Goal: Task Accomplishment & Management: Use online tool/utility

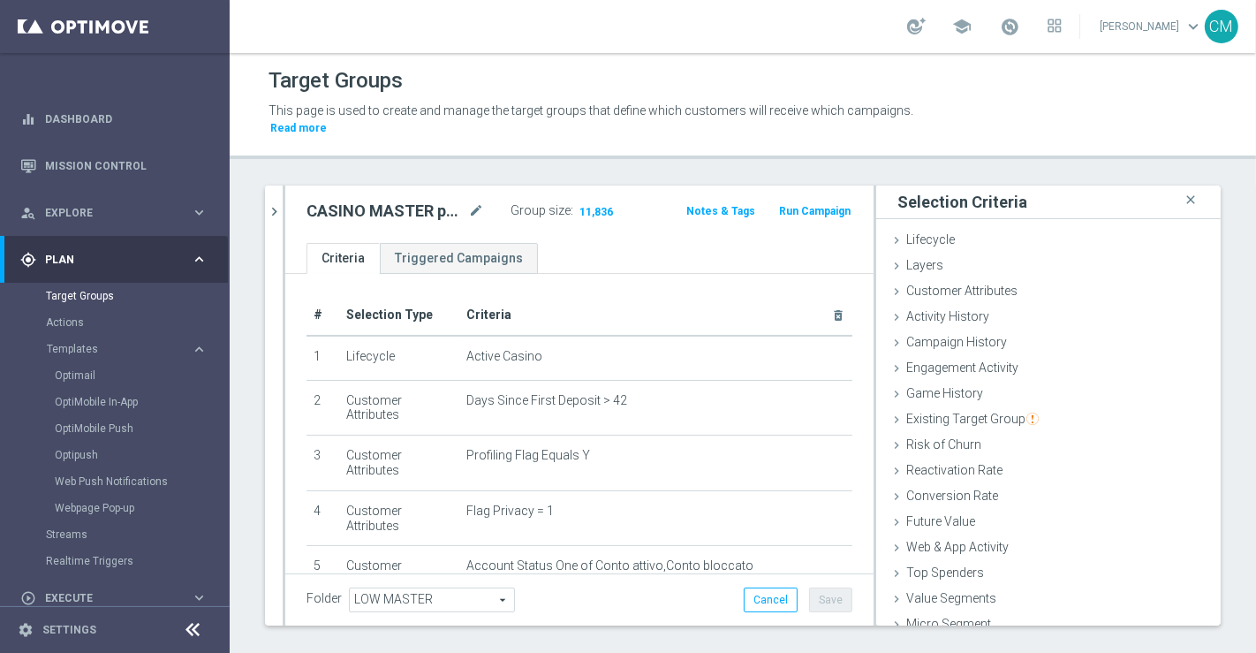
scroll to position [37, 0]
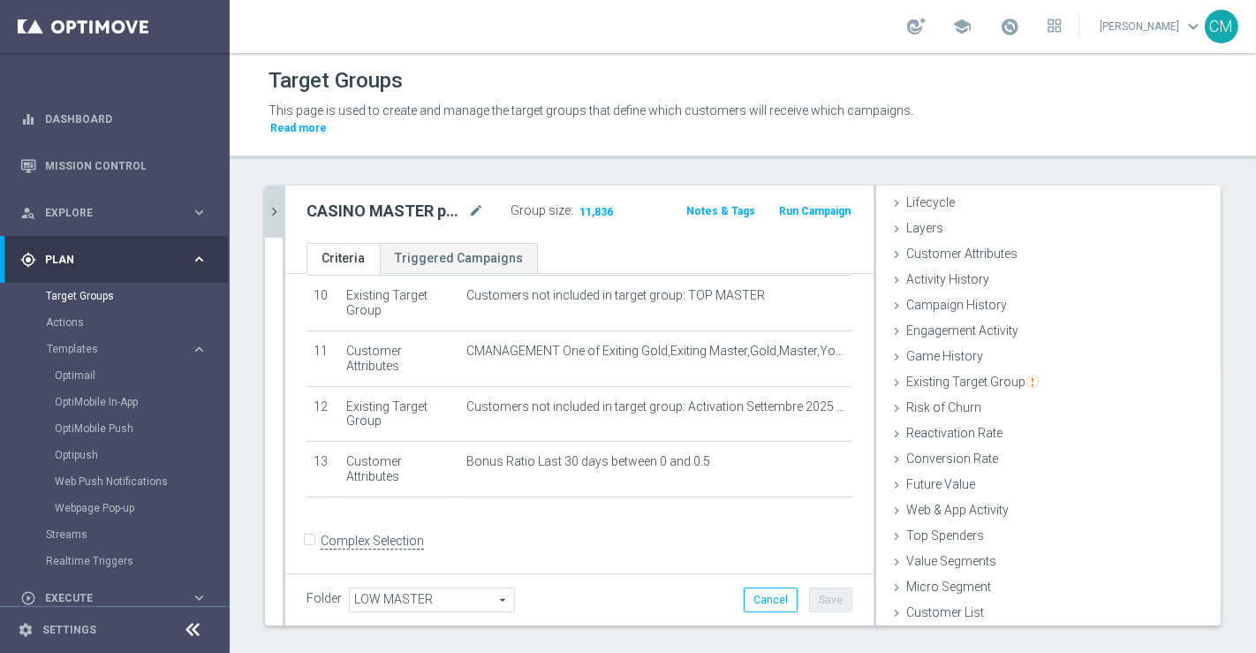
click at [276, 203] on icon "chevron_right" at bounding box center [274, 211] width 17 height 17
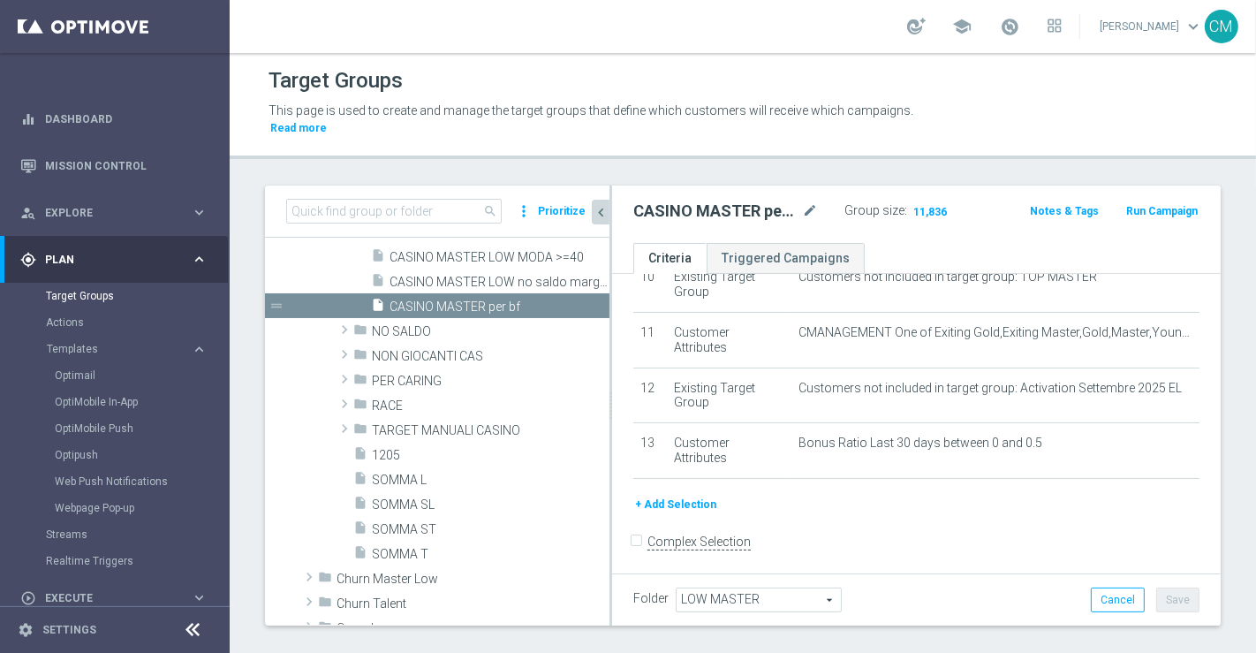
scroll to position [953, 0]
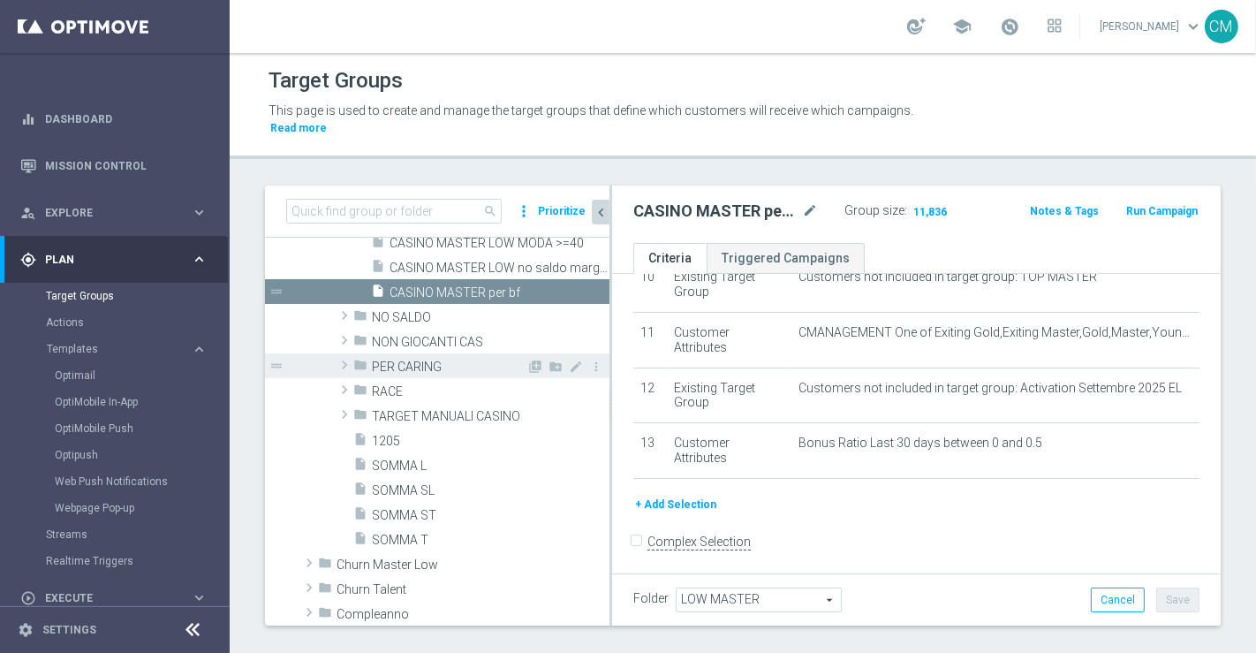
click at [414, 359] on span "PER CARING" at bounding box center [449, 366] width 155 height 15
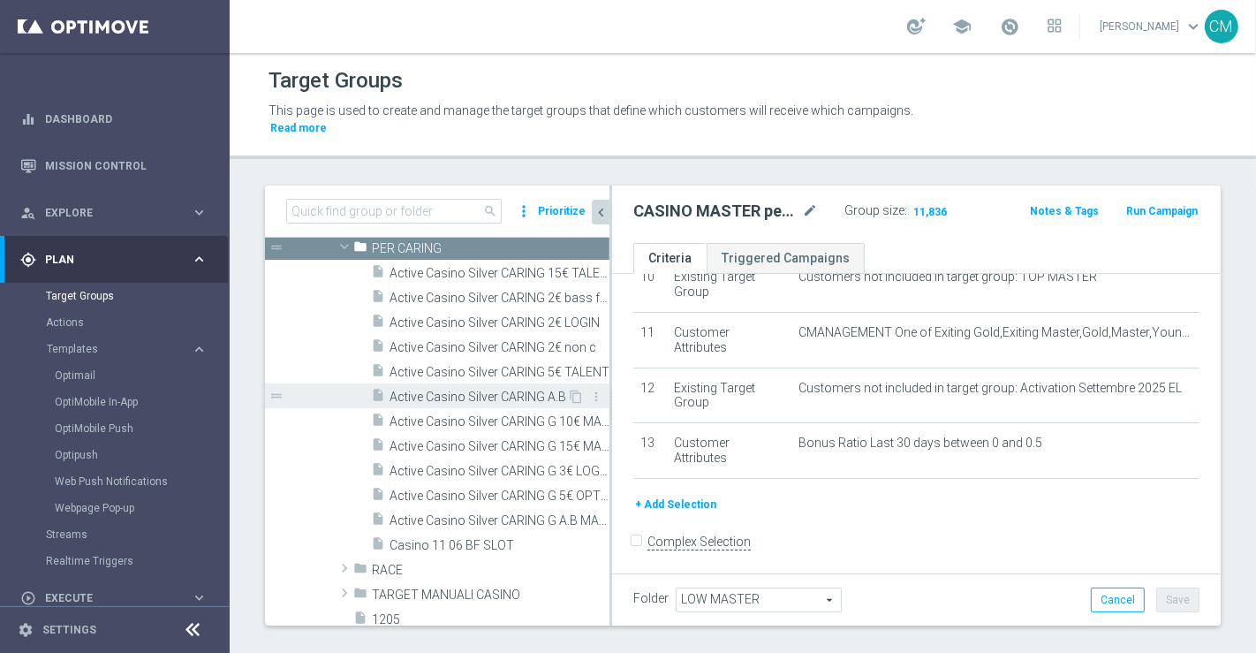
scroll to position [1064, 0]
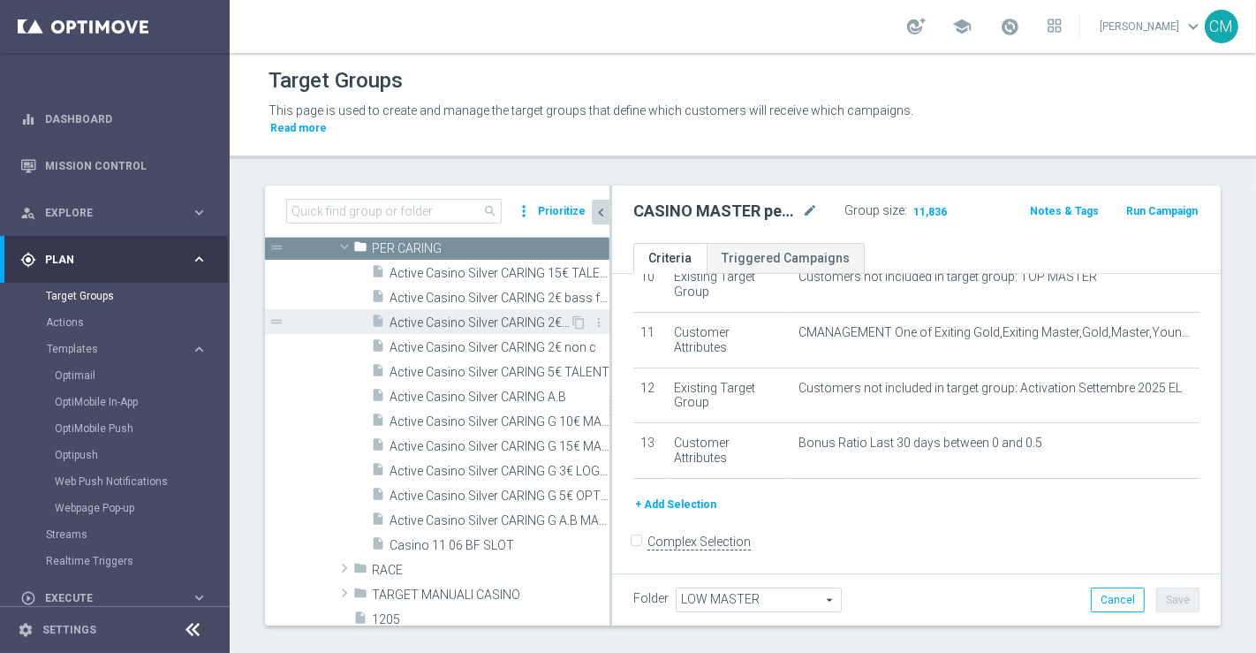
click at [520, 315] on span "Active Casino Silver CARING 2€ LOGIN" at bounding box center [479, 322] width 180 height 15
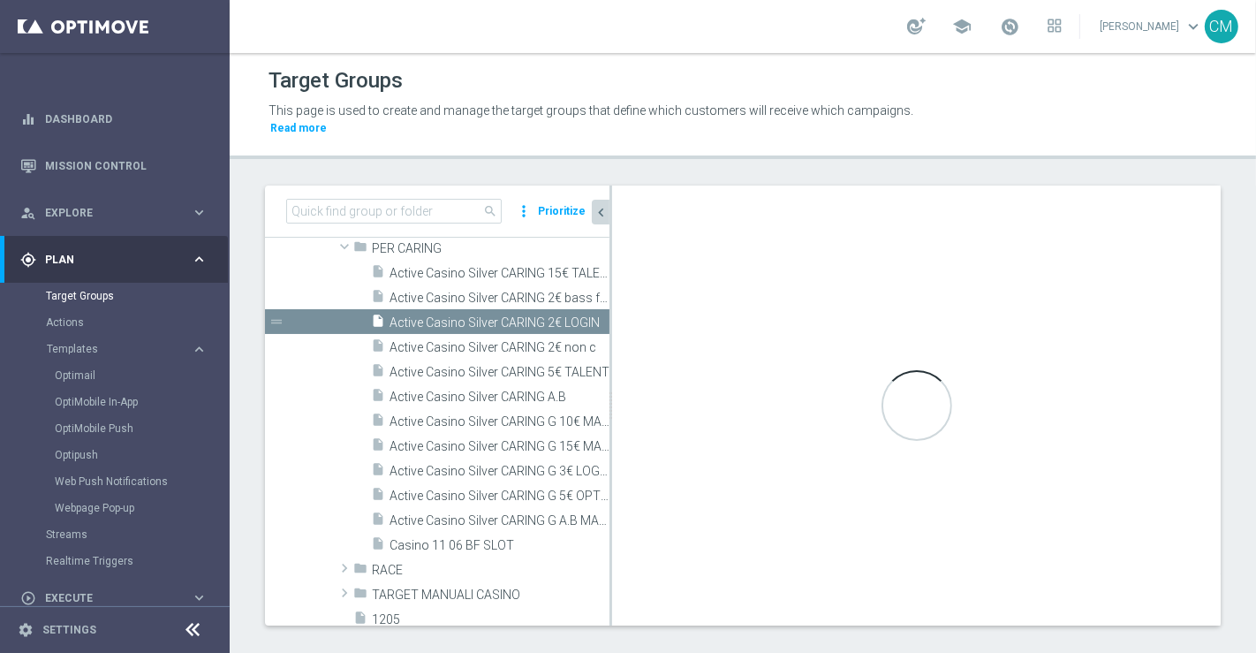
type input "PER CARING"
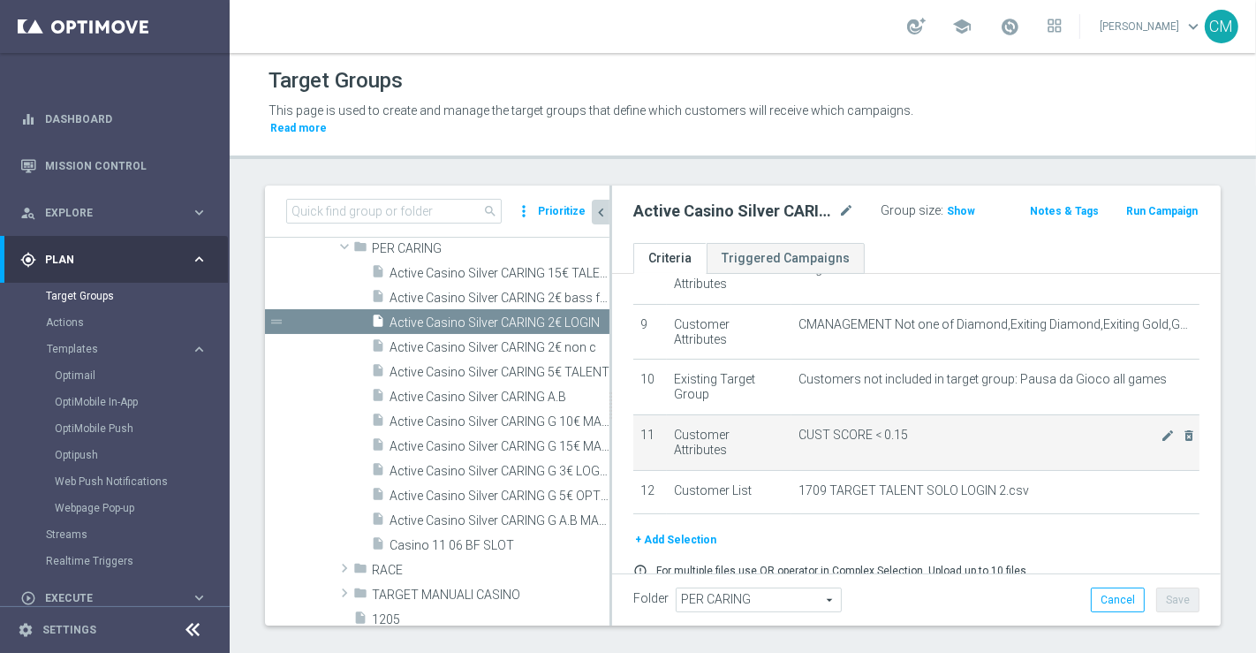
scroll to position [526, 0]
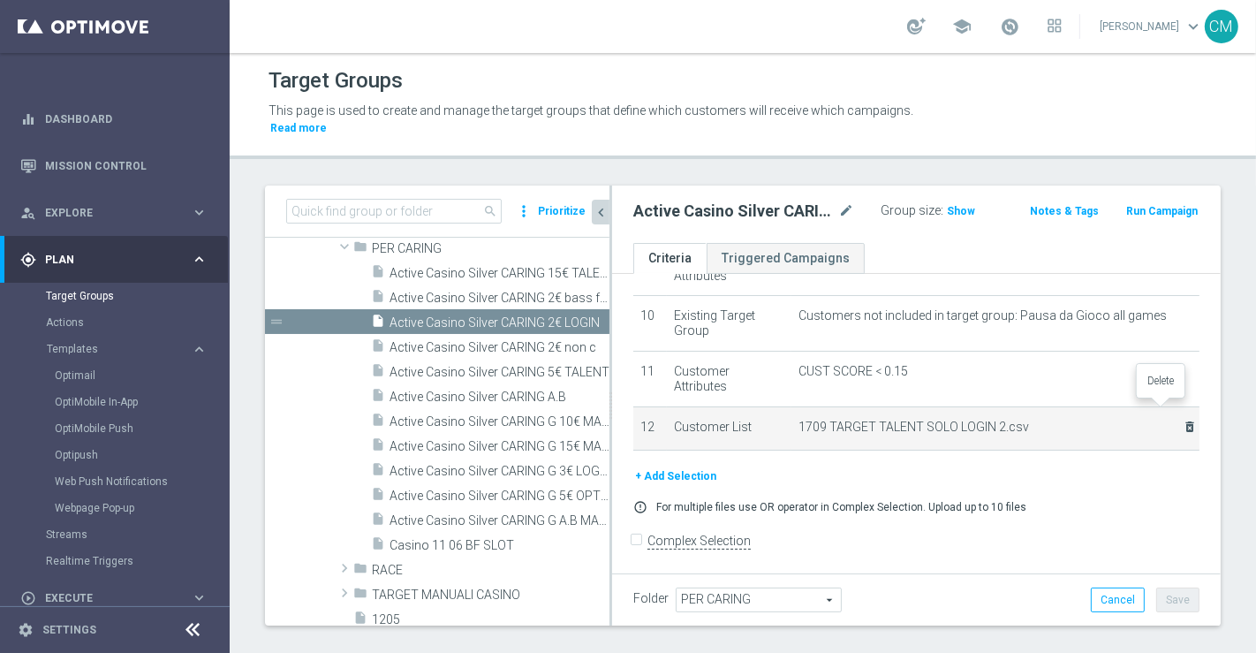
click at [1182, 419] on icon "delete_forever" at bounding box center [1189, 426] width 14 height 14
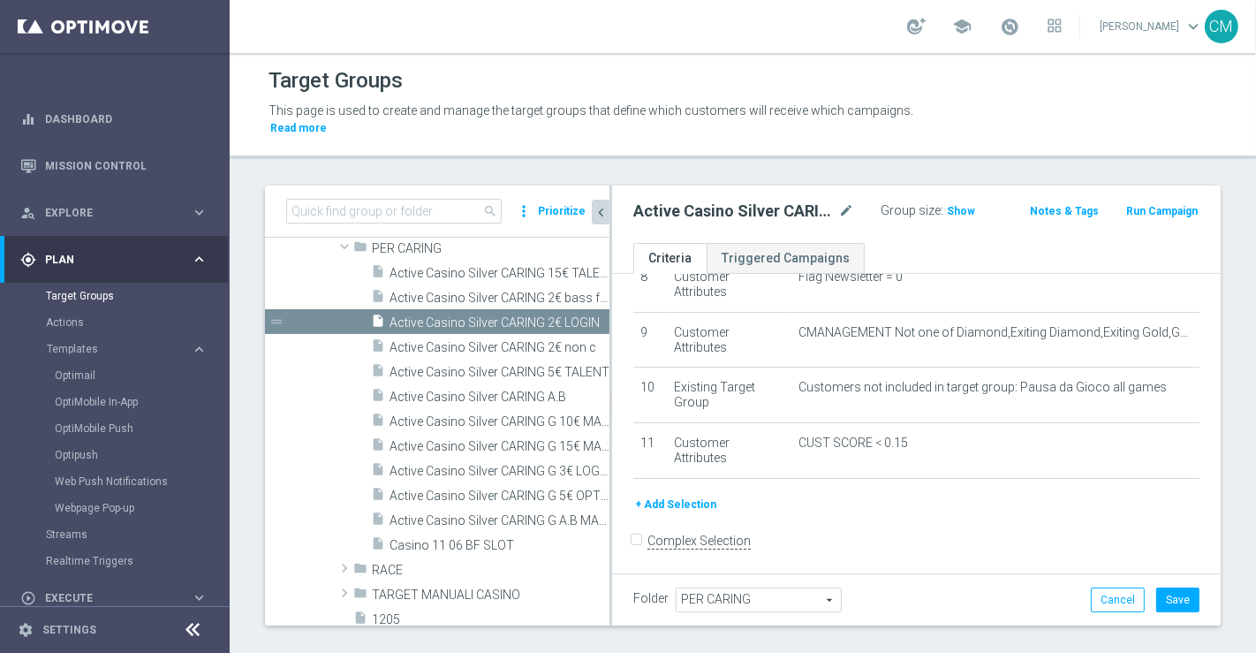
click at [694, 494] on button "+ Add Selection" at bounding box center [675, 503] width 85 height 19
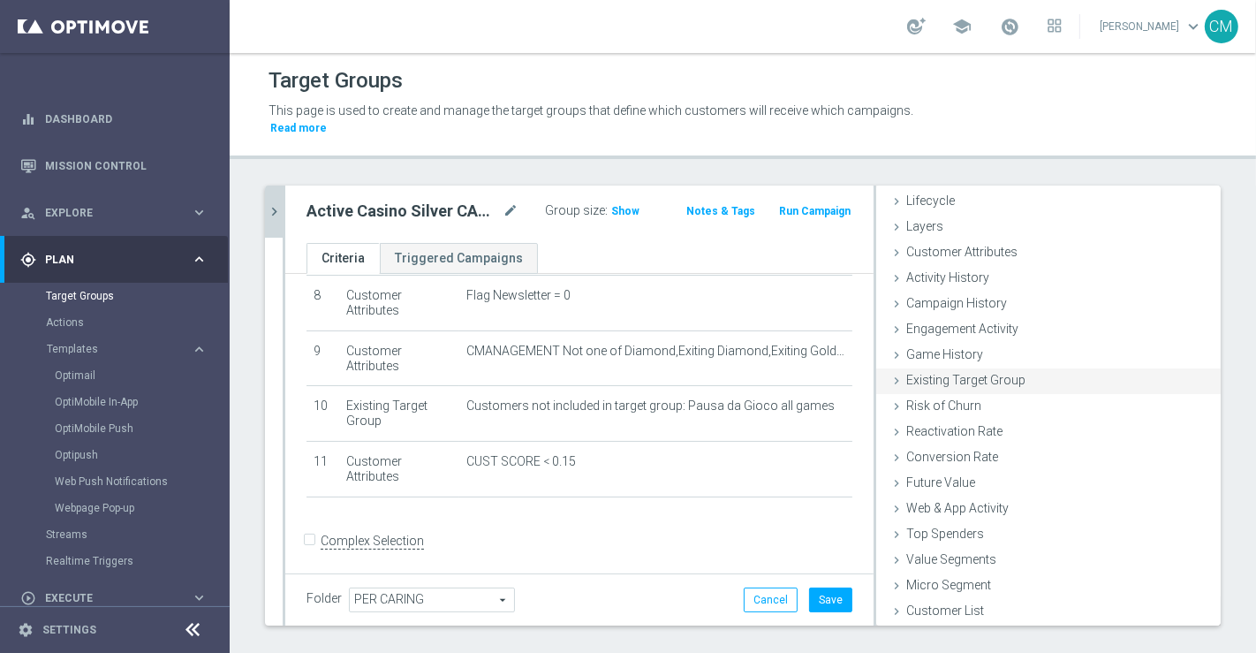
scroll to position [37, 0]
click at [960, 600] on div "Customer List done" at bounding box center [1048, 613] width 344 height 26
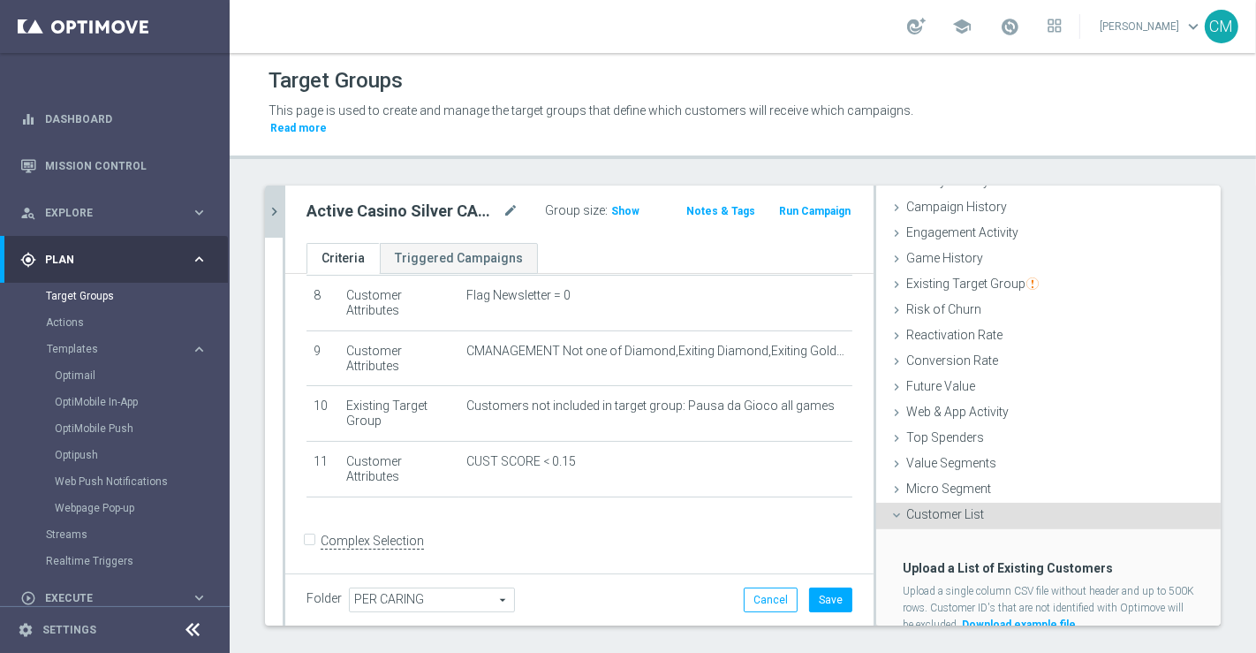
scroll to position [197, 0]
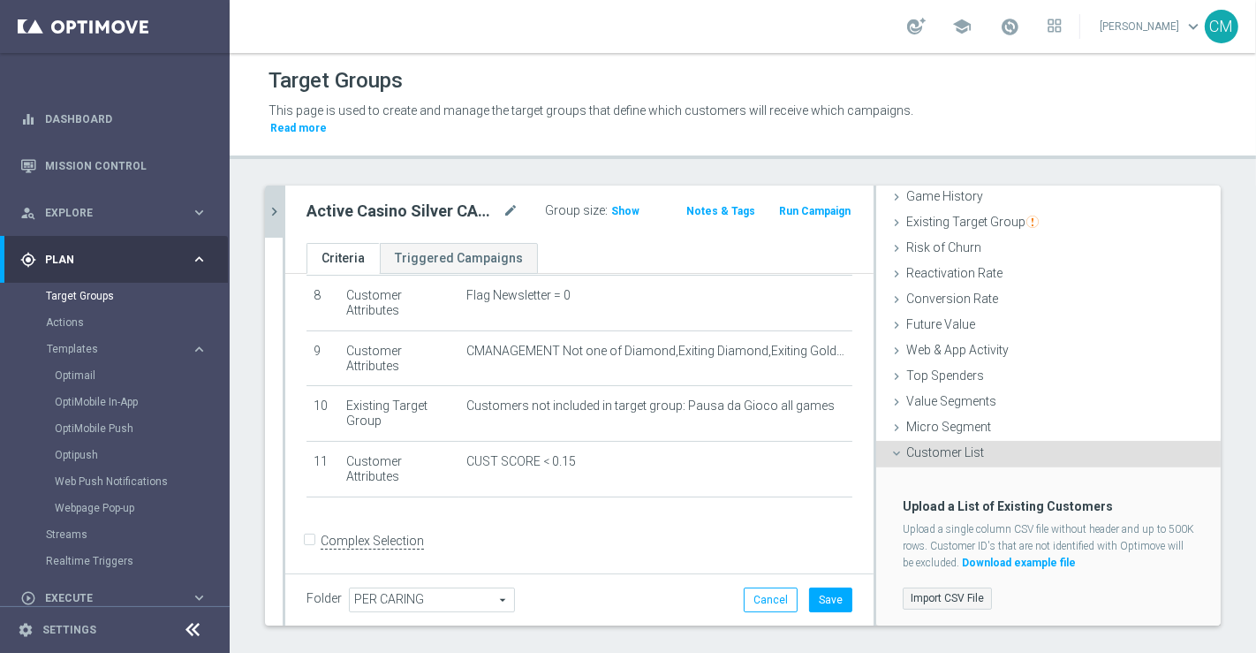
click at [940, 587] on label "Import CSV File" at bounding box center [946, 598] width 89 height 22
click at [0, 0] on input "Import CSV File" at bounding box center [0, 0] width 0 height 0
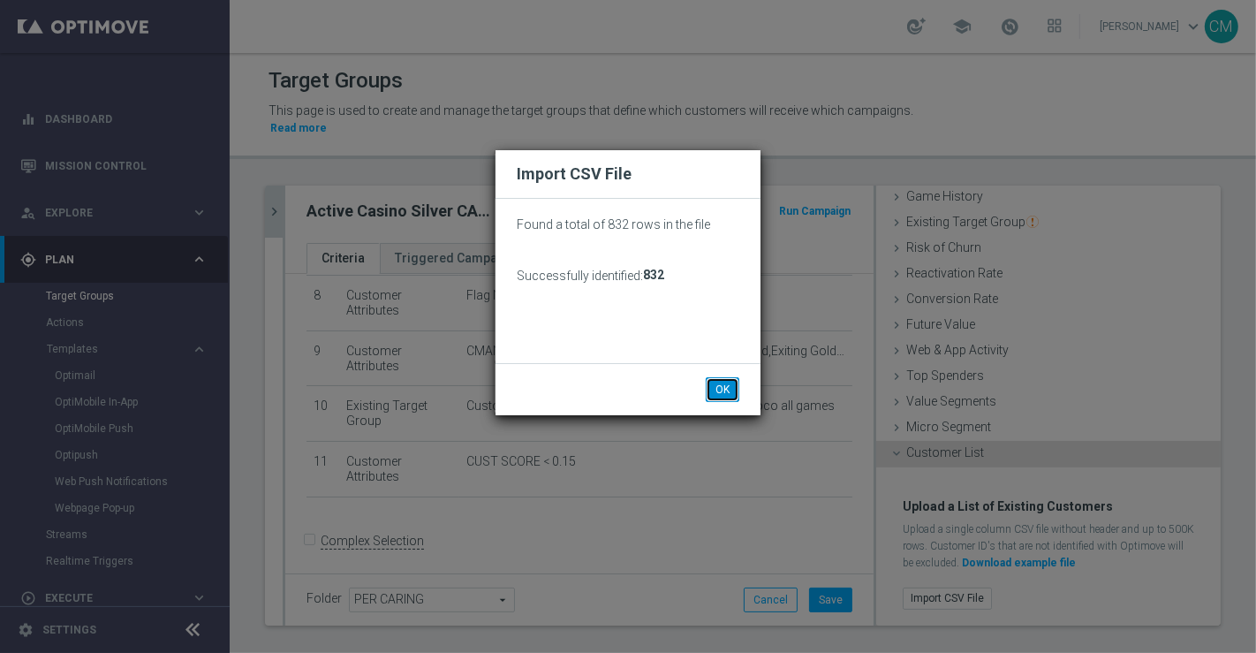
click at [724, 391] on button "OK" at bounding box center [723, 389] width 34 height 25
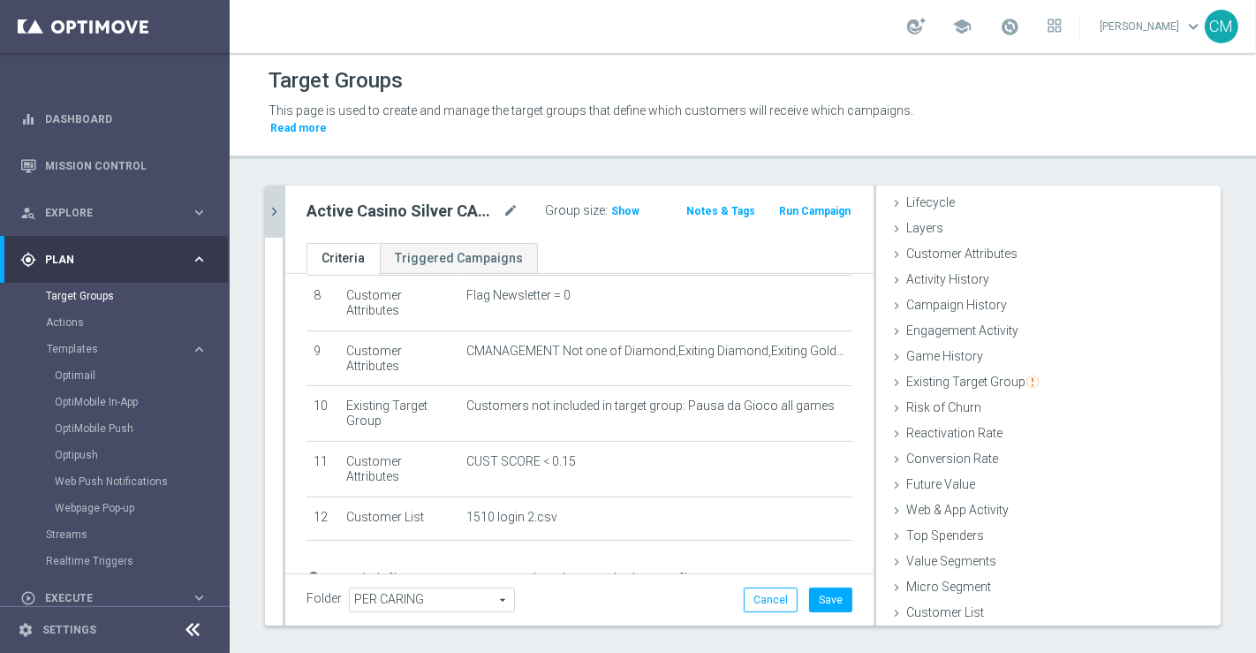
scroll to position [37, 0]
click at [814, 587] on button "Save" at bounding box center [830, 599] width 43 height 25
click at [625, 205] on span "Show" at bounding box center [625, 211] width 28 height 12
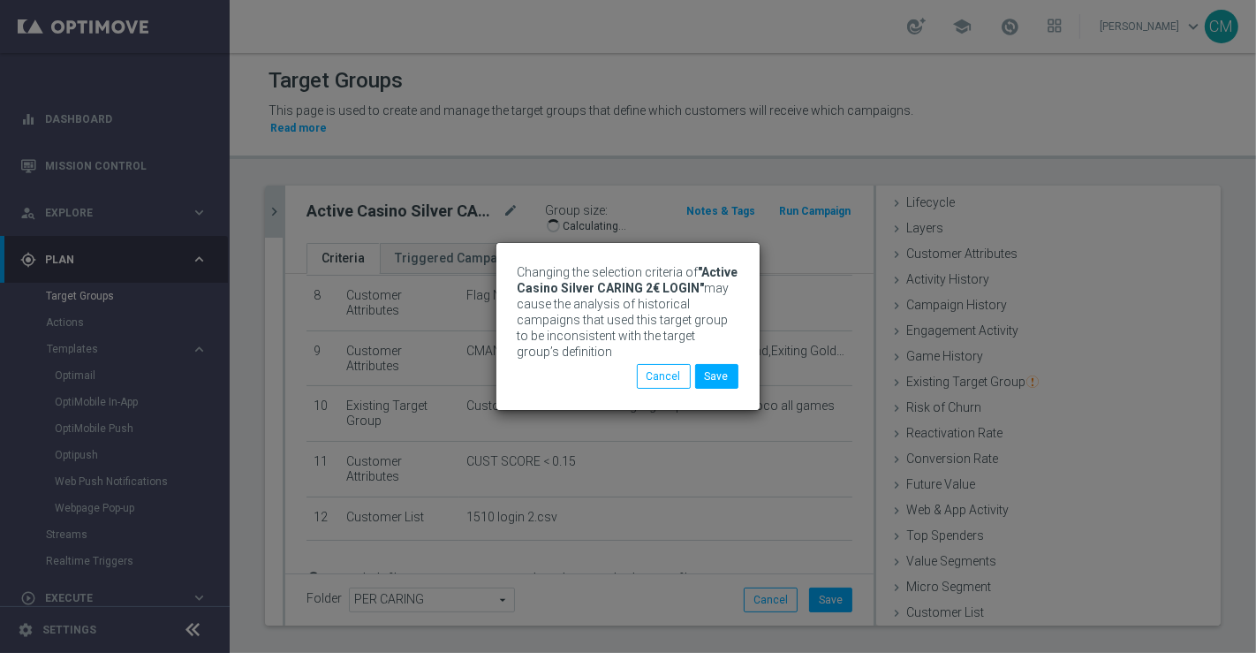
click at [504, 190] on div "Changing the selection criteria of "Active Casino Silver CARING 2€ LOGIN" may c…" at bounding box center [628, 326] width 1256 height 653
click at [713, 380] on button "Save" at bounding box center [716, 376] width 43 height 25
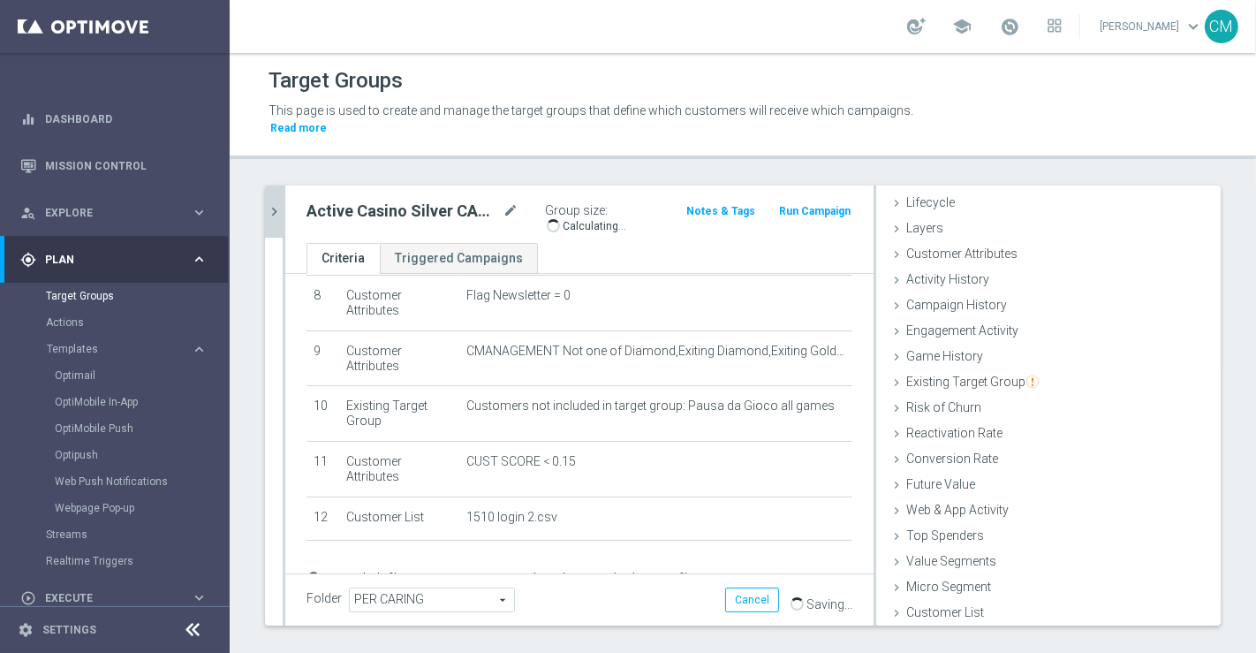
click at [516, 199] on div "Active Casino Silver CARING 2€ LOGIN mode_edit" at bounding box center [425, 211] width 238 height 25
click at [502, 200] on icon "mode_edit" at bounding box center [510, 210] width 16 height 21
click at [278, 203] on icon "chevron_right" at bounding box center [274, 211] width 17 height 17
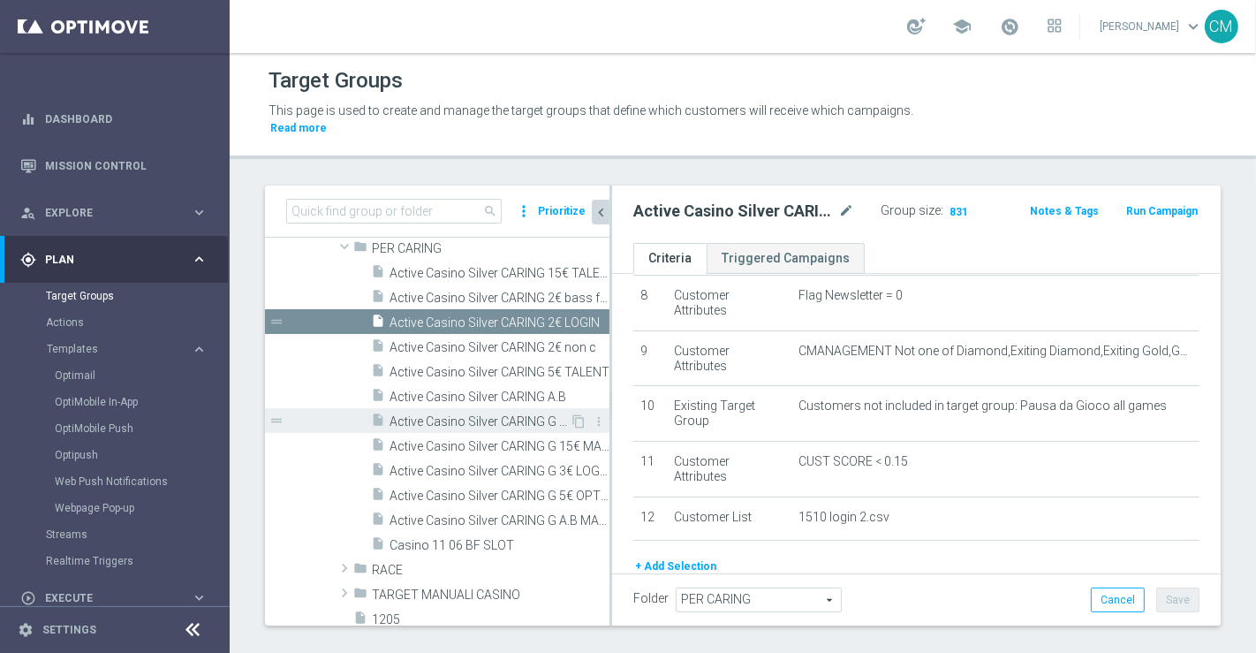
scroll to position [1004, 0]
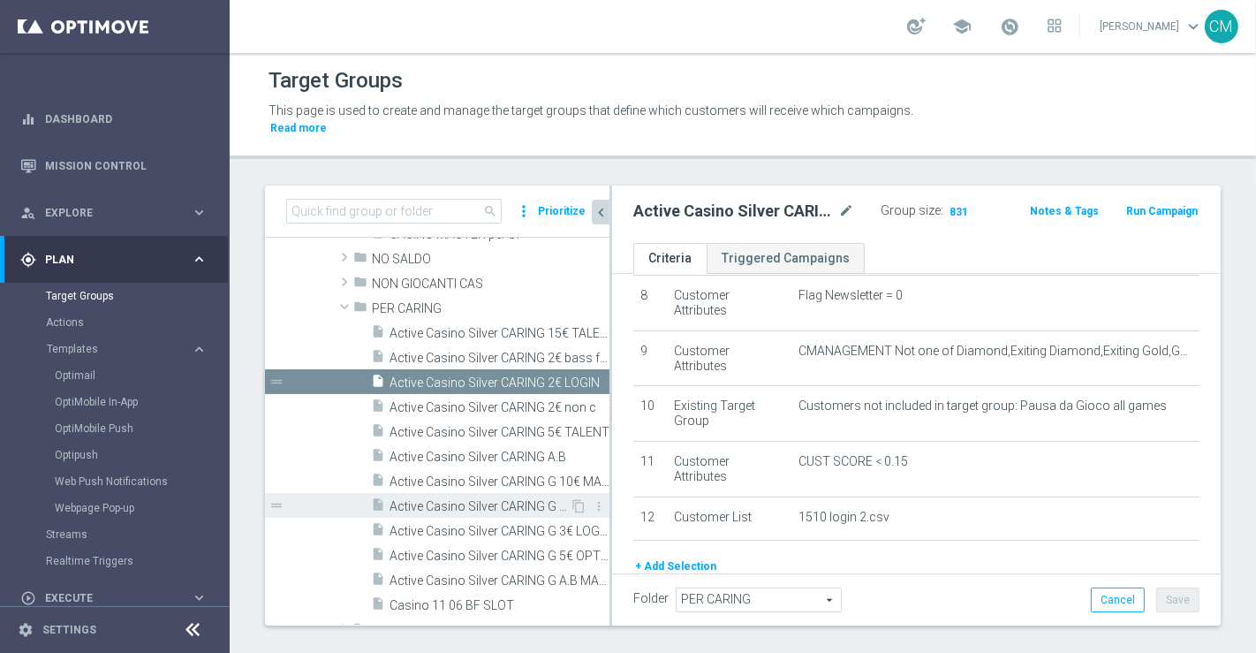
click at [515, 499] on span "Active Casino Silver CARING G 15€ MASTER" at bounding box center [479, 506] width 180 height 15
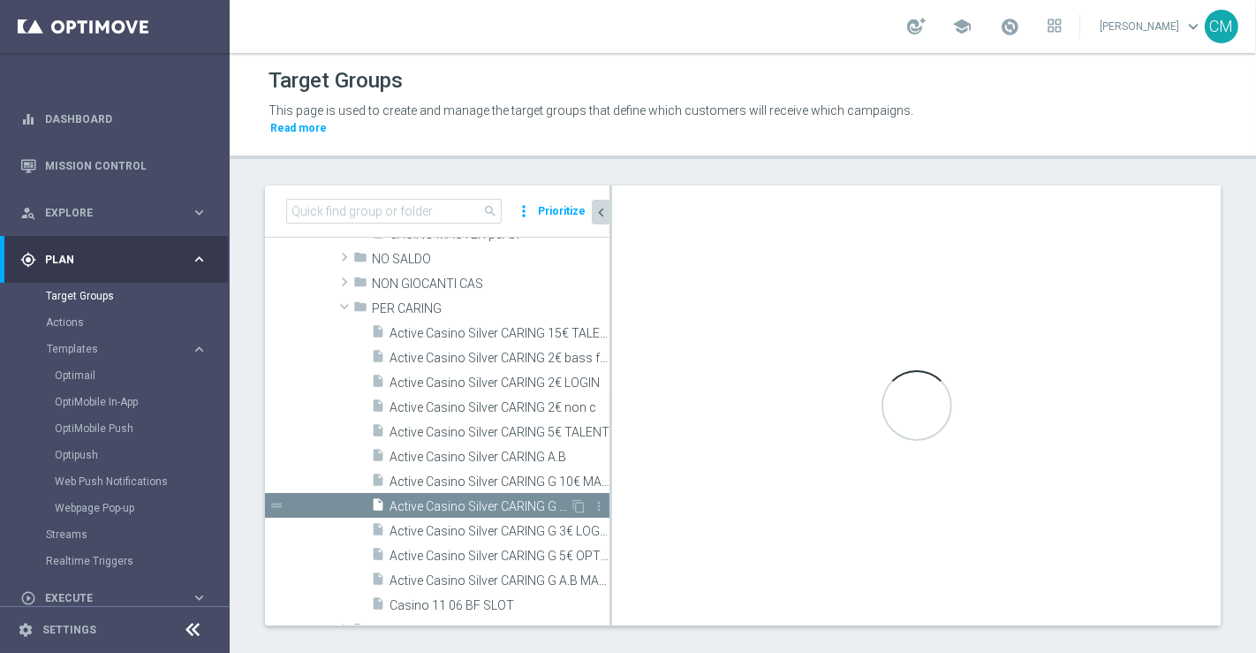
scroll to position [416, 0]
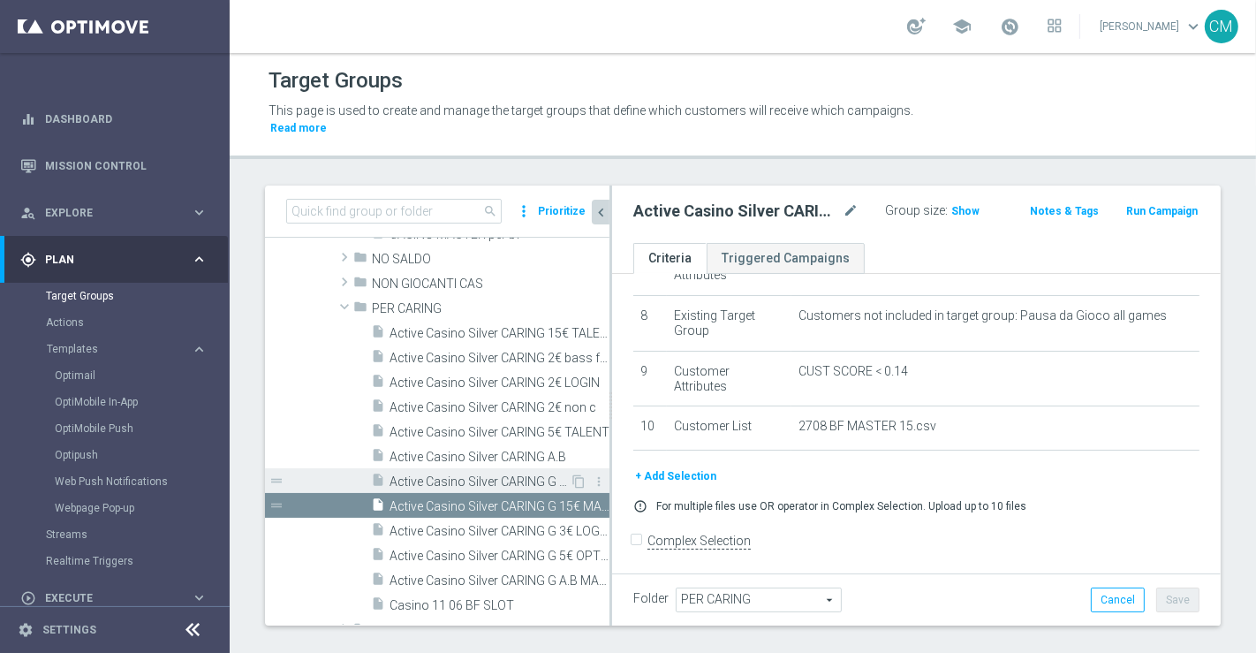
click at [510, 474] on span "Active Casino Silver CARING G 10€ MASTER" at bounding box center [479, 481] width 180 height 15
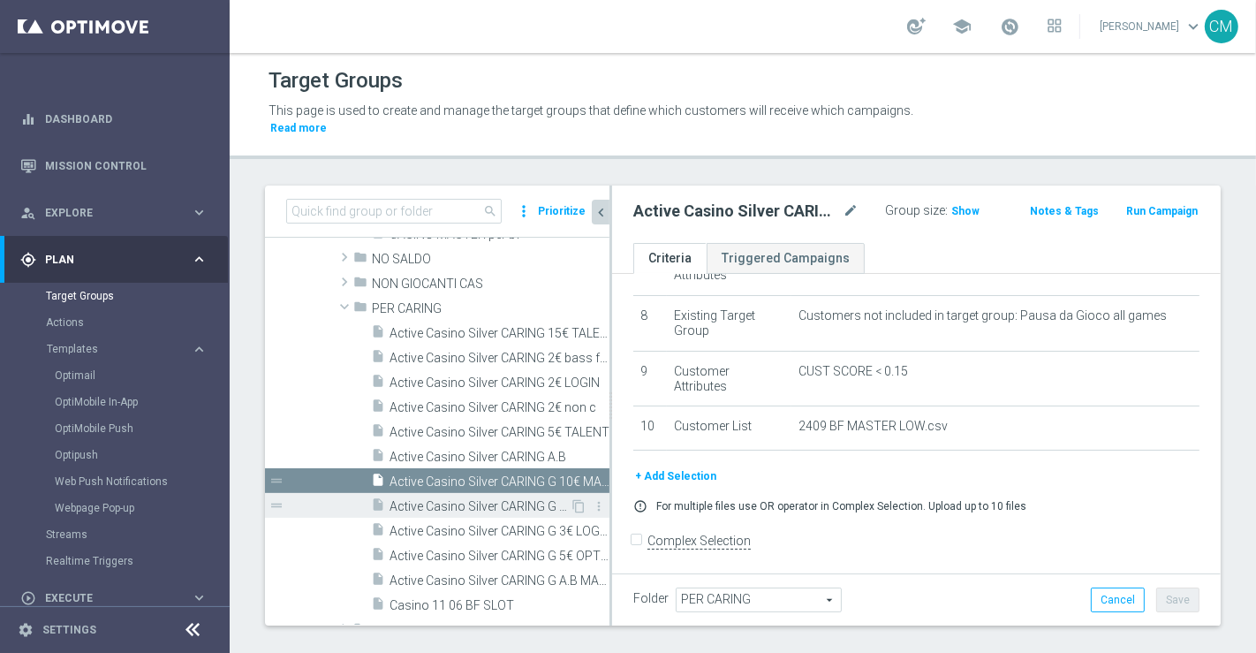
click at [514, 499] on span "Active Casino Silver CARING G 15€ MASTER" at bounding box center [479, 506] width 180 height 15
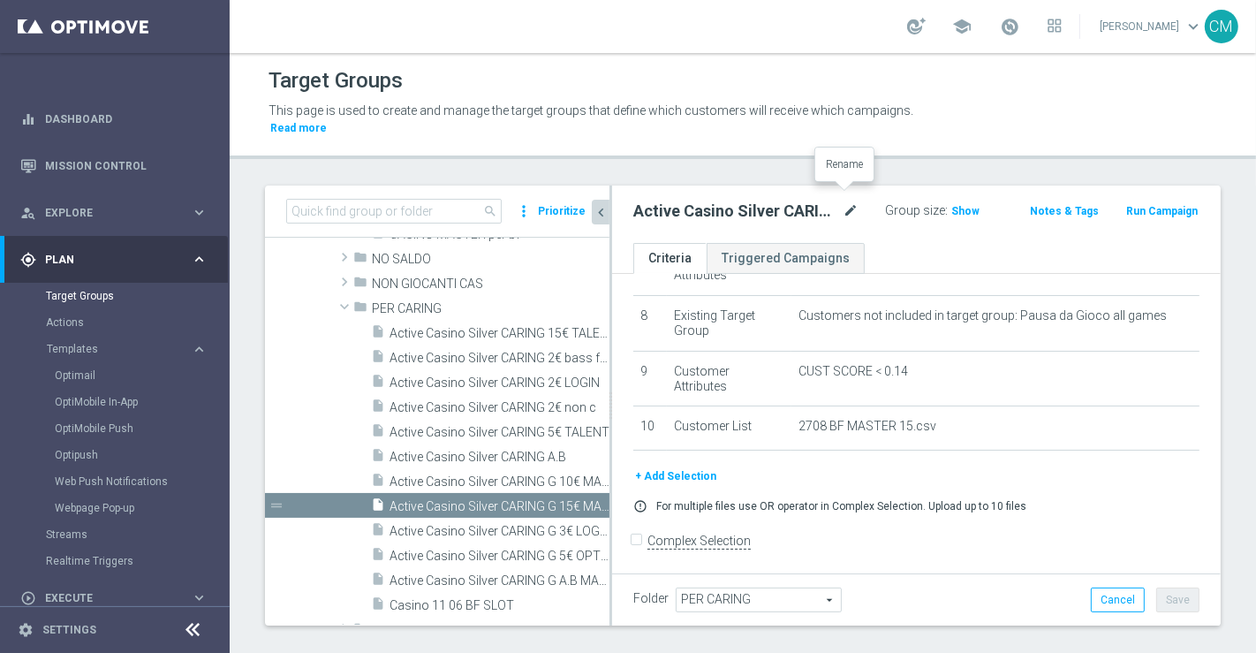
click at [846, 200] on icon "mode_edit" at bounding box center [850, 210] width 16 height 21
click at [747, 200] on input "Active Casino Silver CARING G 15€ MASTER" at bounding box center [729, 212] width 192 height 25
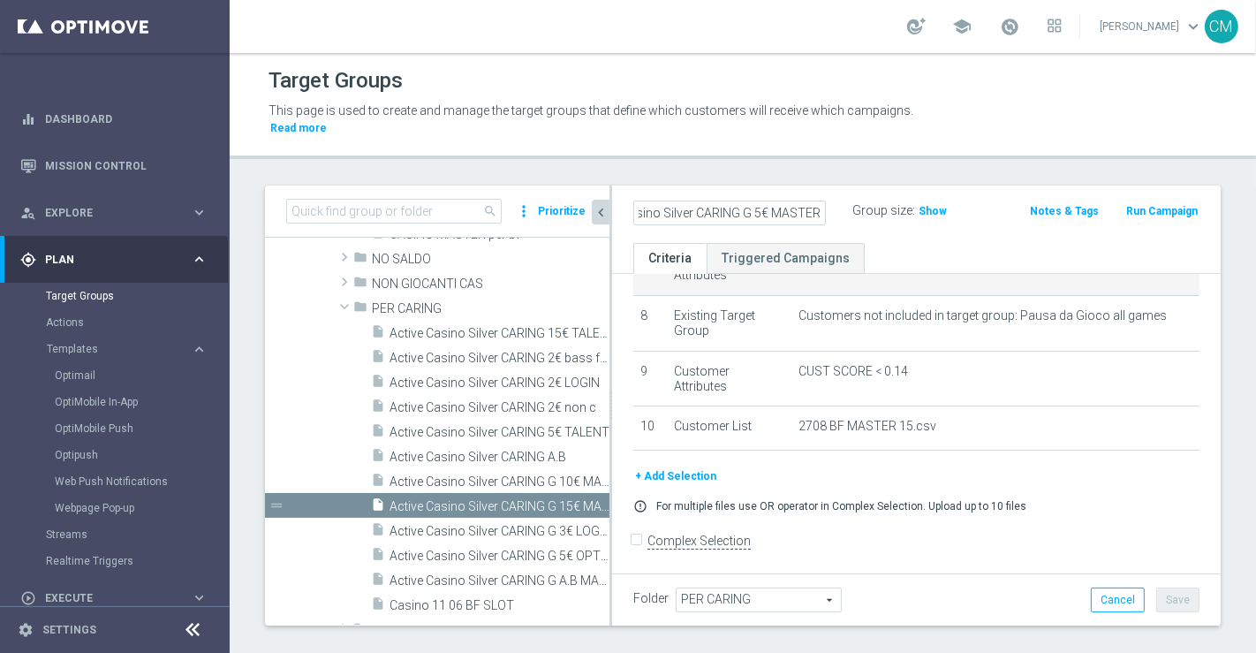
scroll to position [0, 58]
type input "Active Casino Silver CARING G 5€ MASTER"
click at [1103, 529] on form "Complex Selection Invalid Expression" at bounding box center [916, 558] width 566 height 65
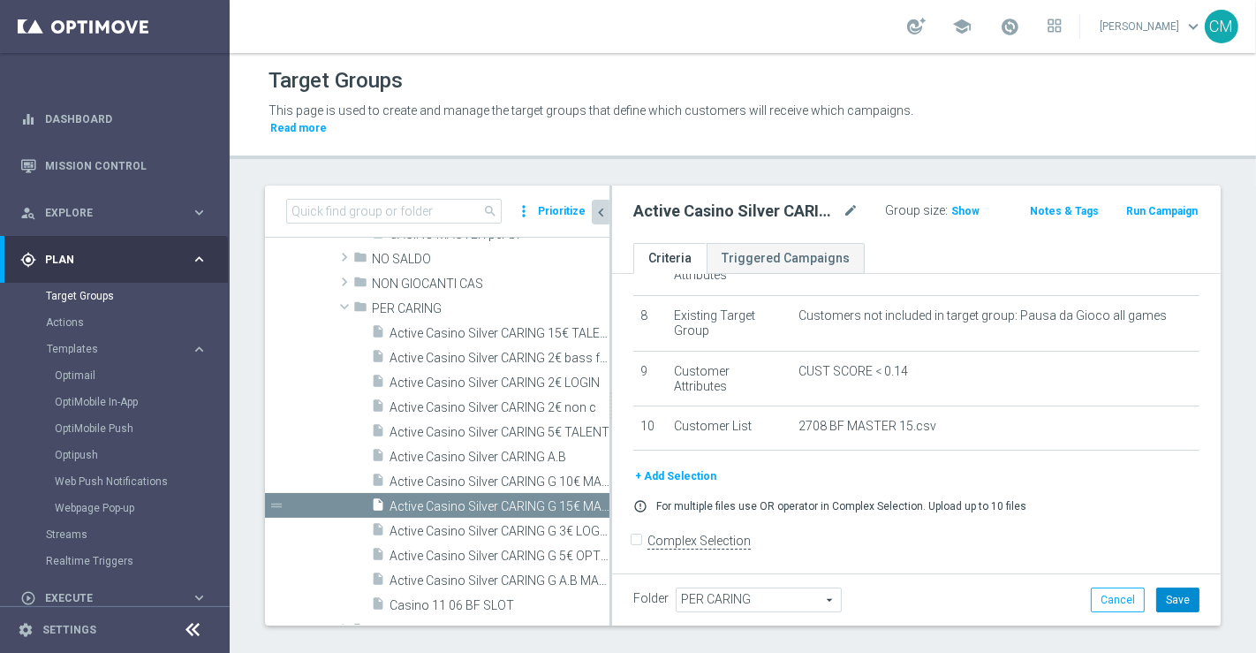
click at [1166, 587] on button "Save" at bounding box center [1177, 599] width 43 height 25
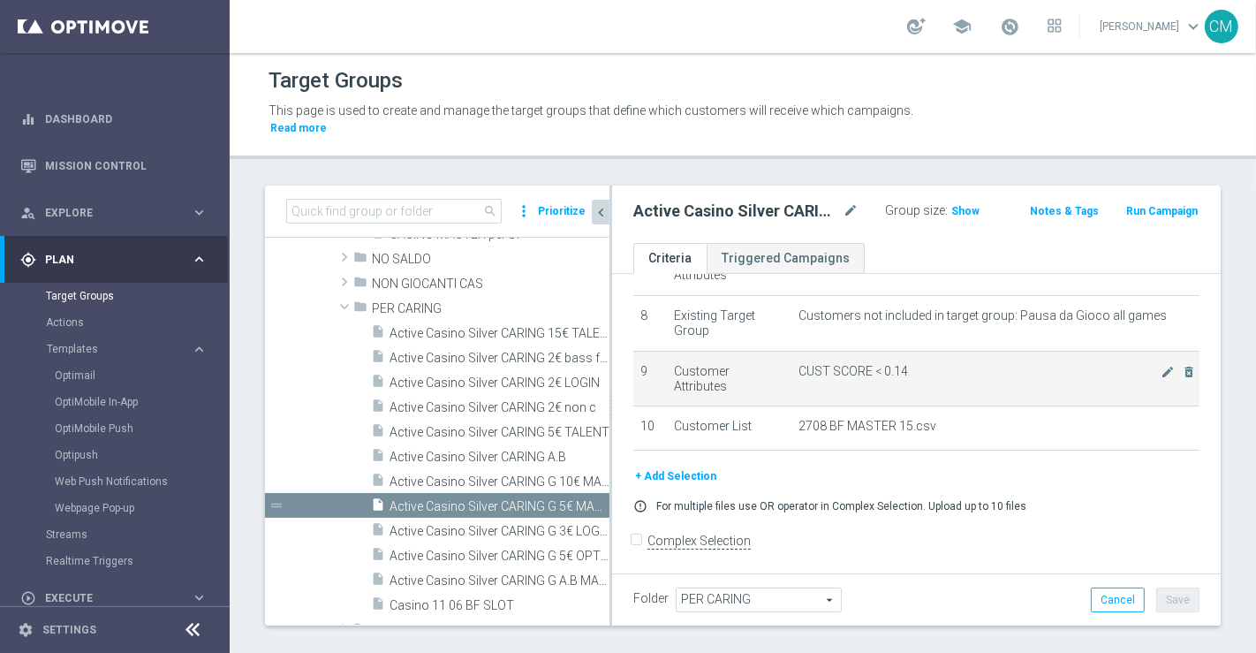
click at [1130, 364] on span "CUST SCORE < 0.14" at bounding box center [979, 371] width 362 height 15
click at [1160, 365] on icon "mode_edit" at bounding box center [1167, 372] width 14 height 14
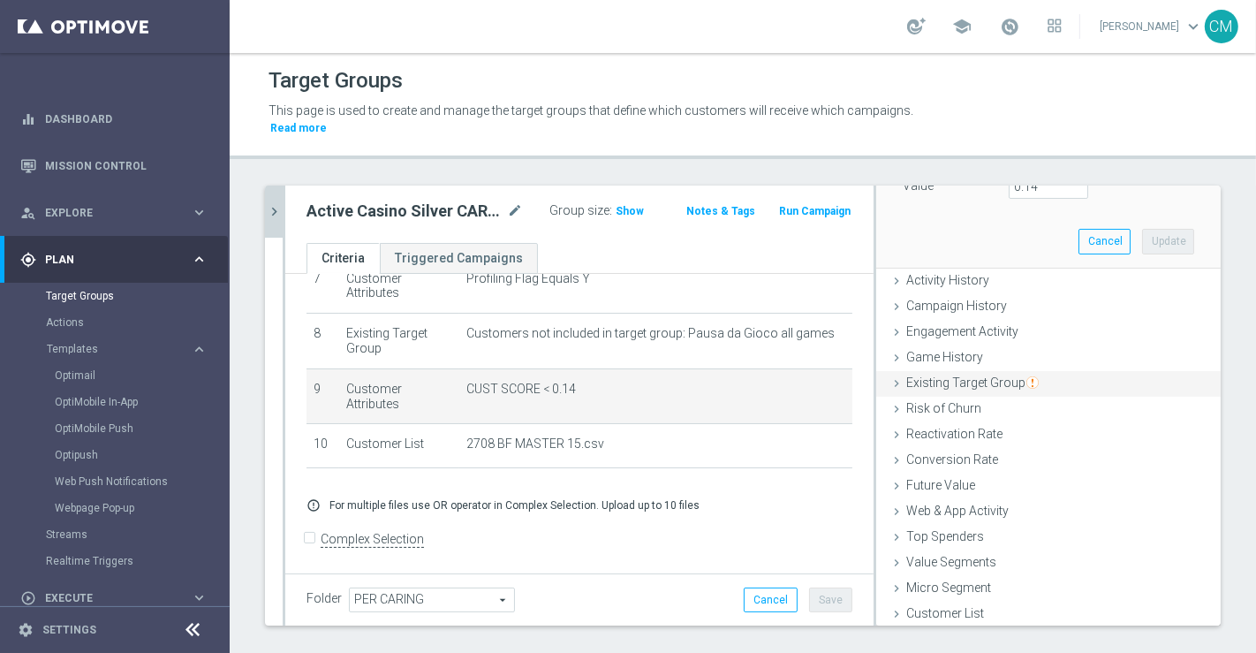
scroll to position [237, 0]
click at [1033, 174] on input "0.14" at bounding box center [1047, 186] width 79 height 25
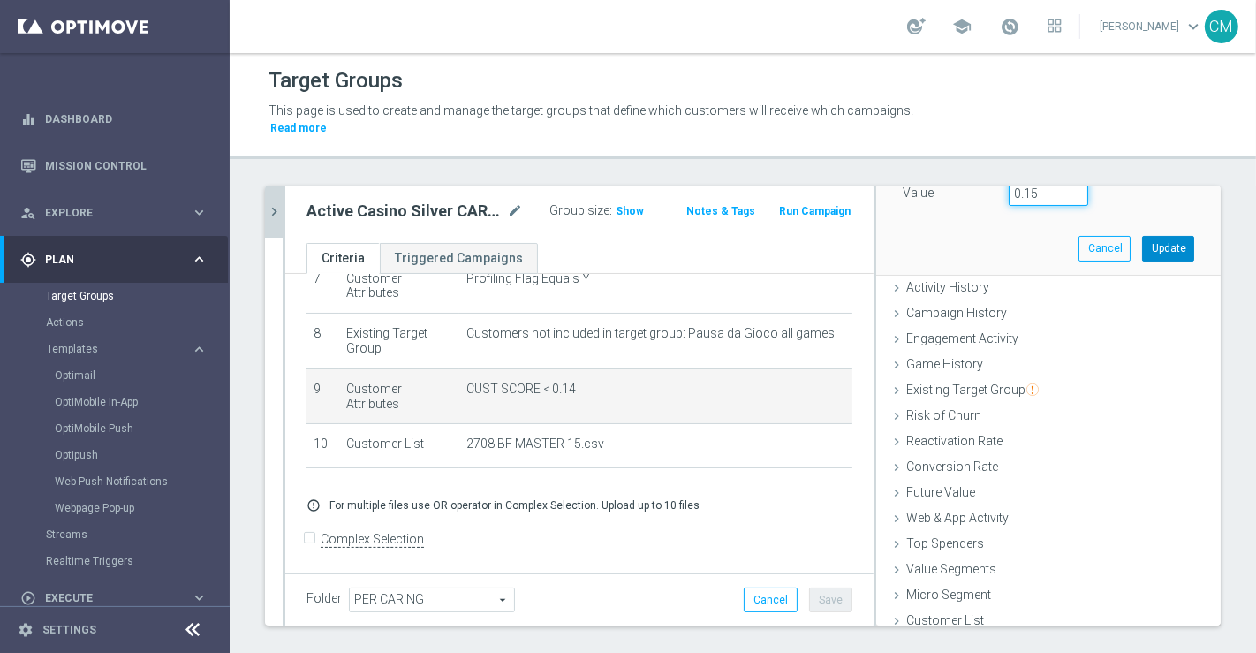
type input "0.15"
click at [1156, 236] on button "Update" at bounding box center [1168, 248] width 52 height 25
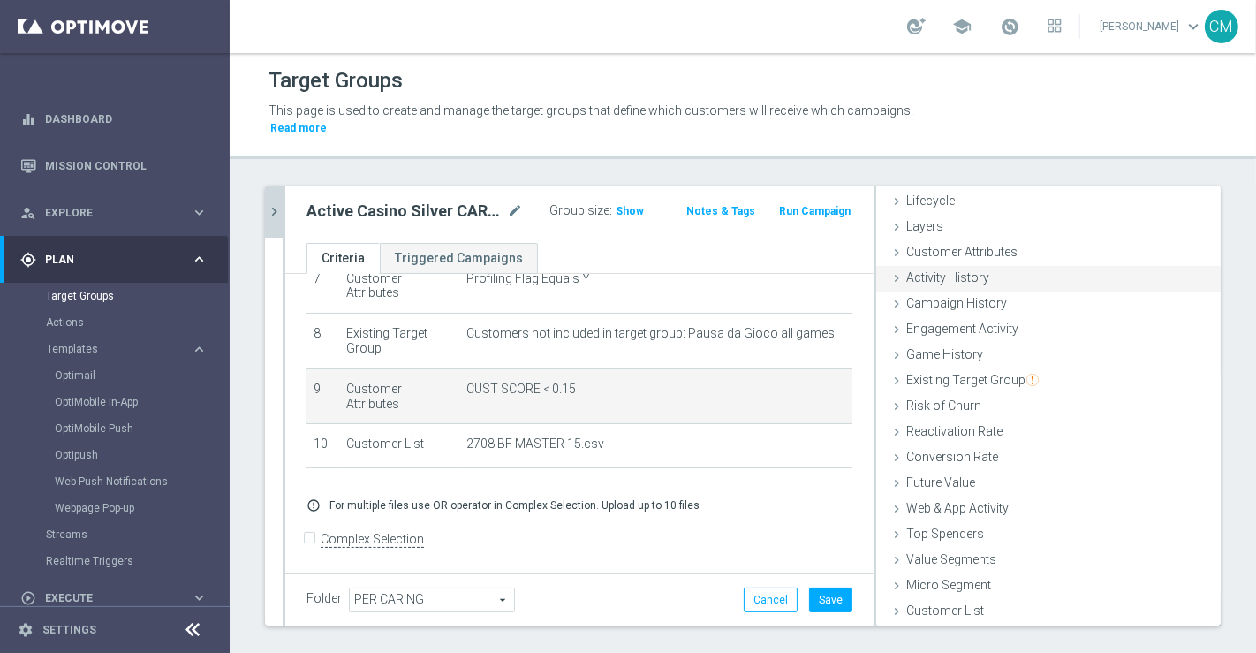
scroll to position [37, 0]
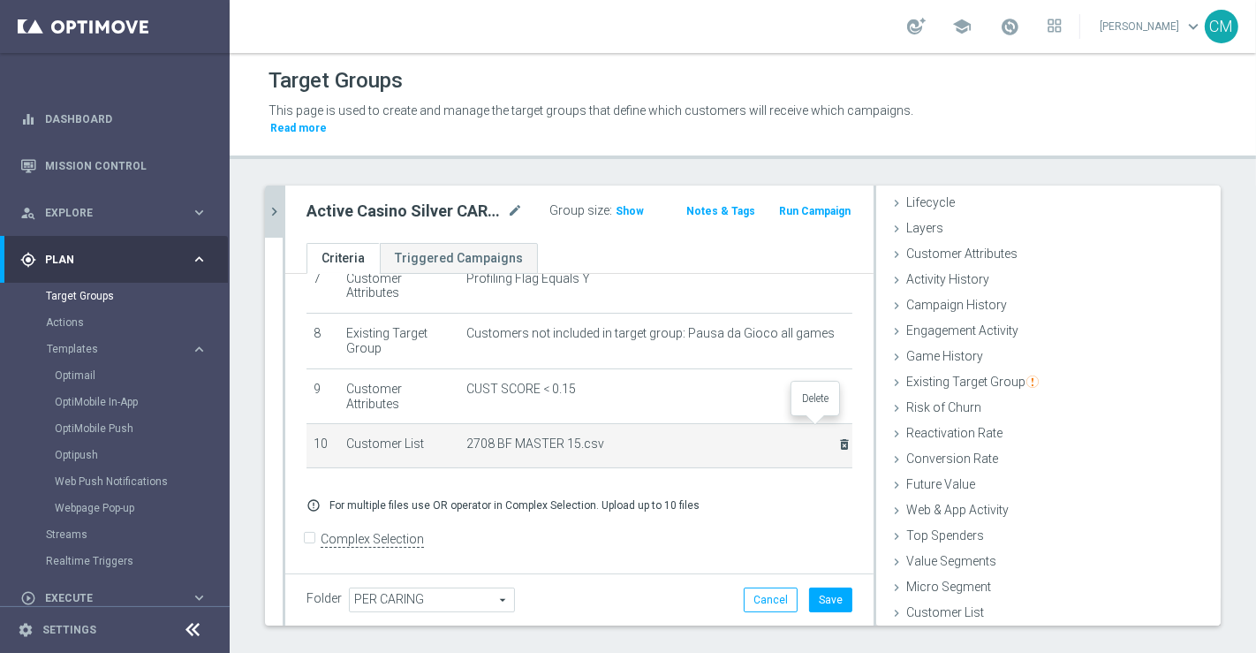
click at [837, 437] on icon "delete_forever" at bounding box center [844, 444] width 14 height 14
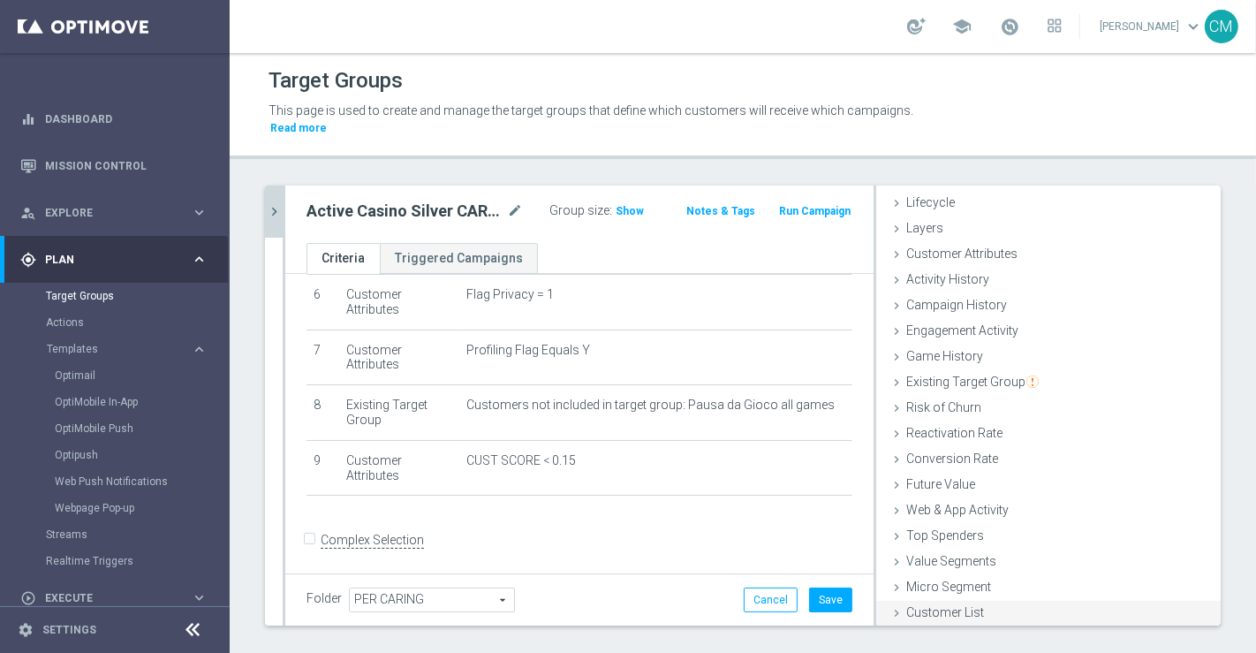
click at [947, 605] on span "Customer List" at bounding box center [945, 612] width 78 height 14
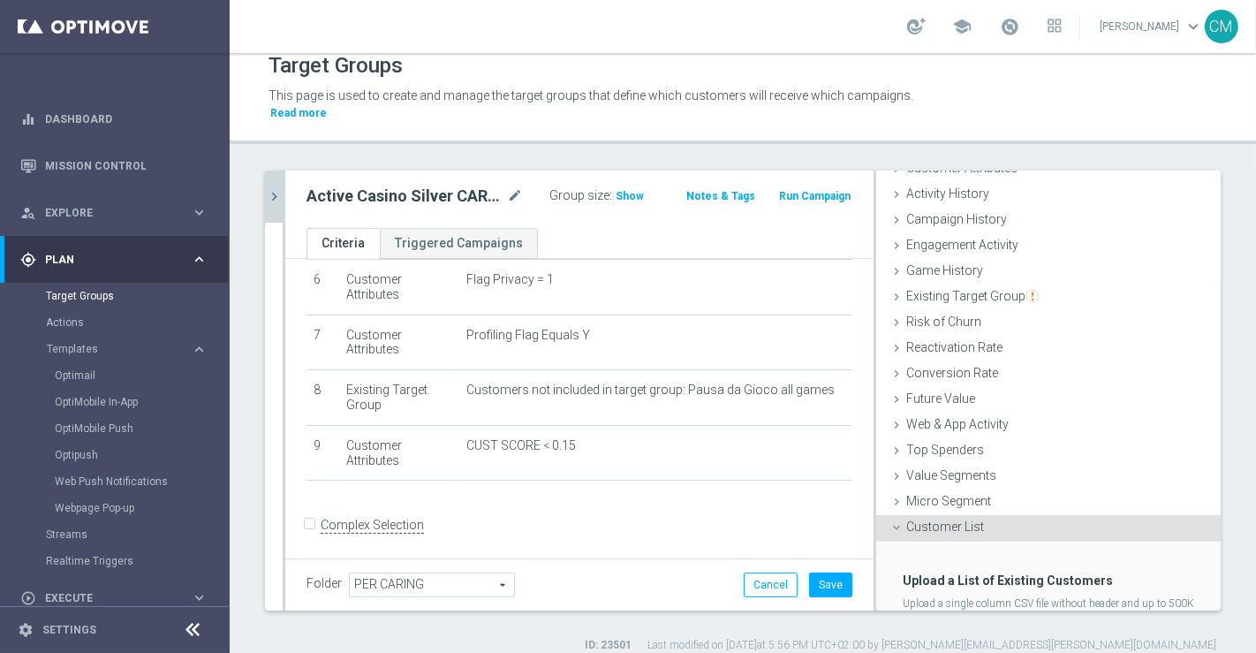
scroll to position [197, 0]
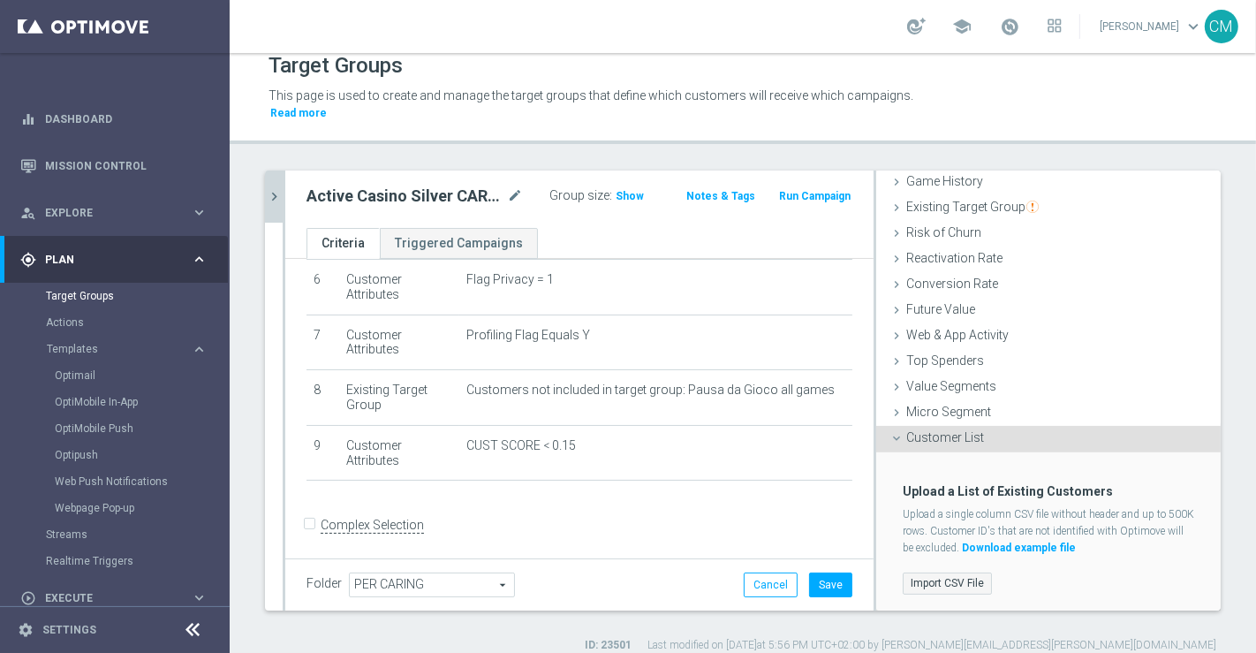
click at [933, 572] on label "Import CSV File" at bounding box center [946, 583] width 89 height 22
click at [0, 0] on input "Import CSV File" at bounding box center [0, 0] width 0 height 0
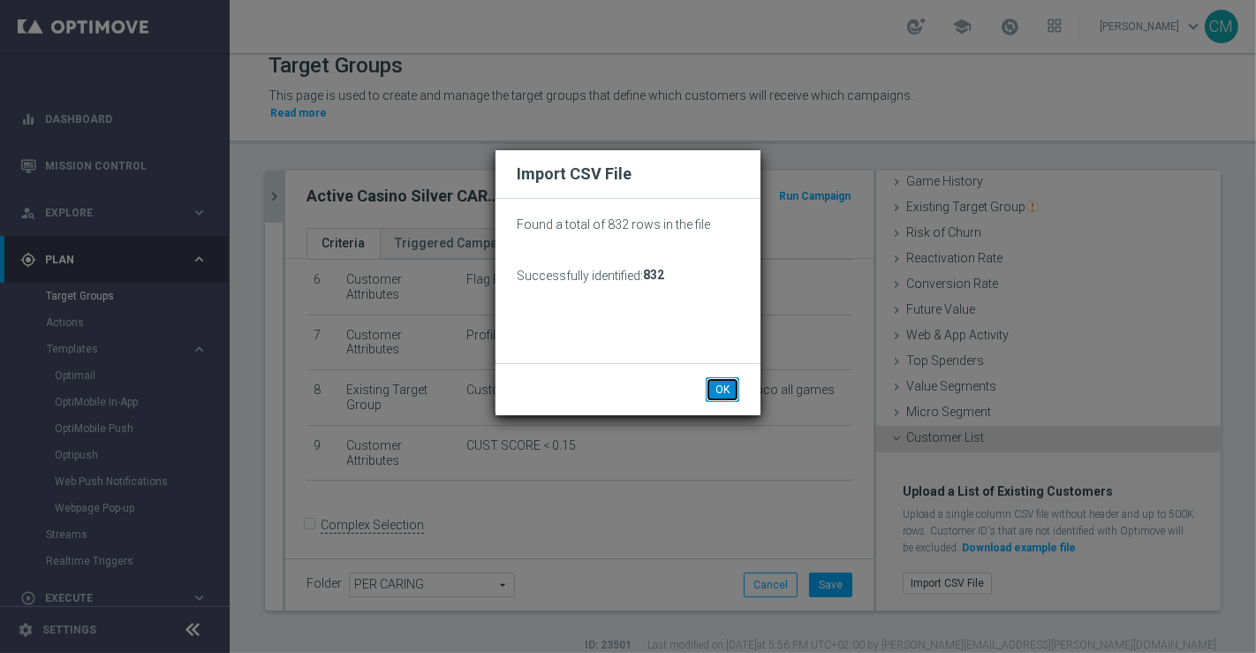
click at [719, 386] on button "OK" at bounding box center [723, 389] width 34 height 25
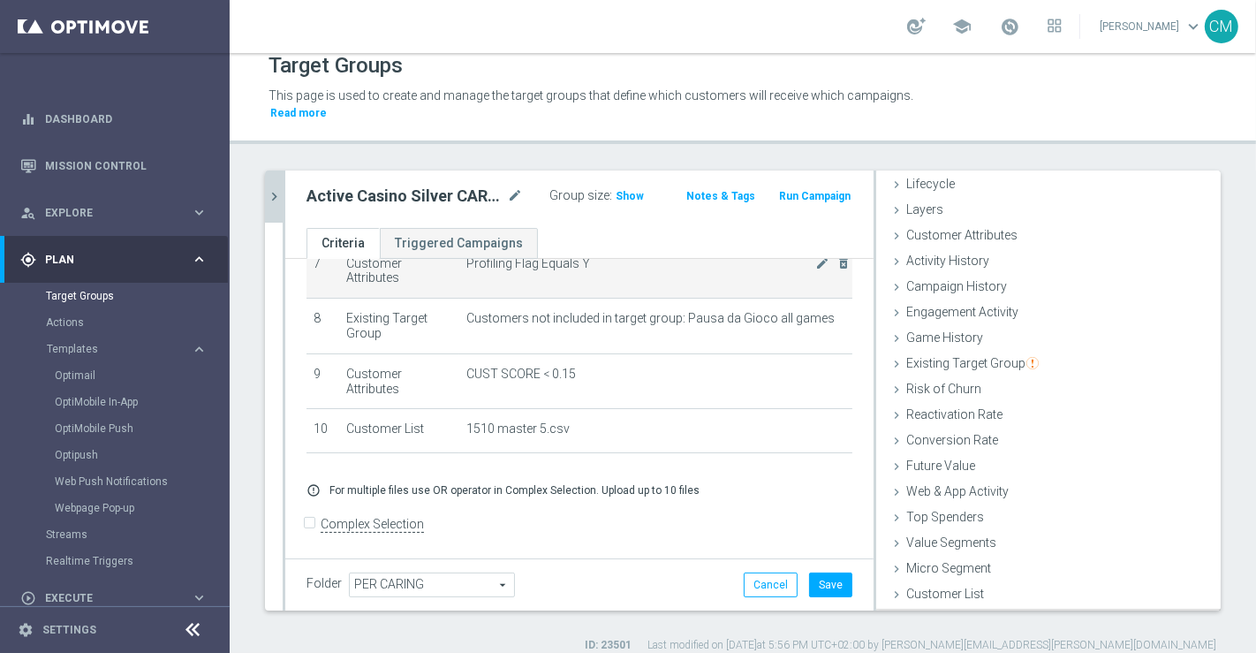
scroll to position [37, 0]
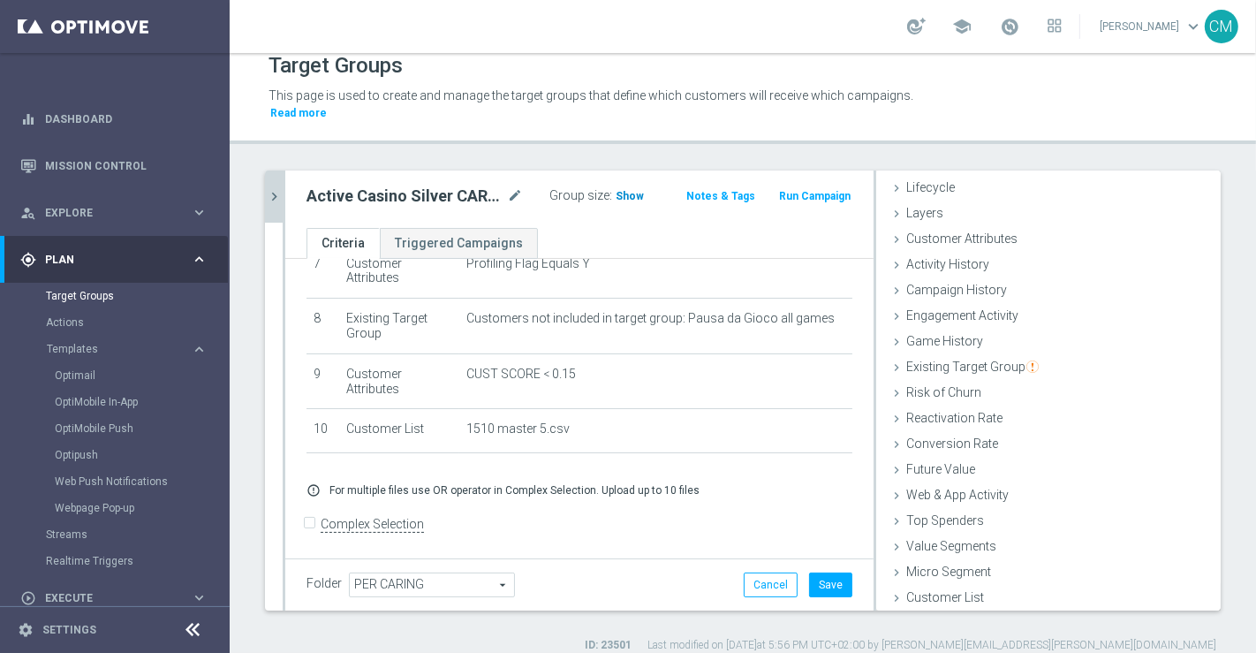
click at [618, 186] on h3 "Show" at bounding box center [630, 195] width 32 height 19
click at [819, 572] on button "Save" at bounding box center [830, 584] width 43 height 25
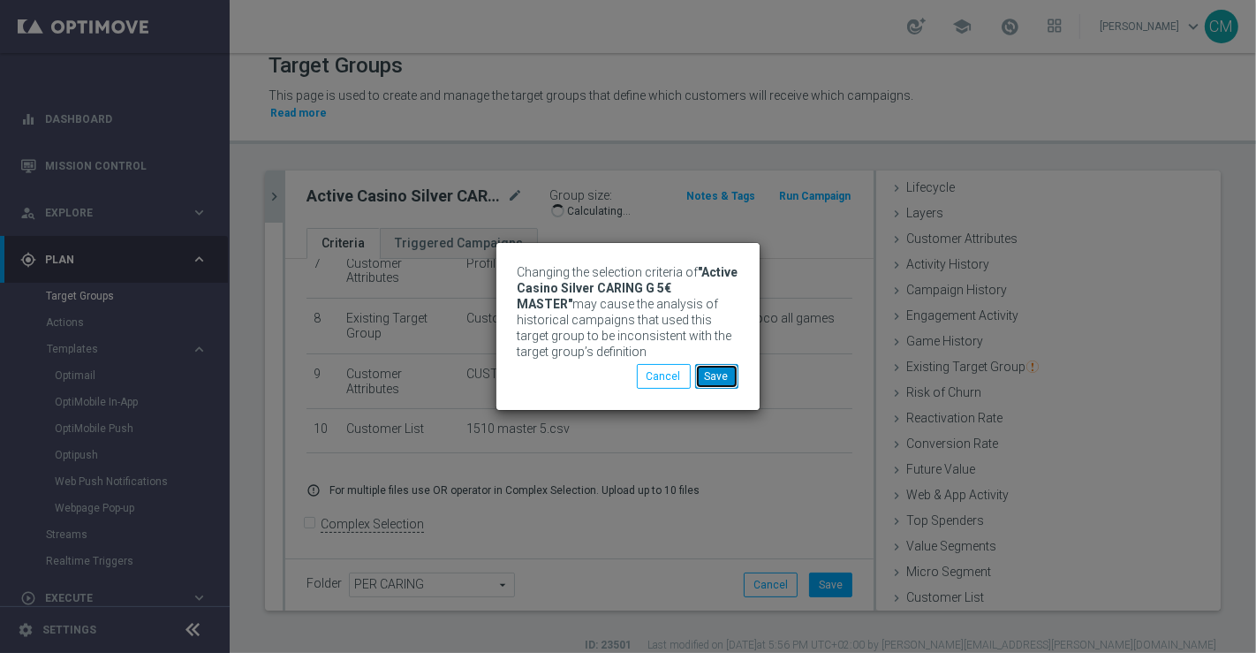
click at [713, 380] on button "Save" at bounding box center [716, 376] width 43 height 25
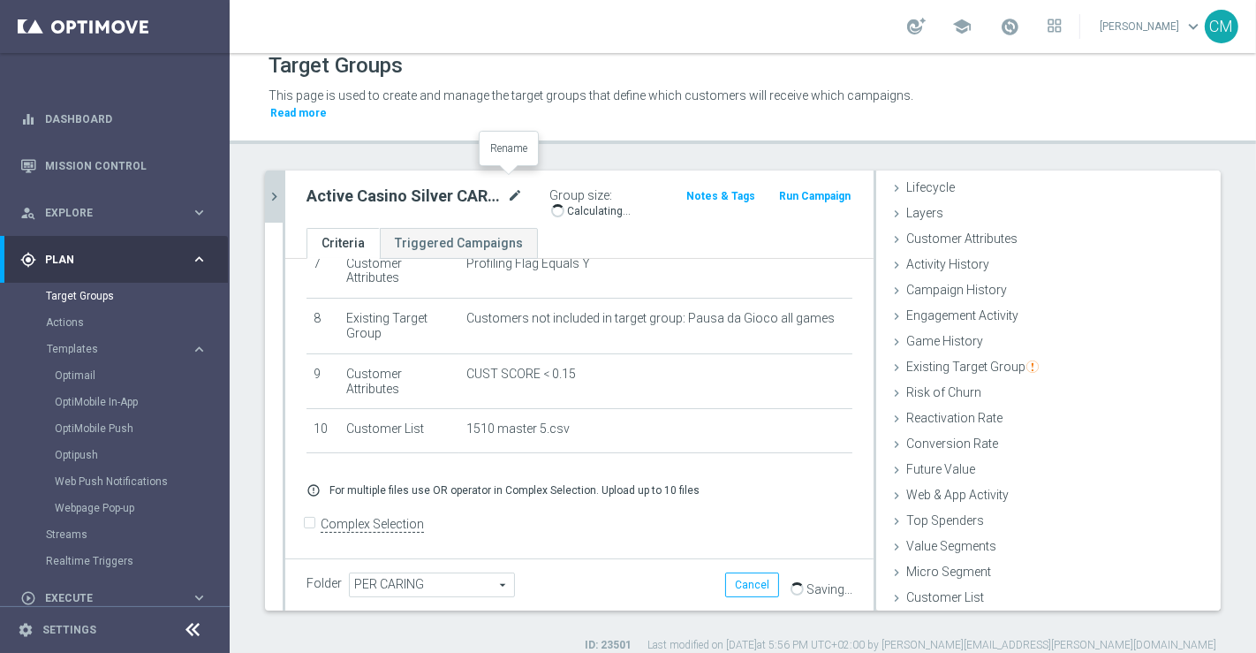
click at [507, 185] on icon "mode_edit" at bounding box center [515, 195] width 16 height 21
click at [281, 188] on icon "chevron_right" at bounding box center [274, 196] width 17 height 17
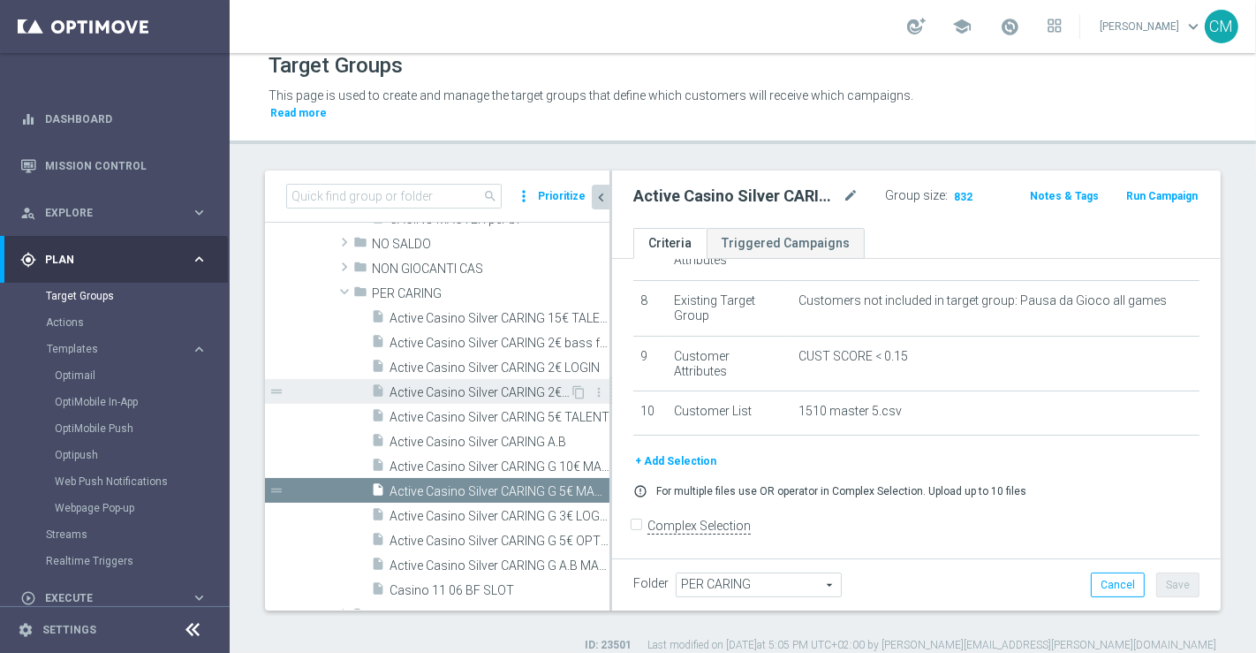
scroll to position [68, 0]
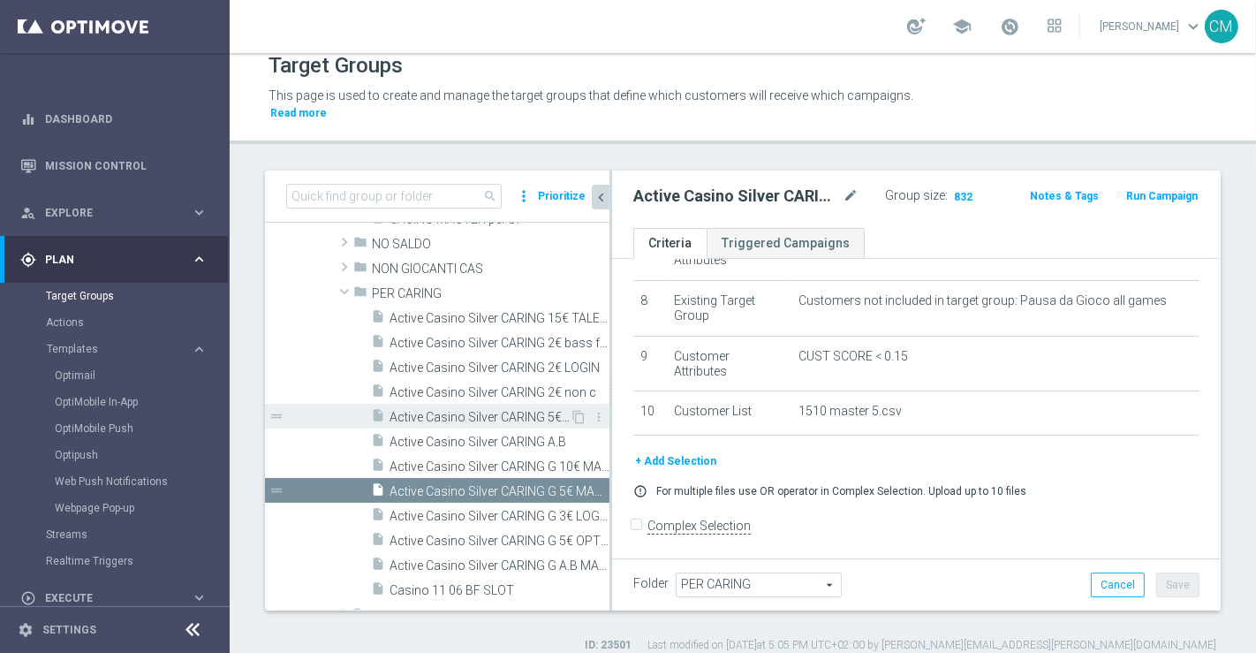
click at [507, 410] on span "Active Casino Silver CARING 5€ TALENT" at bounding box center [479, 417] width 180 height 15
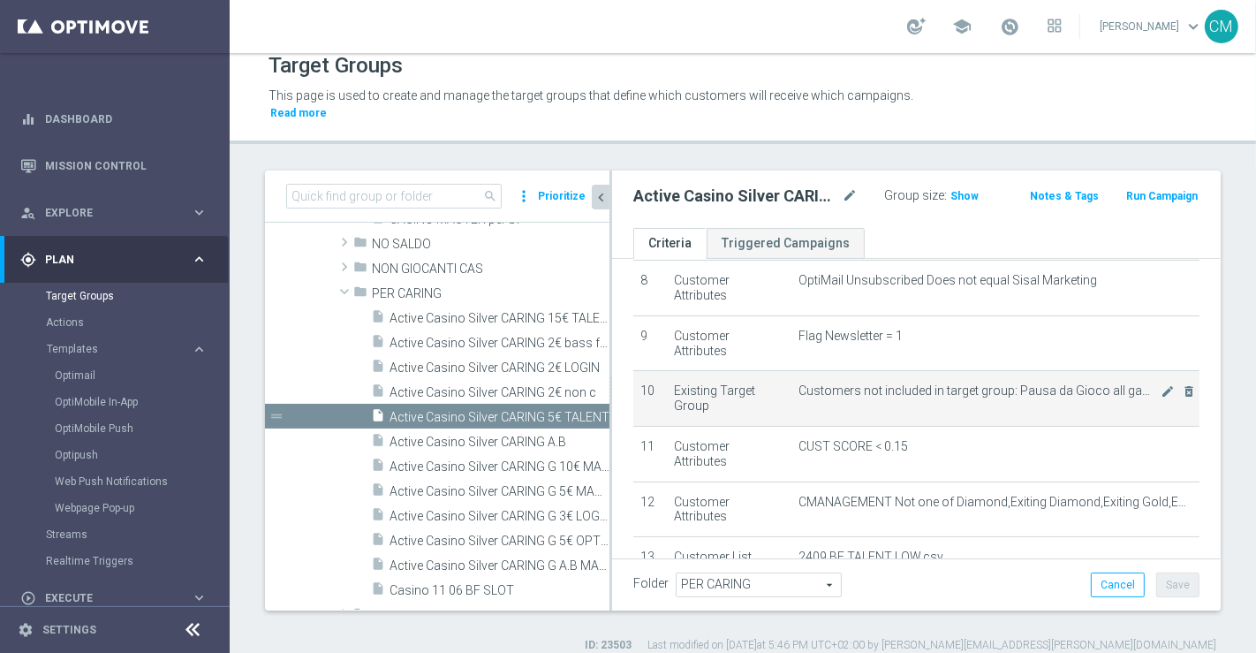
scroll to position [581, 0]
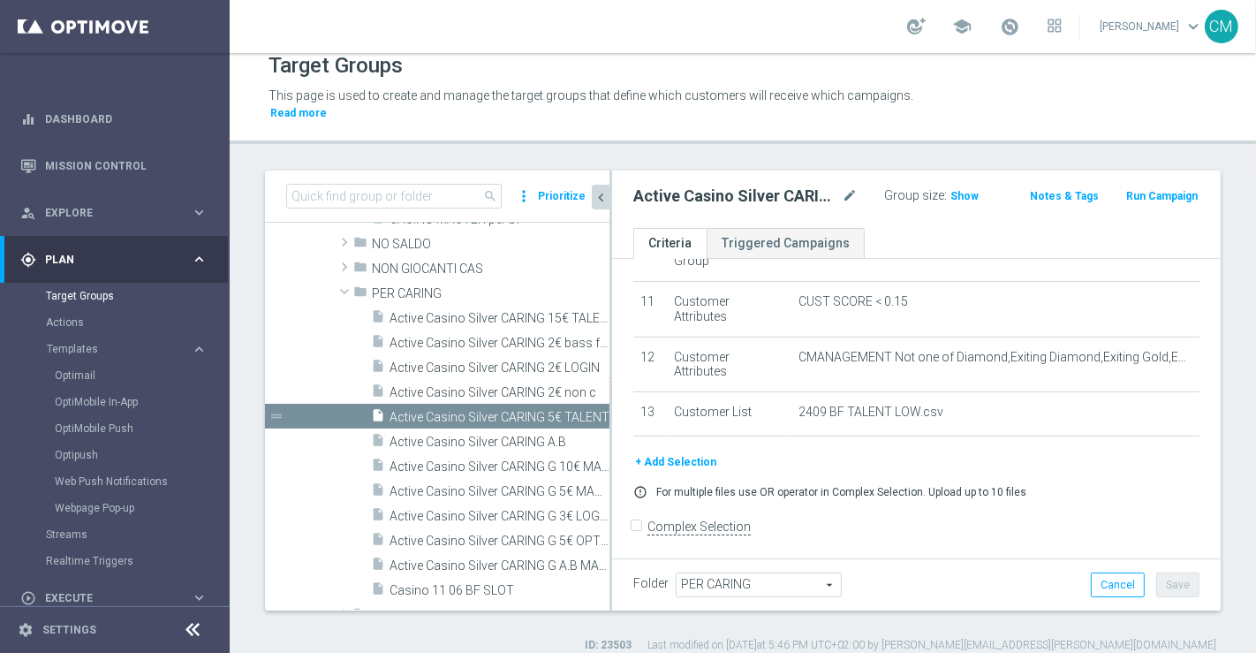
click at [852, 184] on div "Active Casino Silver CARING 5€ TALENT mode_edit" at bounding box center [758, 196] width 251 height 25
click at [842, 185] on icon "mode_edit" at bounding box center [850, 195] width 16 height 21
click at [758, 185] on input "Active Casino Silver CARING 5€ TALENT" at bounding box center [729, 197] width 192 height 25
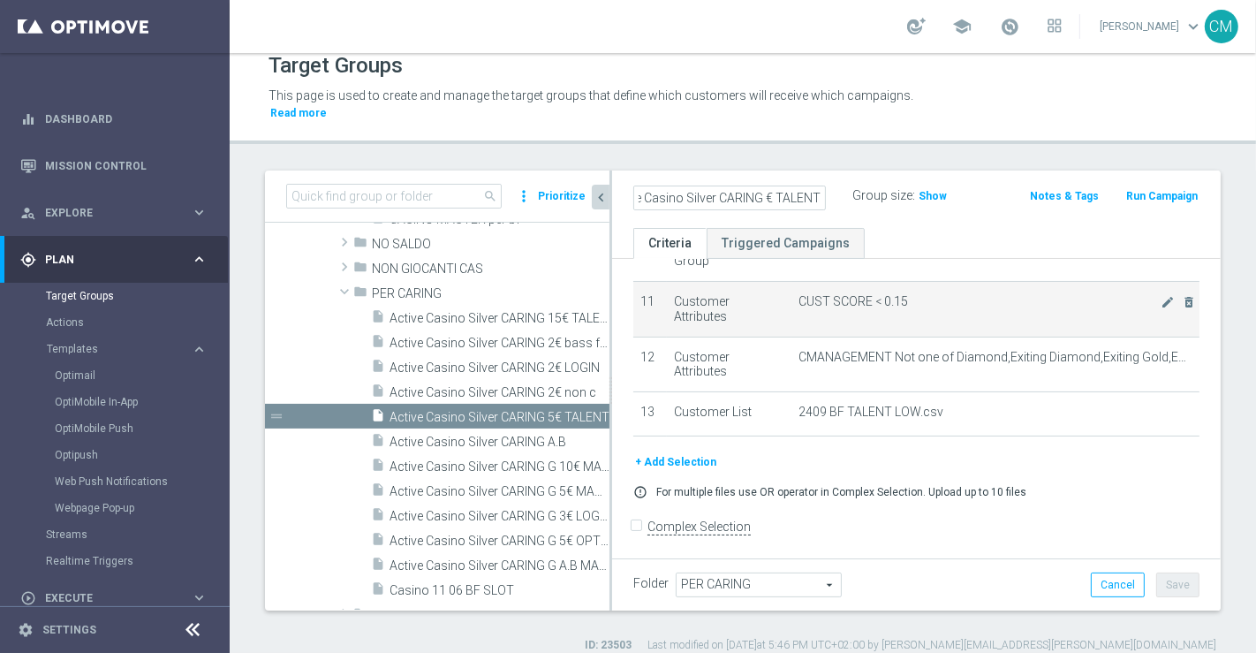
scroll to position [0, 36]
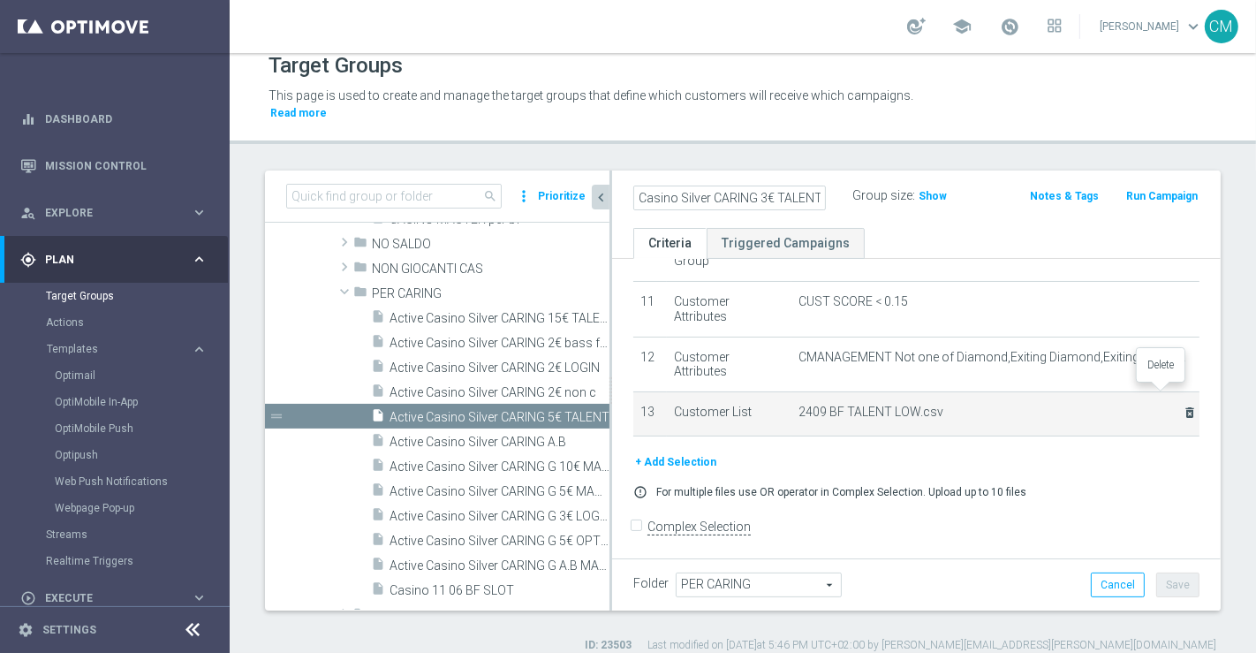
type input "Active Casino Silver CARING 3€ TALENT"
click at [1182, 405] on icon "delete_forever" at bounding box center [1189, 412] width 14 height 14
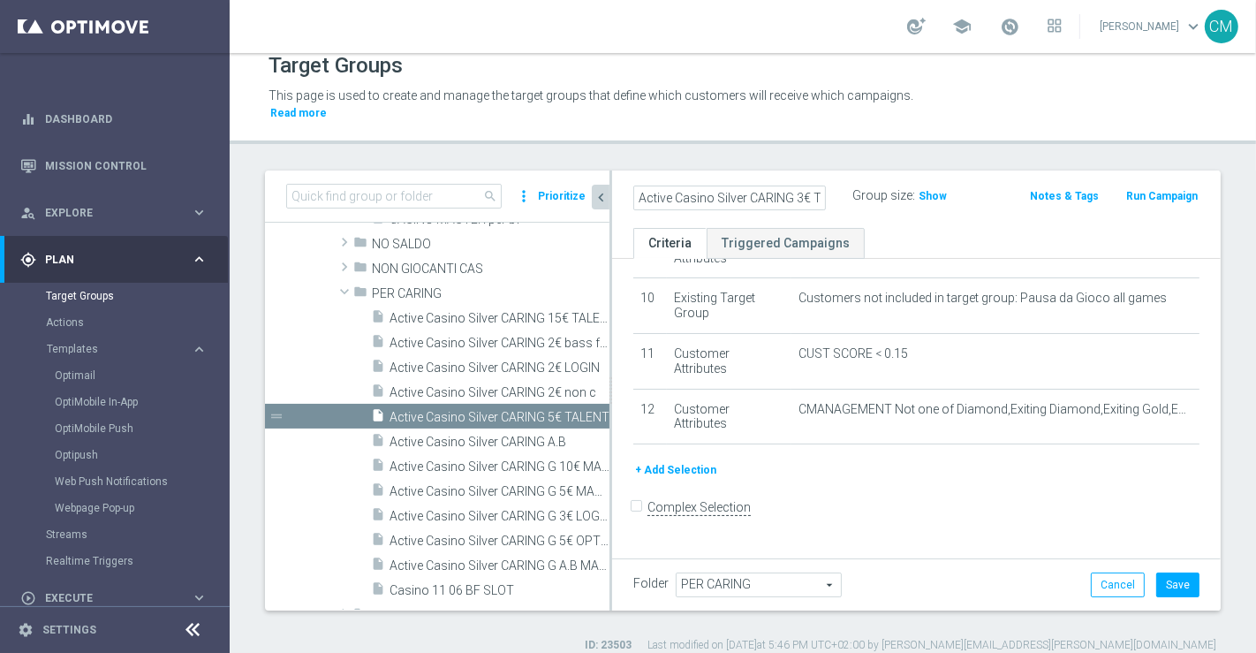
scroll to position [510, 0]
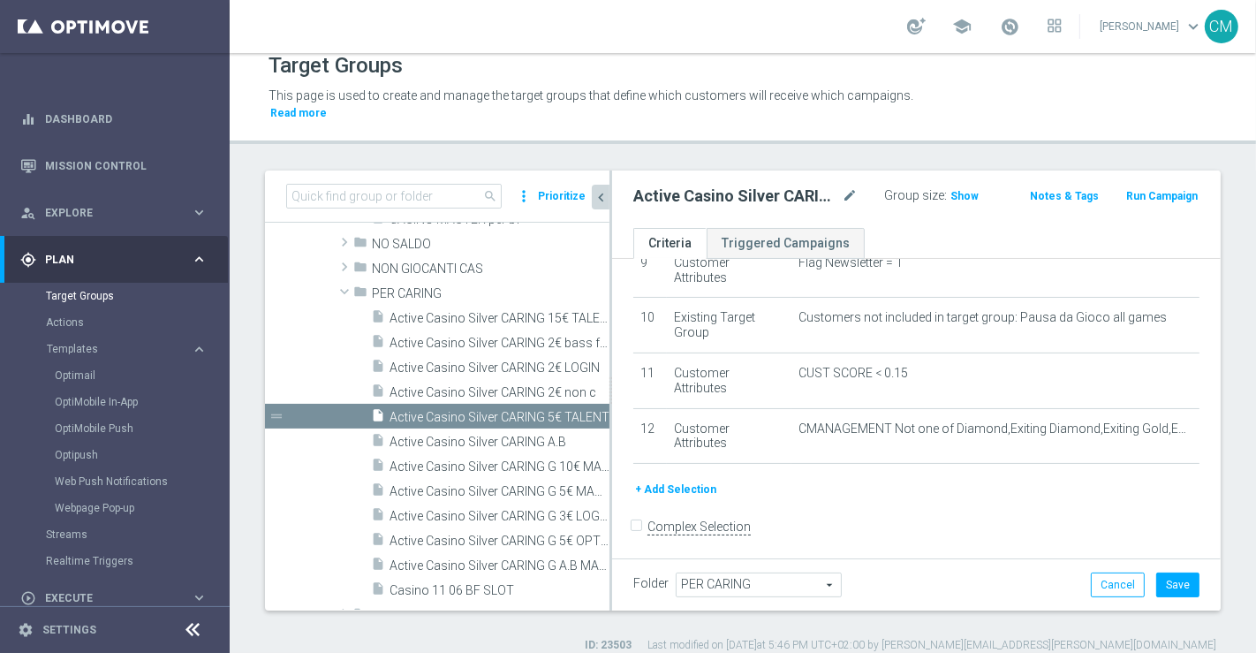
click at [671, 479] on button "+ Add Selection" at bounding box center [675, 488] width 85 height 19
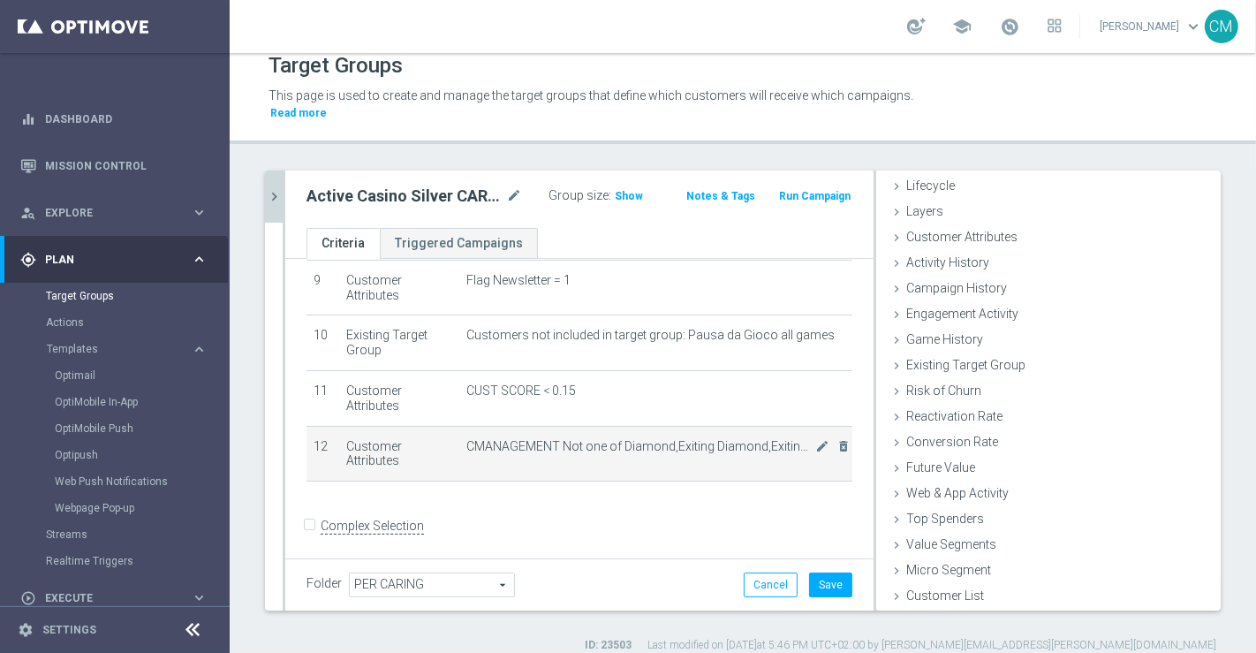
scroll to position [37, 0]
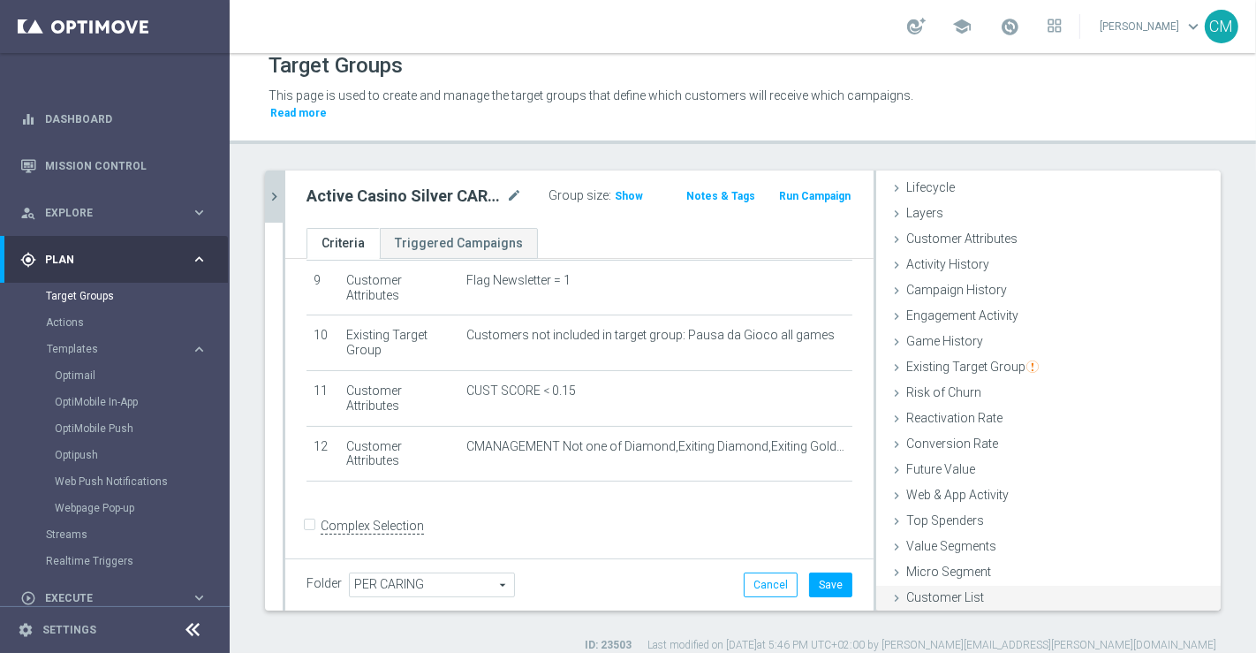
click at [920, 586] on div "Customer List done selection saved" at bounding box center [1048, 598] width 344 height 26
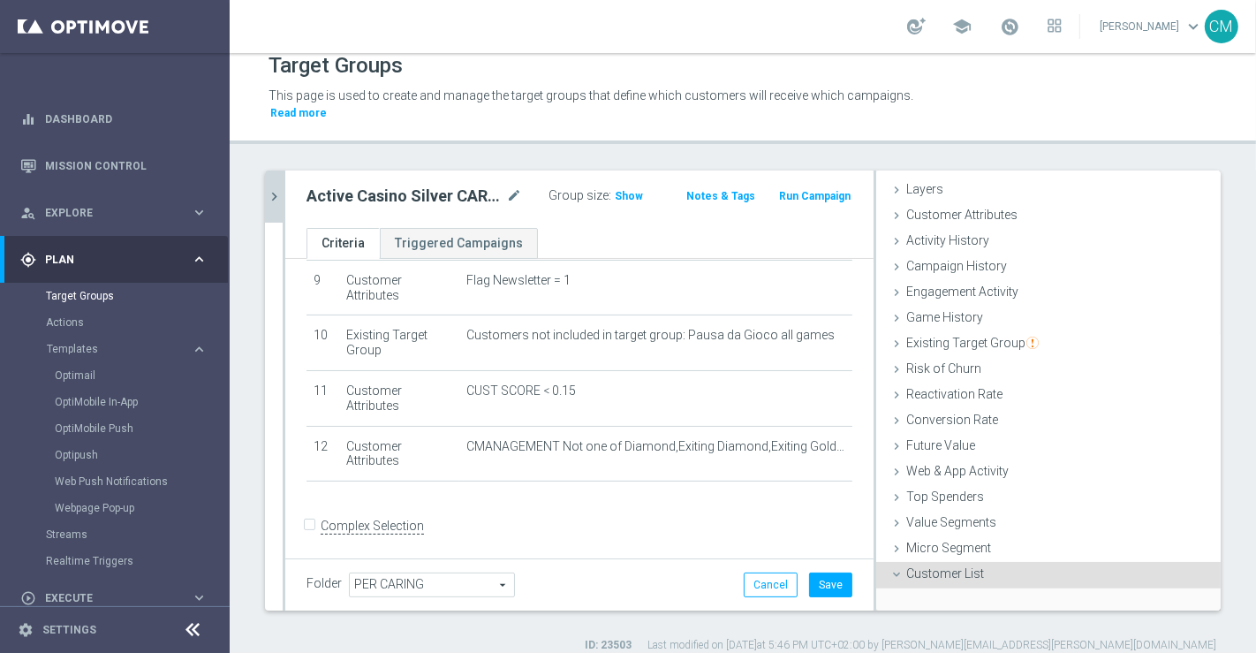
scroll to position [197, 0]
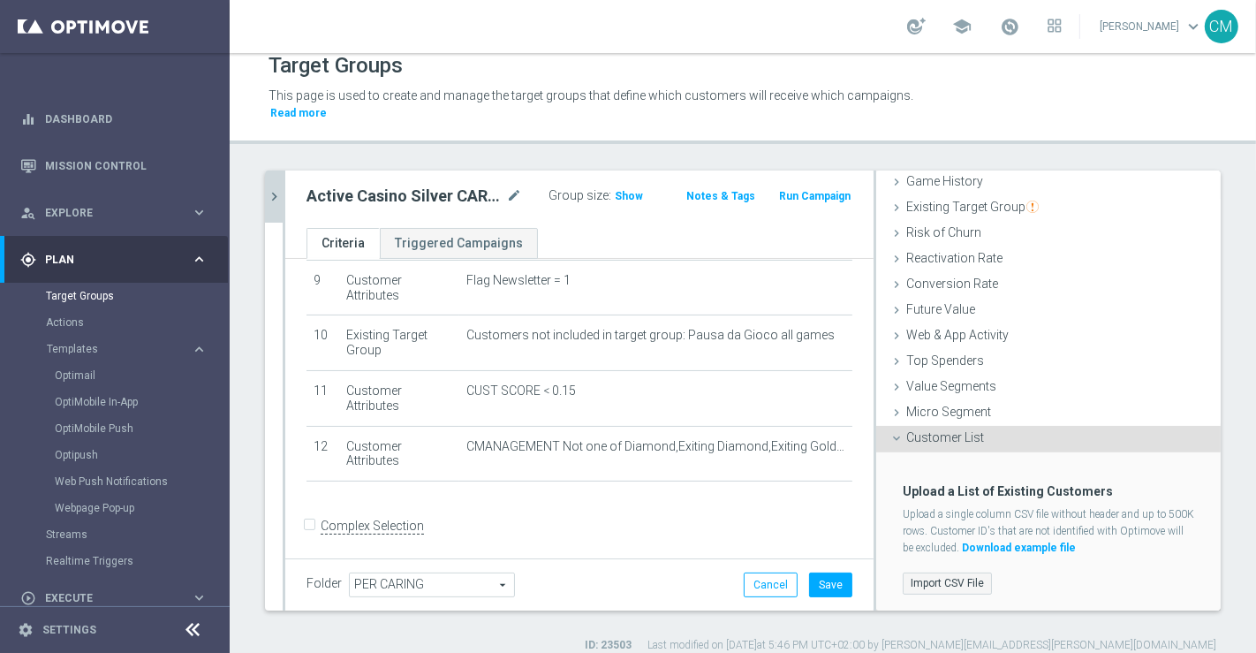
click at [933, 572] on label "Import CSV File" at bounding box center [946, 583] width 89 height 22
click at [0, 0] on input "Import CSV File" at bounding box center [0, 0] width 0 height 0
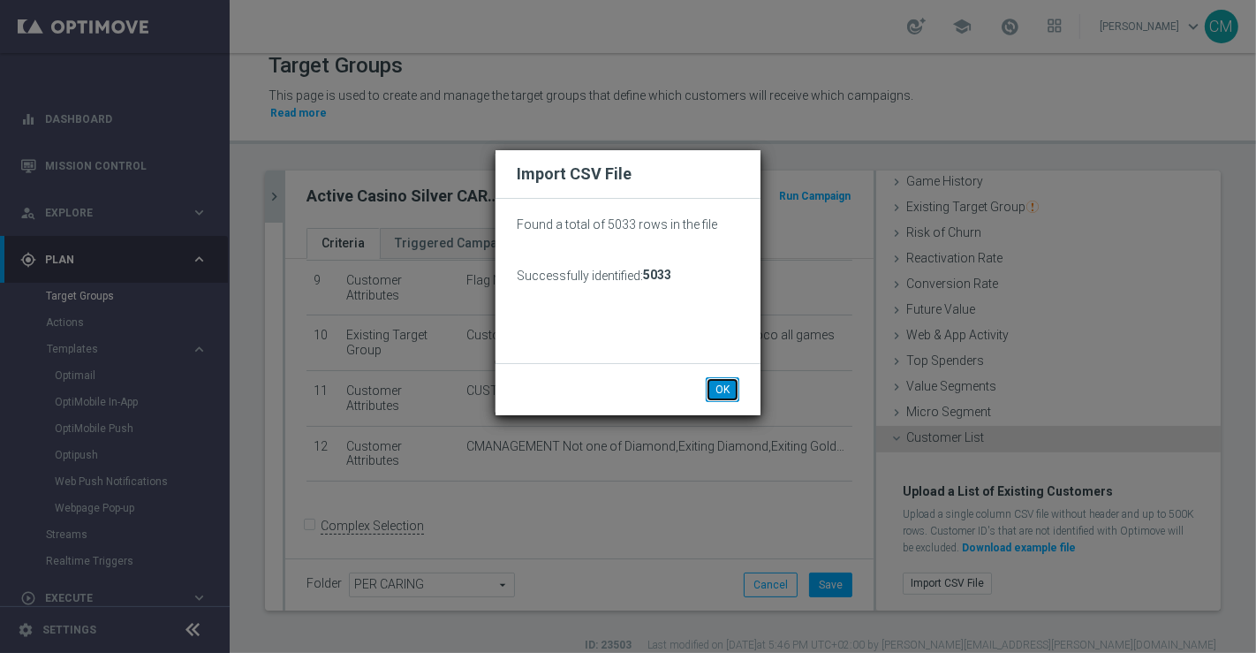
click at [729, 388] on button "OK" at bounding box center [723, 389] width 34 height 25
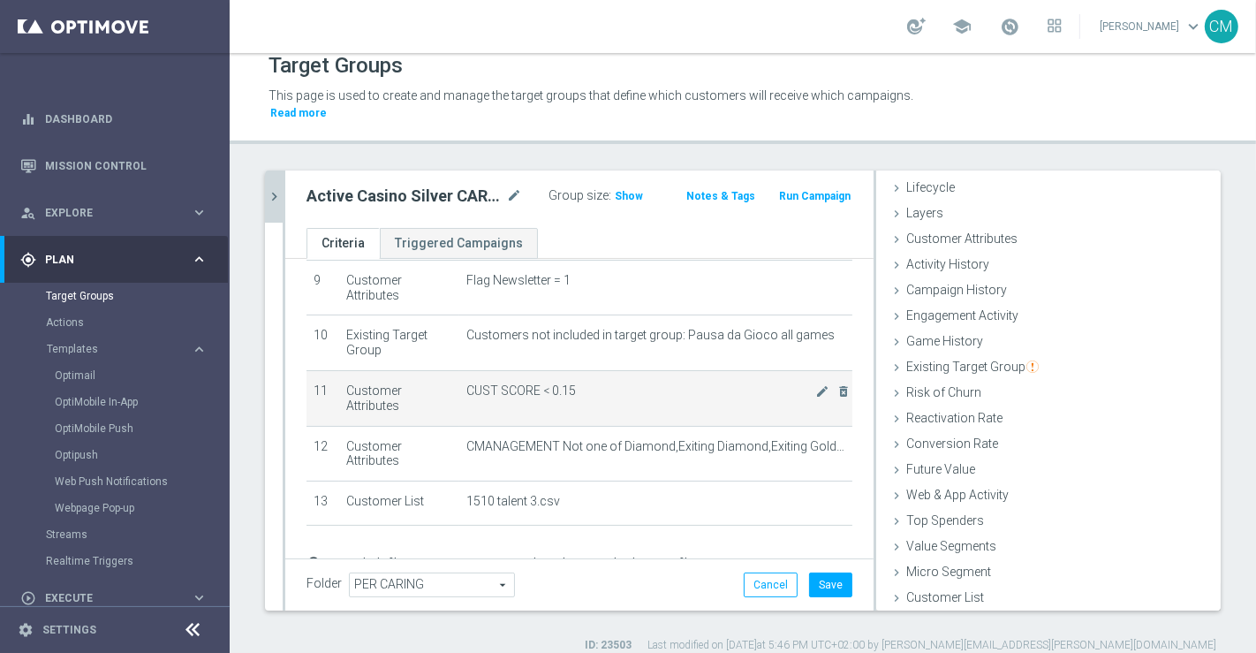
scroll to position [562, 0]
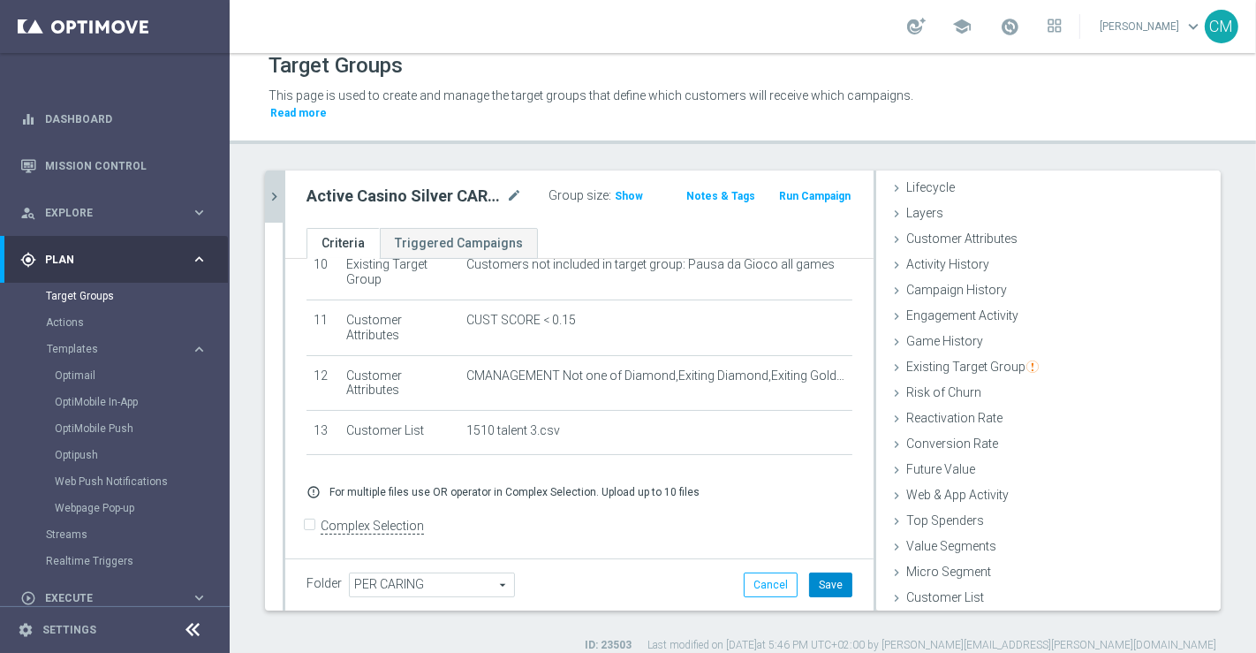
click at [820, 572] on button "Save" at bounding box center [830, 584] width 43 height 25
click at [506, 185] on icon "mode_edit" at bounding box center [514, 195] width 16 height 21
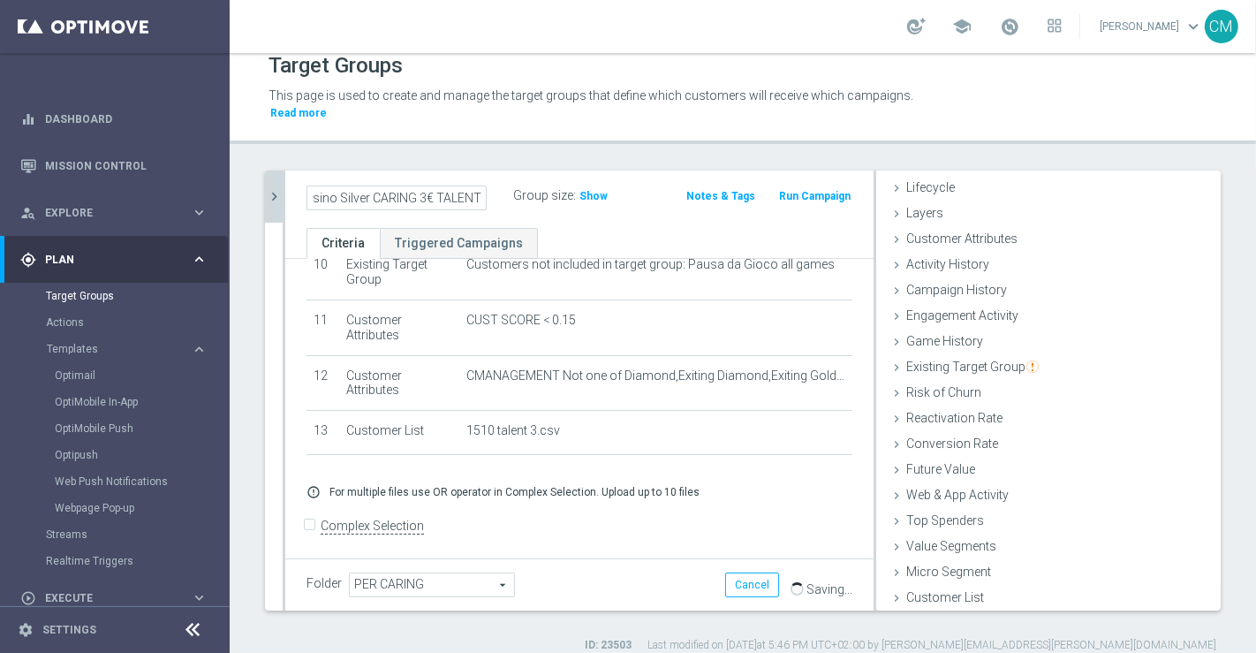
scroll to position [0, 0]
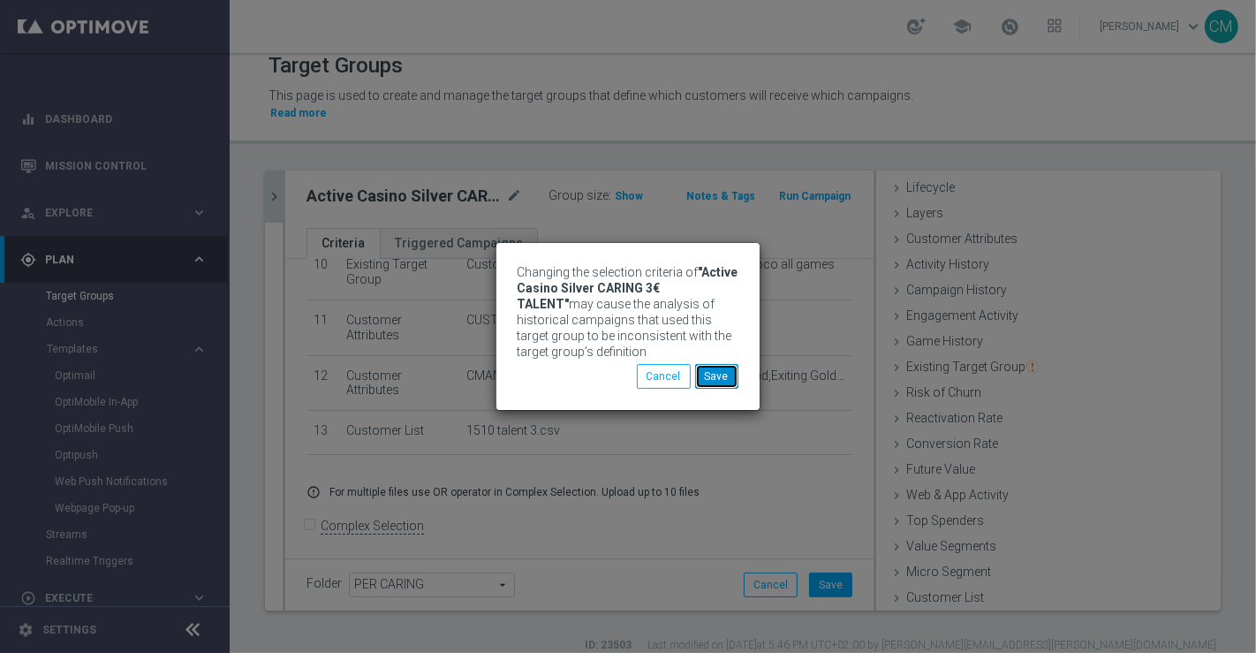
click at [708, 372] on button "Save" at bounding box center [716, 376] width 43 height 25
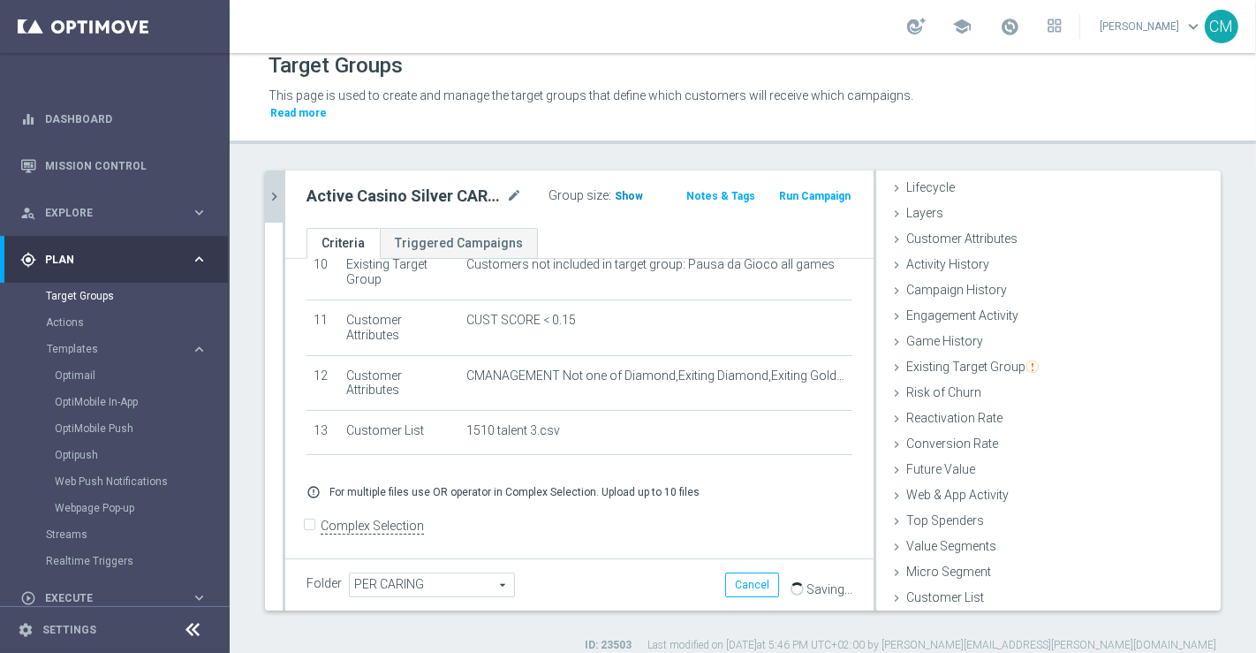
click at [617, 190] on span "Show" at bounding box center [629, 196] width 28 height 12
click at [540, 237] on ul "Criteria Triggered Campaigns" at bounding box center [579, 243] width 588 height 31
click at [279, 188] on icon "chevron_right" at bounding box center [274, 196] width 17 height 17
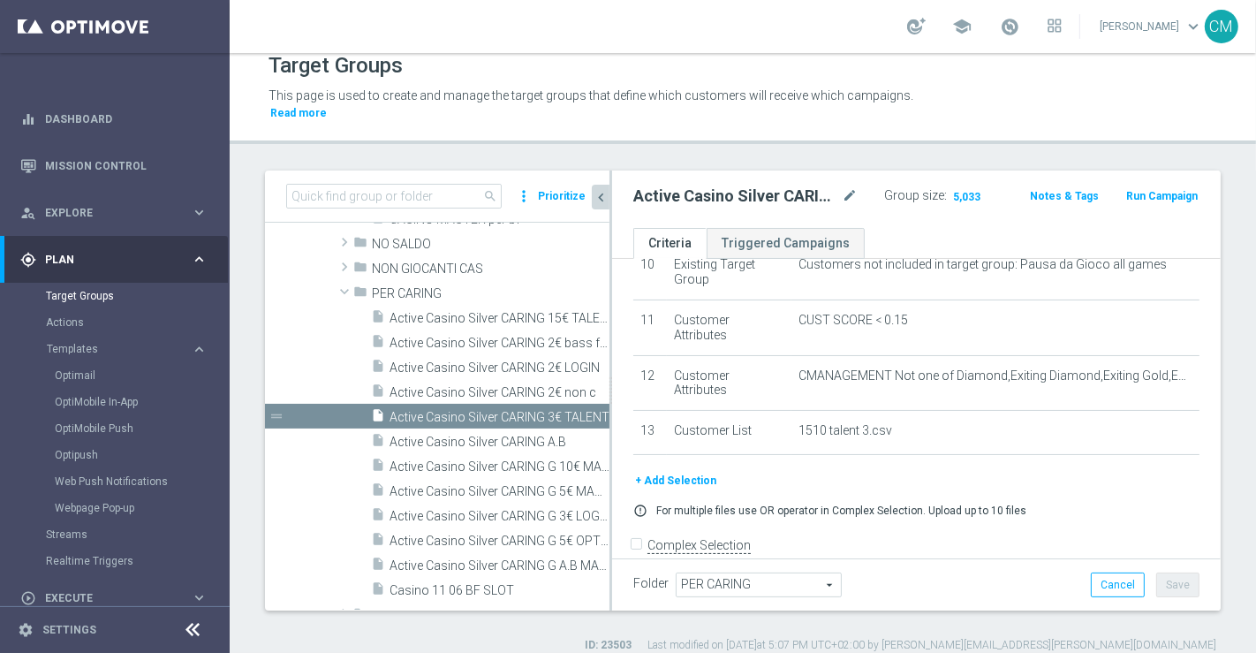
scroll to position [68, 0]
click at [414, 184] on input at bounding box center [393, 196] width 215 height 25
paste input "Active Casino Silver CARING G 5€ MASTER"
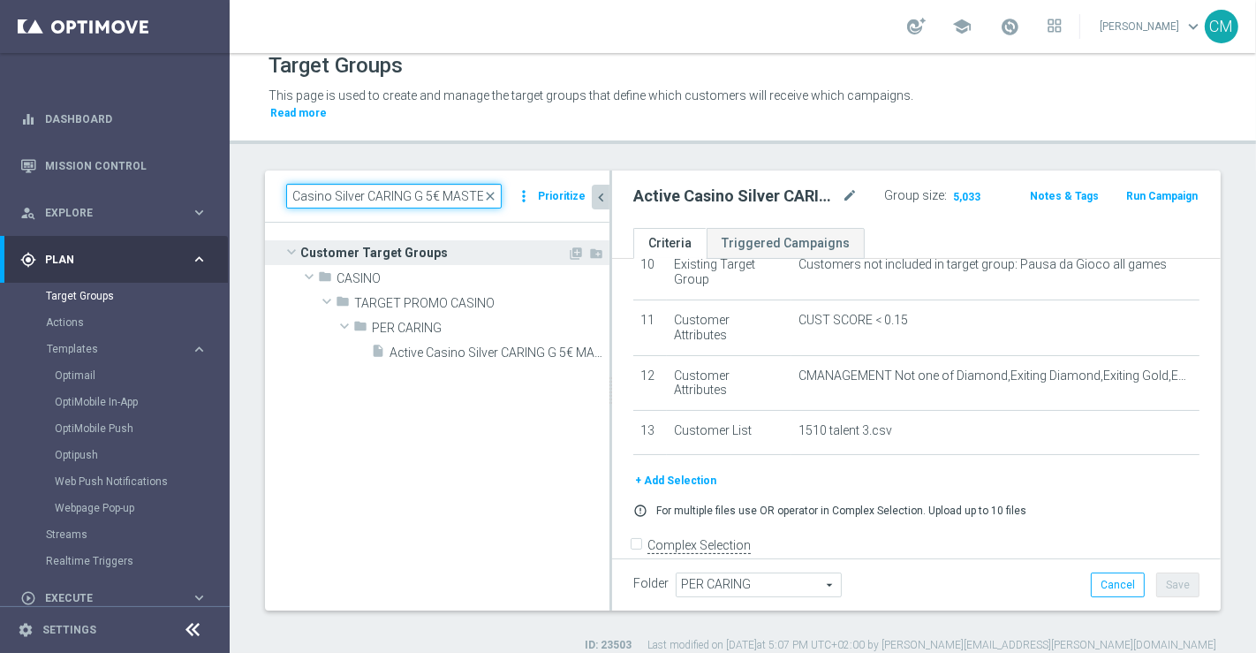
scroll to position [0, 0]
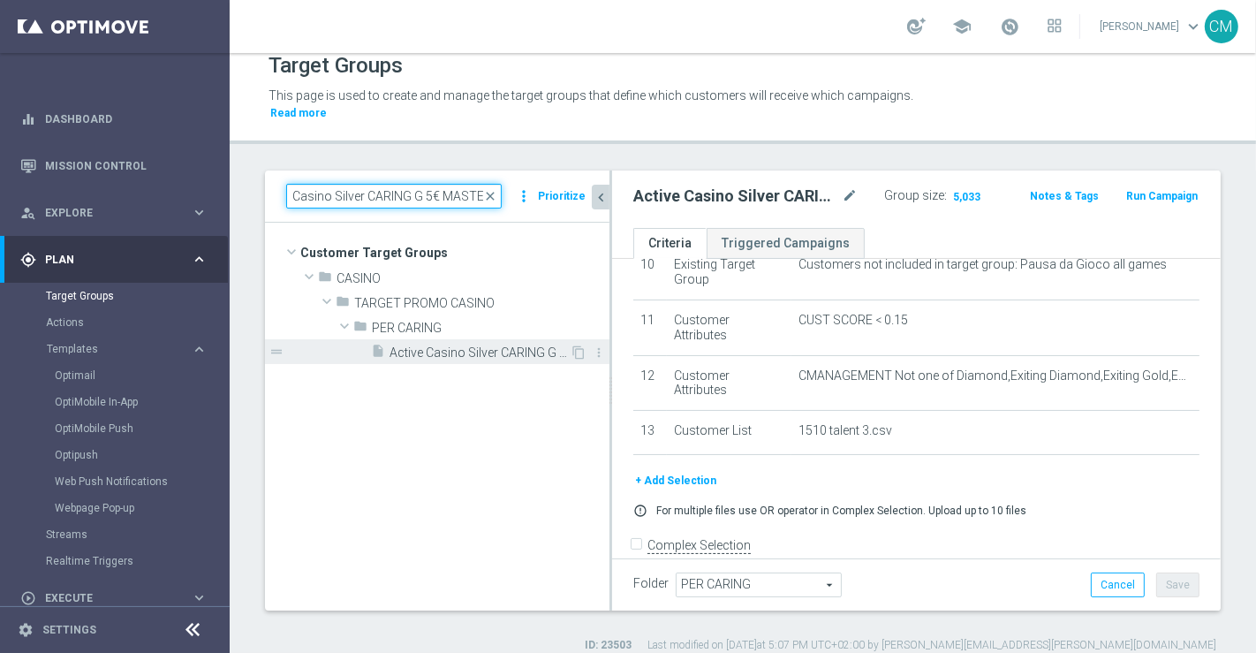
type input "Active Casino Silver CARING G 5€ MASTER"
click at [442, 345] on span "Active Casino Silver CARING G 5€ MASTER" at bounding box center [479, 352] width 180 height 15
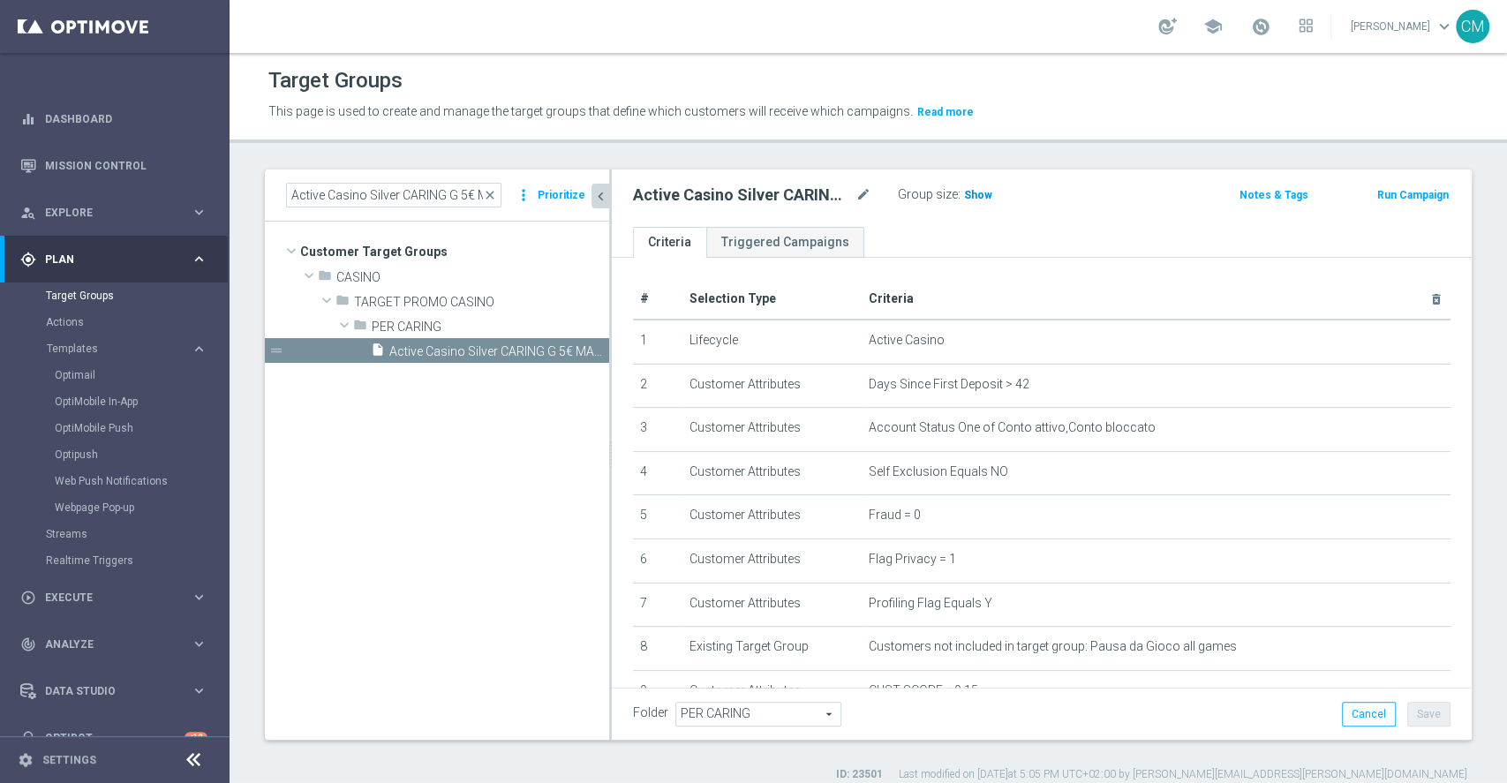
click at [987, 193] on span "Show" at bounding box center [978, 195] width 28 height 12
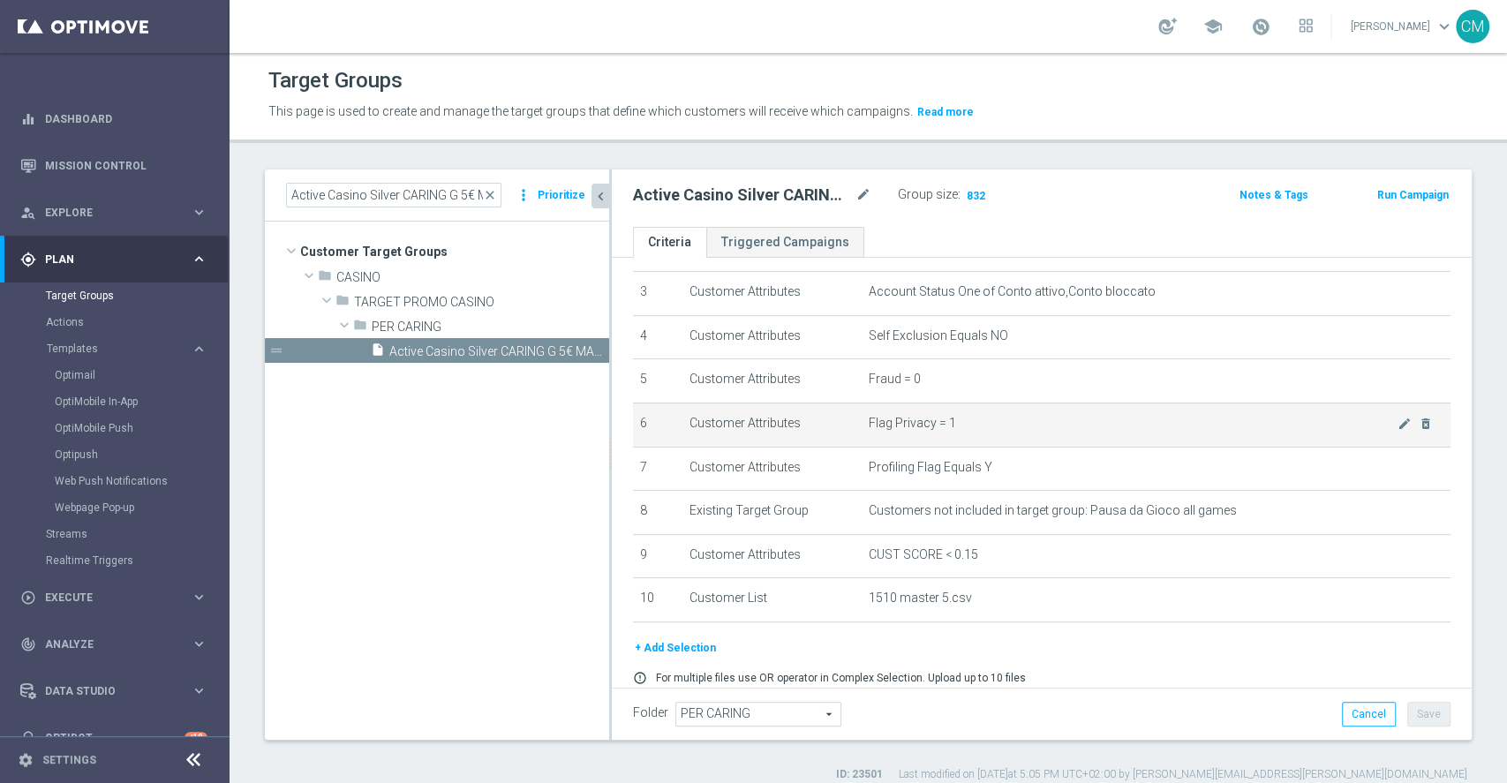
scroll to position [200, 0]
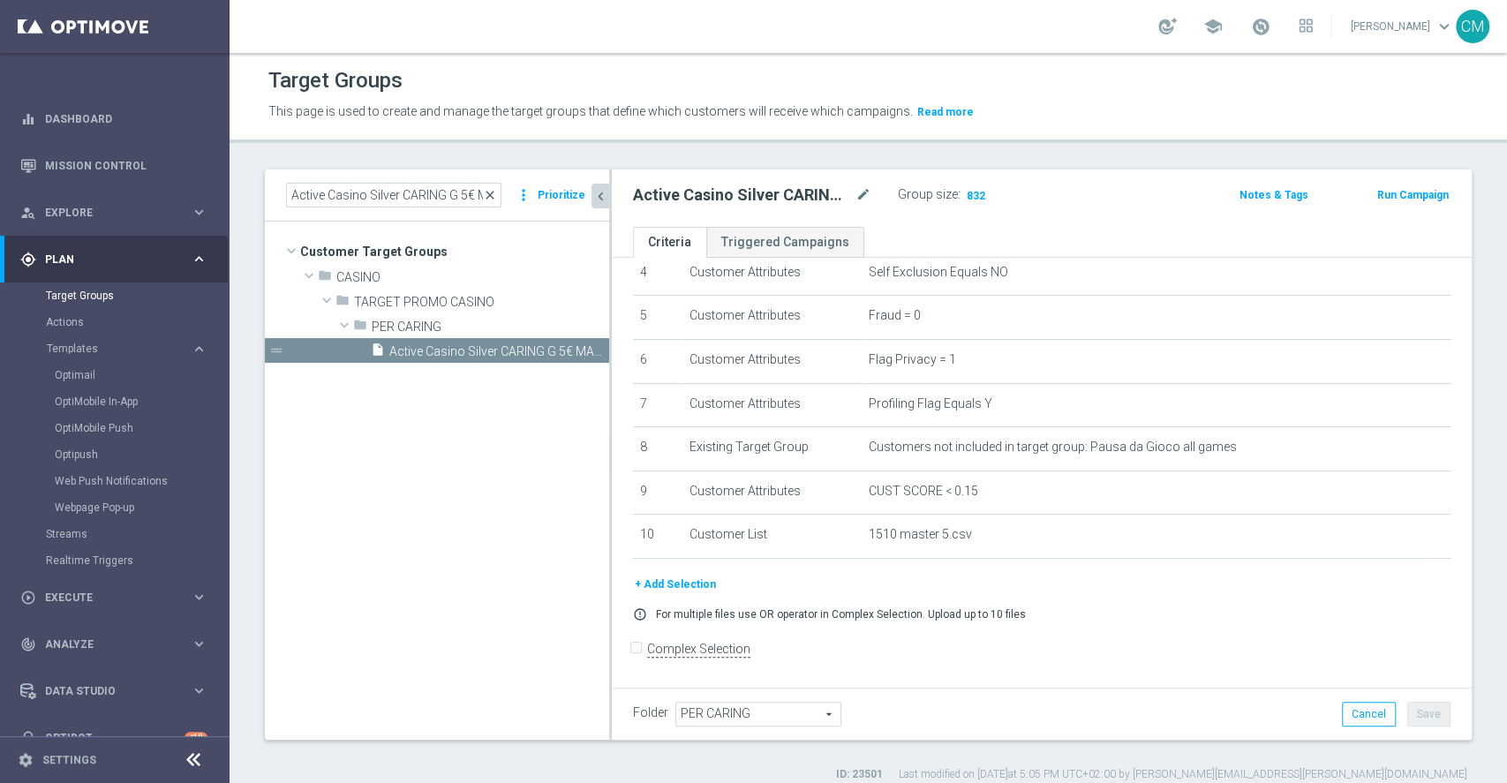
click at [492, 188] on span "close" at bounding box center [490, 195] width 14 height 14
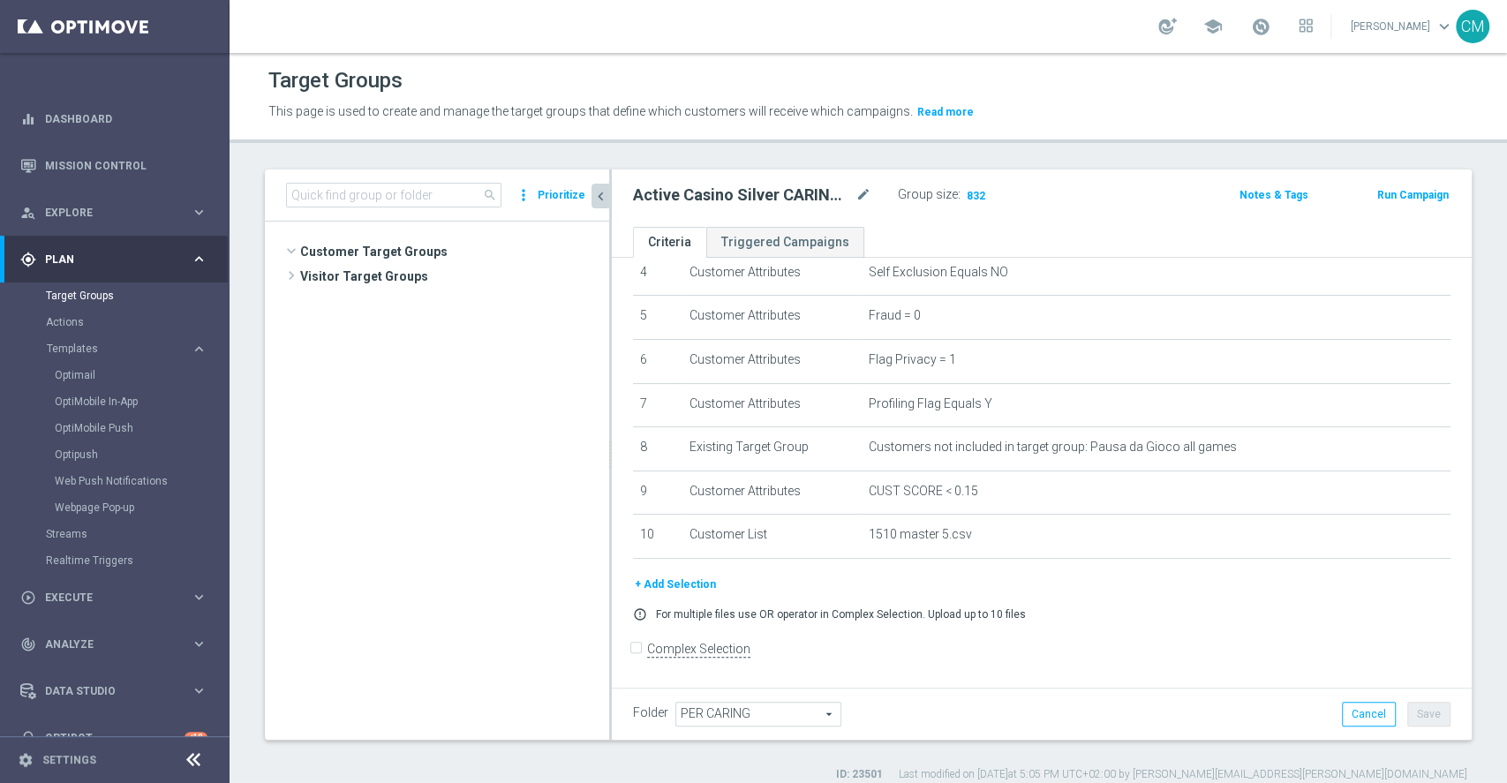
scroll to position [934, 0]
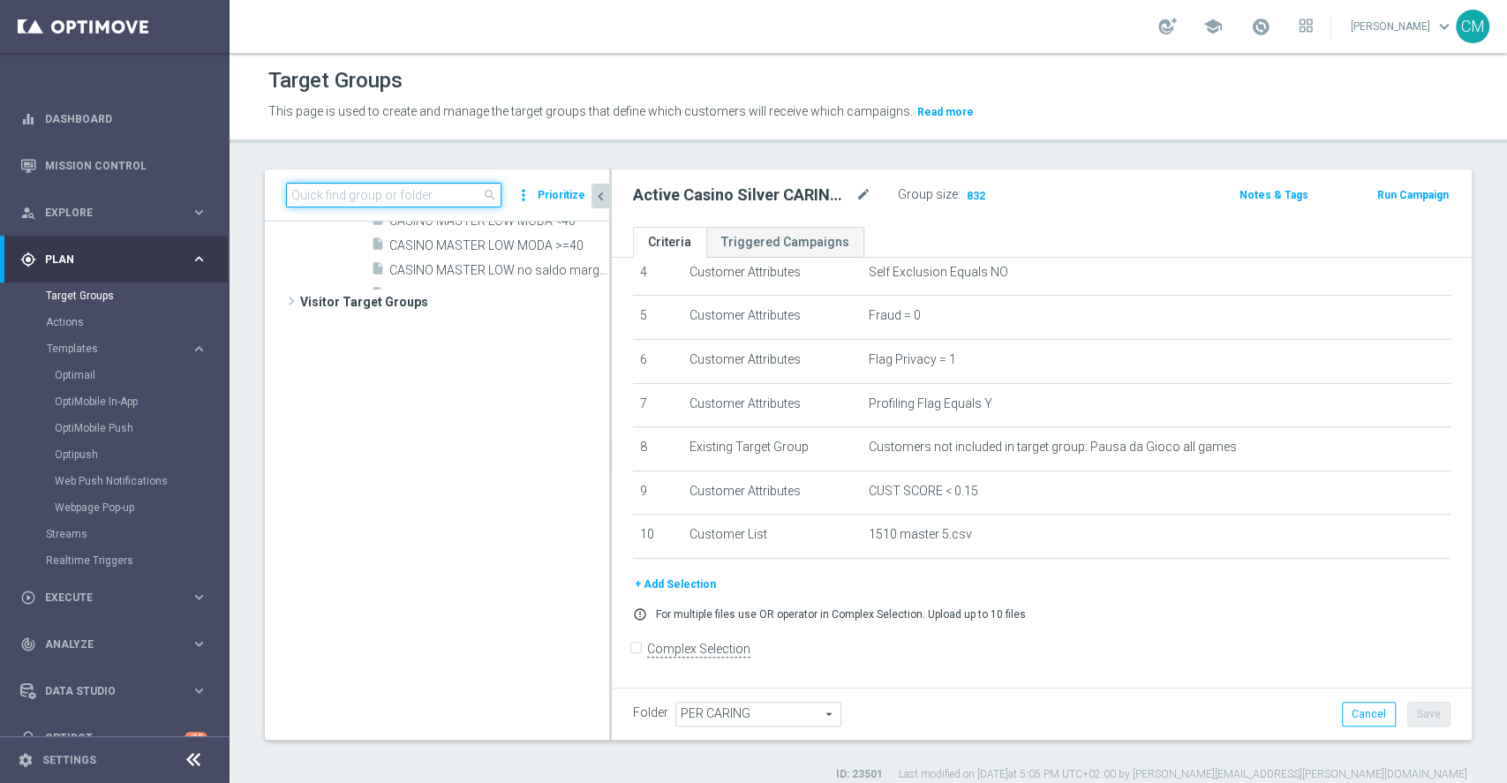
click at [462, 198] on input at bounding box center [393, 195] width 215 height 25
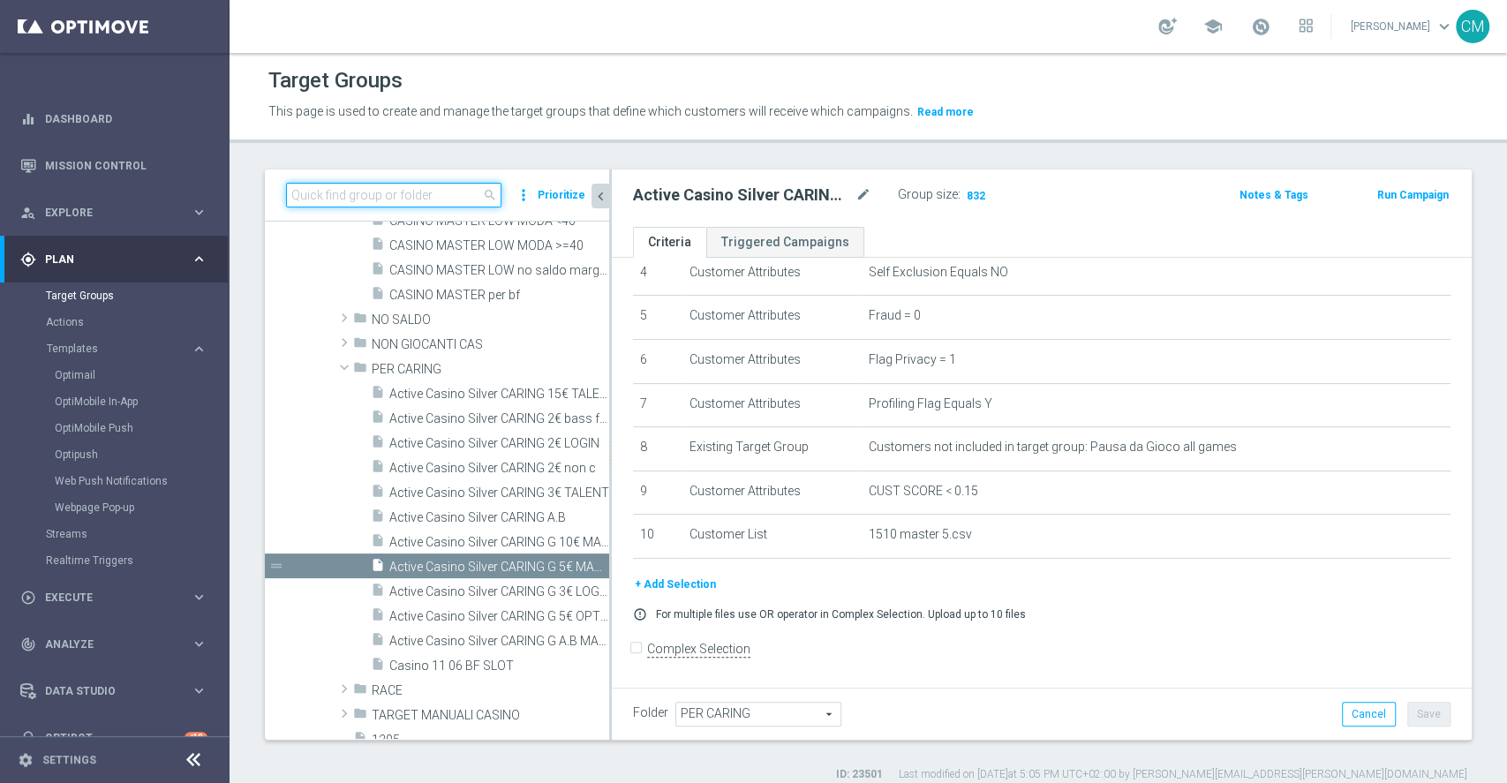
paste input "Active Casino Silver CARING 2€ LOGIN"
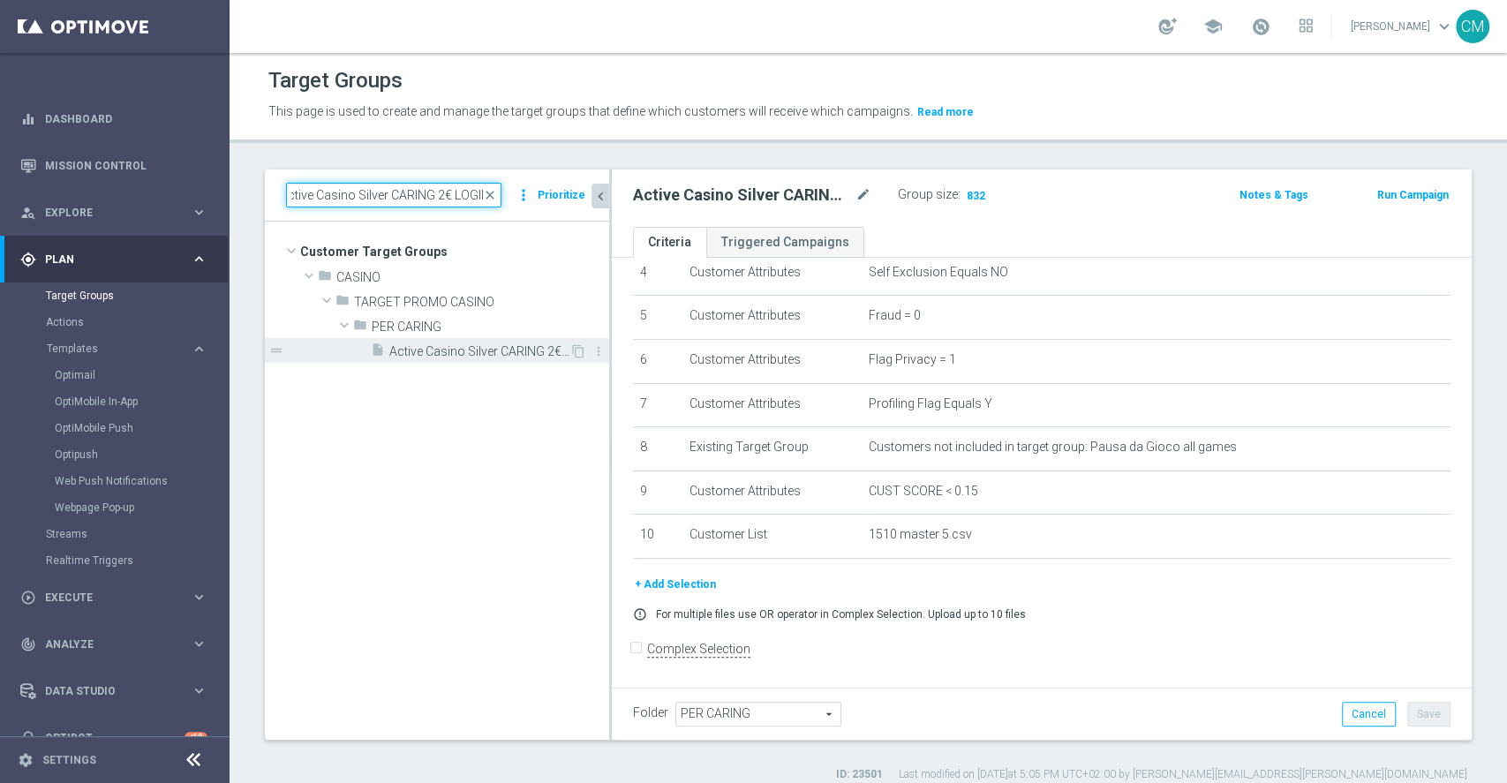
type input "Active Casino Silver CARING 2€ LOGIN"
click at [490, 344] on span "Active Casino Silver CARING 2€ LOGIN" at bounding box center [479, 351] width 180 height 15
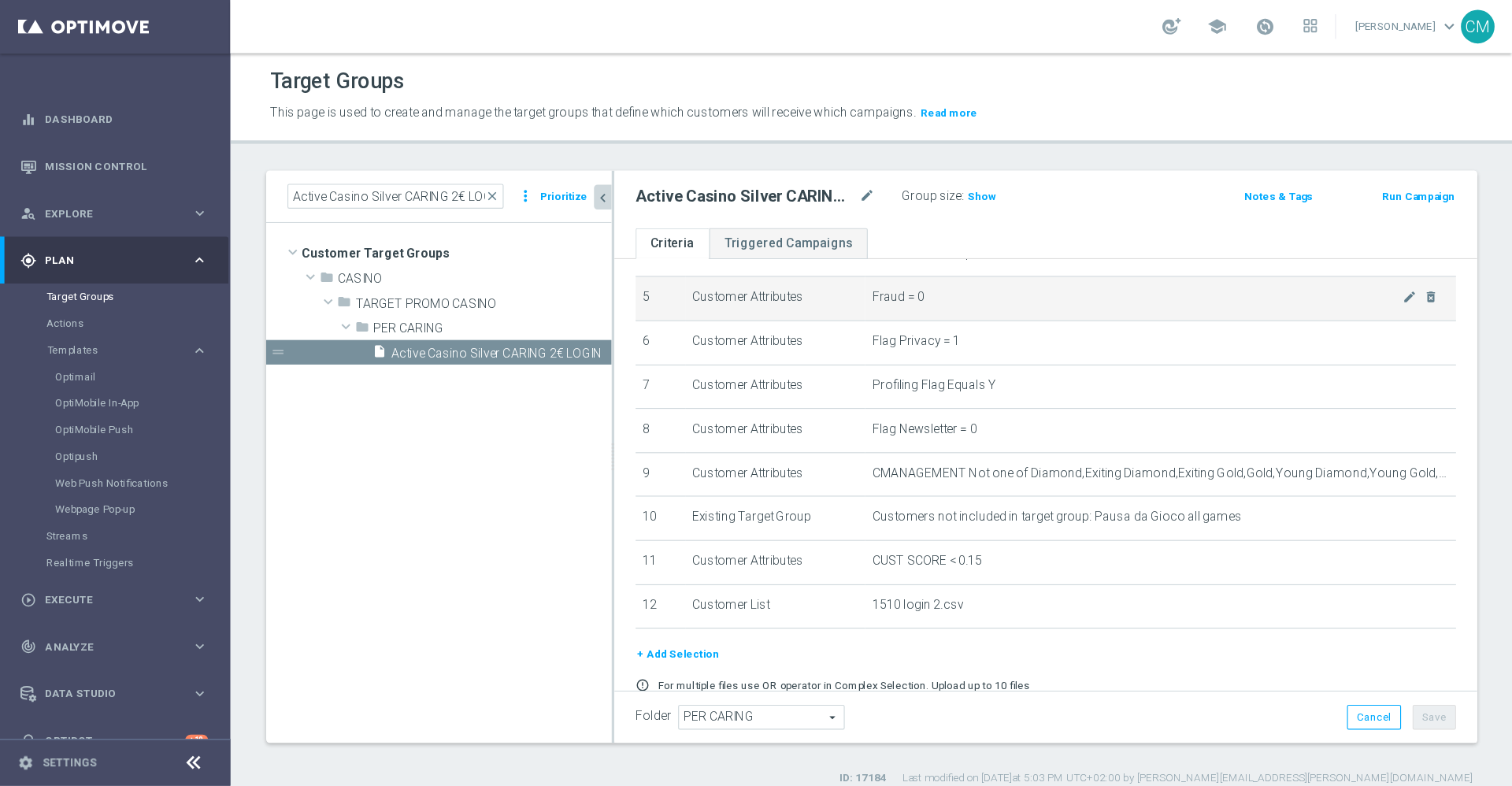
scroll to position [258, 0]
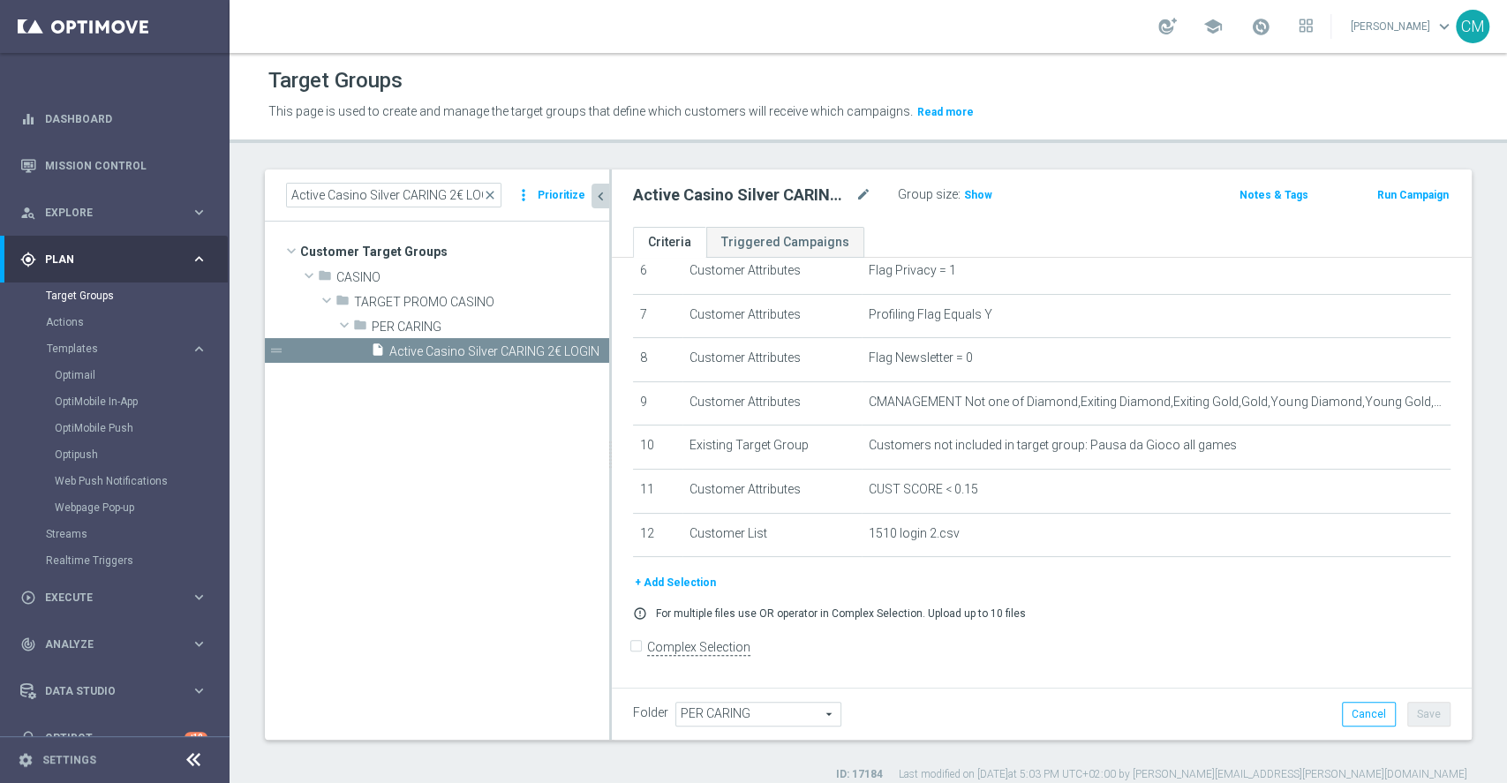
click at [986, 206] on div "Group size : Show" at bounding box center [986, 195] width 177 height 25
click at [978, 192] on span "Show" at bounding box center [978, 195] width 28 height 12
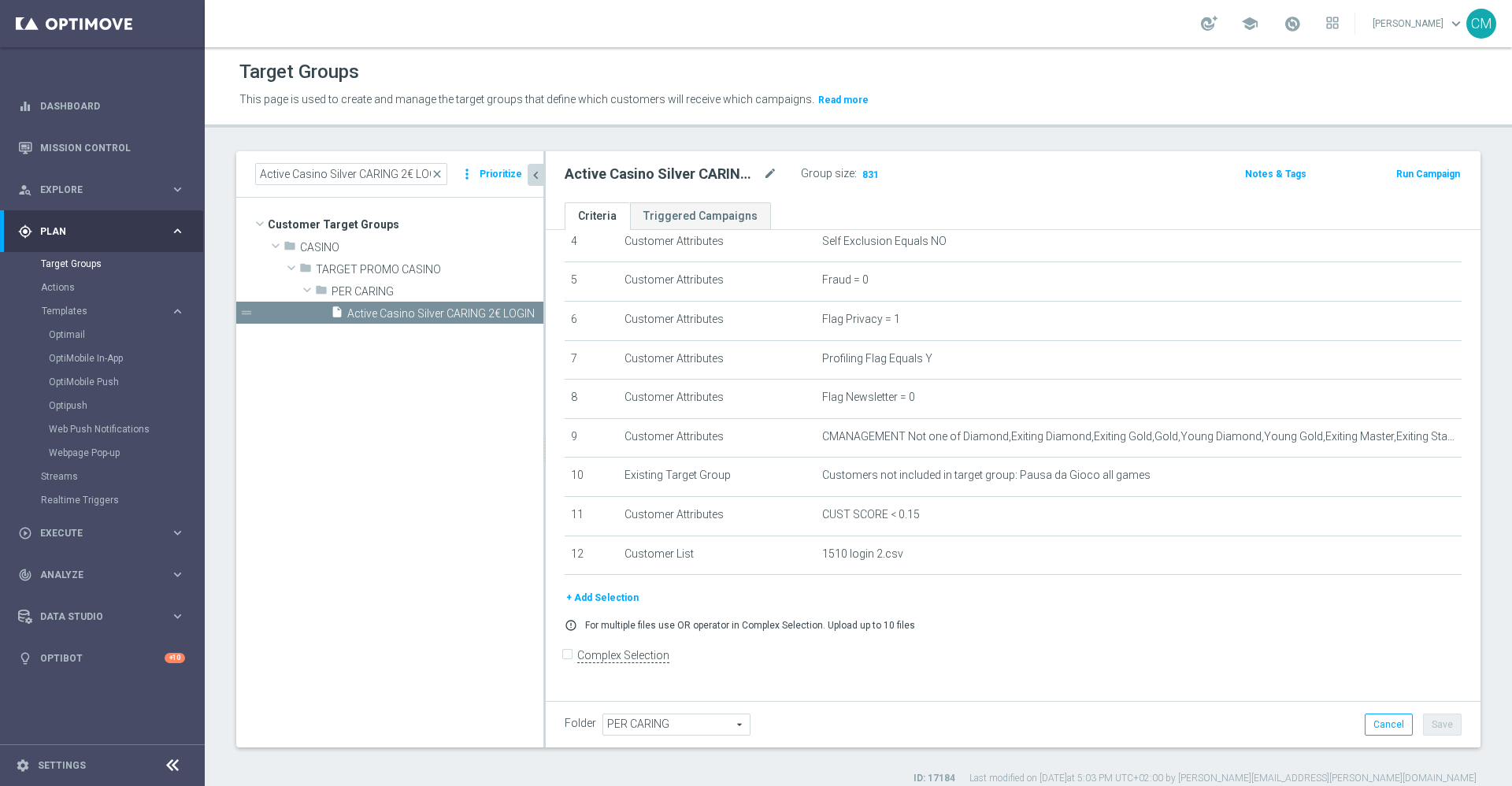
scroll to position [176, 0]
click at [437, 182] on input "Active Casino Silver CARING 2€ LOGIN" at bounding box center [351, 174] width 192 height 22
click at [440, 172] on span "close" at bounding box center [437, 174] width 12 height 12
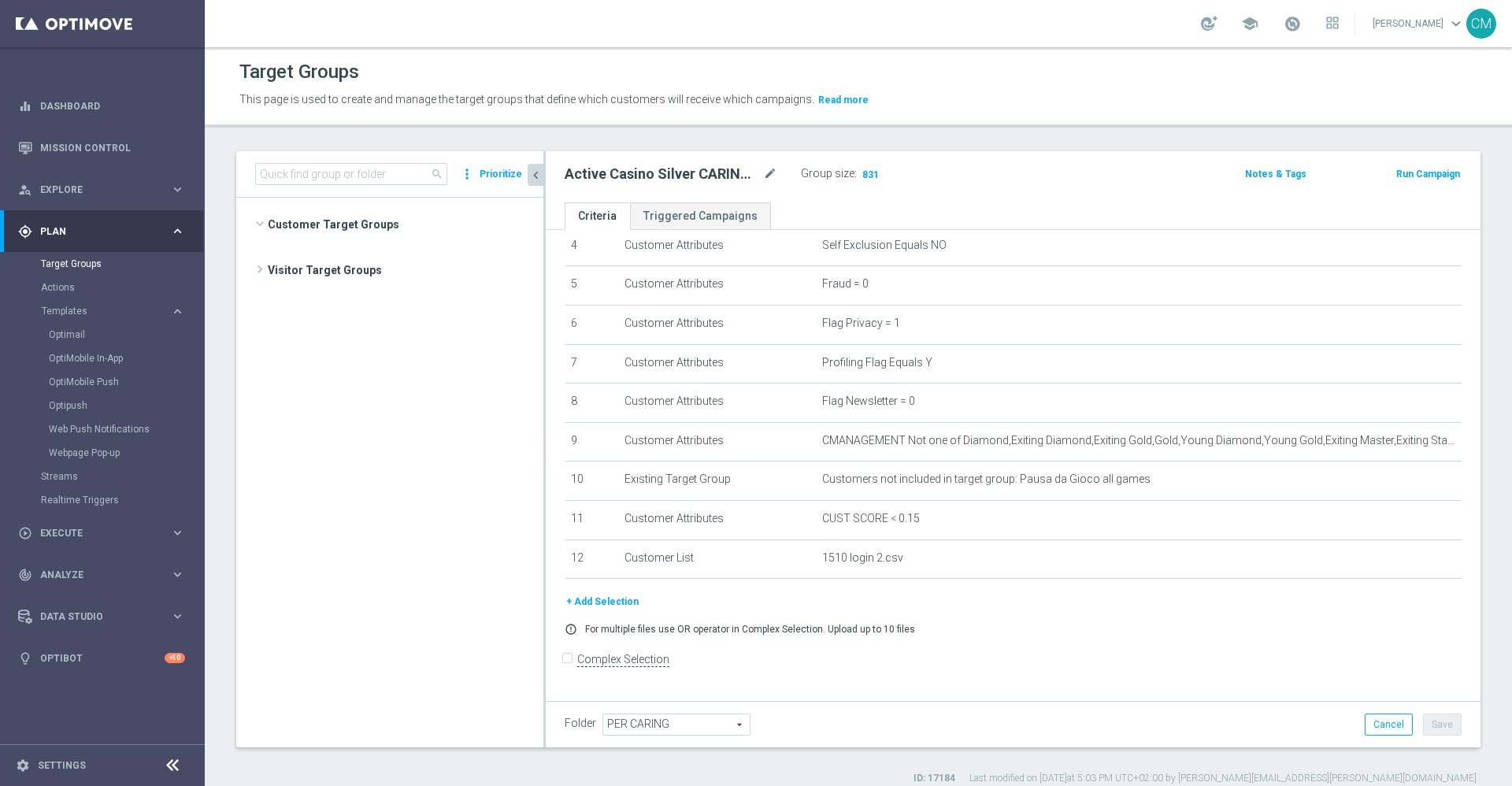
scroll to position [689, 0]
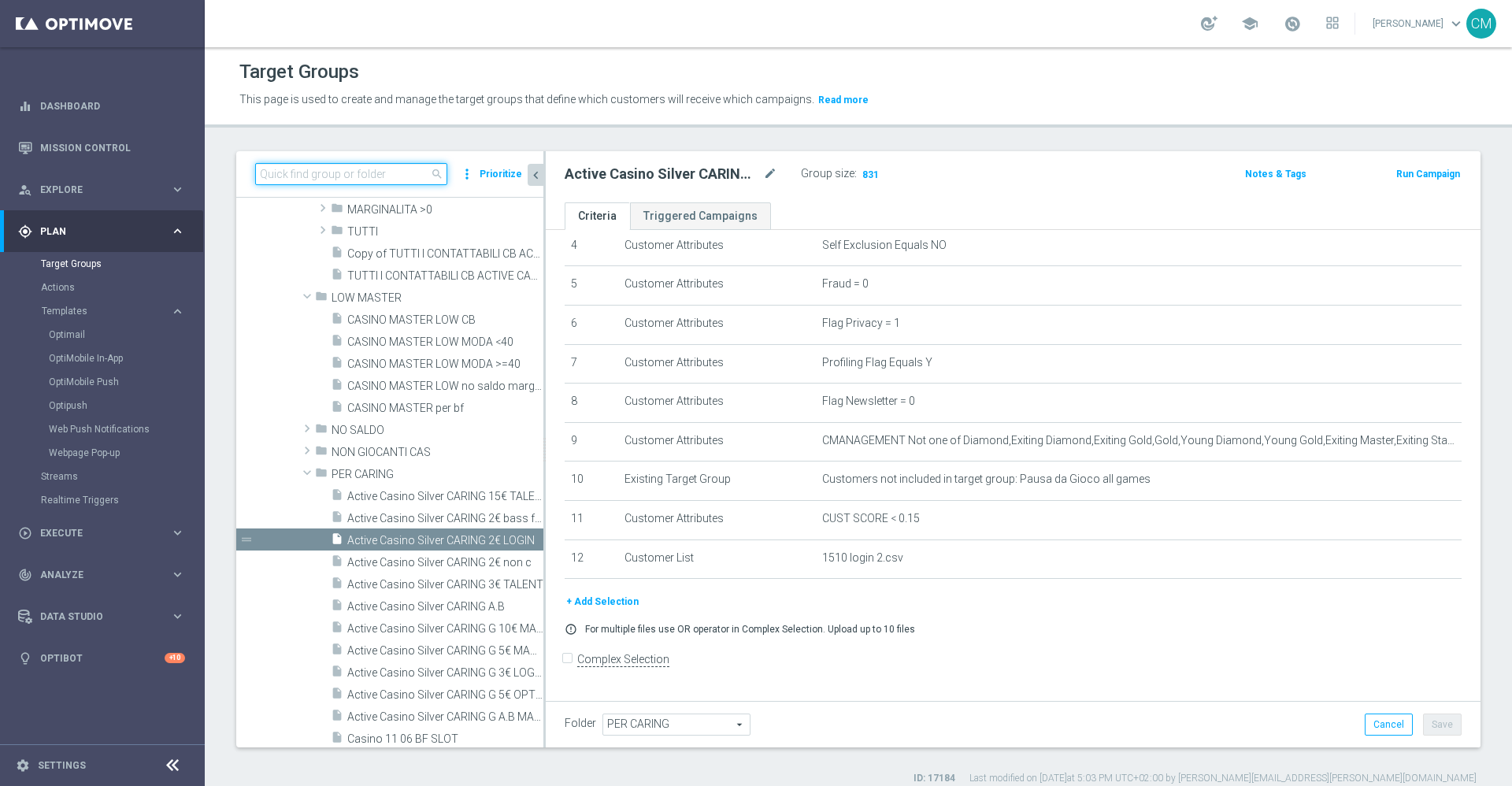
click at [392, 177] on input at bounding box center [351, 174] width 192 height 22
paste input "1510 UNBONUSPERTE3 T"
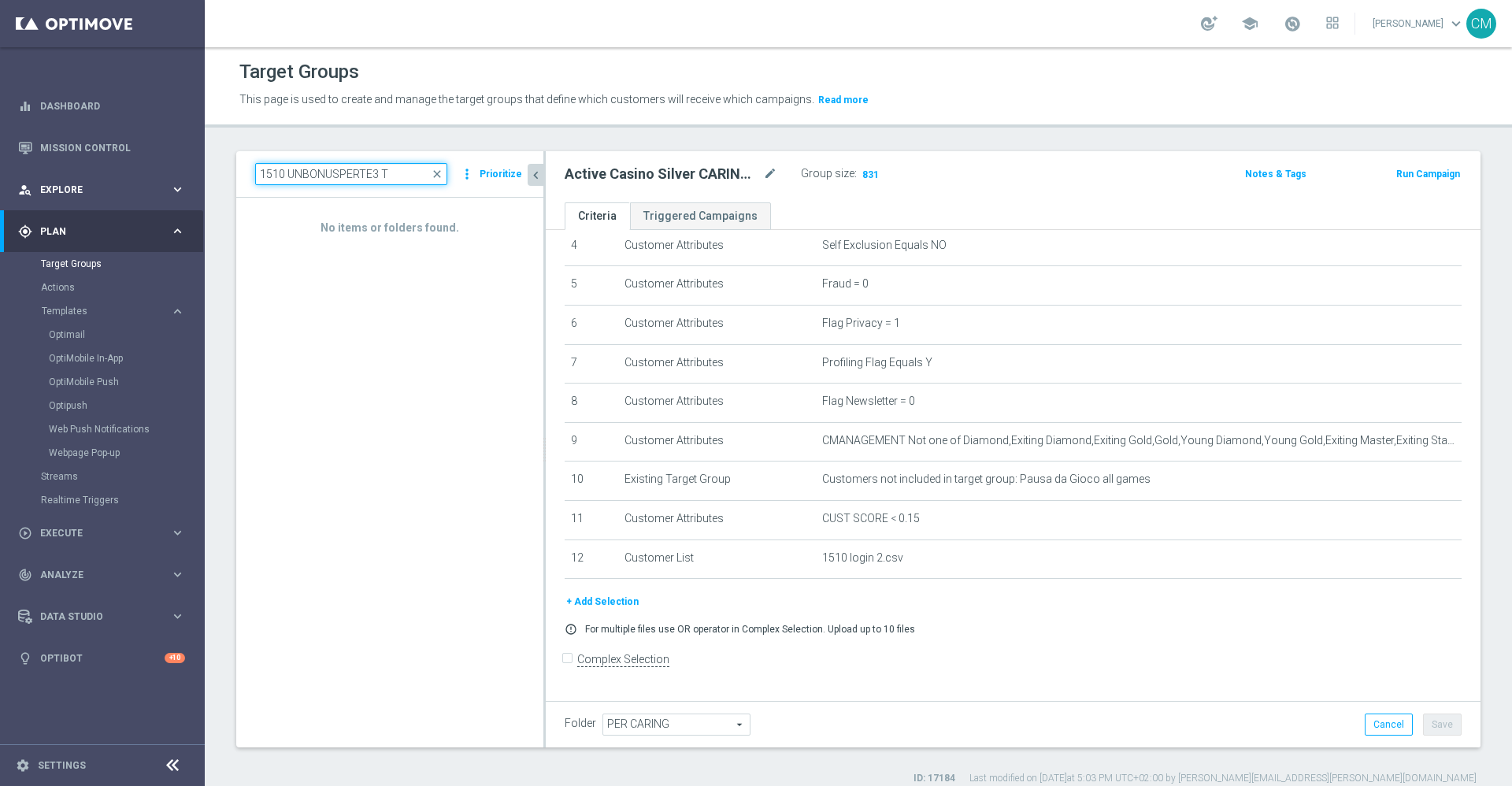
drag, startPoint x: 411, startPoint y: 177, endPoint x: 36, endPoint y: 178, distance: 375.0
click at [36, 178] on main "equalizer Dashboard Mission Control" at bounding box center [756, 393] width 1512 height 786
paste input "Active Casino Silver CARING 3€ TALEN"
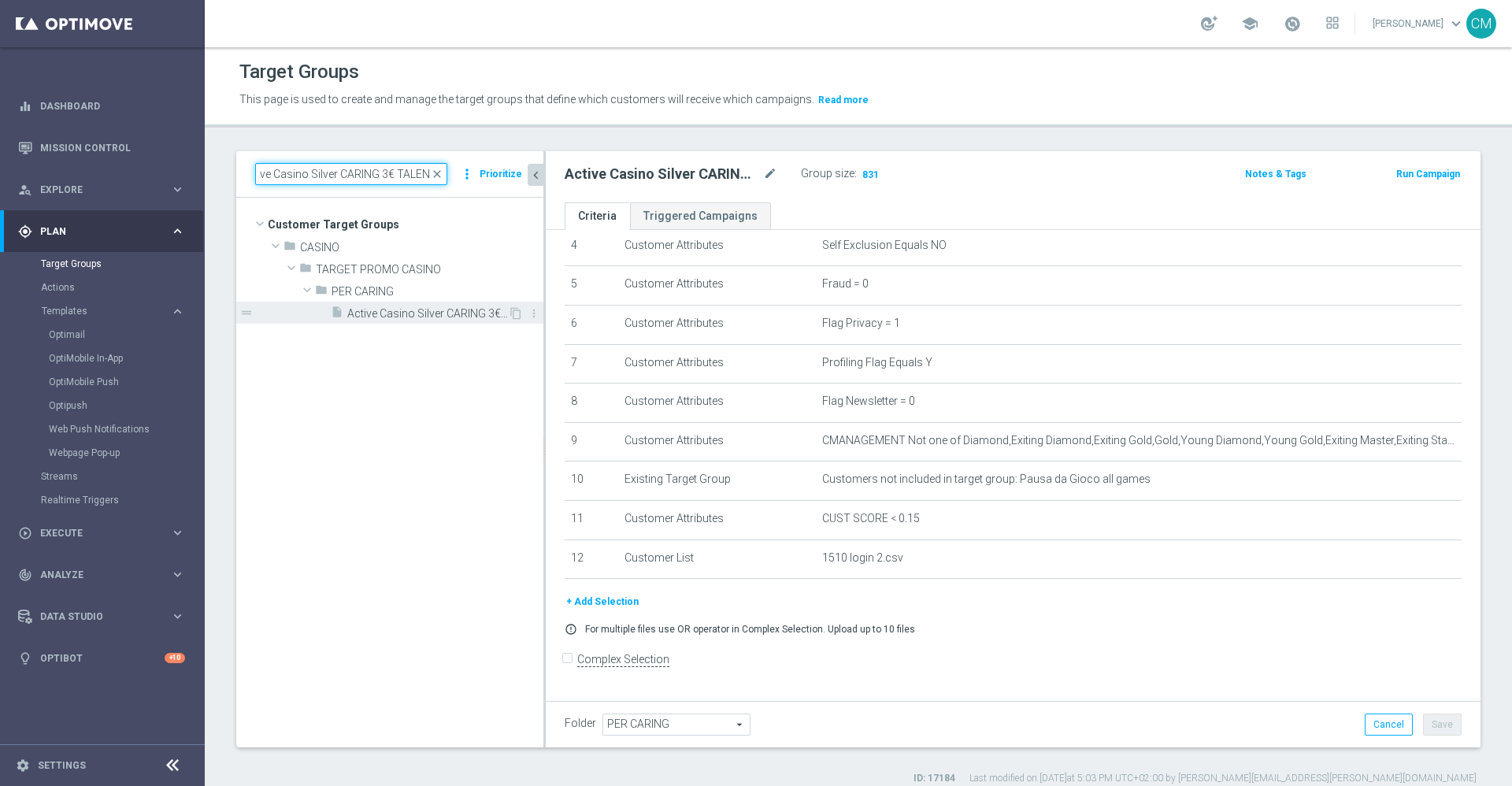
type input "Active Casino Silver CARING 3€ TALENT"
click at [405, 318] on span "Active Casino Silver CARING 3€ TALENT" at bounding box center [427, 313] width 161 height 13
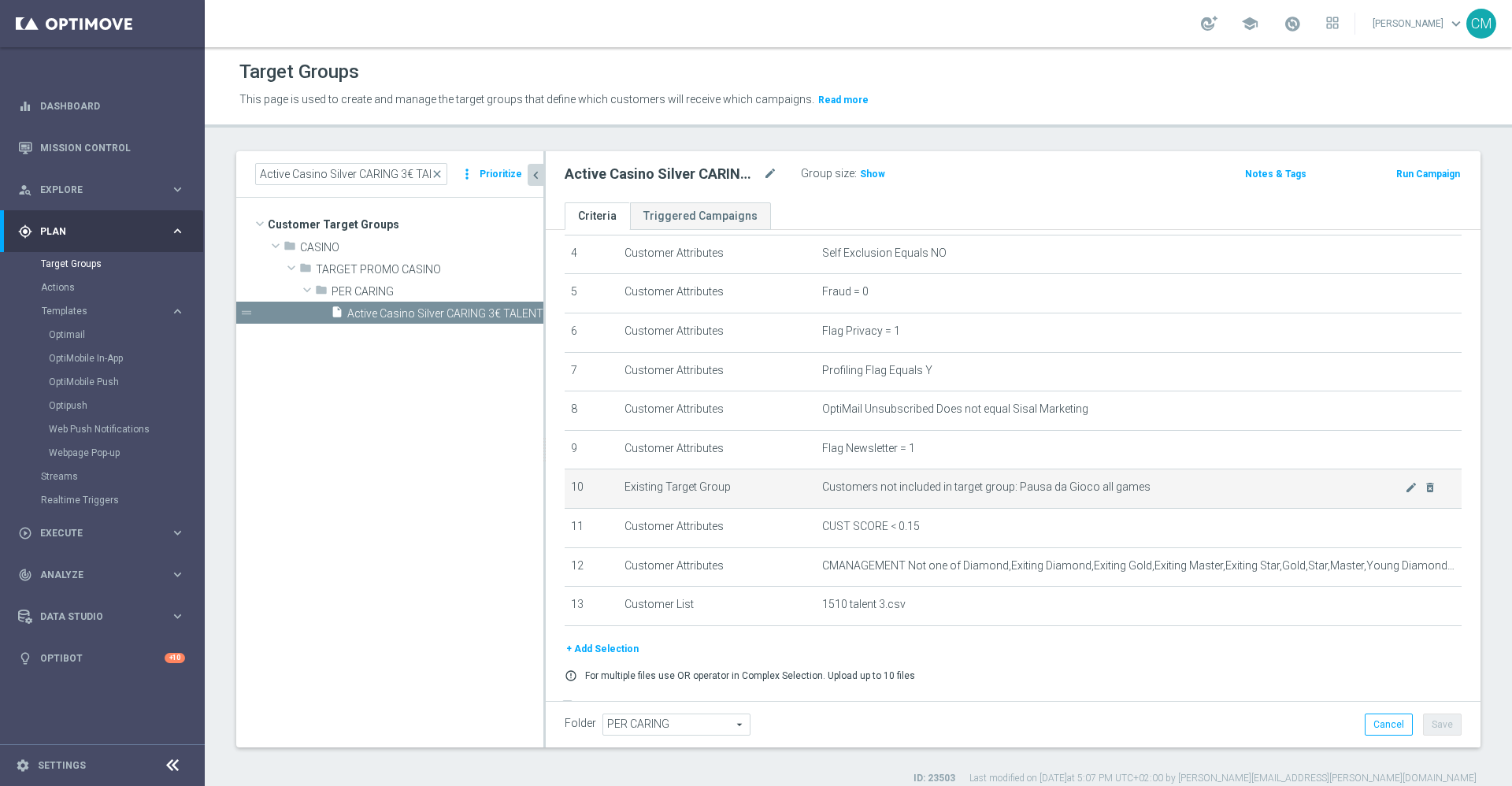
scroll to position [212, 0]
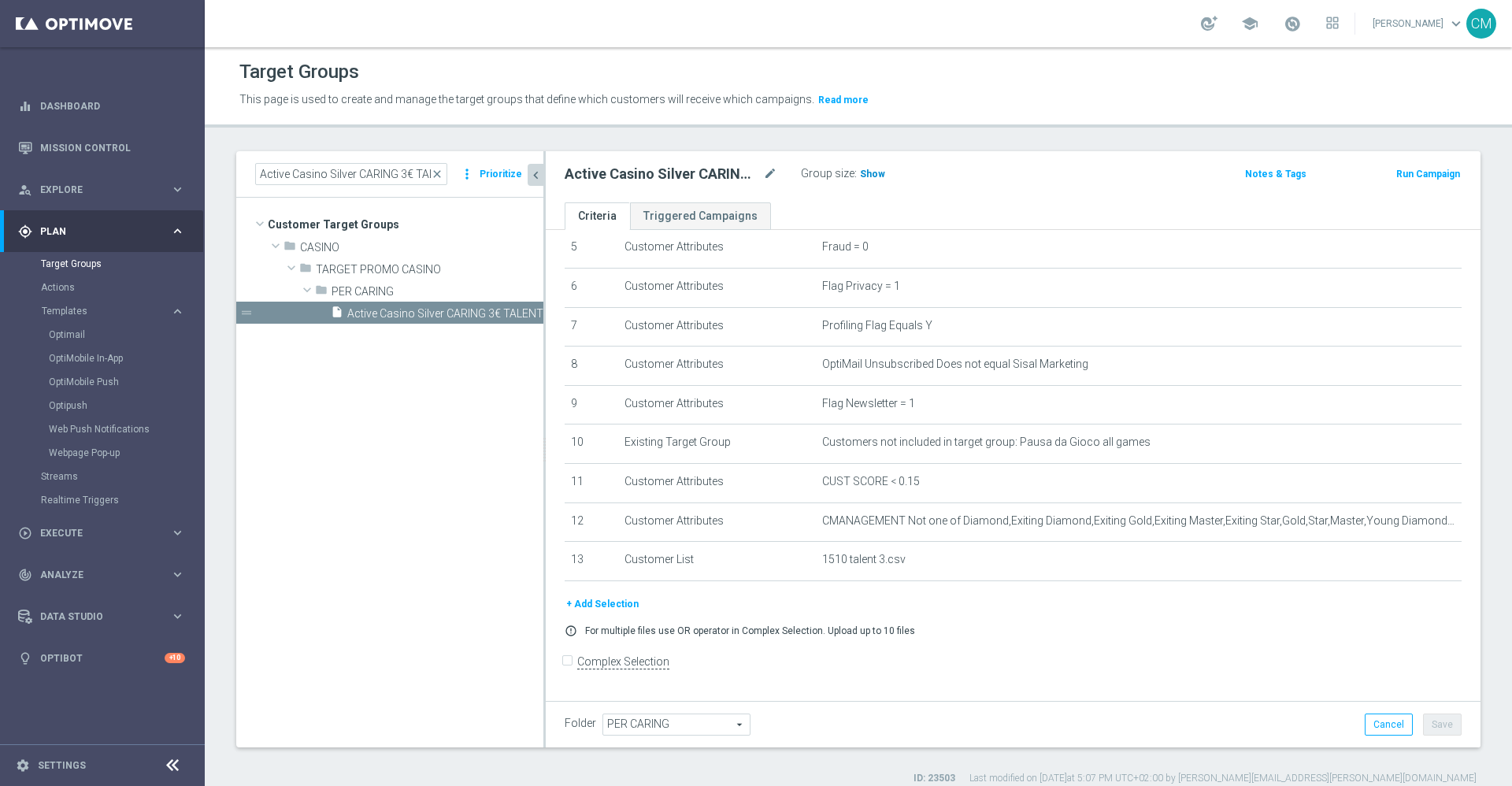
click at [868, 176] on span "Show" at bounding box center [872, 174] width 25 height 11
click at [761, 175] on div "Active Casino Silver CARING 3€ TALENT mode_edit" at bounding box center [671, 174] width 212 height 19
click at [766, 173] on icon "mode_edit" at bounding box center [771, 174] width 14 height 19
click at [1120, 174] on button "Run Campaign" at bounding box center [1428, 173] width 67 height 17
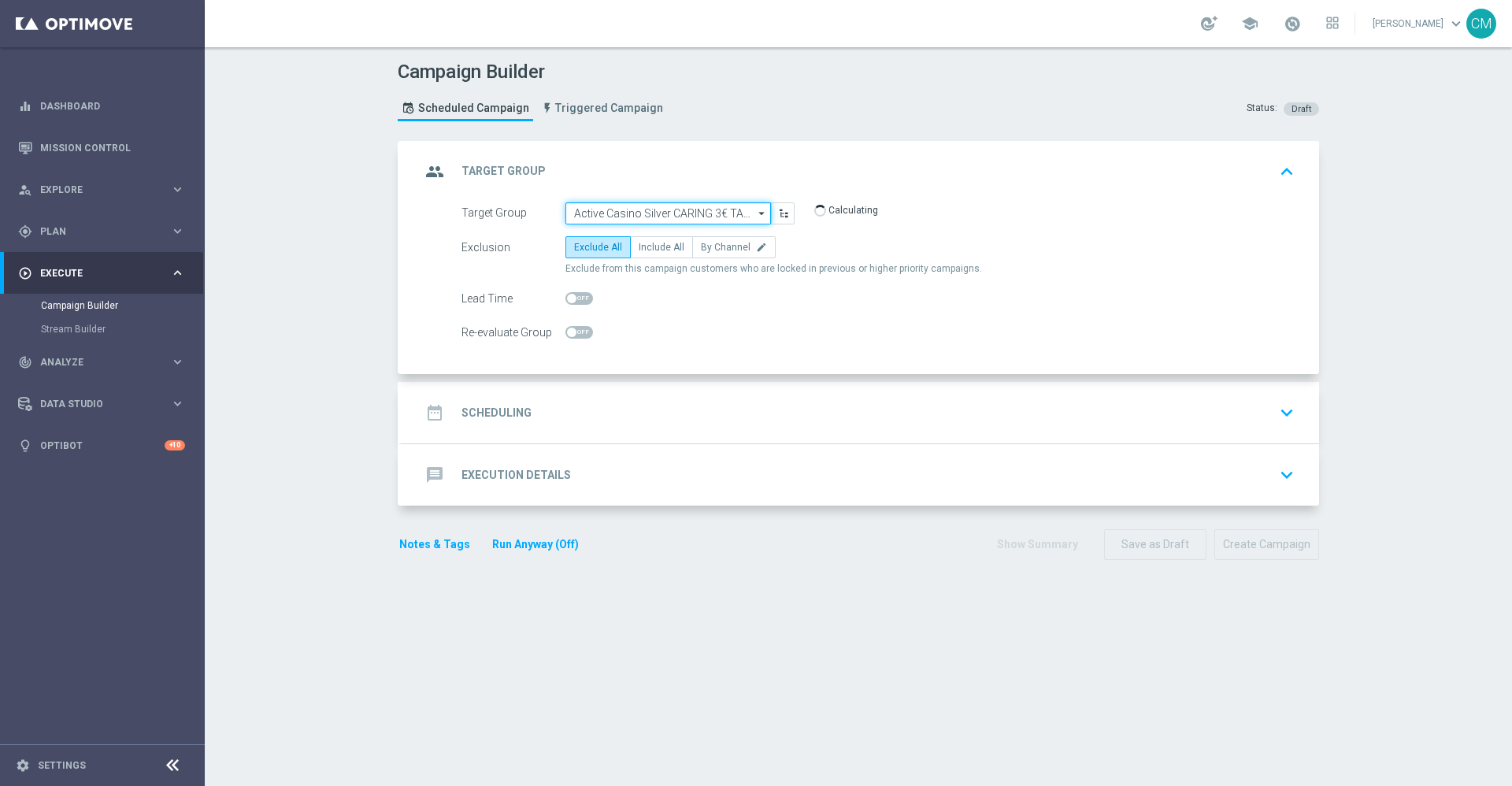
click at [618, 205] on input "Active Casino Silver CARING 3€ TALENT" at bounding box center [668, 213] width 205 height 22
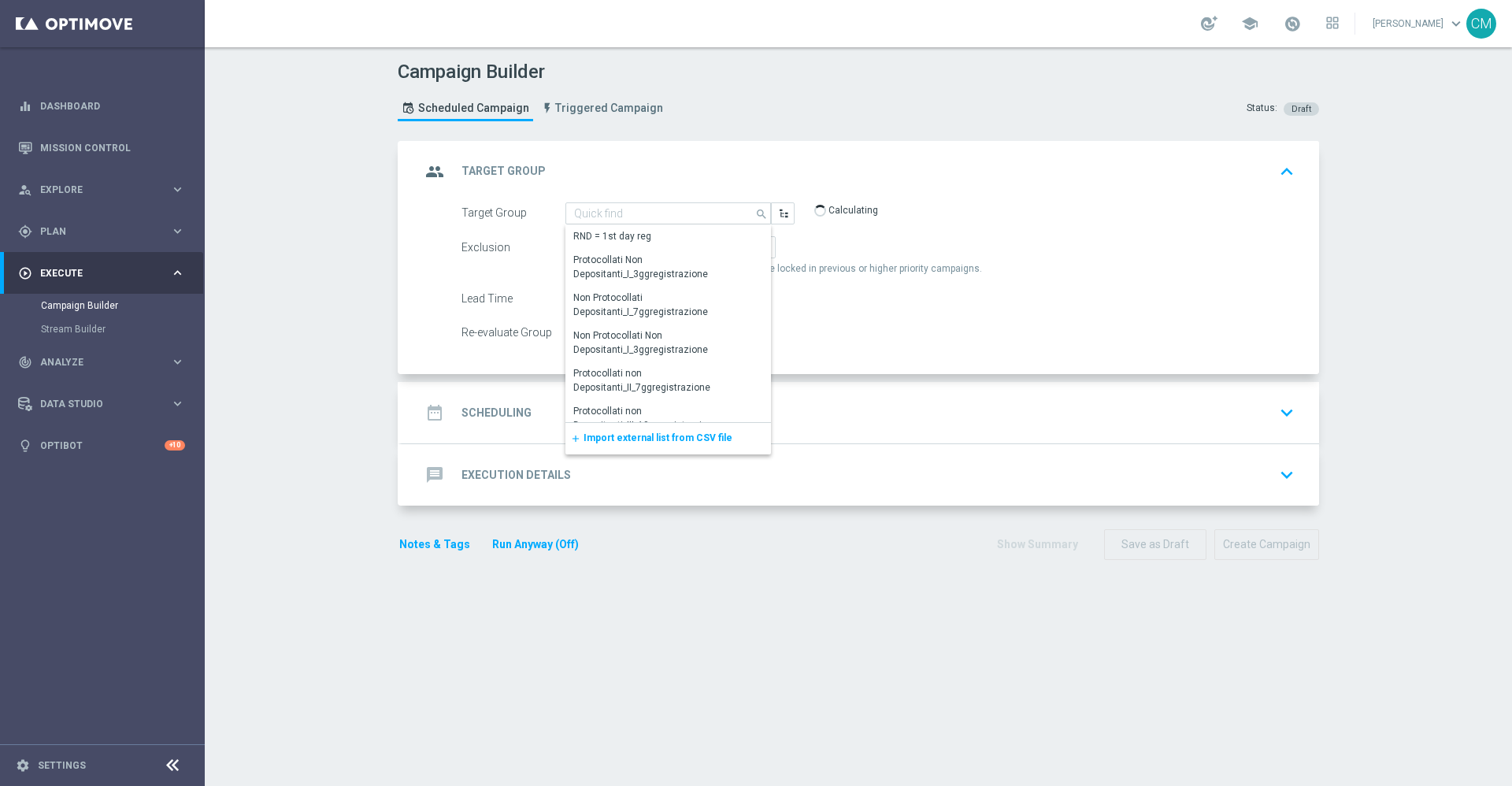
click at [877, 335] on div "Re-evaluate Group" at bounding box center [878, 332] width 857 height 22
type input "Active Casino Silver CARING 3€ TALENT"
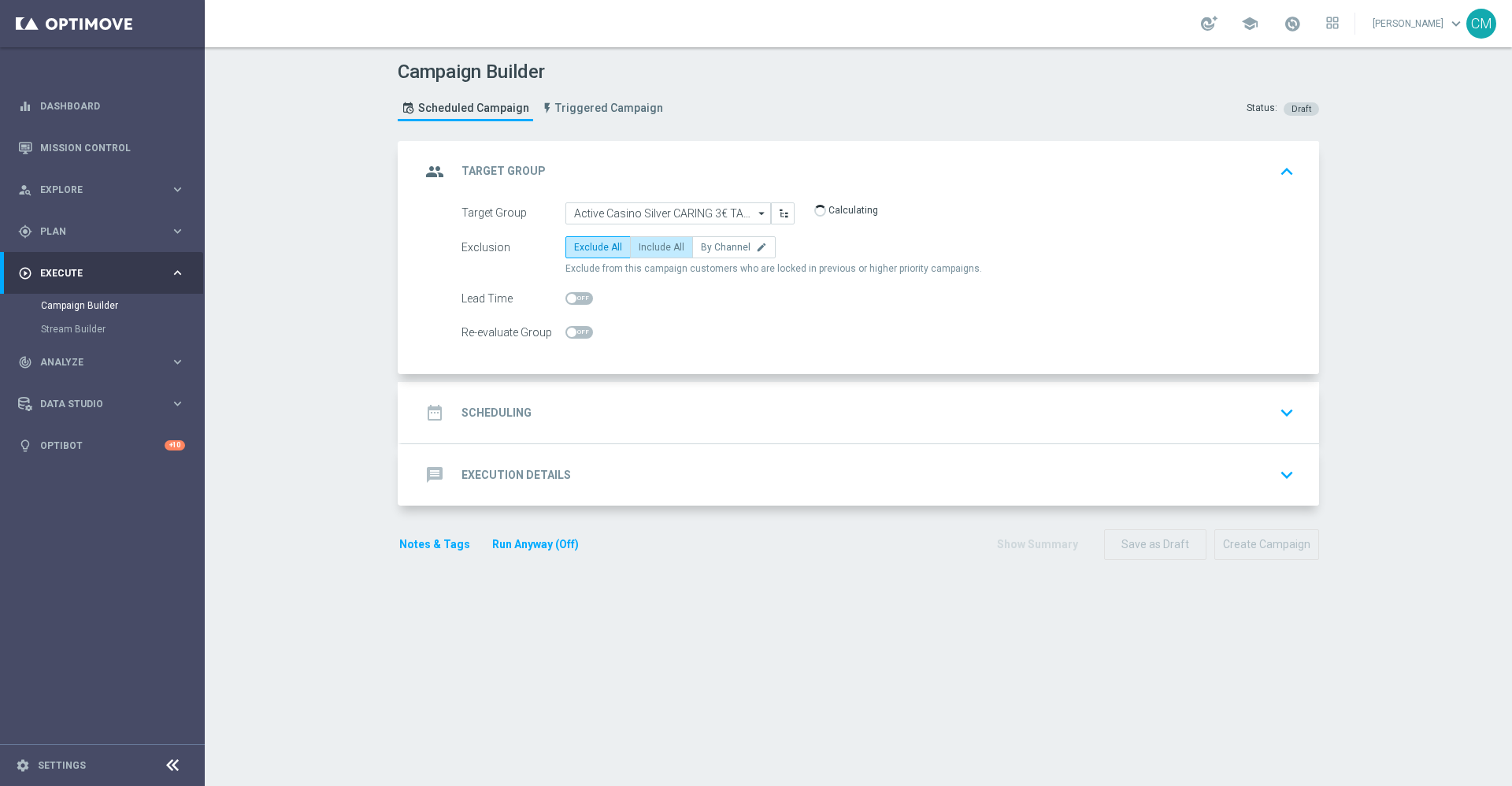
click at [643, 254] on label "Include All" at bounding box center [661, 247] width 63 height 22
click at [643, 254] on input "Include All" at bounding box center [643, 250] width 10 height 10
radio input "true"
click at [652, 408] on div "date_range Scheduling keyboard_arrow_down" at bounding box center [861, 413] width 880 height 30
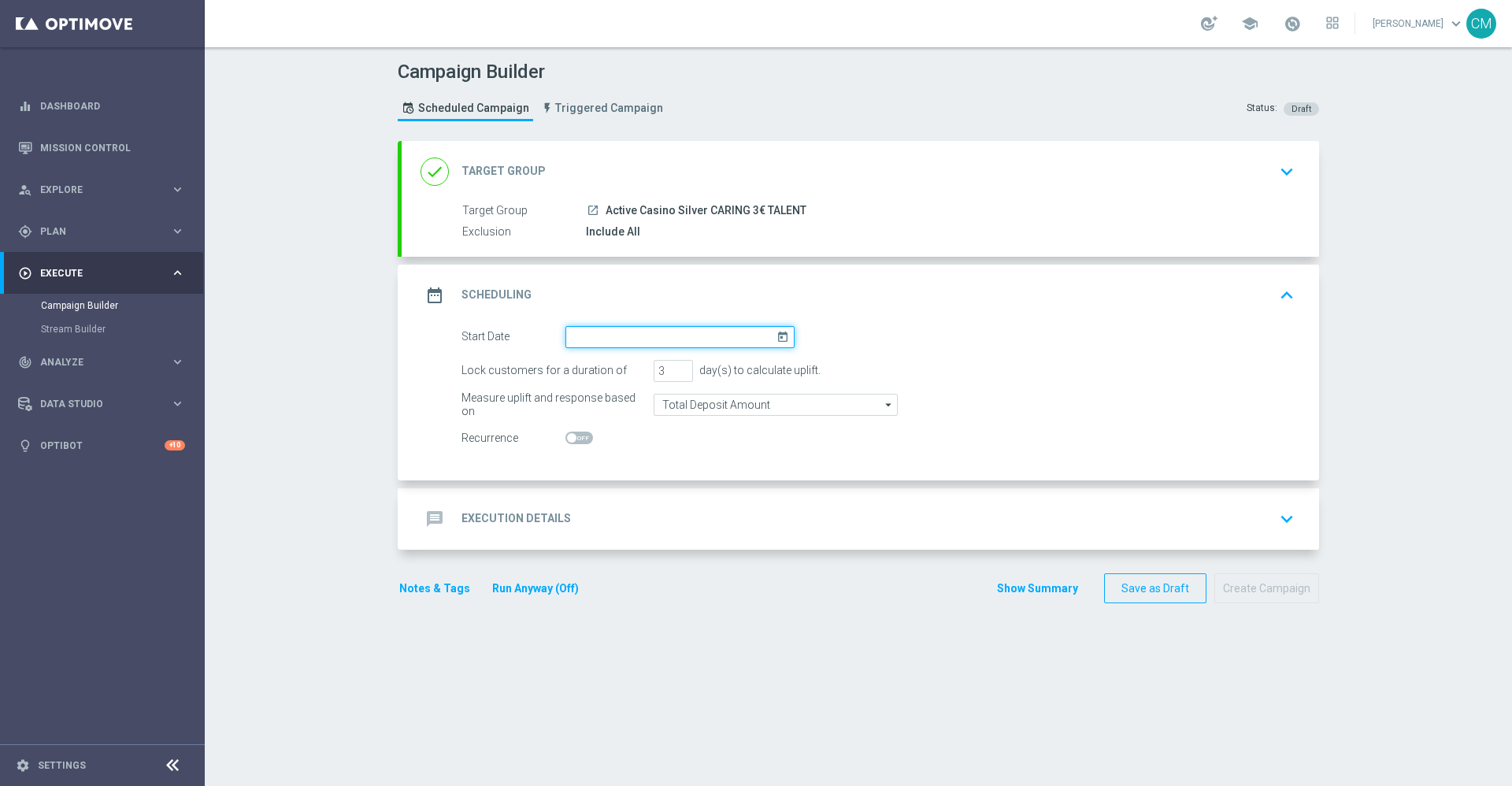
click at [591, 338] on input at bounding box center [680, 337] width 229 height 22
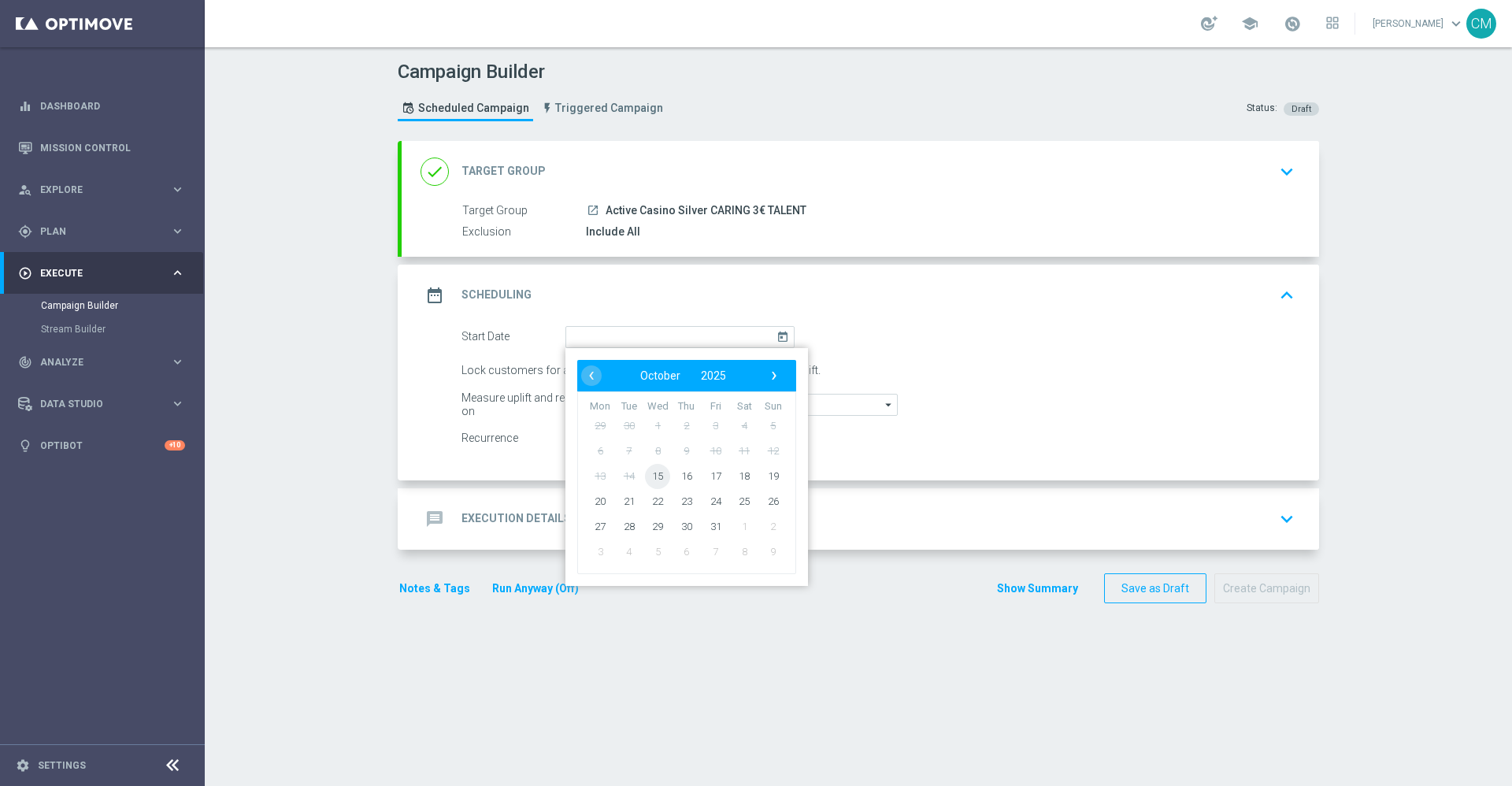
click at [645, 475] on span "15" at bounding box center [657, 476] width 25 height 25
type input "15 Oct 2025"
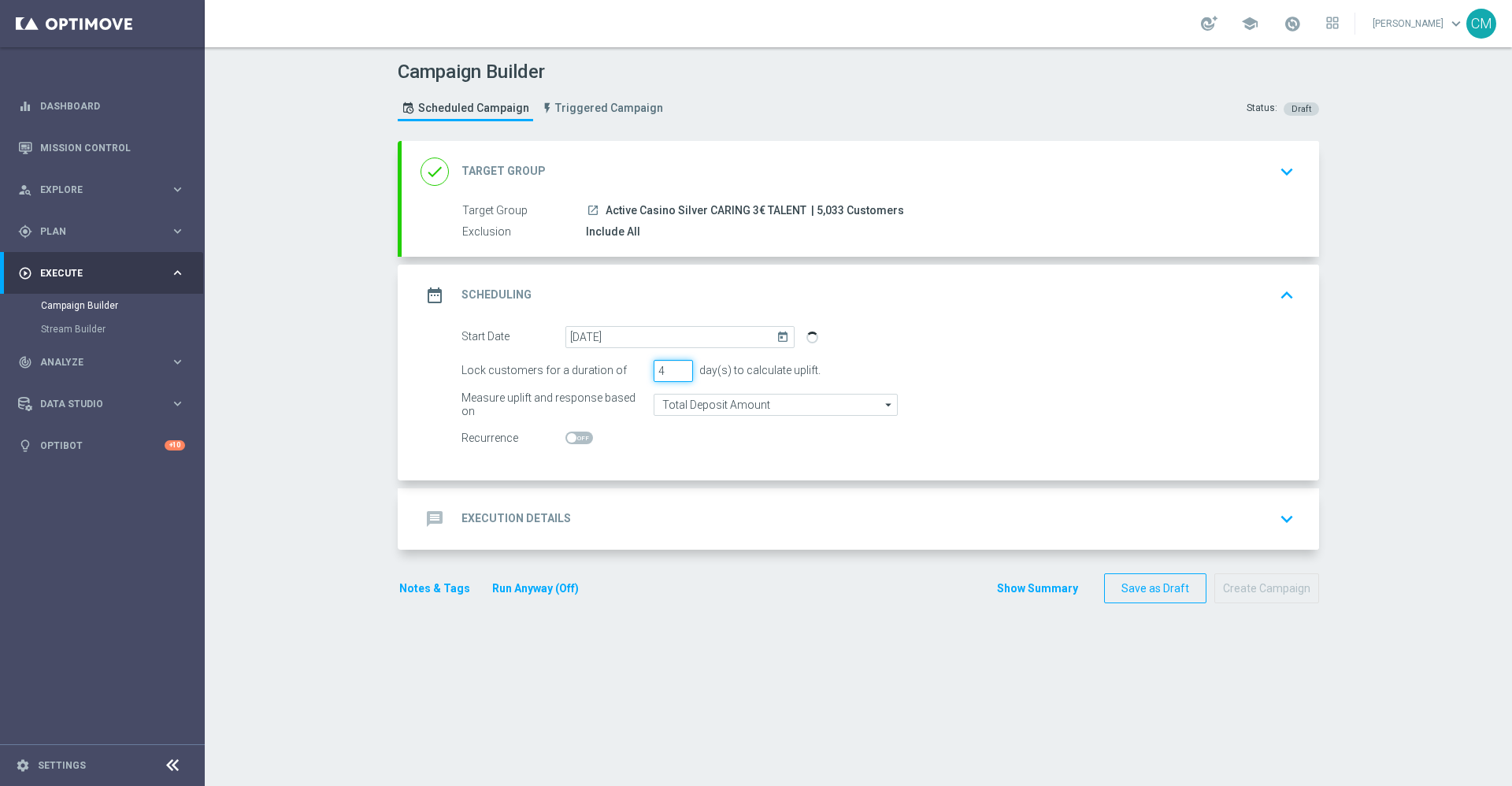
click at [675, 366] on input "4" at bounding box center [673, 371] width 39 height 22
type input "5"
click at [675, 366] on input "5" at bounding box center [673, 371] width 39 height 22
click at [687, 410] on input "Total Deposit Amount" at bounding box center [776, 405] width 244 height 22
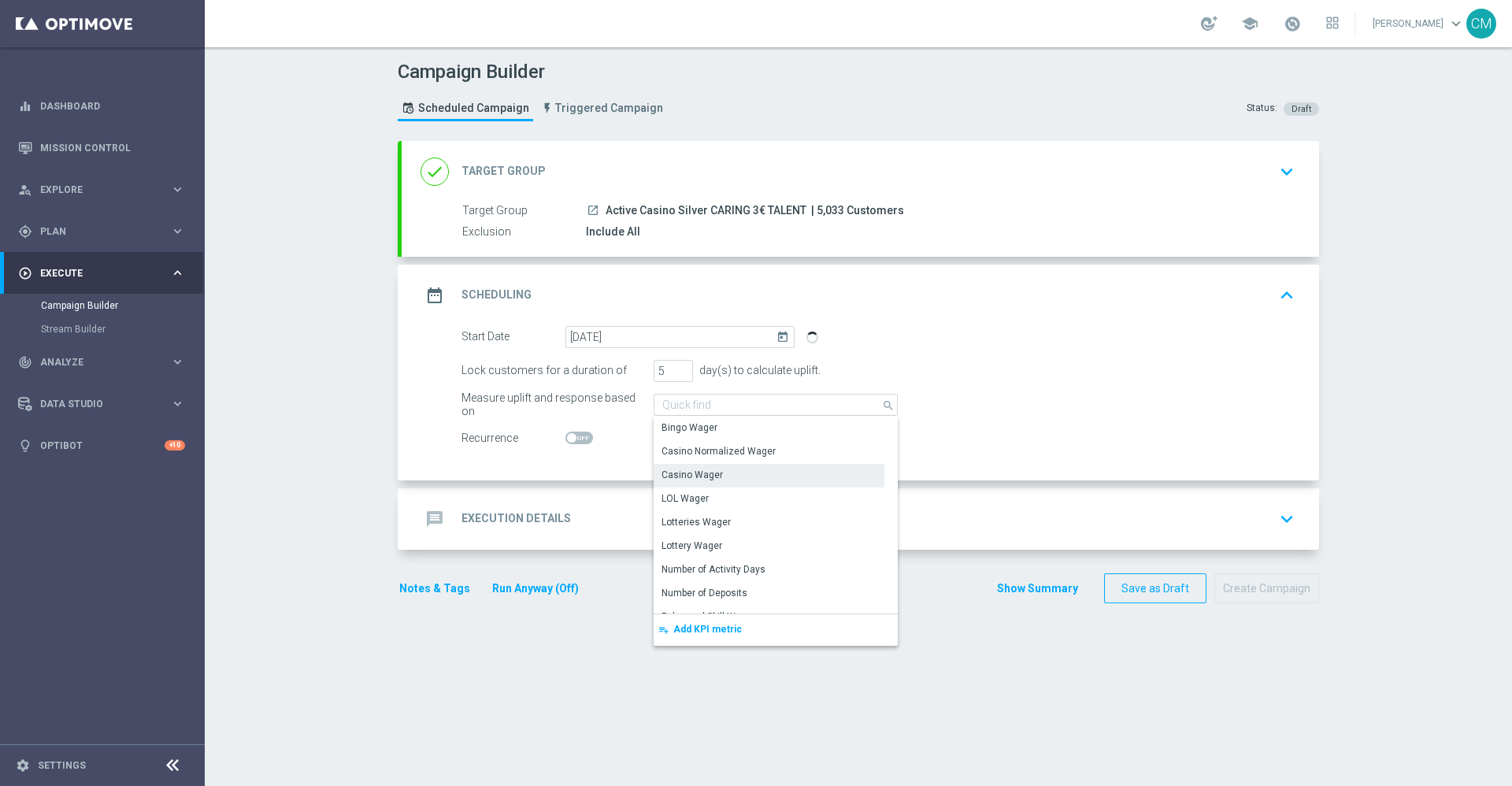
click at [702, 482] on div "Casino Wager" at bounding box center [692, 476] width 62 height 14
type input "Casino Wager"
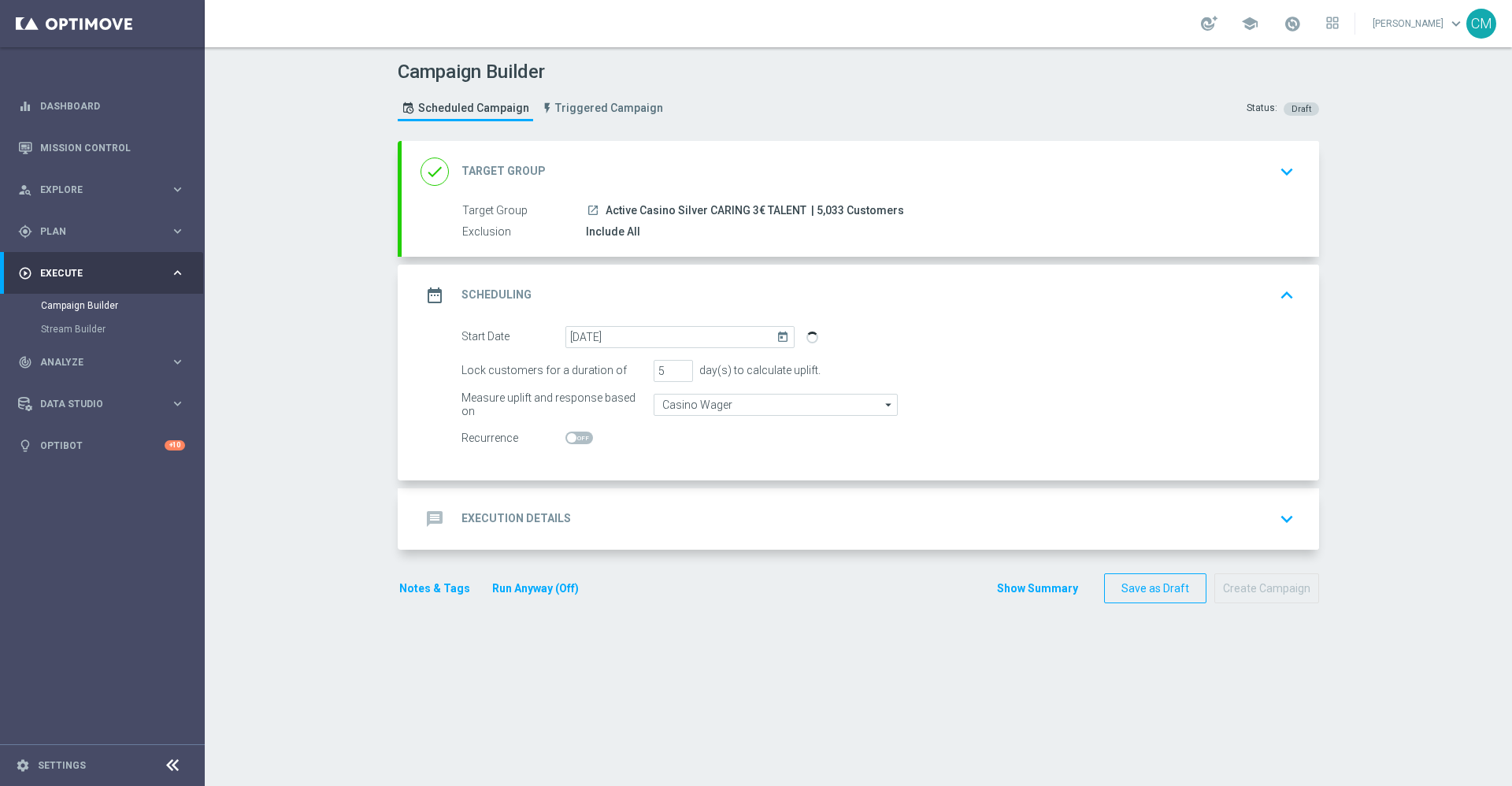
click at [630, 520] on div "message Execution Details keyboard_arrow_down" at bounding box center [861, 519] width 880 height 30
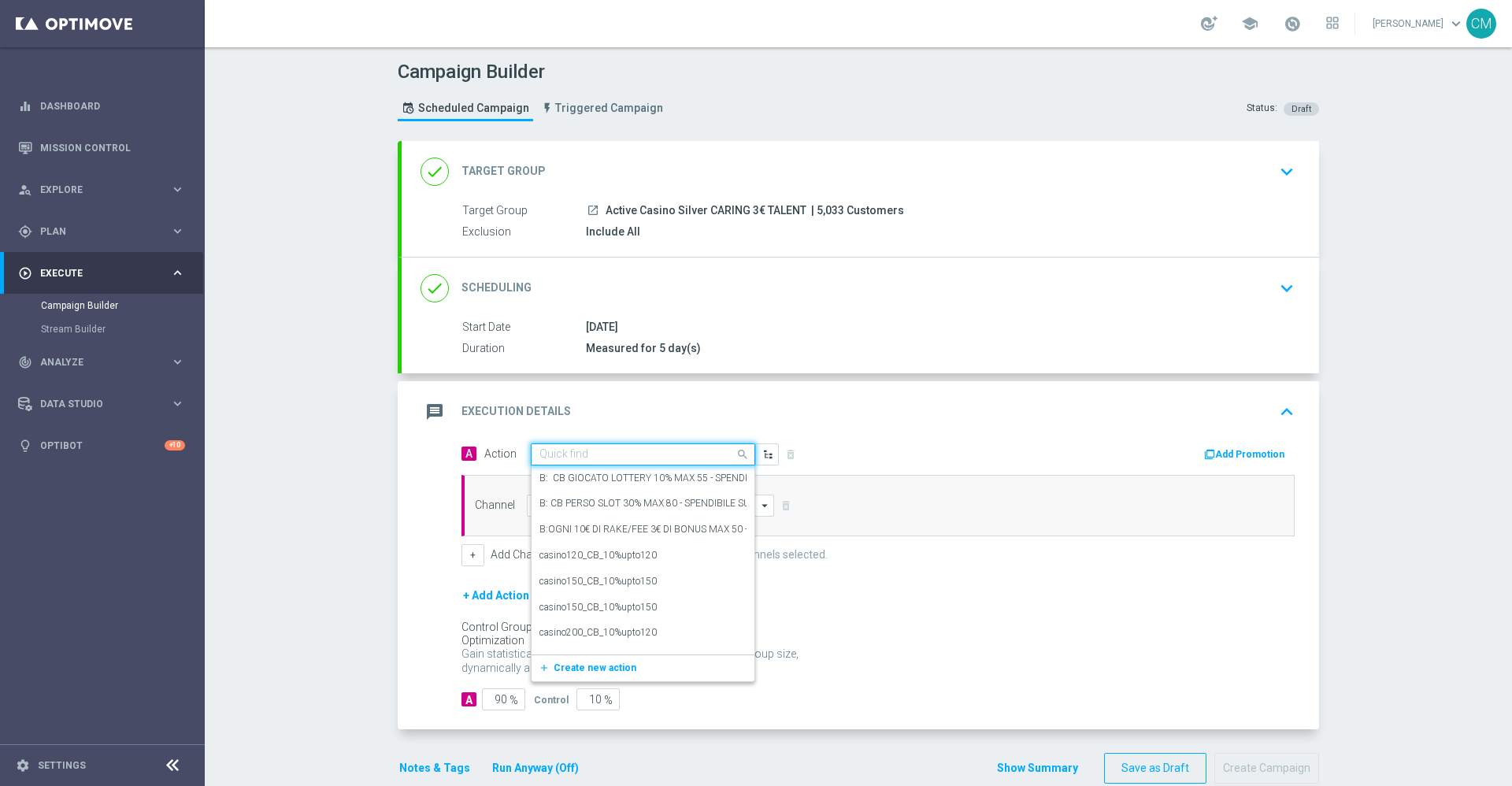
click at [587, 460] on input "text" at bounding box center [627, 454] width 176 height 13
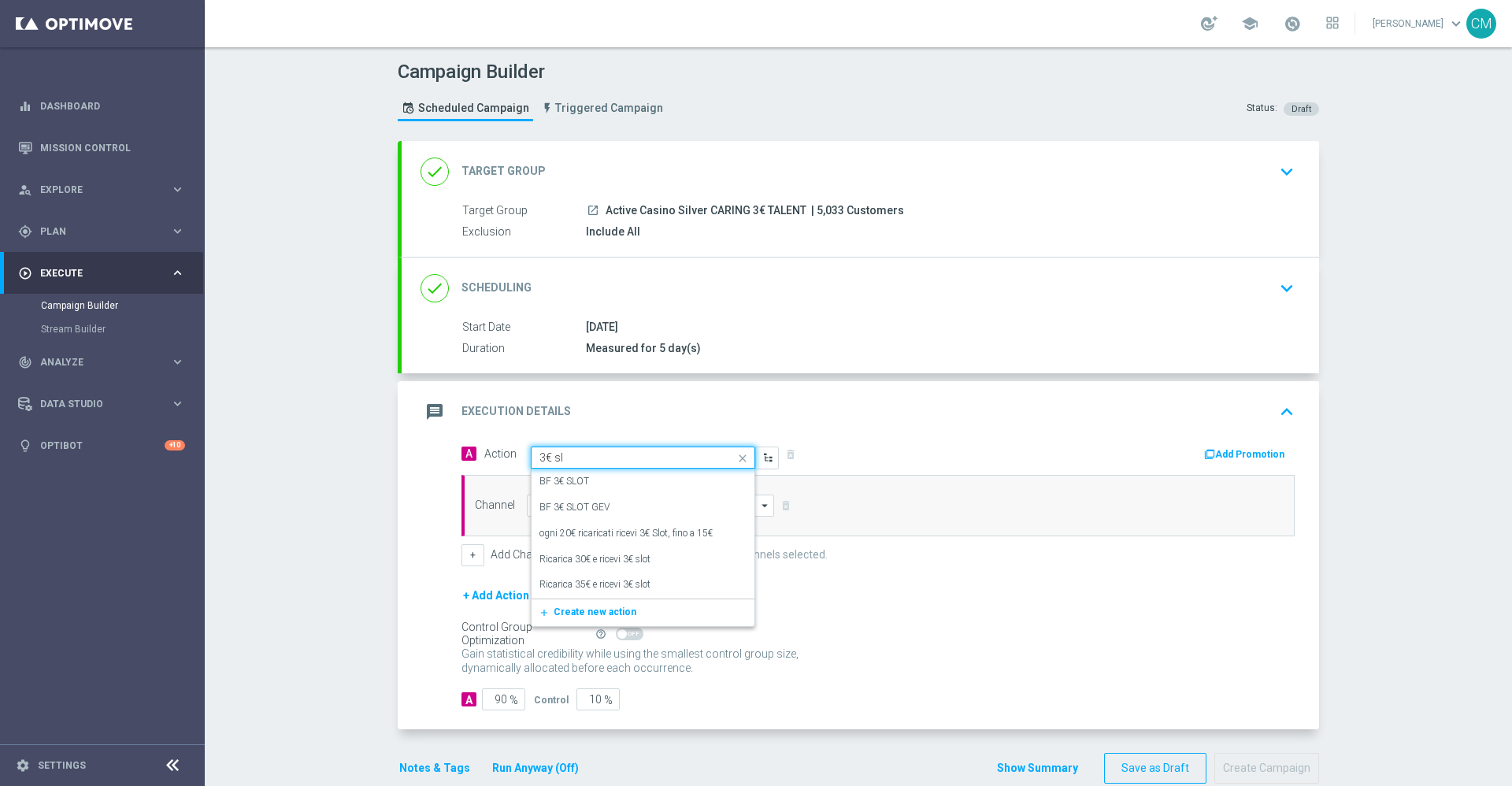
type input "3€ slo"
click at [594, 482] on div "BF 3€ SLOT edit" at bounding box center [643, 481] width 207 height 26
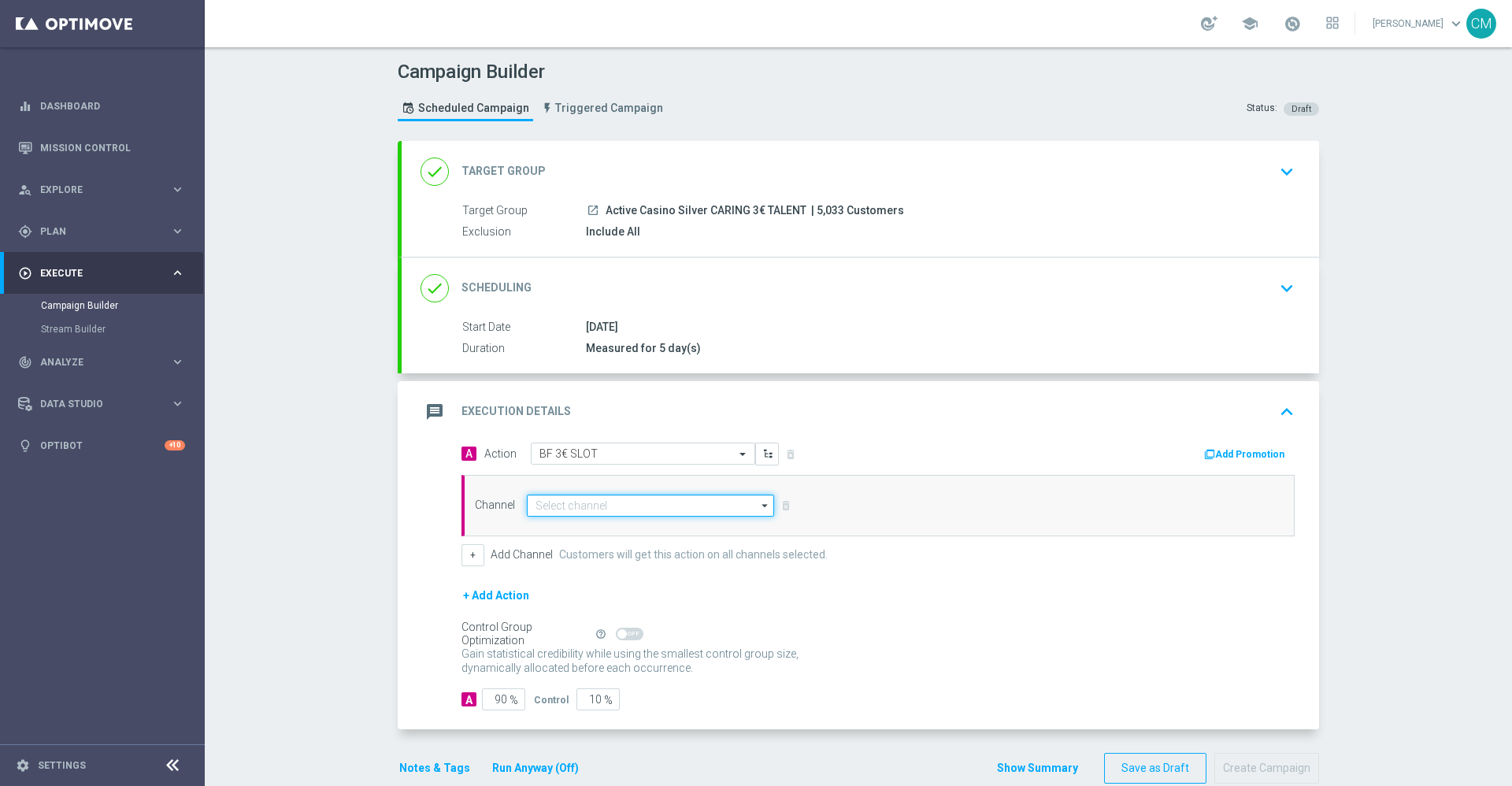
click at [631, 495] on input at bounding box center [650, 506] width 247 height 22
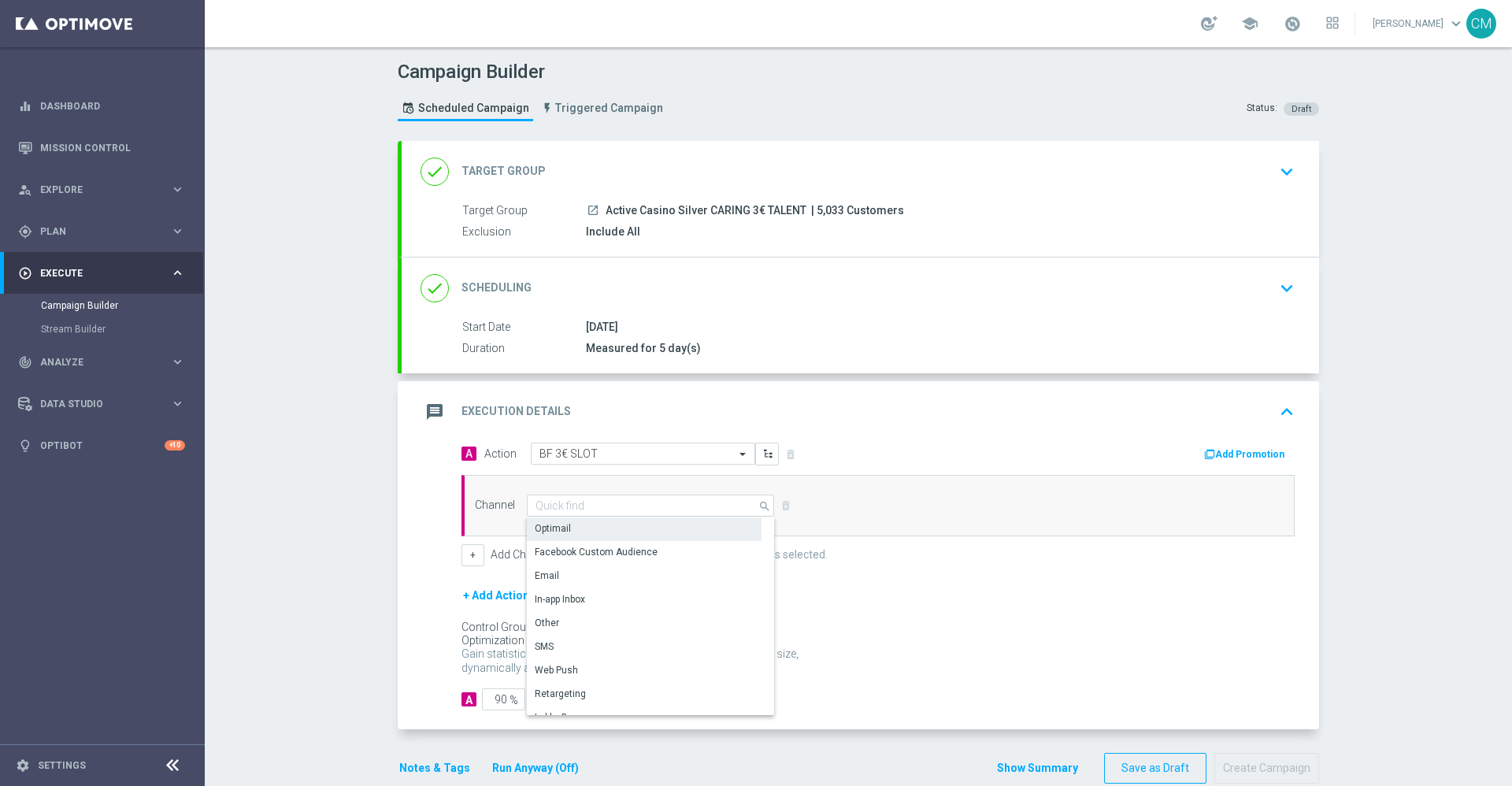
click at [621, 529] on div "Optimail" at bounding box center [644, 528] width 235 height 22
type input "Optimail"
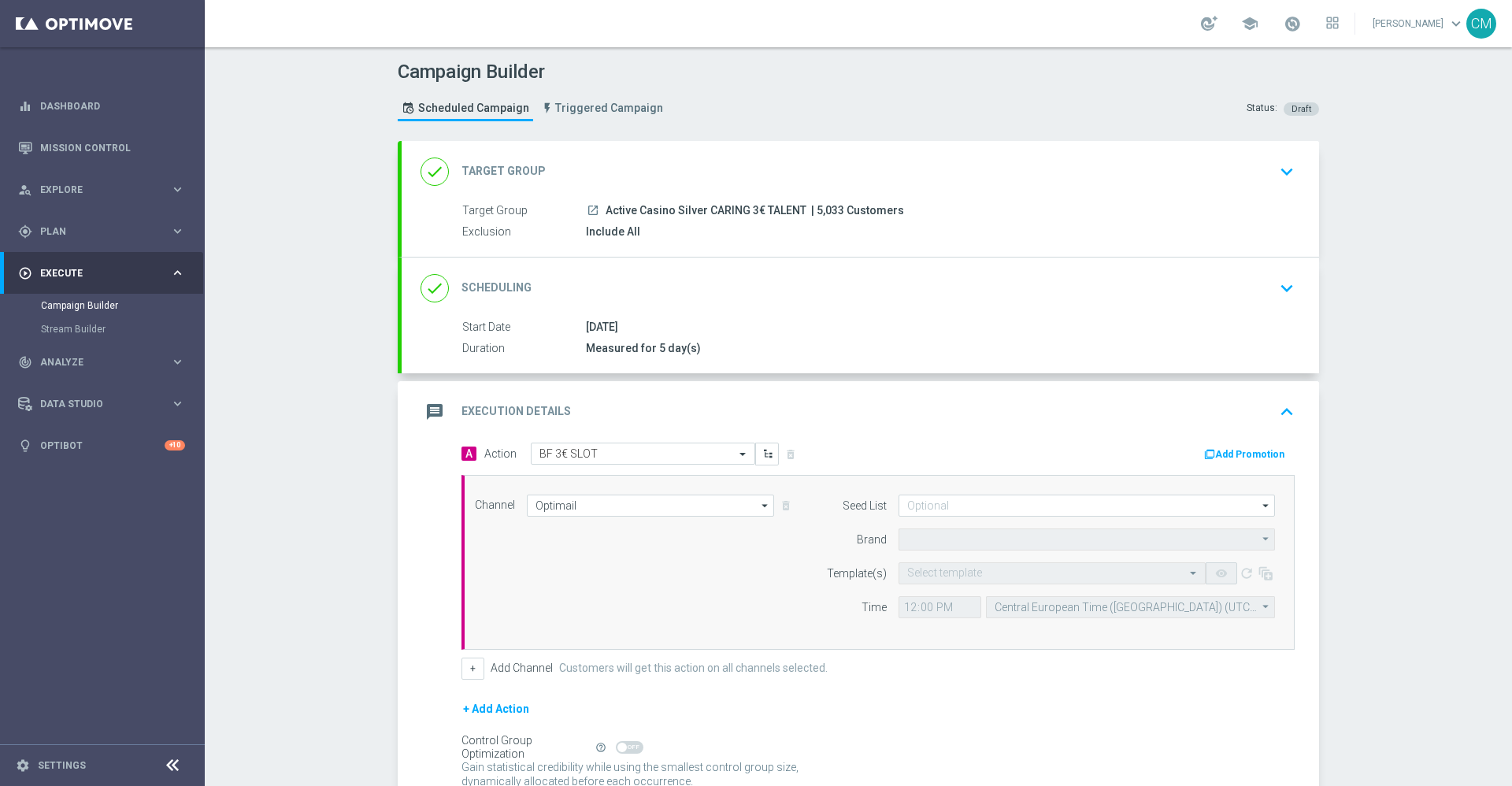
type input "Sisal Marketing"
click at [937, 568] on input "text" at bounding box center [1037, 574] width 259 height 13
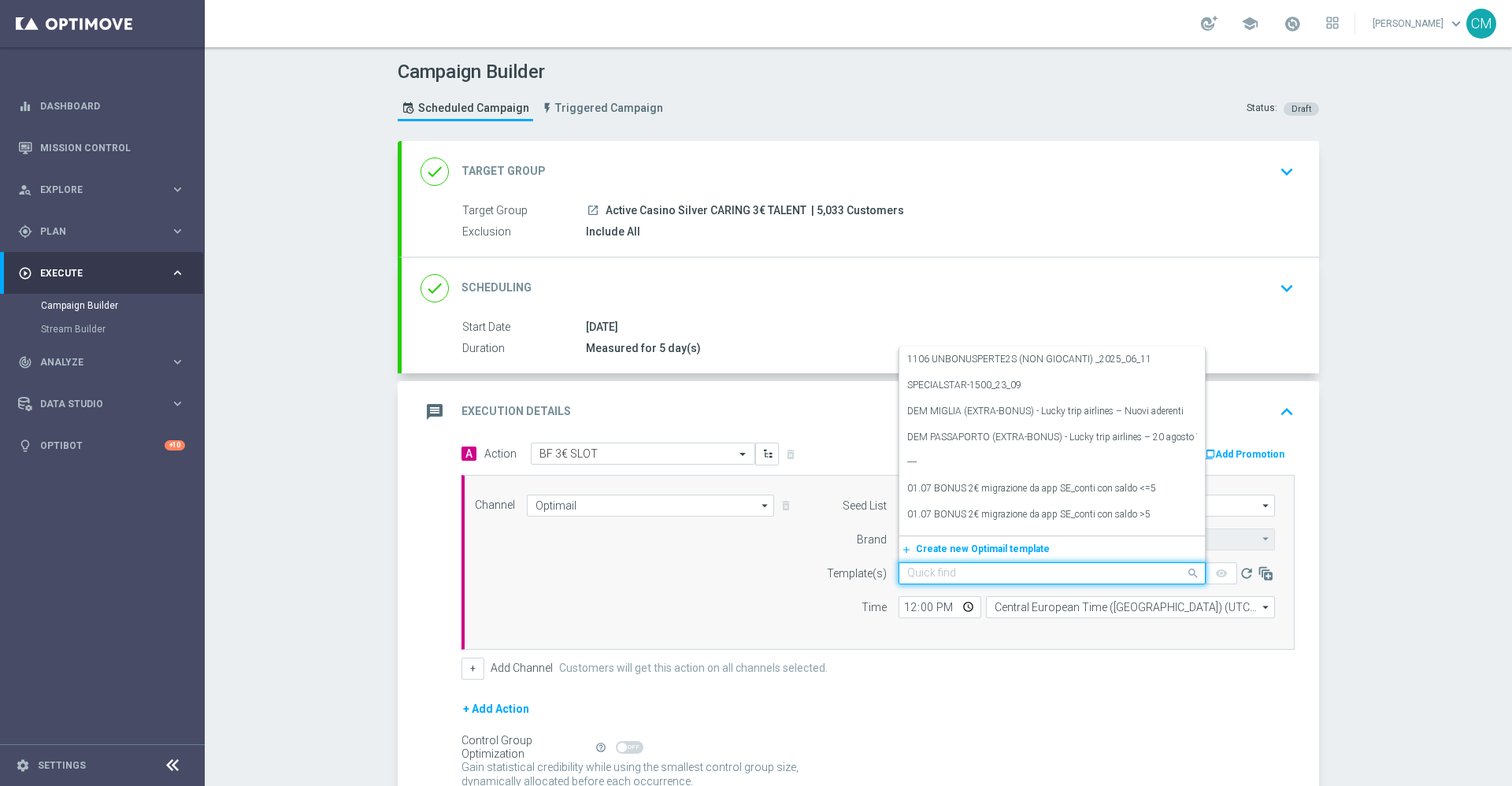
paste input "1510 UNBONUSPERTE3 T (nn gg)_2025_10_15"
type input "1510 UNBONUSPERTE3 T (nn gg)_2025_10_15"
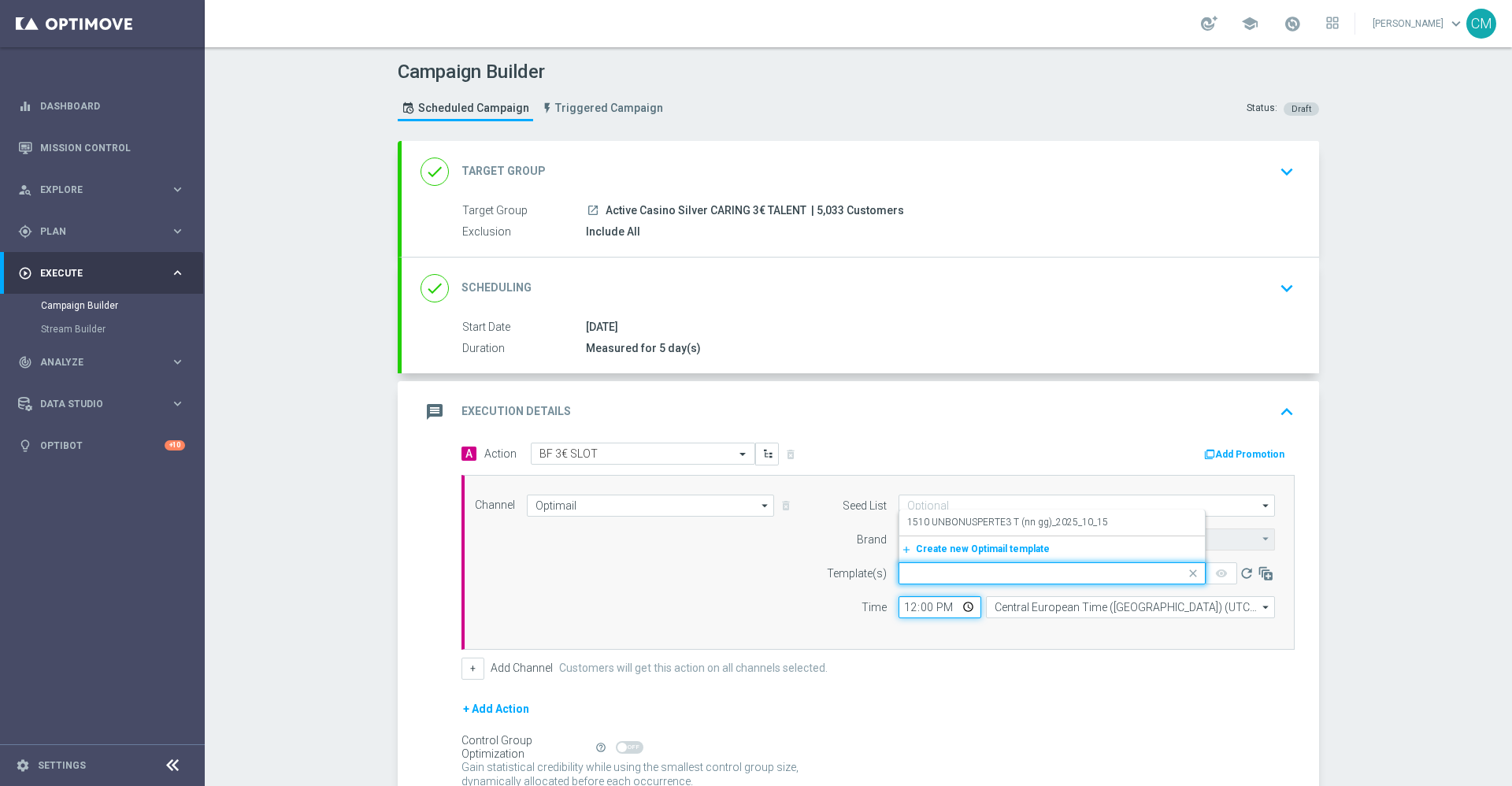
click at [902, 582] on input "12:00" at bounding box center [940, 607] width 83 height 22
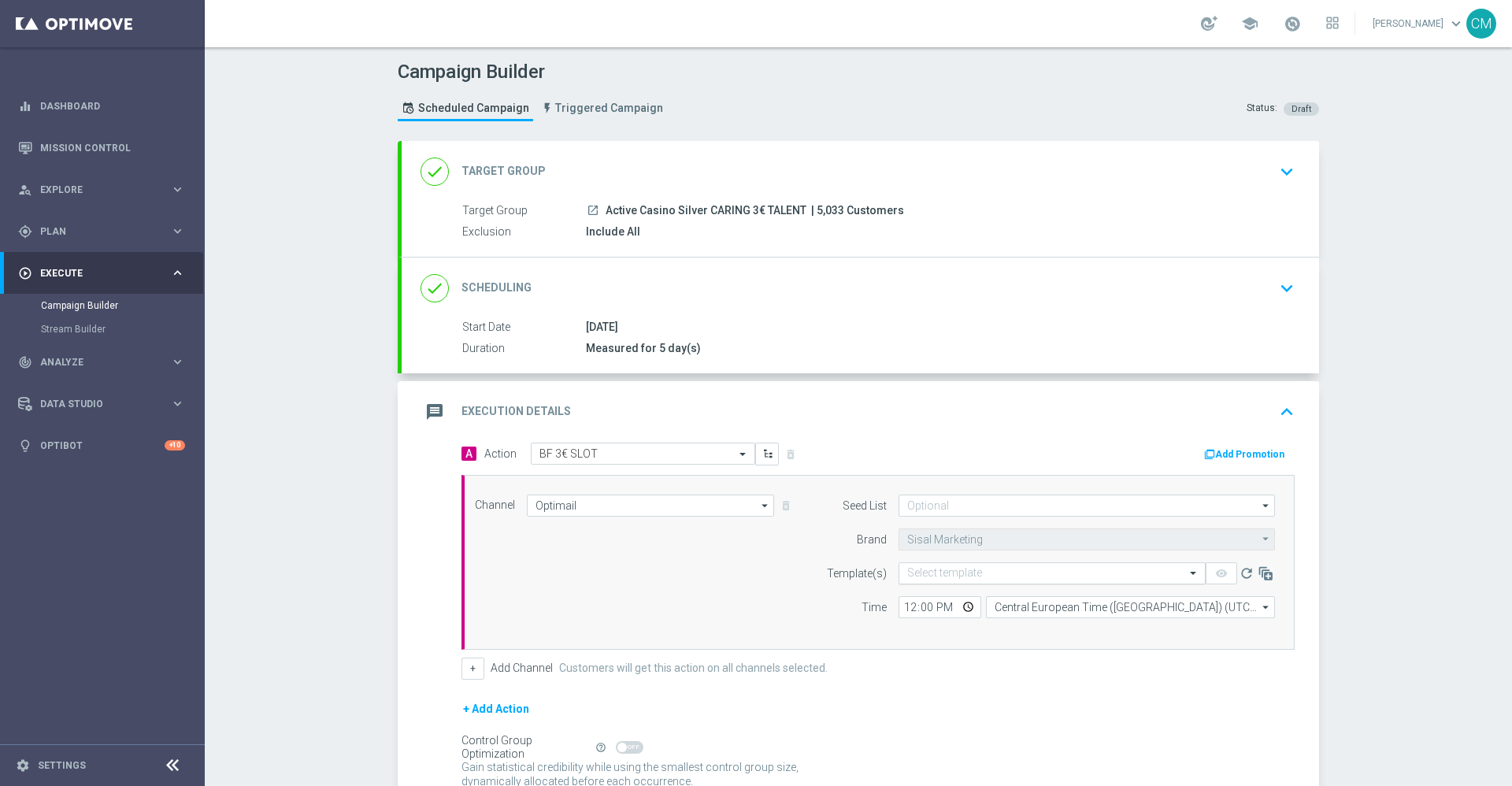
click at [946, 573] on input "text" at bounding box center [1037, 574] width 259 height 13
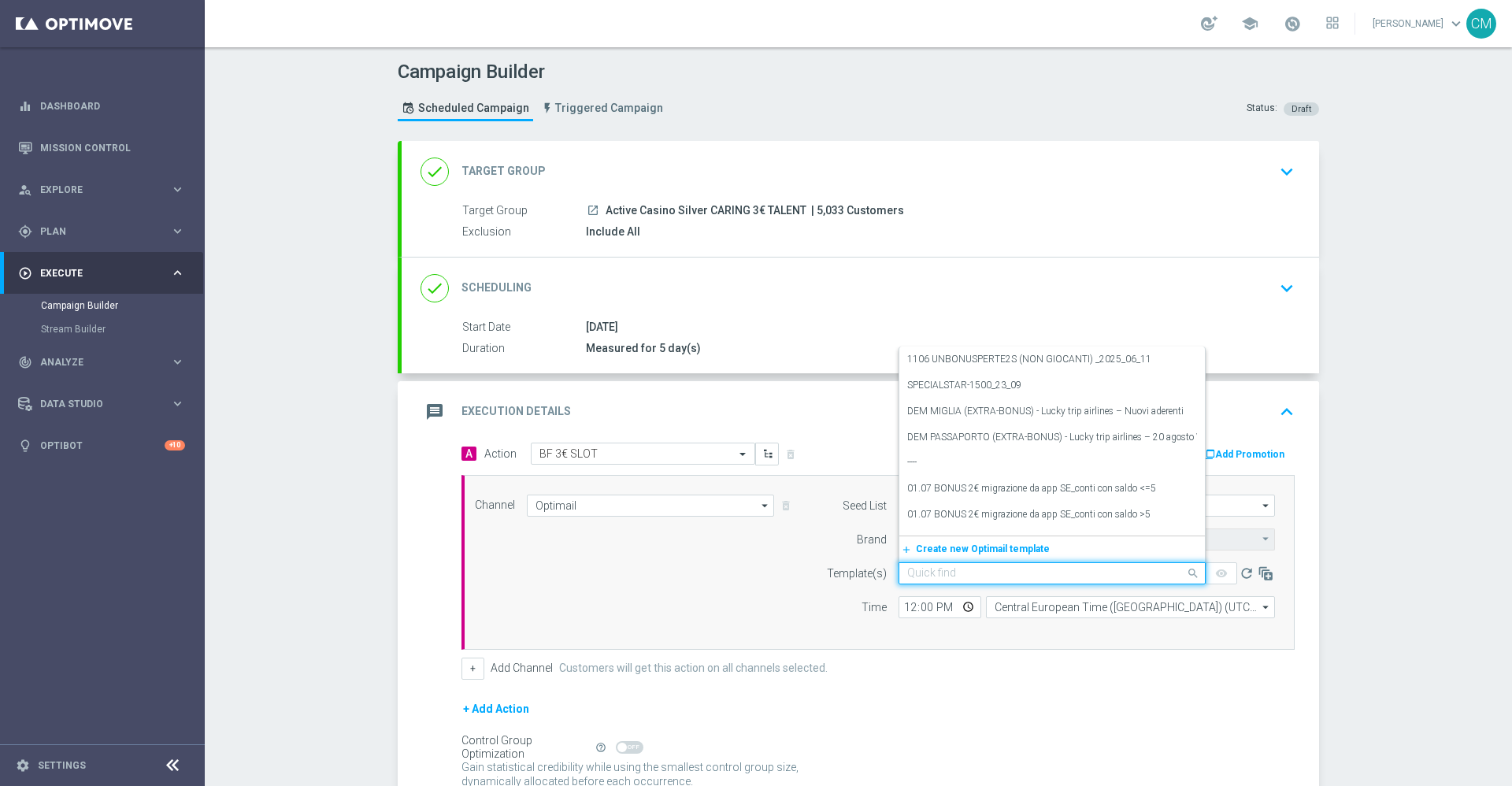
paste input "1510 UNBONUSPERTE3 T (nn gg)_2025_10_15"
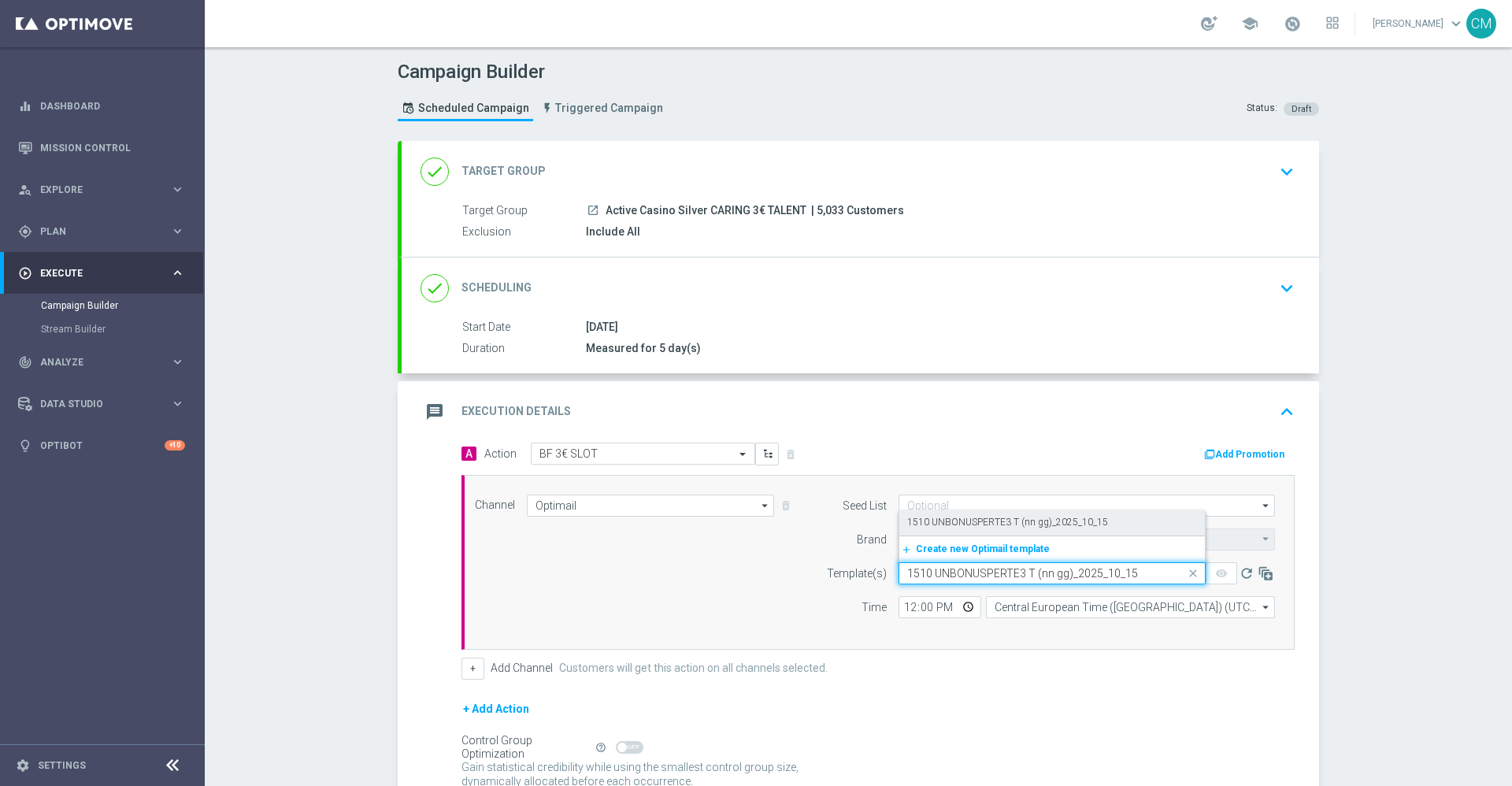
click at [966, 529] on label "1510 UNBONUSPERTE3 T (nn gg)_2025_10_15" at bounding box center [1007, 522] width 201 height 13
type input "1510 UNBONUSPERTE3 T (nn gg)_2025_10_15"
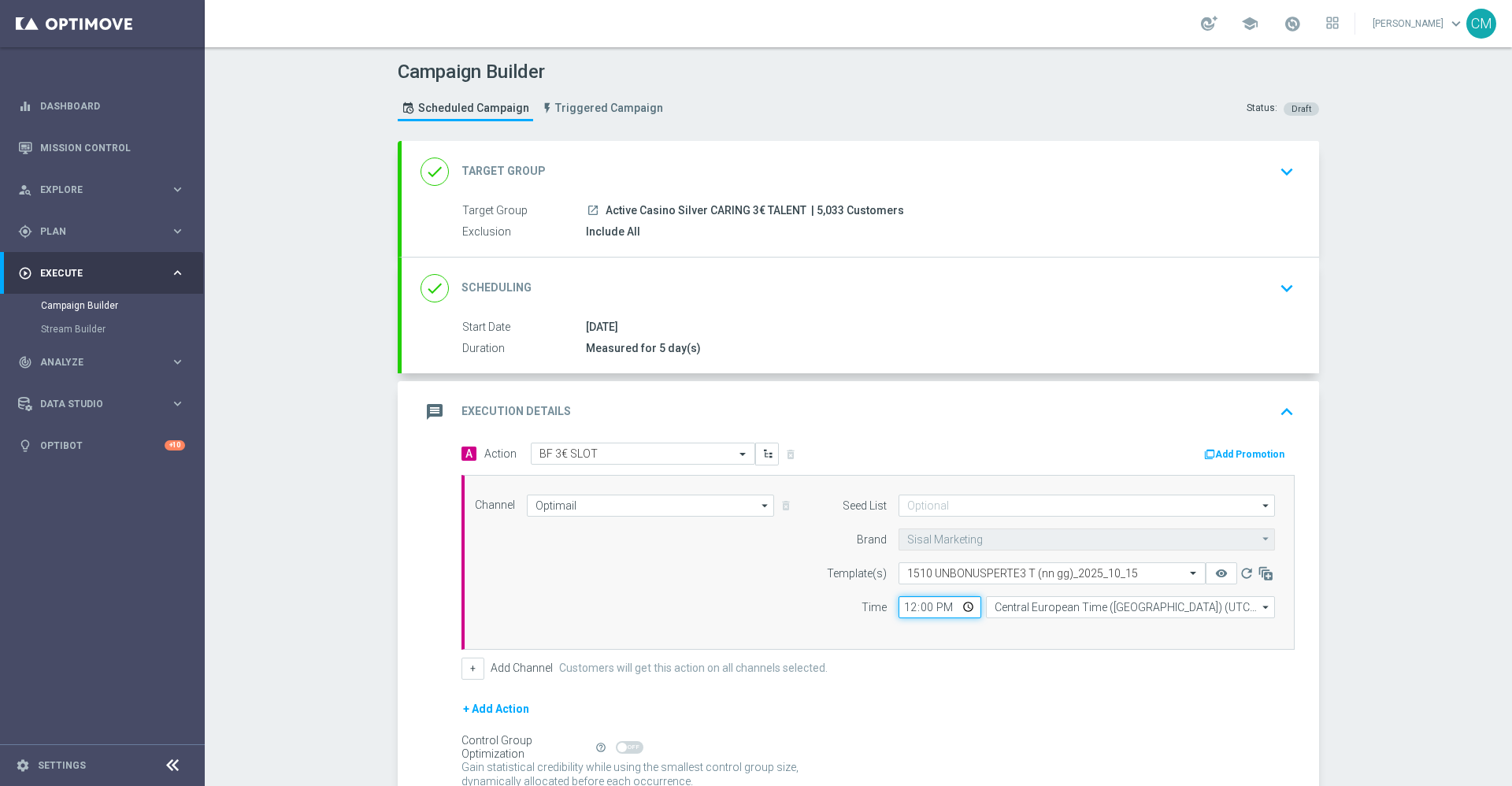
click at [904, 582] on input "12:00" at bounding box center [940, 607] width 83 height 22
type input "18:15"
click at [1015, 582] on input "Central European Time (Berlin) (UTC +02:00)" at bounding box center [1131, 607] width 289 height 22
click at [1030, 582] on div "Central European Time (Paris) (UTC +02:00)" at bounding box center [1122, 630] width 258 height 14
type input "Central European Time (Paris) (UTC +02:00)"
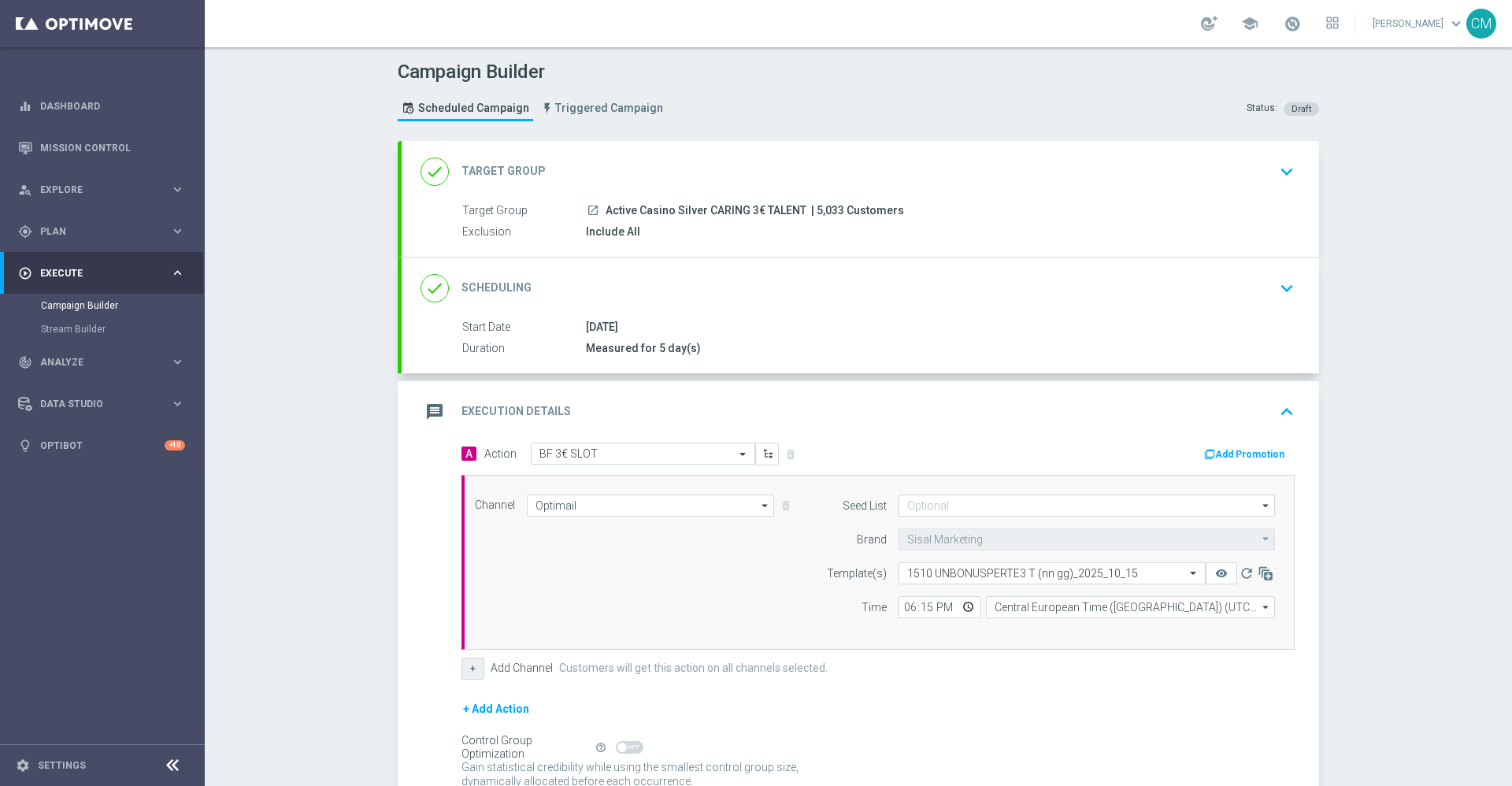
click at [468, 582] on button "+" at bounding box center [473, 668] width 23 height 22
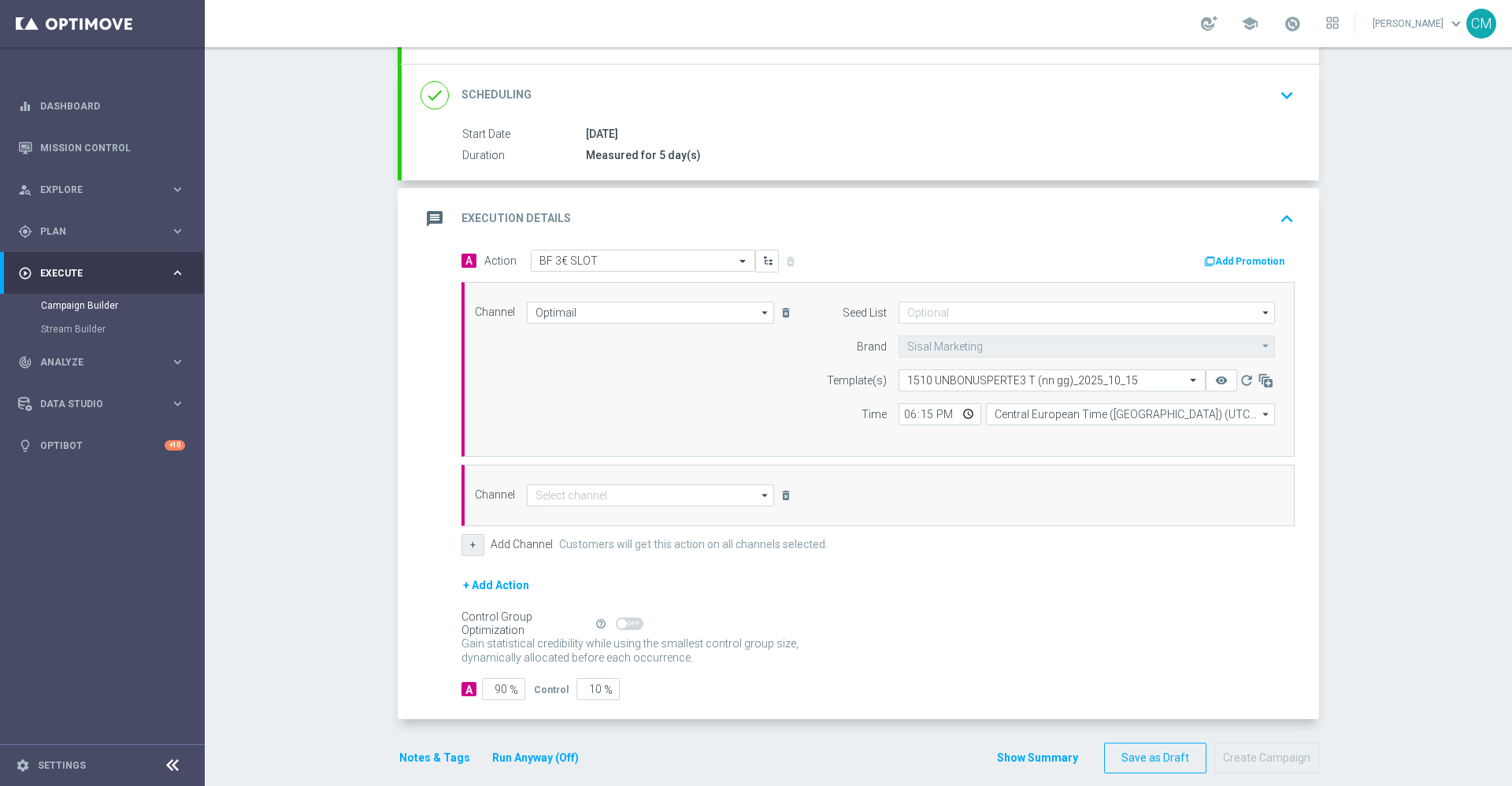
scroll to position [194, 0]
click at [549, 492] on input at bounding box center [650, 494] width 247 height 22
click at [566, 582] on div "In-app Inbox" at bounding box center [560, 590] width 51 height 14
type input "In-app Inbox"
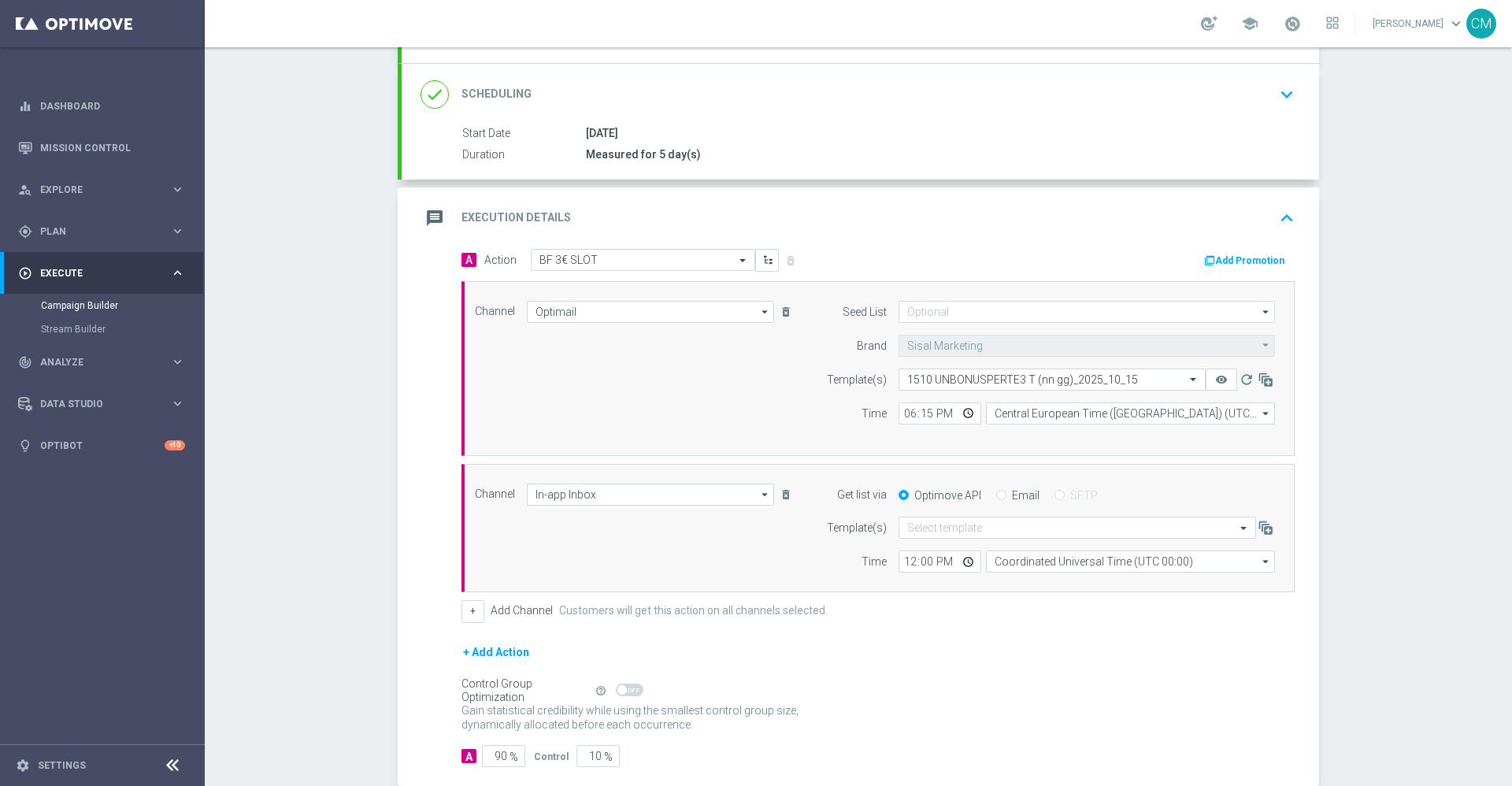
click at [549, 480] on div "Channel In-app Inbox In-app Inbox arrow_drop_down Drag here to set row groups D…" at bounding box center [878, 528] width 833 height 129
click at [549, 485] on input "In-app Inbox" at bounding box center [650, 494] width 247 height 22
click at [579, 582] on div "Other" at bounding box center [644, 613] width 235 height 23
type input "Other"
click at [996, 495] on input "Email" at bounding box center [1001, 496] width 10 height 10
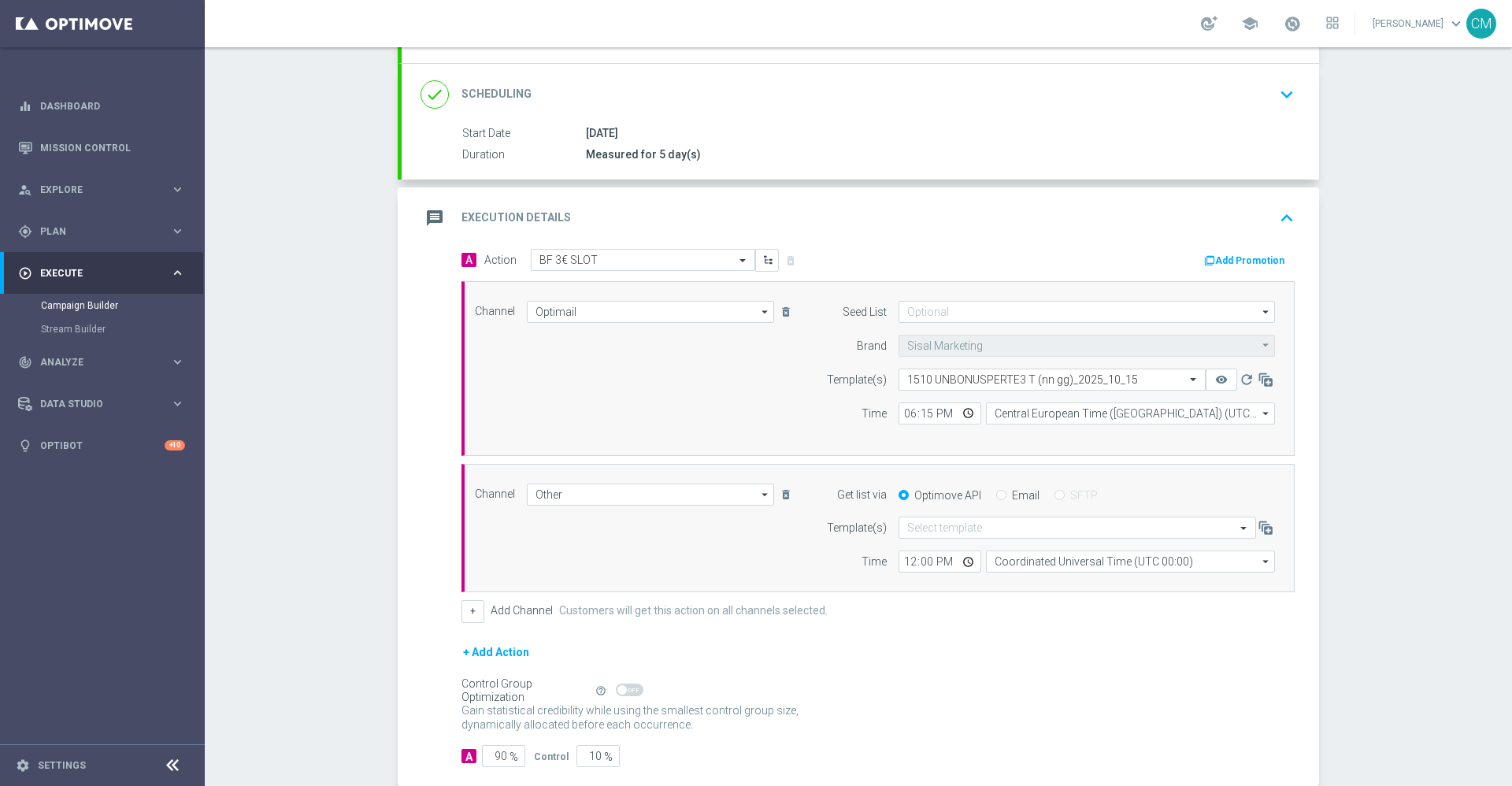
radio input "true"
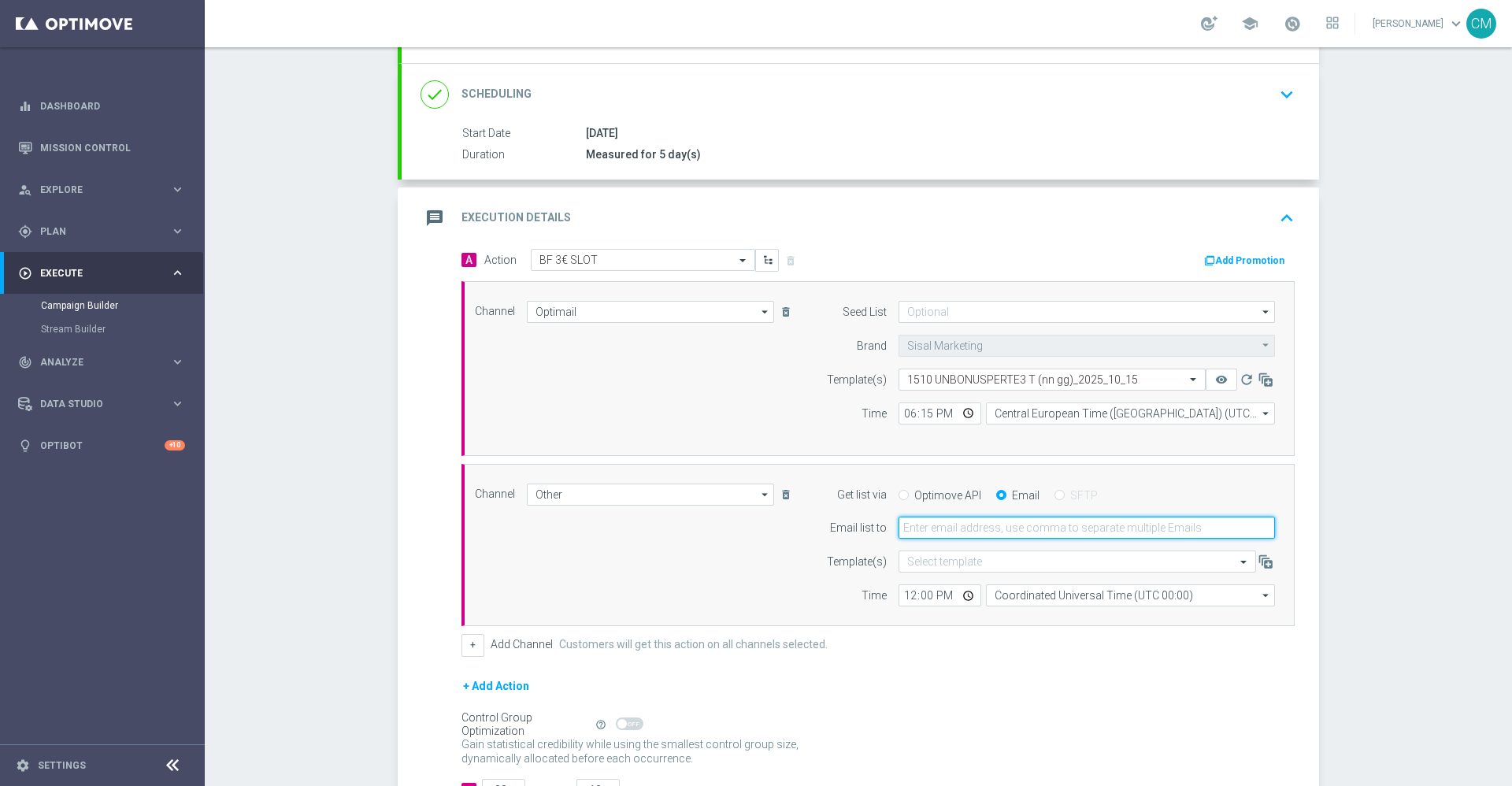
click at [904, 527] on input "email" at bounding box center [1087, 527] width 376 height 22
type input "cecilia.mascelli@sisal.it"
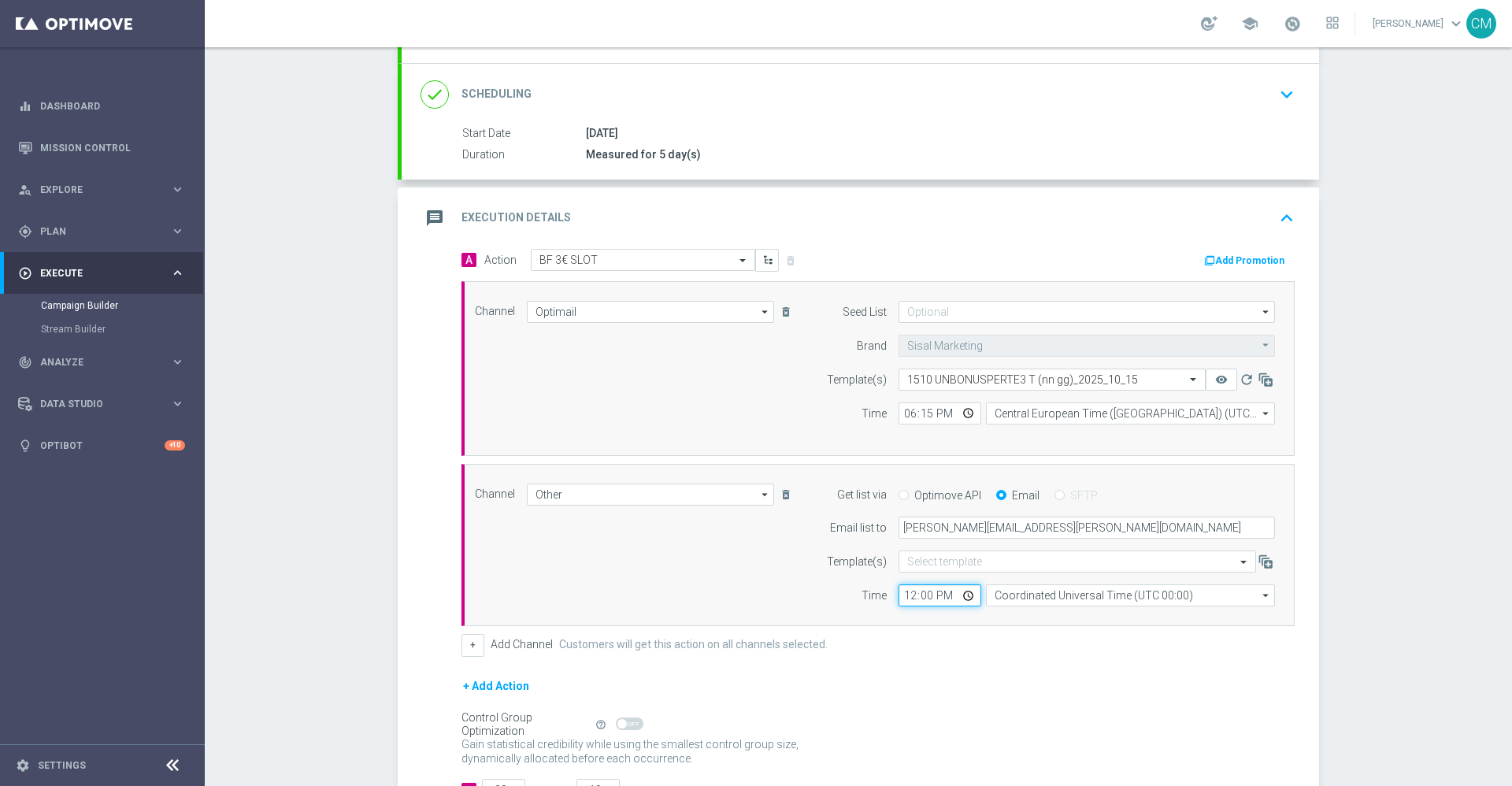
click at [900, 582] on input "12:00" at bounding box center [940, 595] width 83 height 22
type input "18:15"
click at [1013, 582] on div "Channel Other Other arrow_drop_down Drag here to set row groups Drag here to se…" at bounding box center [878, 545] width 833 height 163
click at [1012, 582] on input "Coordinated Universal Time (UTC 00:00)" at bounding box center [1131, 595] width 289 height 22
click at [1027, 582] on div "Central European Time (Paris) (UTC +02:00)" at bounding box center [1131, 618] width 289 height 22
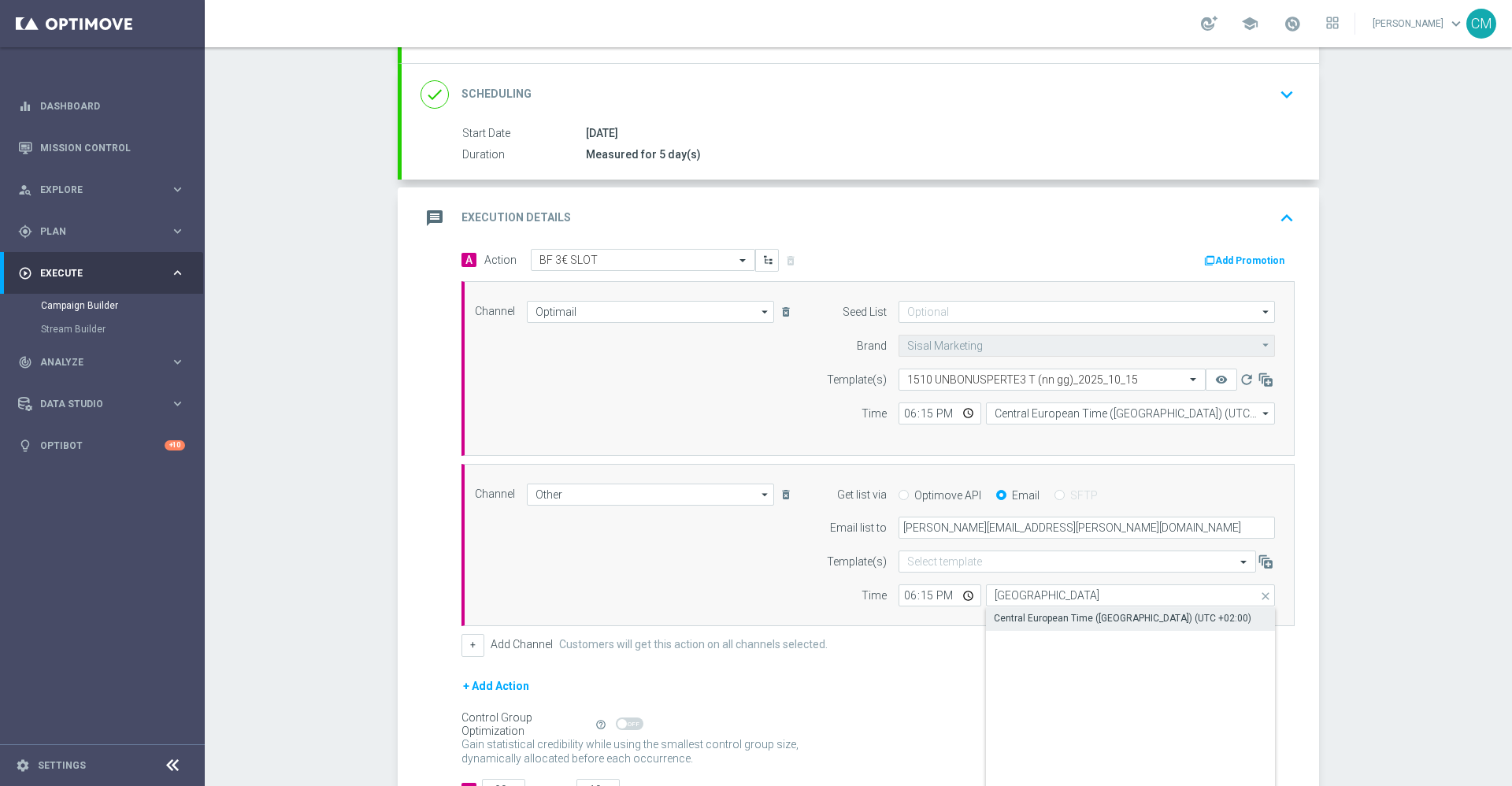
type input "Central European Time (Paris) (UTC +02:00)"
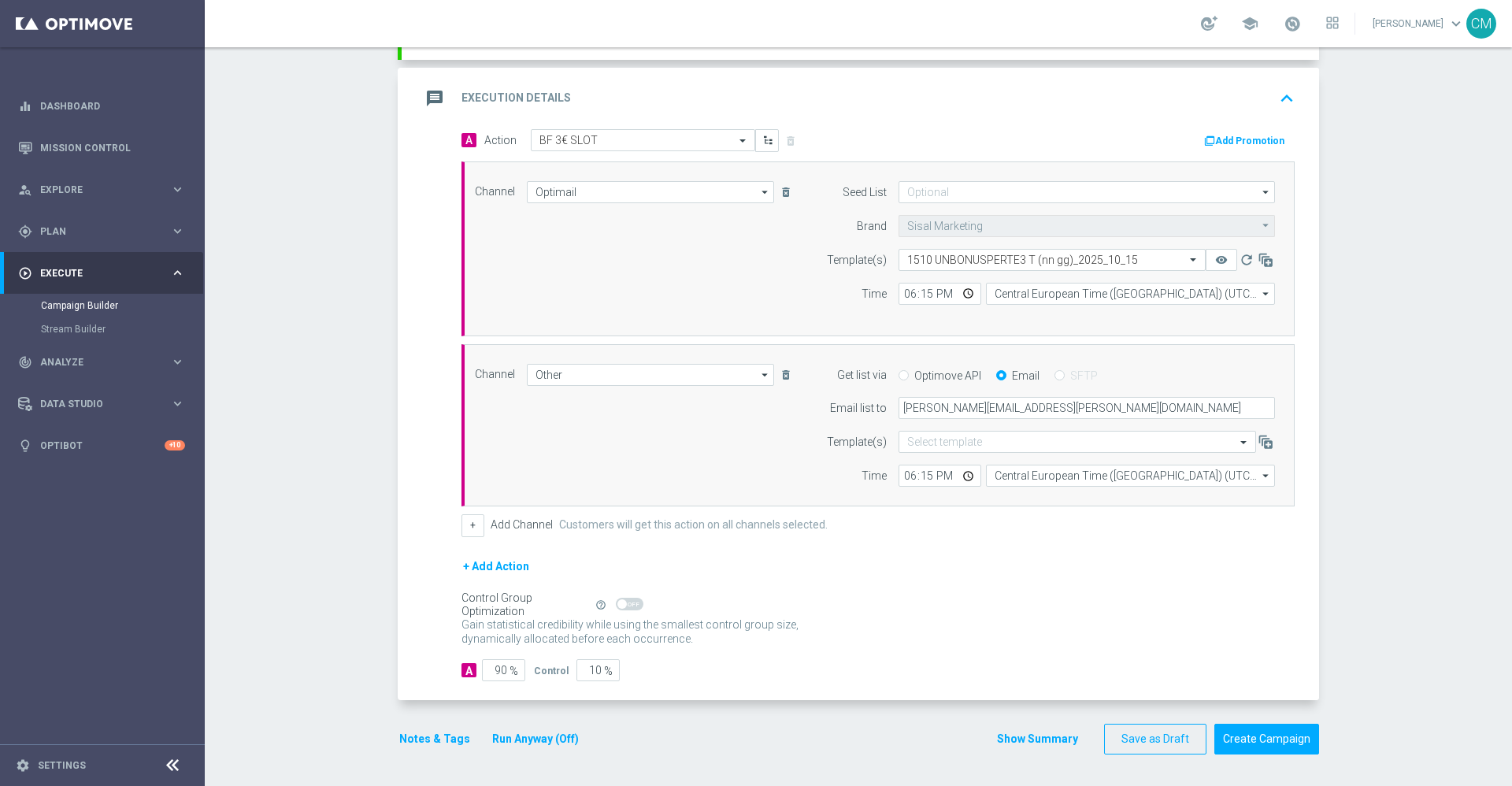
click at [1120, 125] on div "message Execution Details keyboard_arrow_up" at bounding box center [860, 98] width 918 height 62
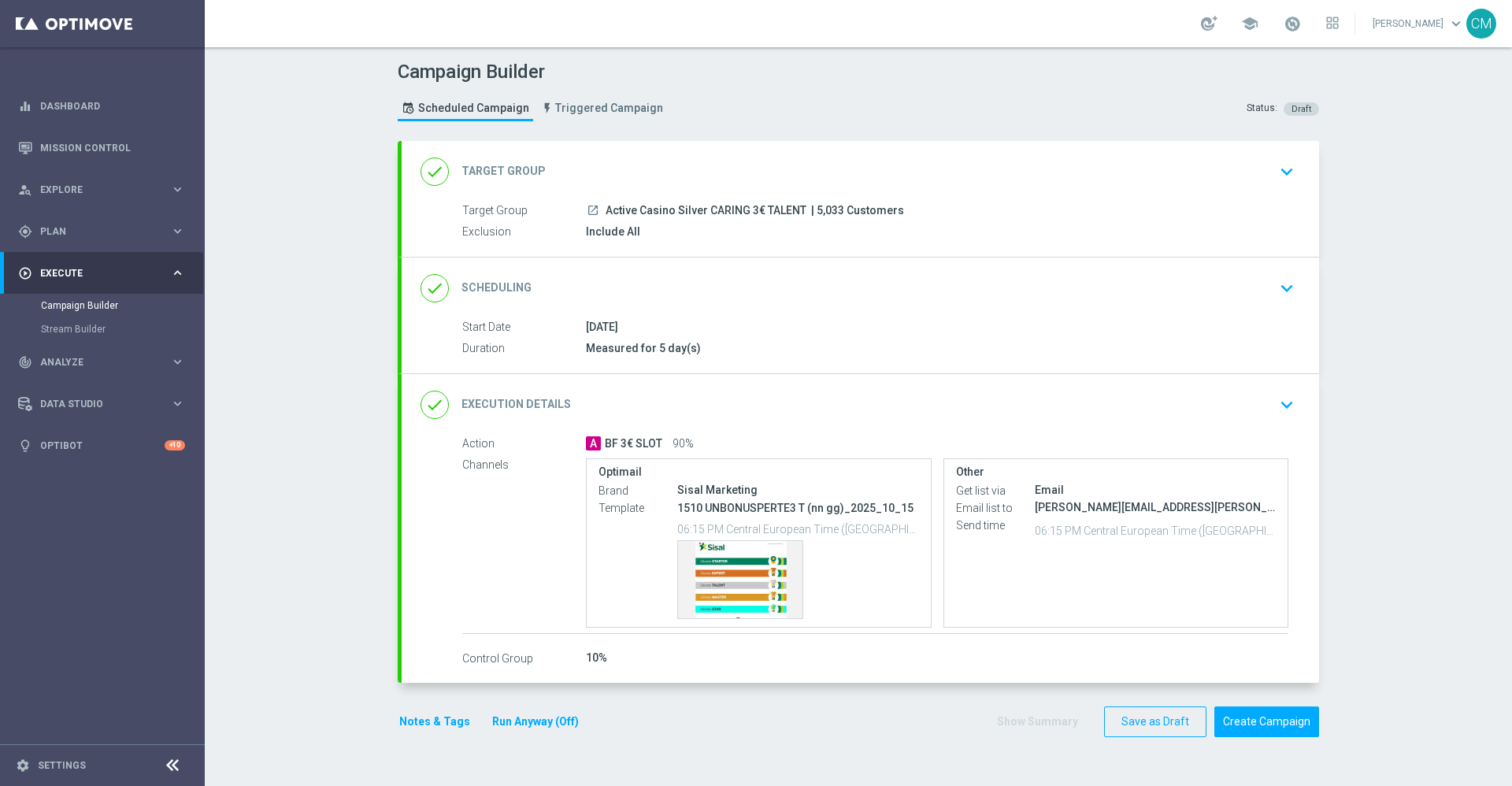
click at [1120, 141] on accordion "done Target Group keyboard_arrow_down Target Group launch Active Casino Silver …" at bounding box center [858, 412] width 921 height 542
click at [1120, 443] on div "A BF 3€ SLOT 90%" at bounding box center [938, 443] width 703 height 16
click at [1120, 401] on div "done Execution Details keyboard_arrow_down" at bounding box center [861, 405] width 880 height 30
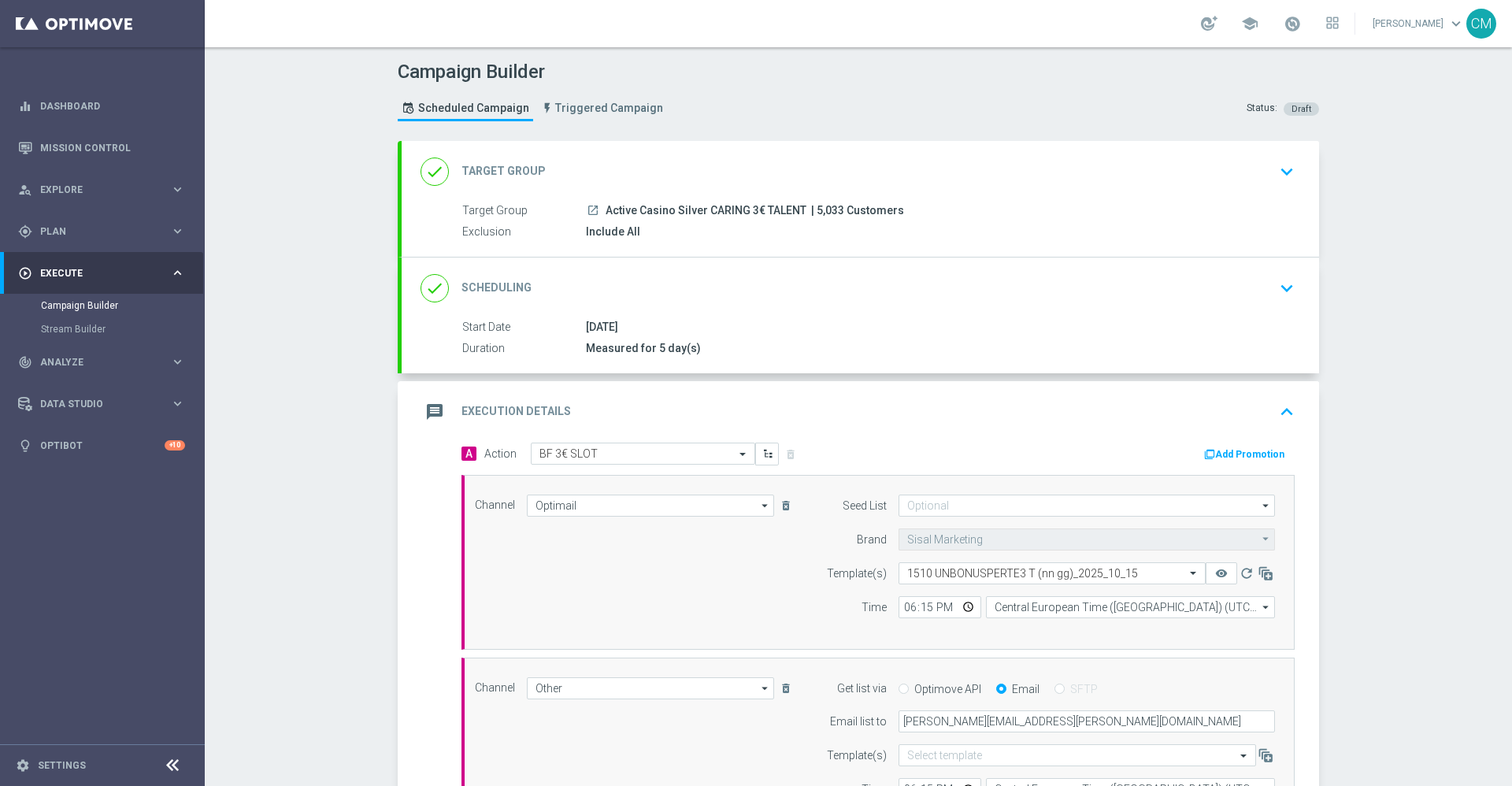
click at [1120, 467] on div "A Action Select action BF 3€ SLOT delete_forever Add Promotion" at bounding box center [878, 454] width 857 height 24
click at [1120, 453] on button "Add Promotion" at bounding box center [1246, 454] width 87 height 17
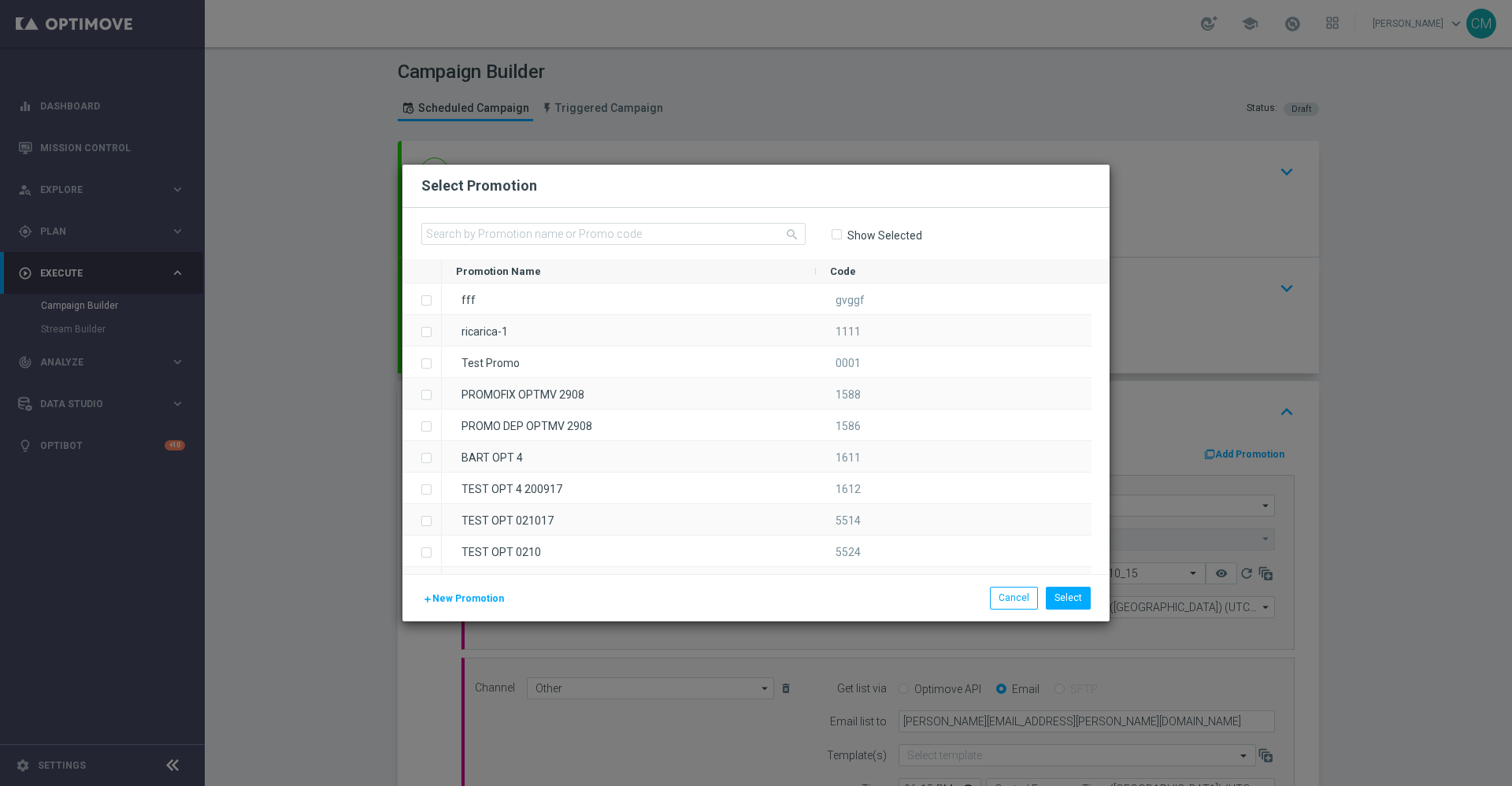
click at [616, 219] on div "search Show Selected" at bounding box center [756, 233] width 707 height 51
click at [616, 220] on div "search Show Selected" at bounding box center [756, 233] width 707 height 51
click at [616, 231] on input "text" at bounding box center [613, 234] width 384 height 22
paste input "241700"
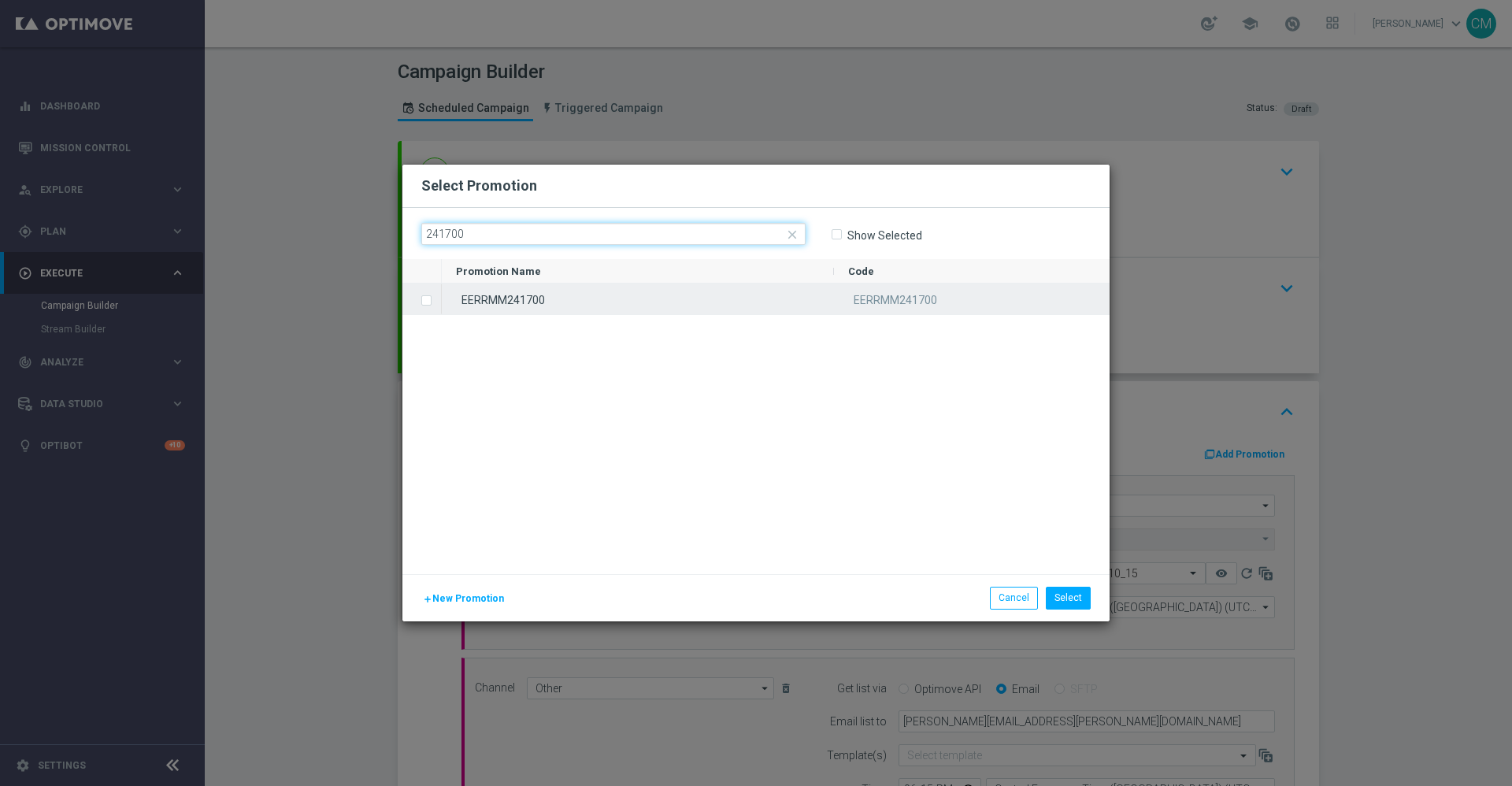
type input "241700"
click at [629, 305] on div "EERRMM241700" at bounding box center [638, 299] width 392 height 30
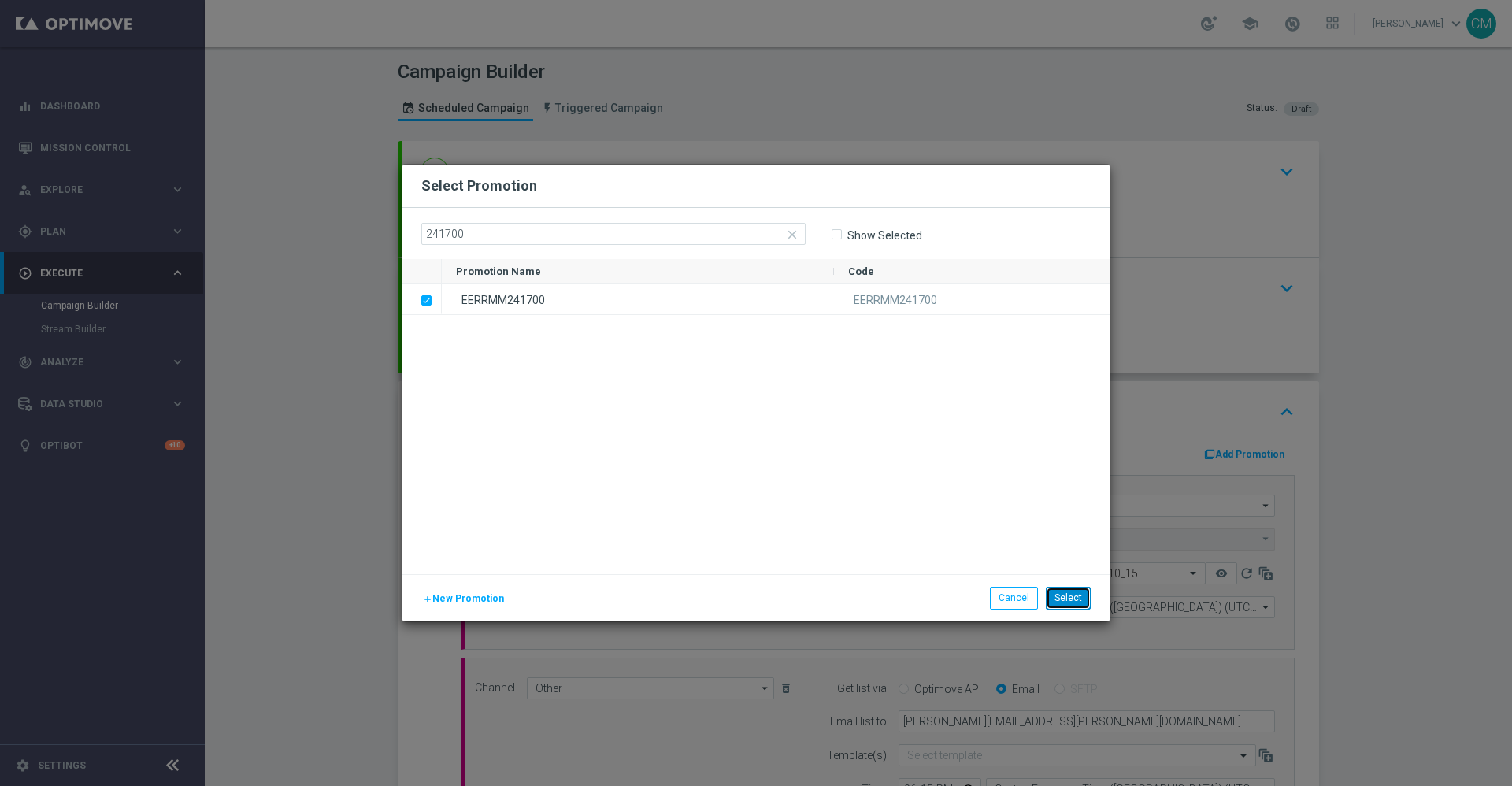
click at [1078, 582] on button "Select" at bounding box center [1069, 598] width 45 height 22
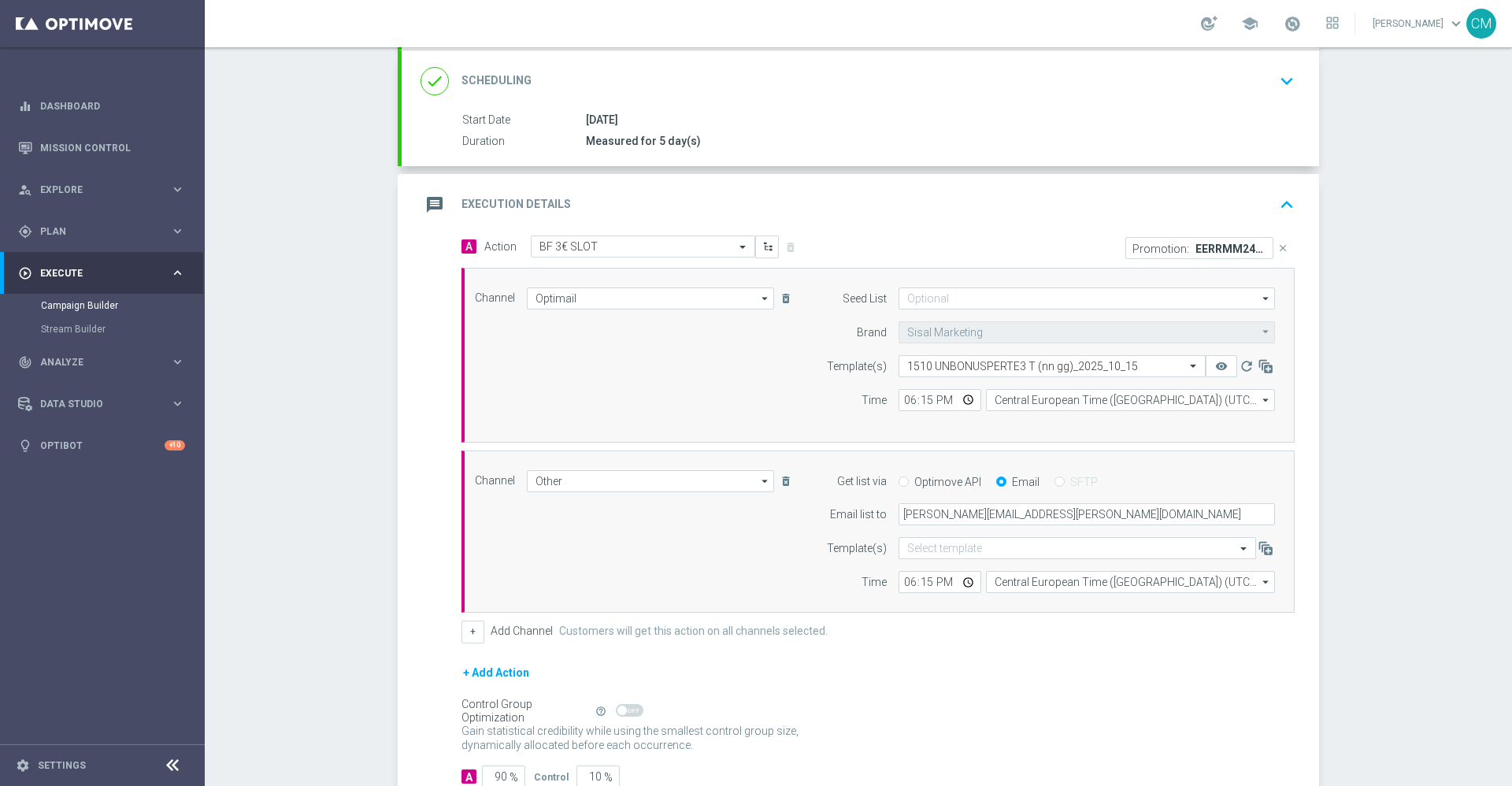
click at [1034, 203] on div "message Execution Details keyboard_arrow_up" at bounding box center [861, 205] width 880 height 30
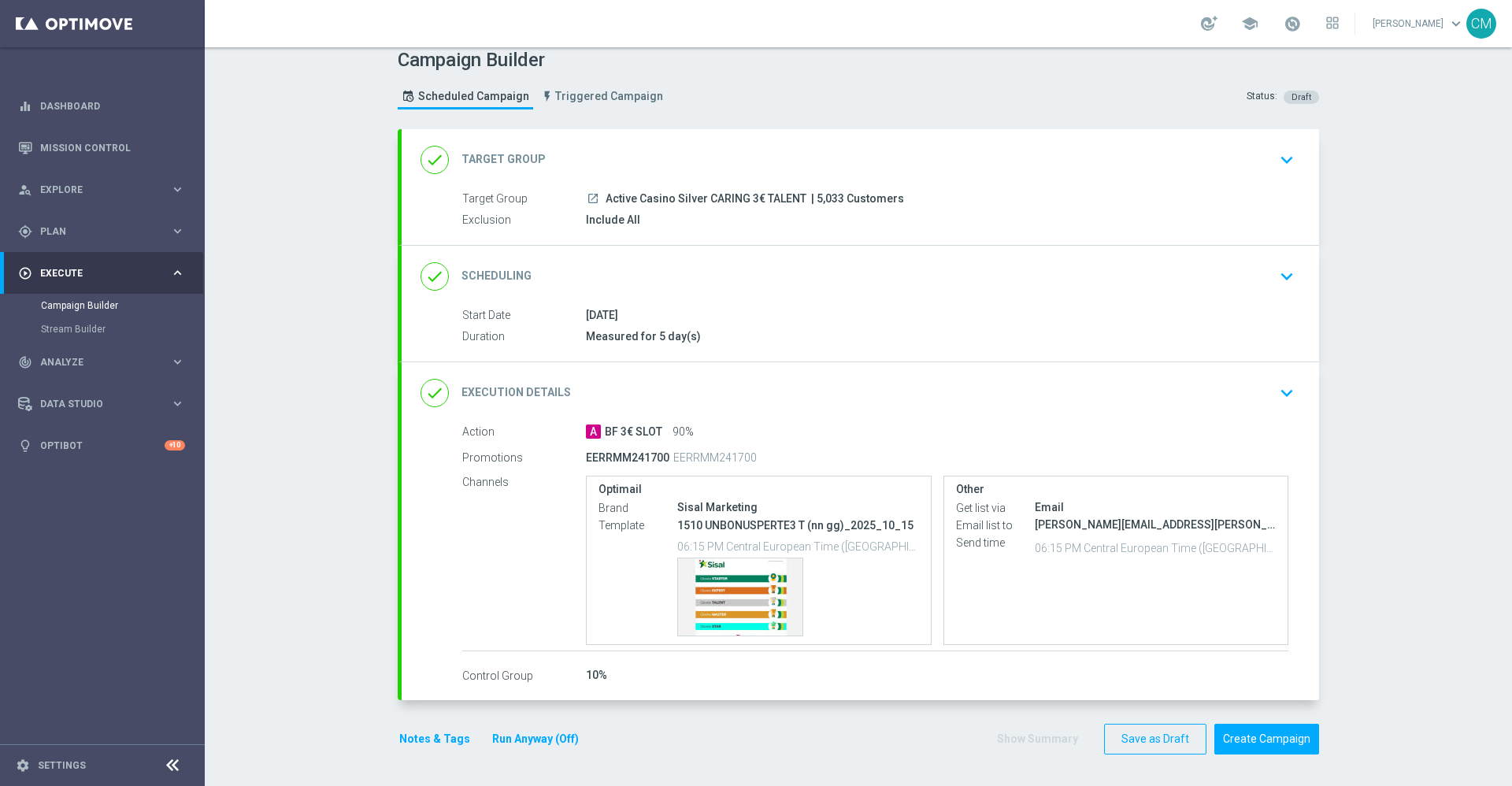
scroll to position [12, 0]
click at [430, 582] on button "Notes & Tags" at bounding box center [434, 740] width 74 height 20
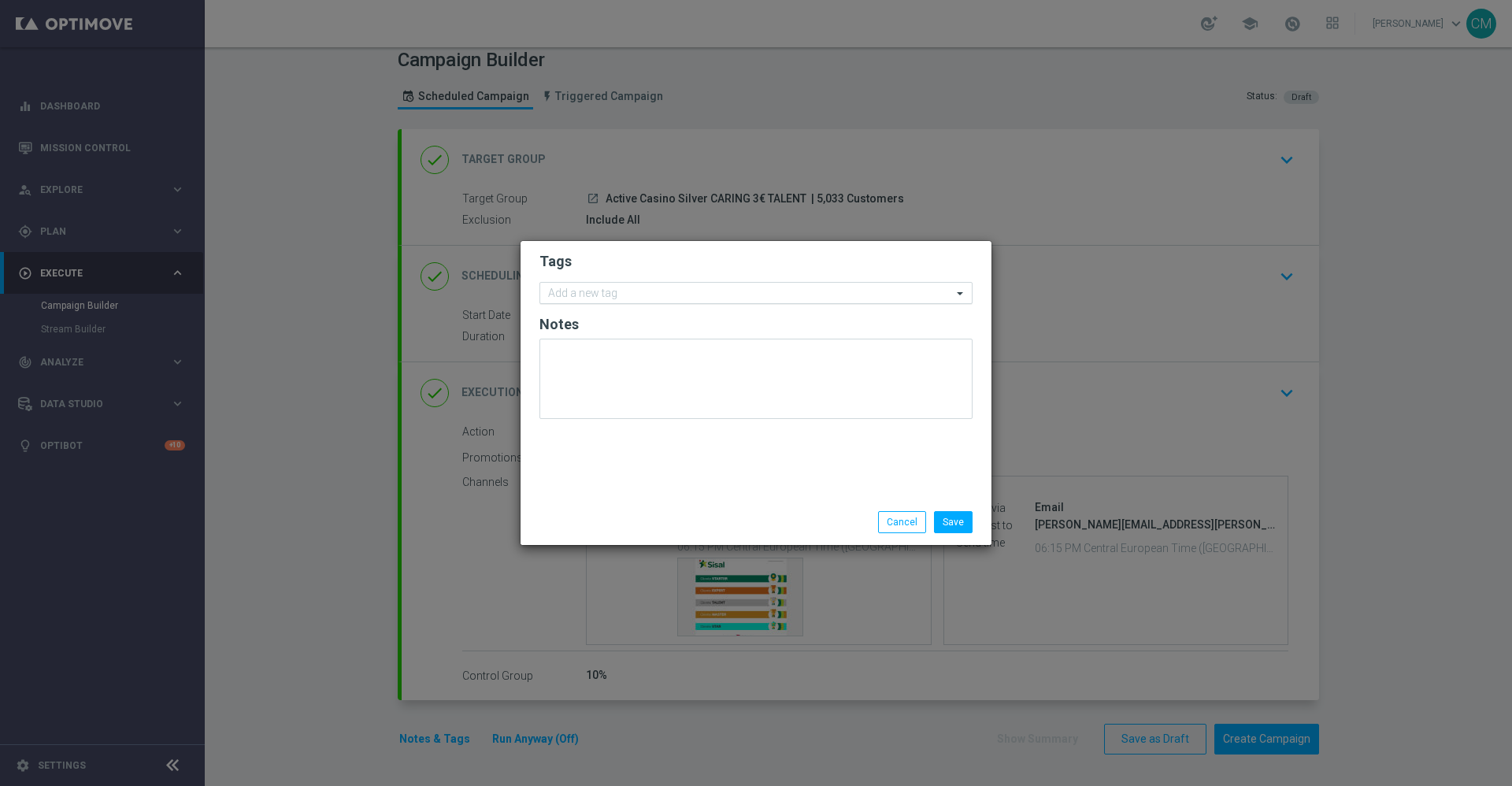
click at [608, 286] on div "Add a new tag" at bounding box center [747, 294] width 412 height 20
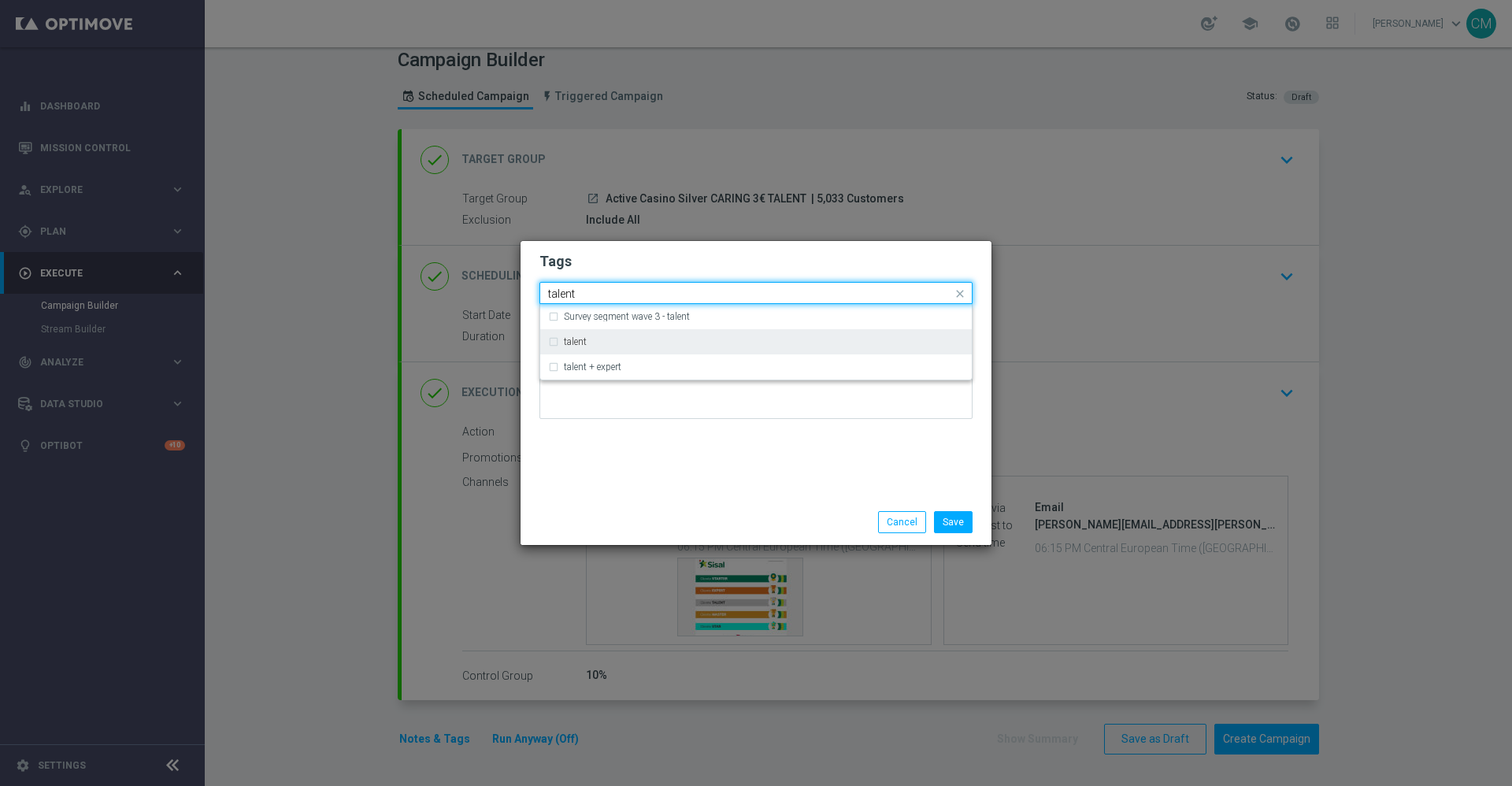
click at [621, 346] on div "talent" at bounding box center [764, 342] width 401 height 10
type input "talent"
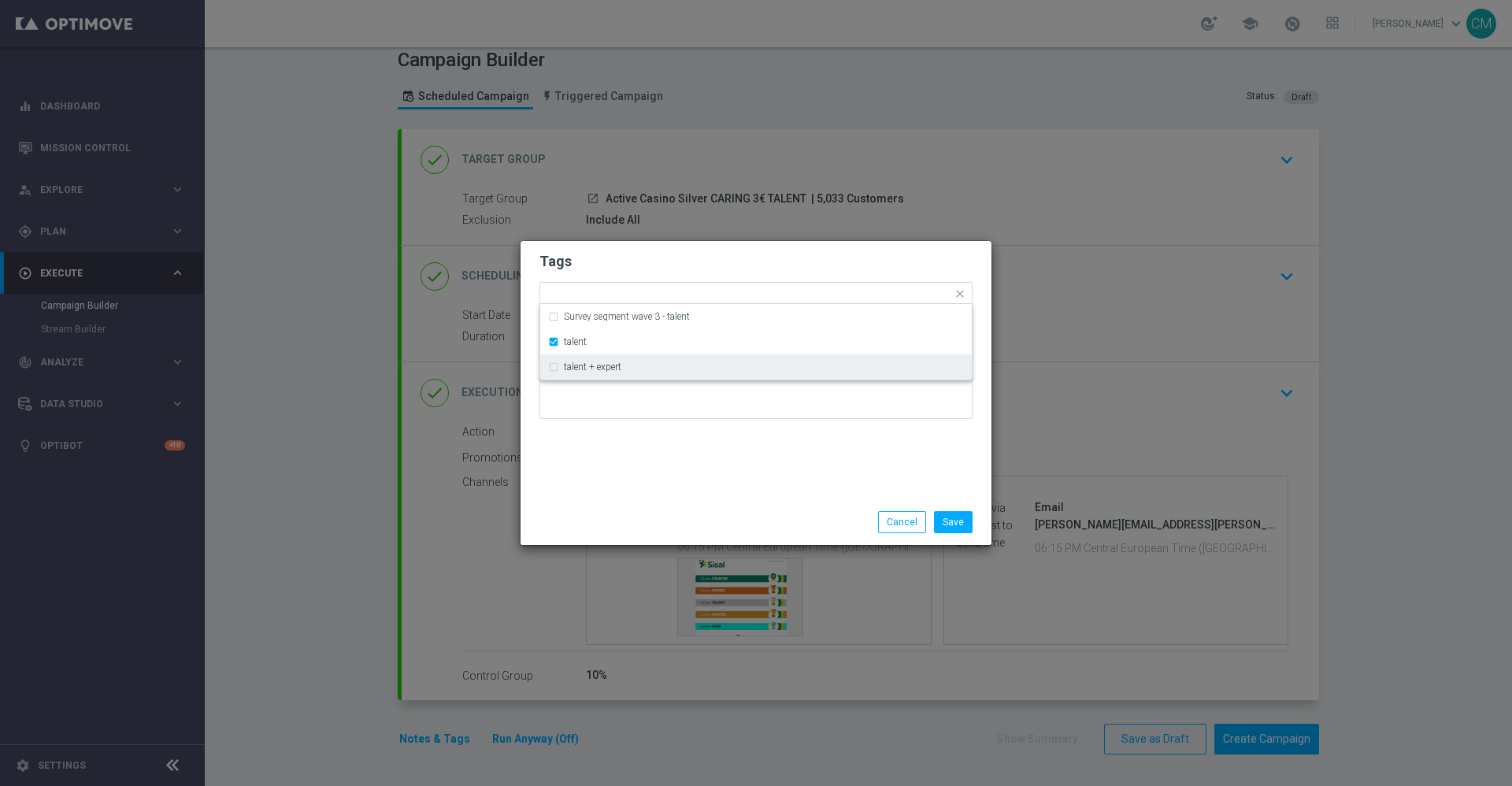
click at [627, 470] on div "Tags Quick find × talent Survey segment wave 3 - talent talent talent + expert …" at bounding box center [756, 370] width 471 height 259
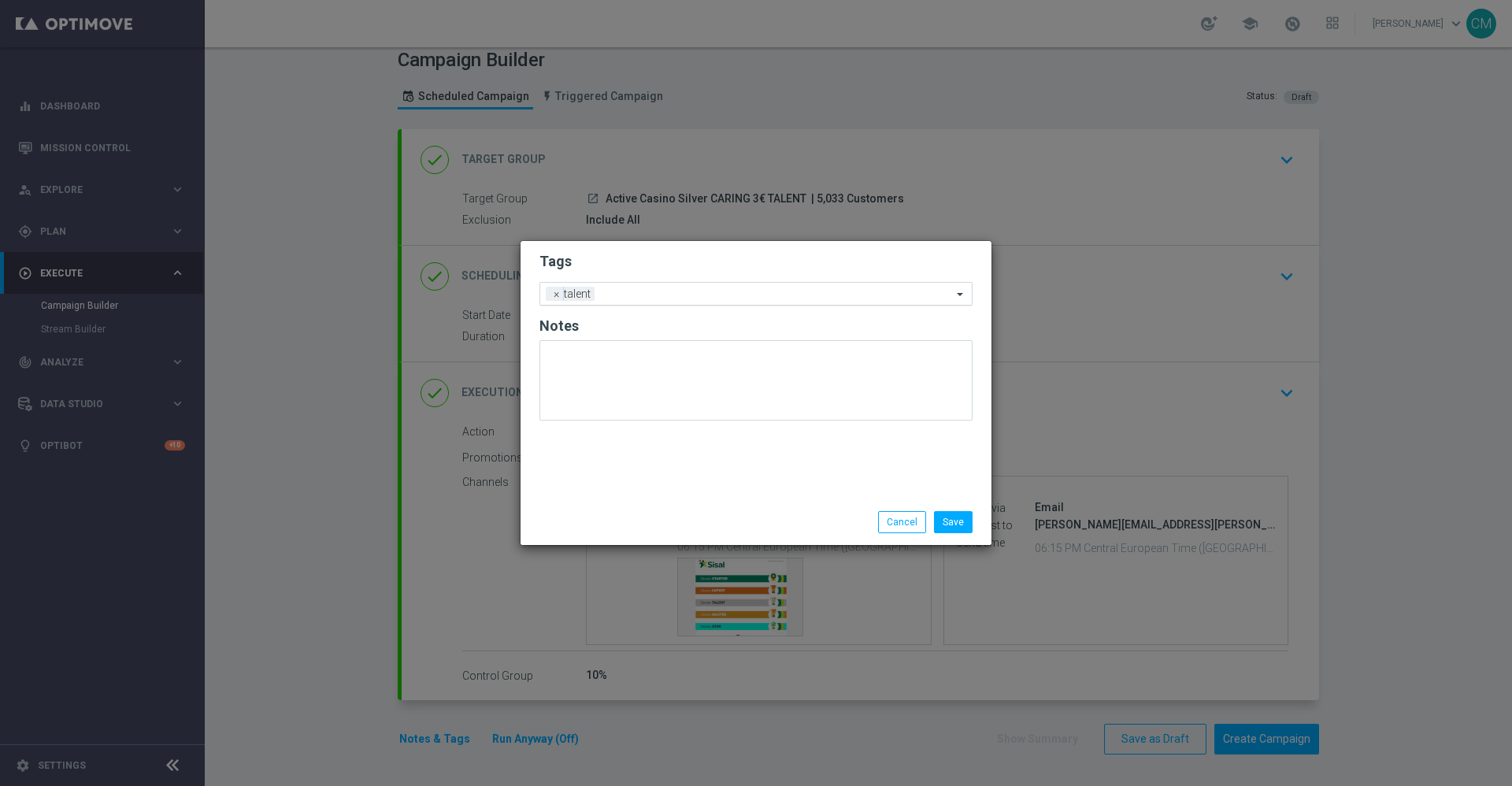
click at [624, 294] on input "text" at bounding box center [777, 294] width 351 height 13
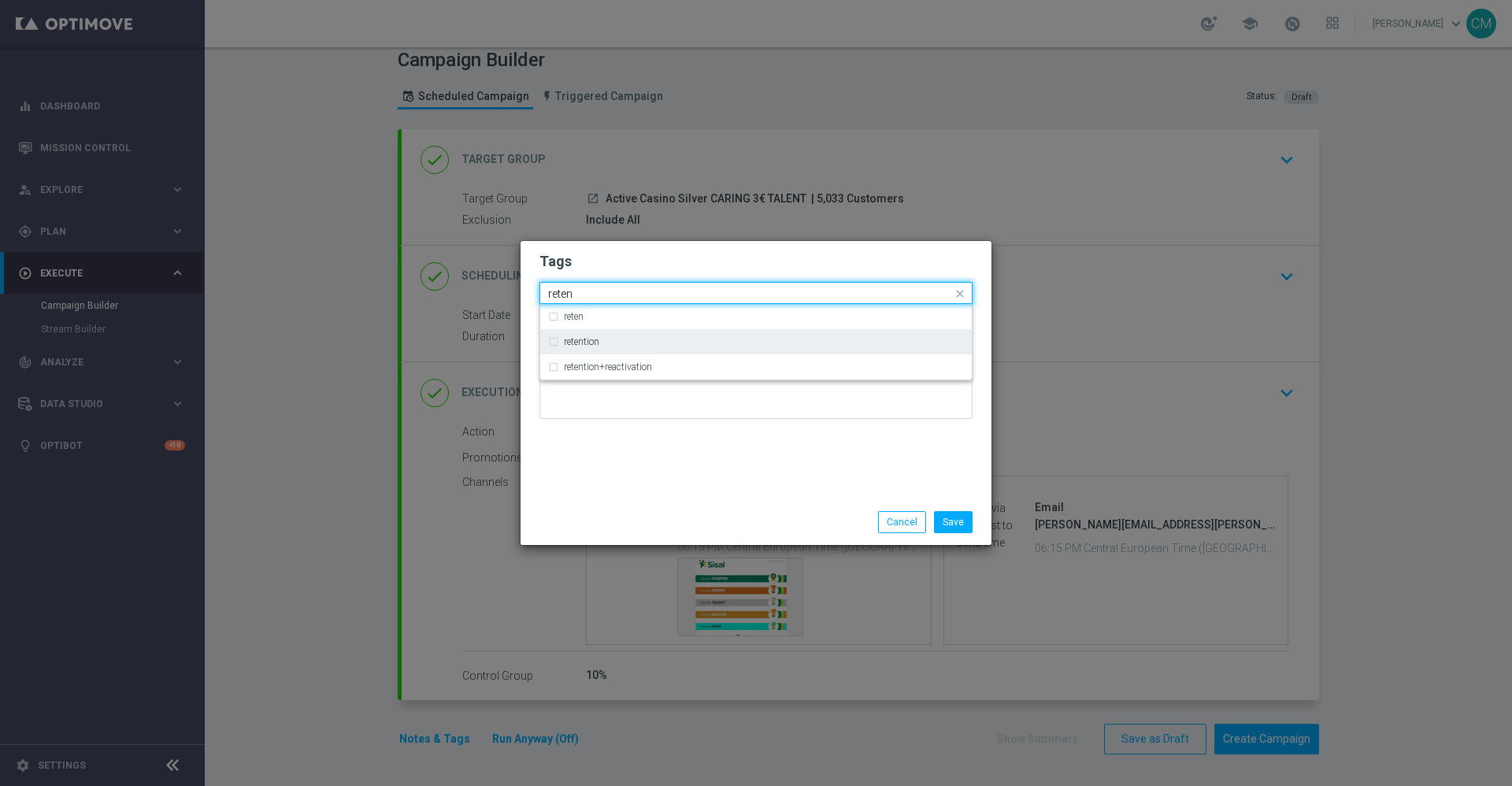
click at [626, 340] on div "retention" at bounding box center [764, 342] width 401 height 10
type input "reten"
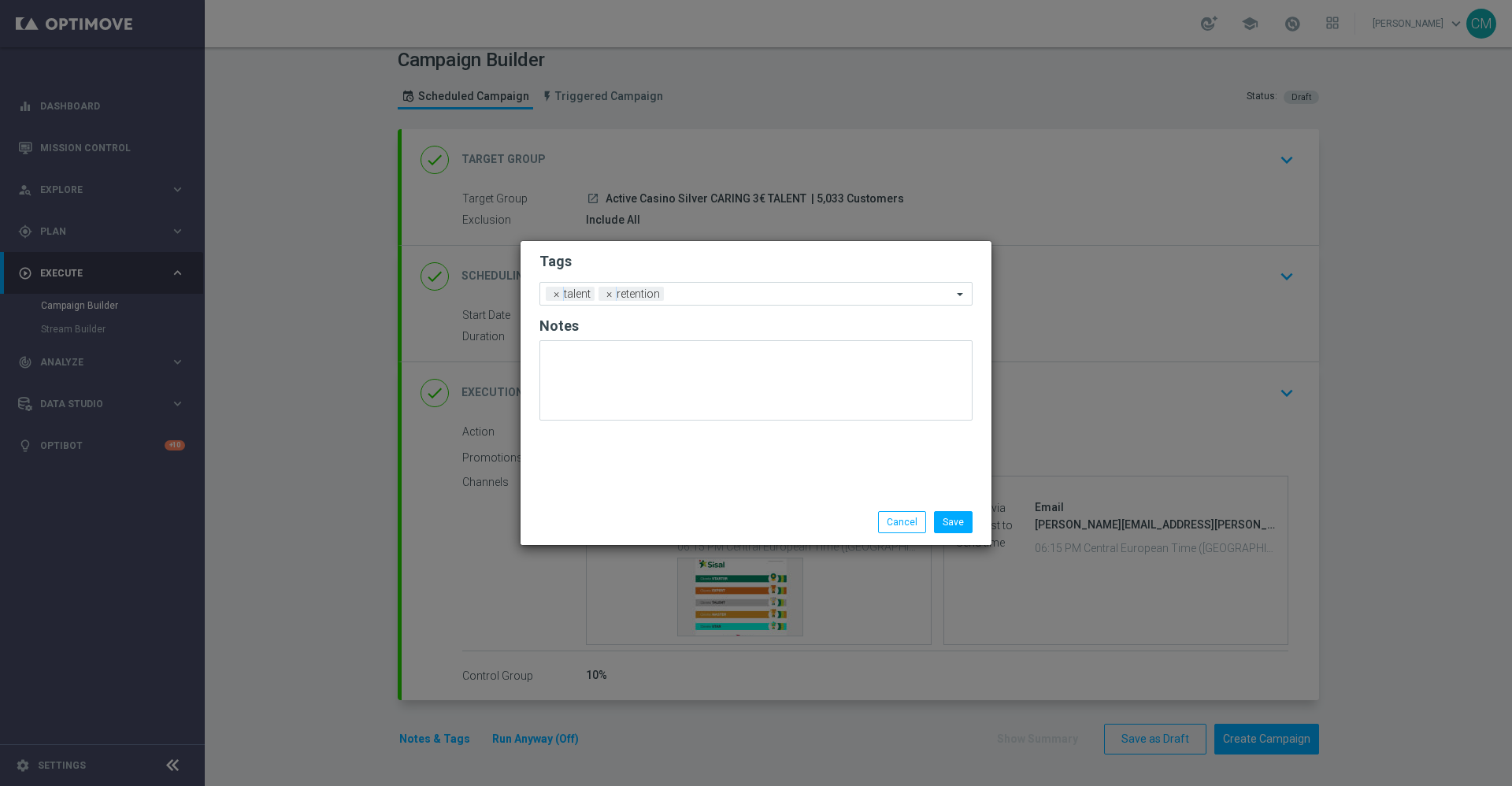
click at [633, 539] on div "Save Cancel" at bounding box center [756, 522] width 471 height 46
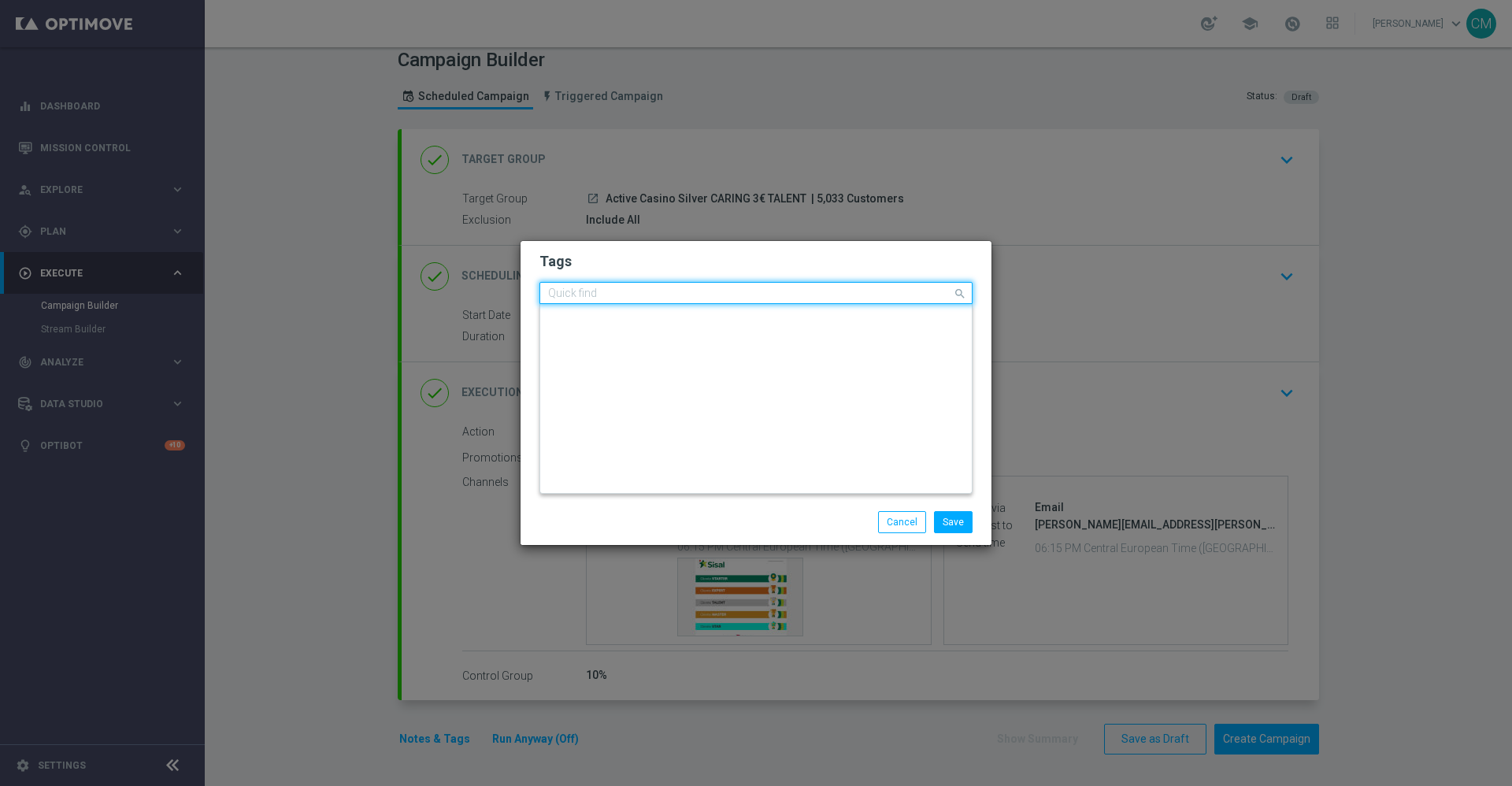
click at [710, 298] on input "text" at bounding box center [750, 294] width 404 height 13
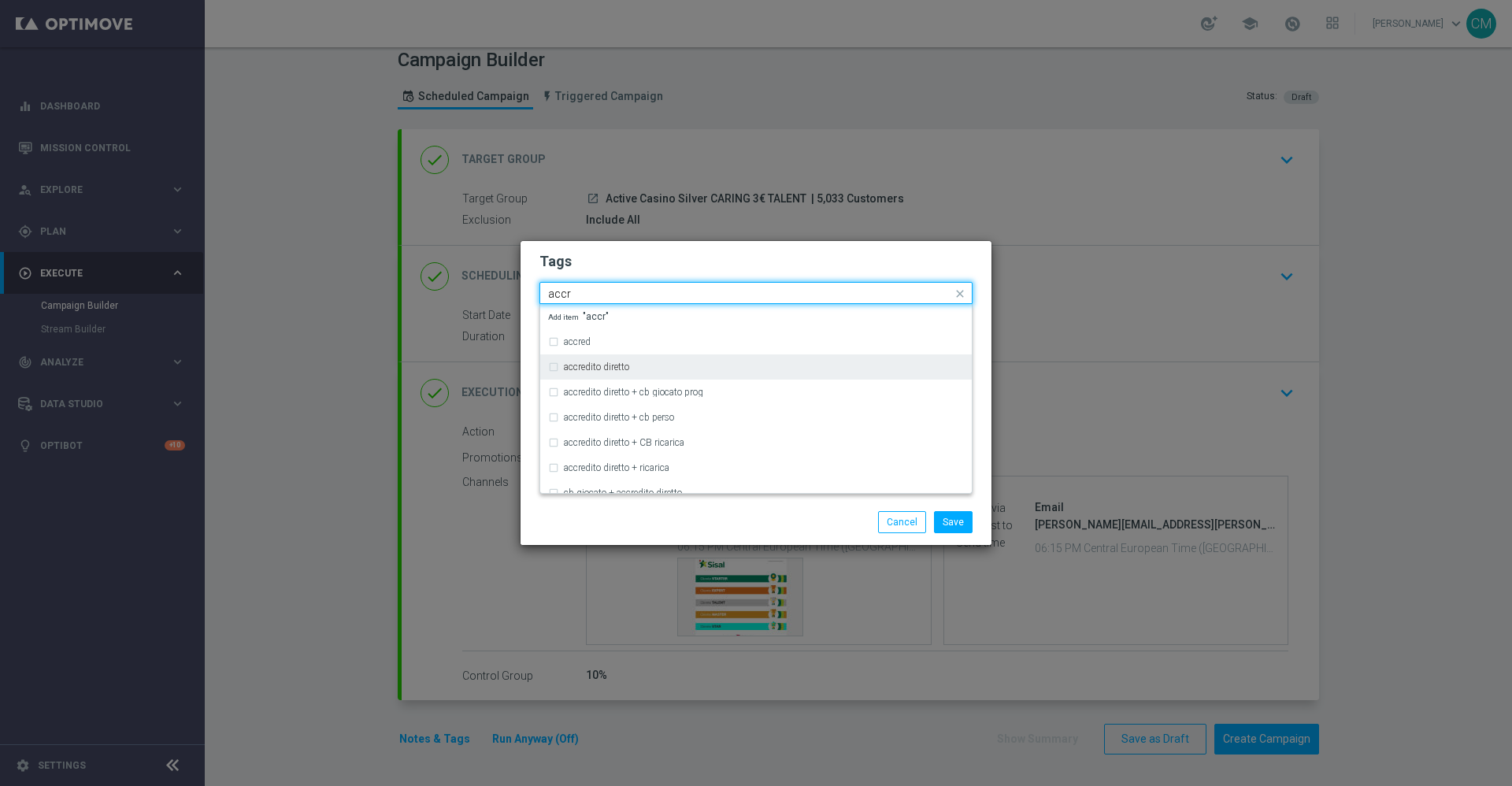
click at [698, 366] on div "accredito diretto" at bounding box center [764, 367] width 401 height 10
type input "accr"
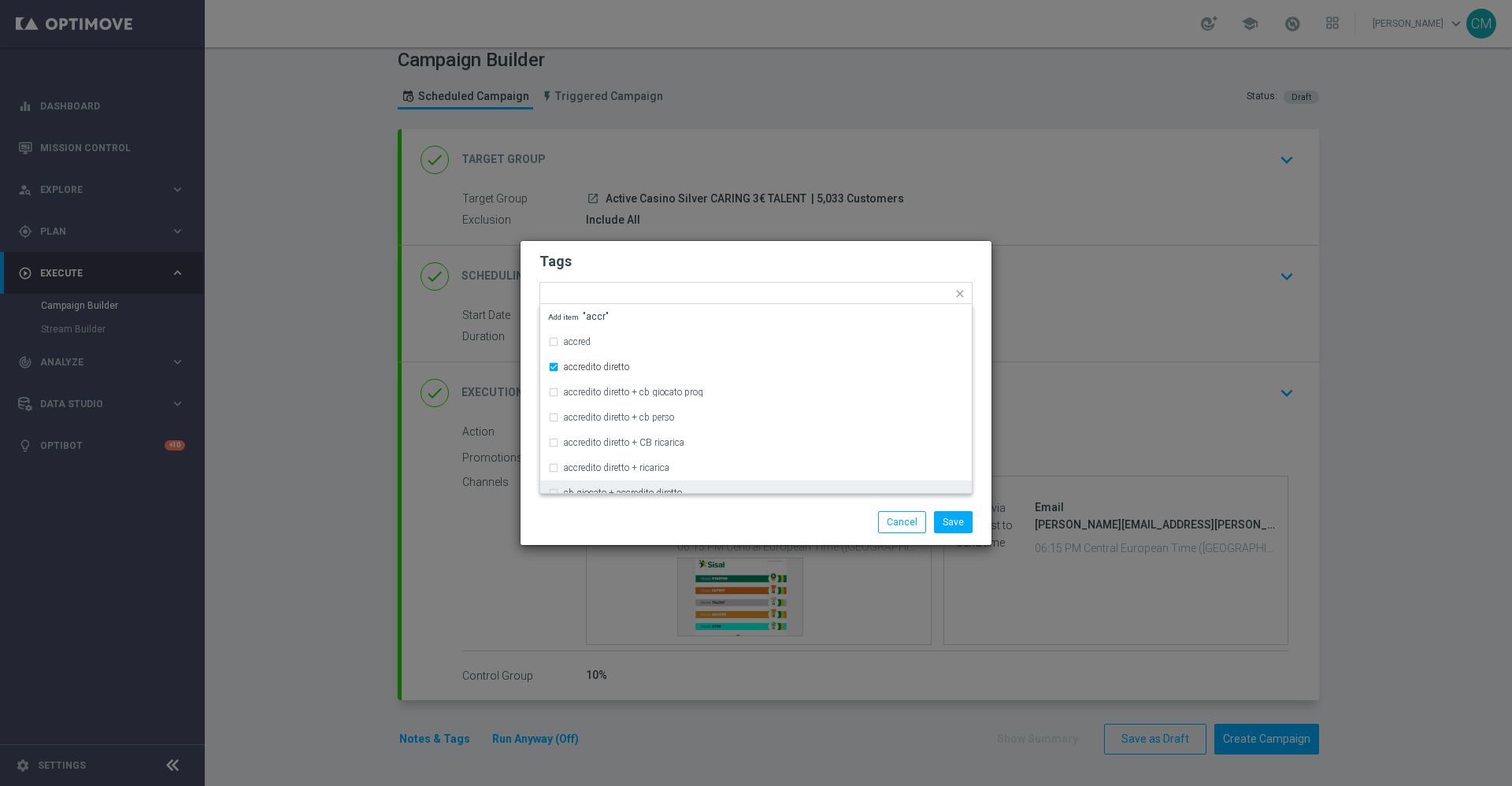
click at [762, 512] on div "Save Cancel" at bounding box center [832, 522] width 305 height 22
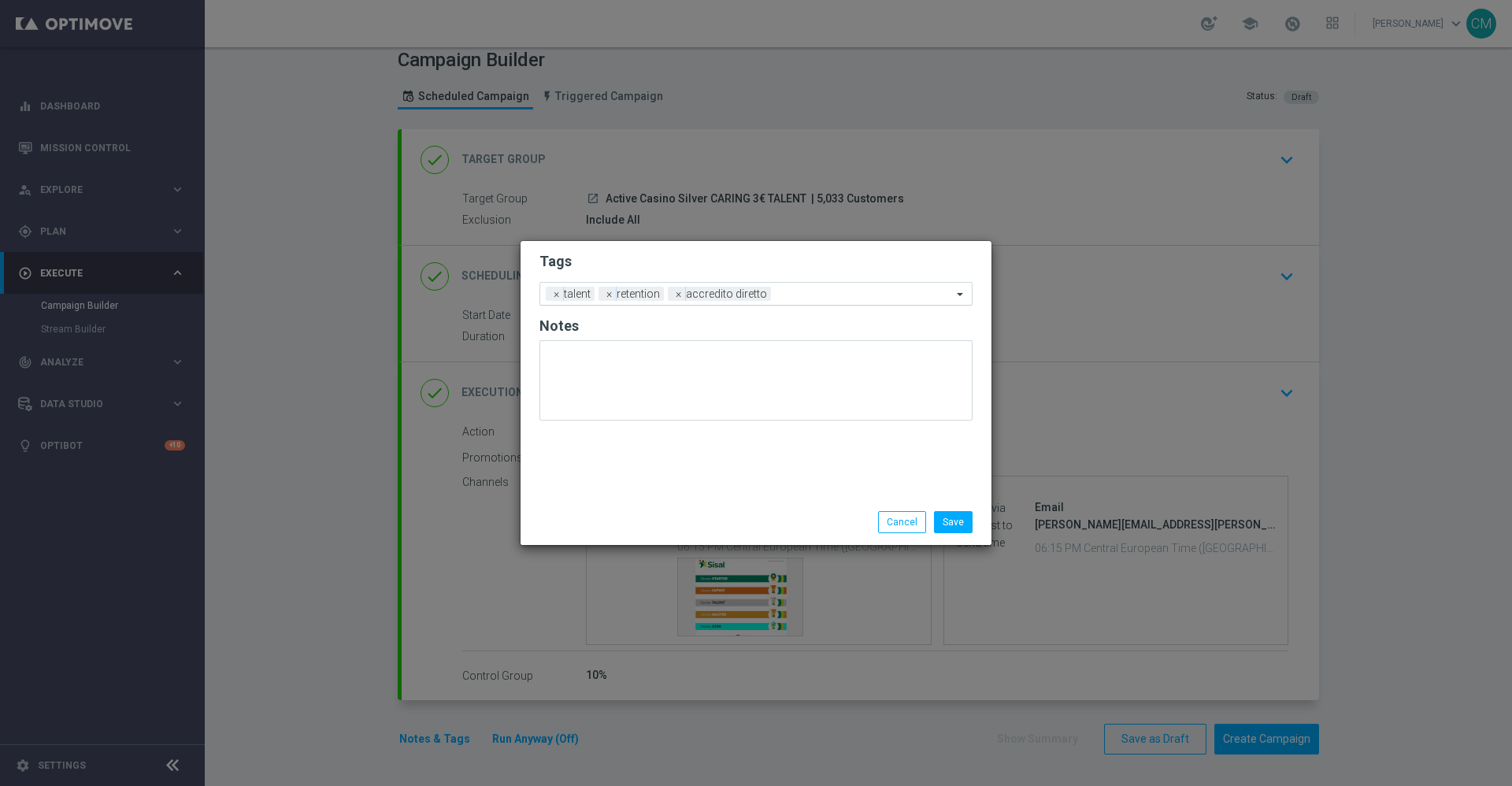
click at [807, 297] on input "text" at bounding box center [865, 294] width 175 height 13
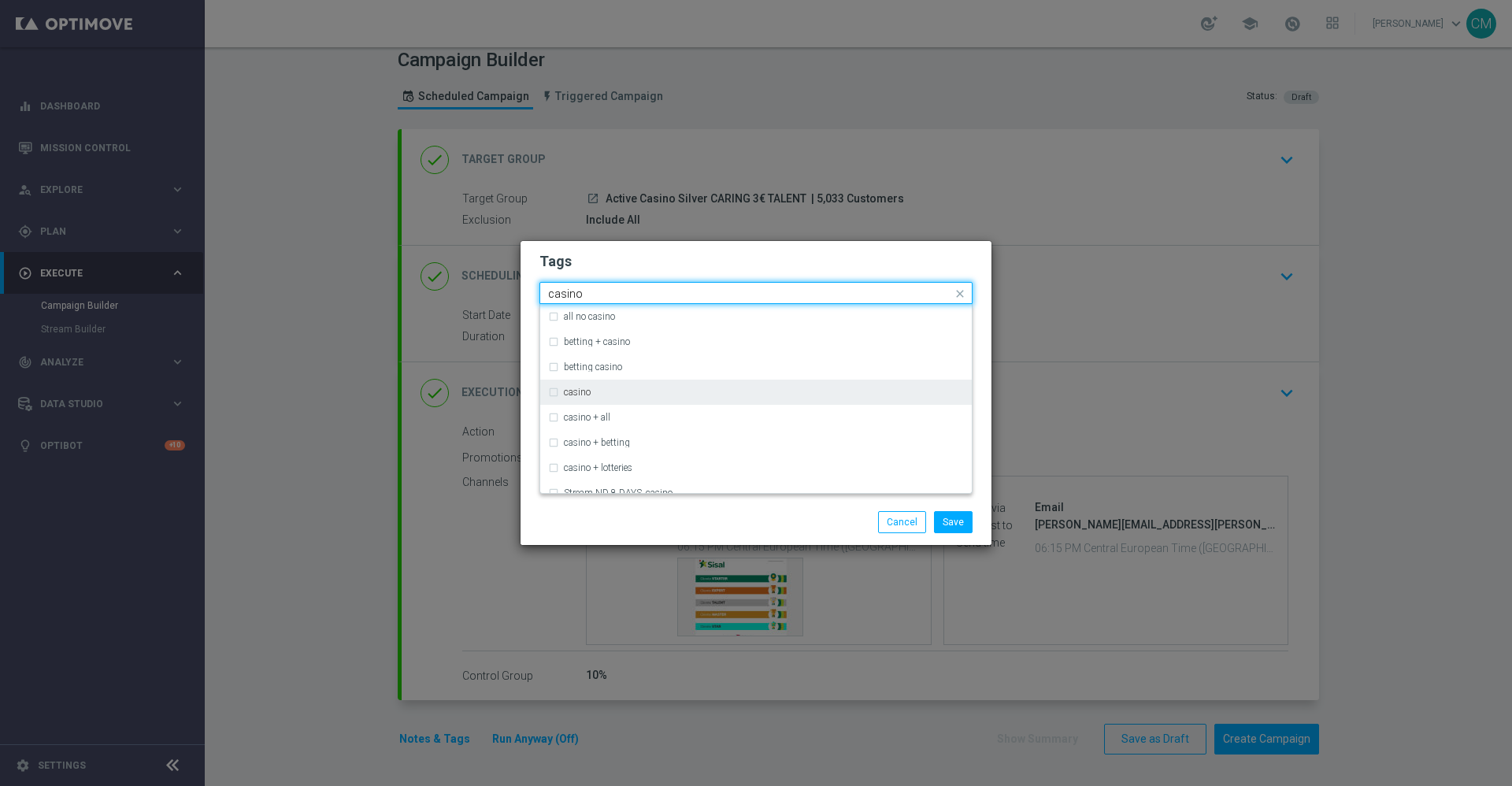
click at [672, 395] on div "casino" at bounding box center [764, 392] width 401 height 10
type input "casino"
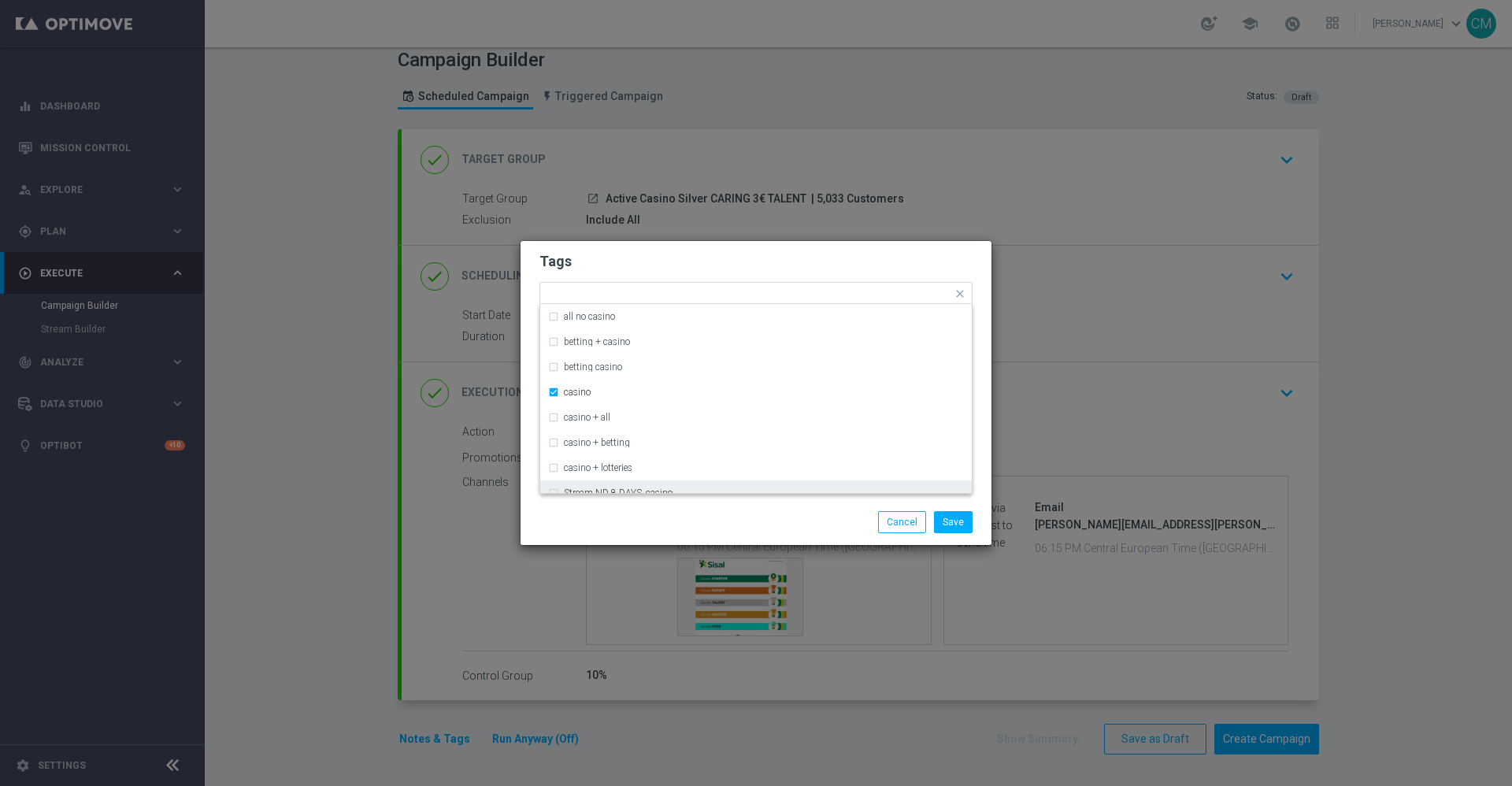
click at [725, 503] on div "Save Cancel" at bounding box center [756, 522] width 471 height 46
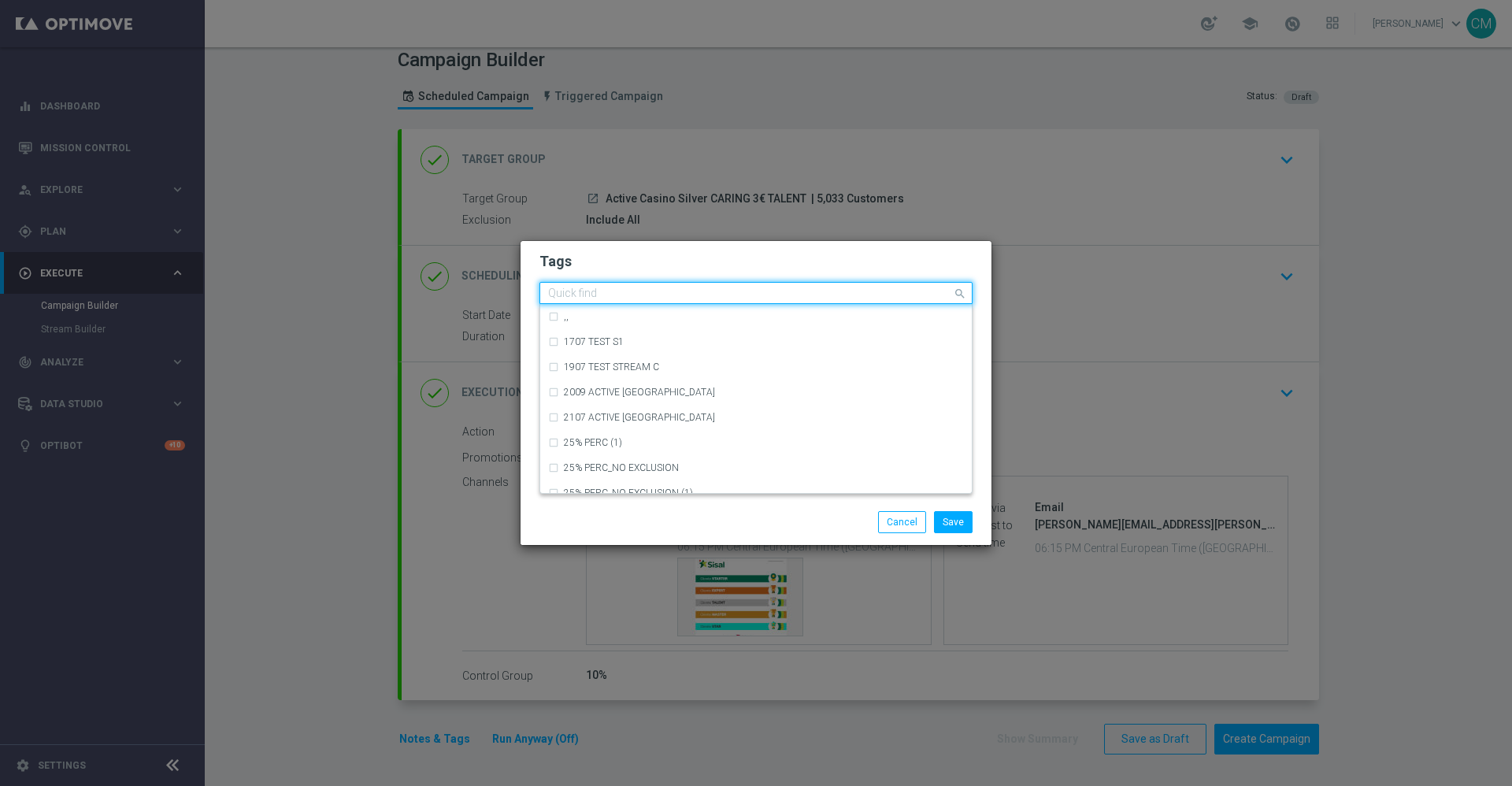
click at [863, 296] on input "text" at bounding box center [750, 294] width 404 height 13
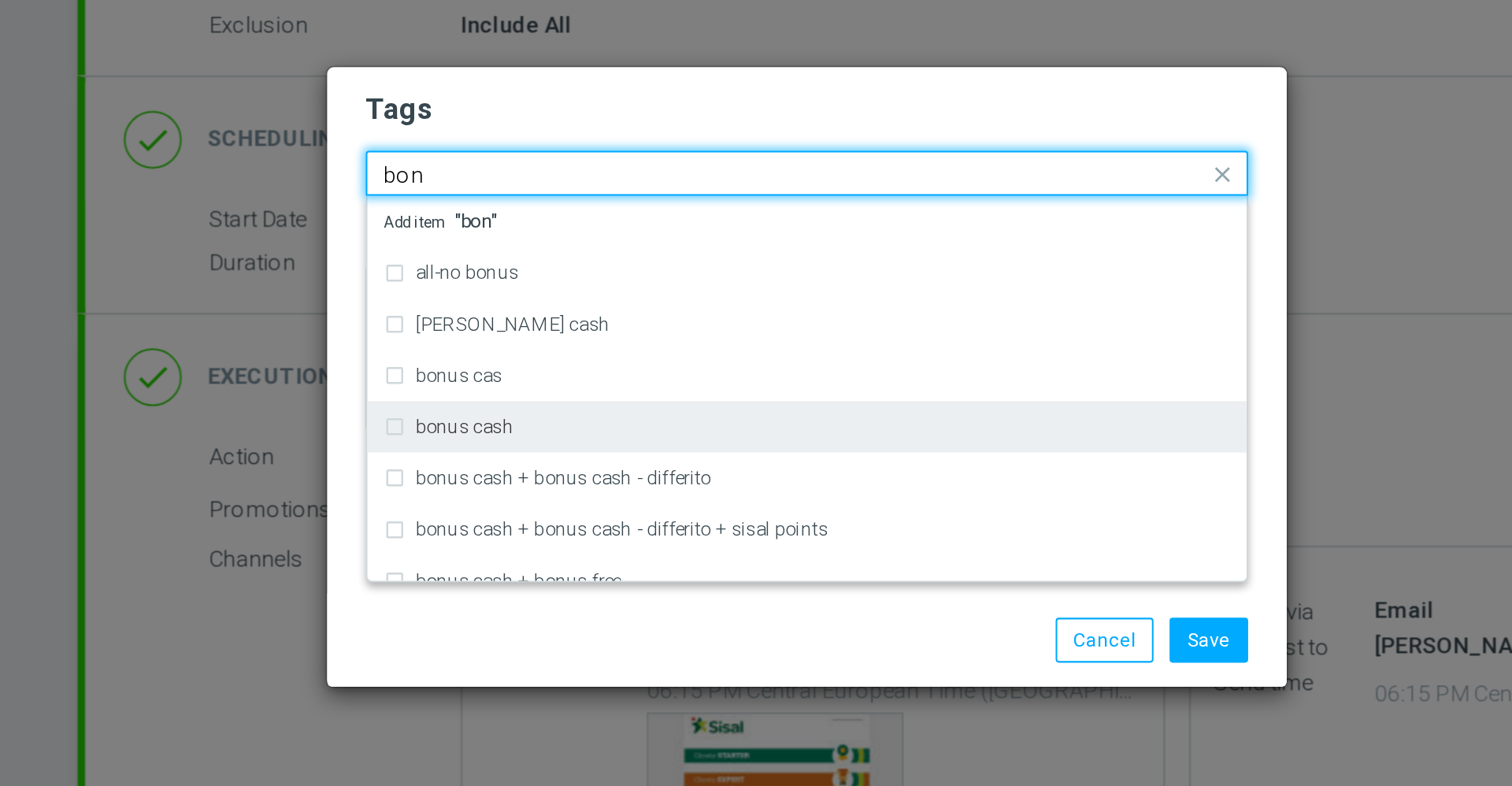
click at [698, 414] on div "bonus cash" at bounding box center [764, 418] width 401 height 10
type input "bon"
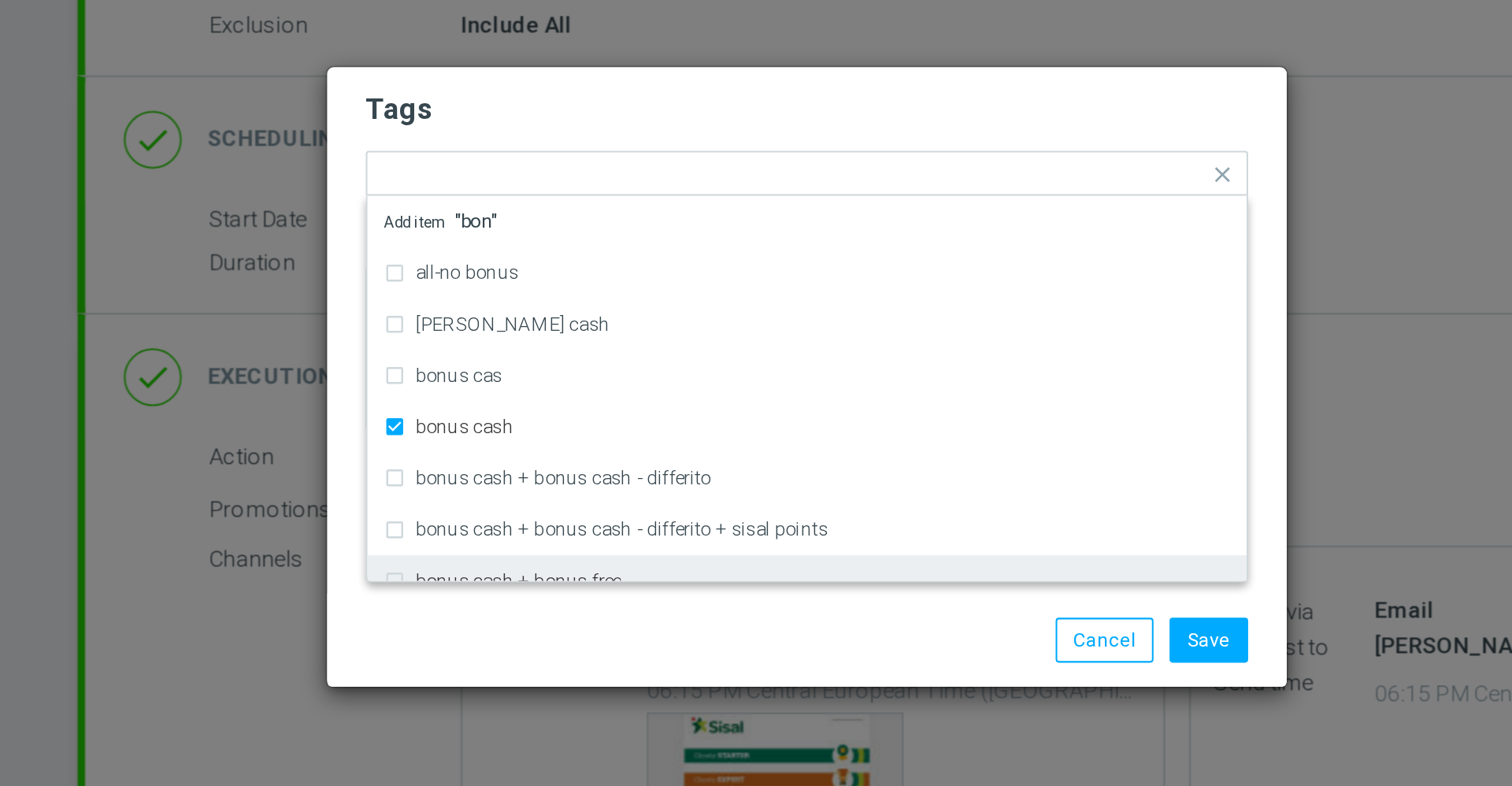
click at [694, 522] on div "Save Cancel" at bounding box center [832, 522] width 305 height 22
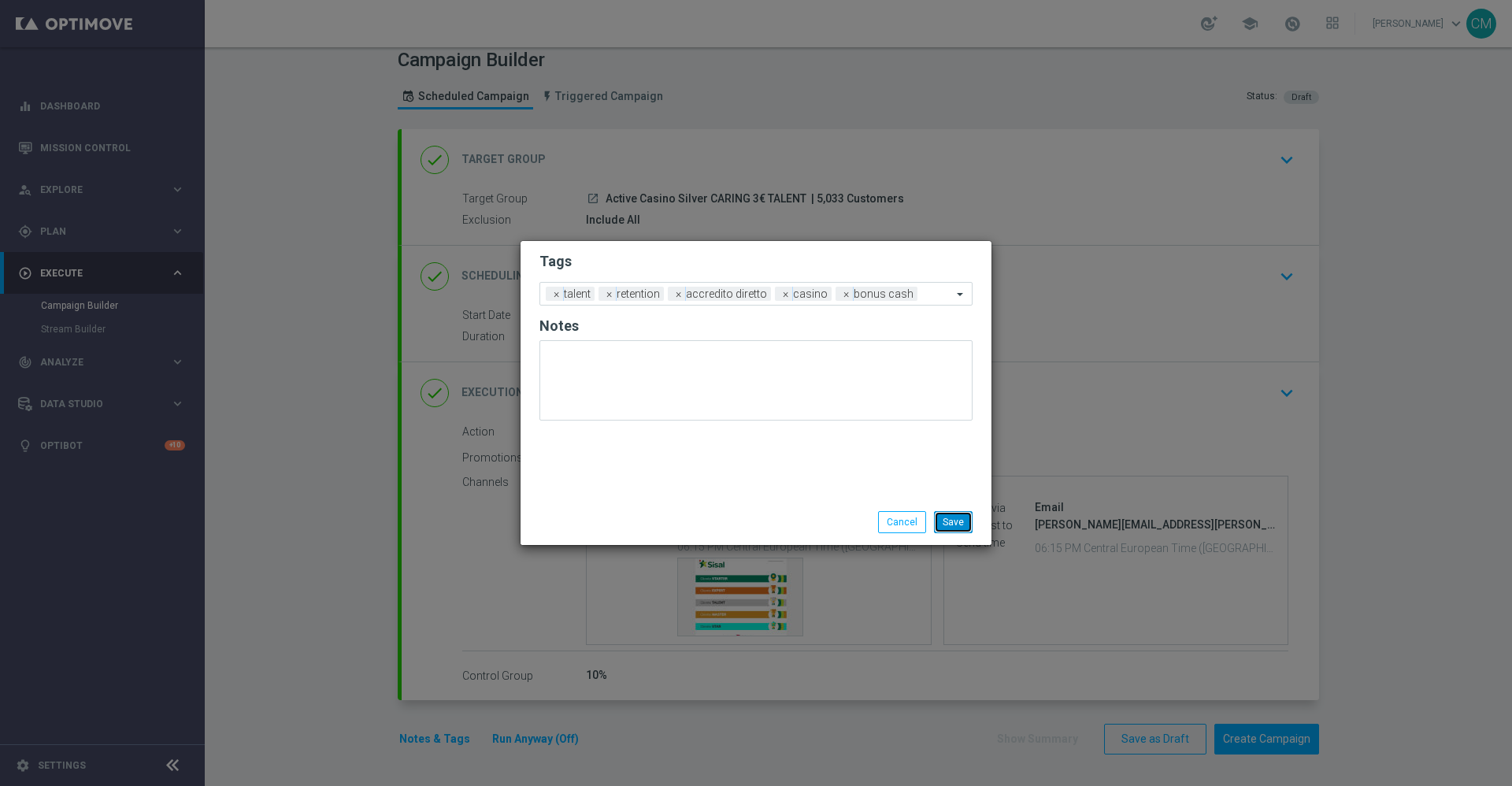
click at [966, 515] on button "Save" at bounding box center [953, 522] width 38 height 22
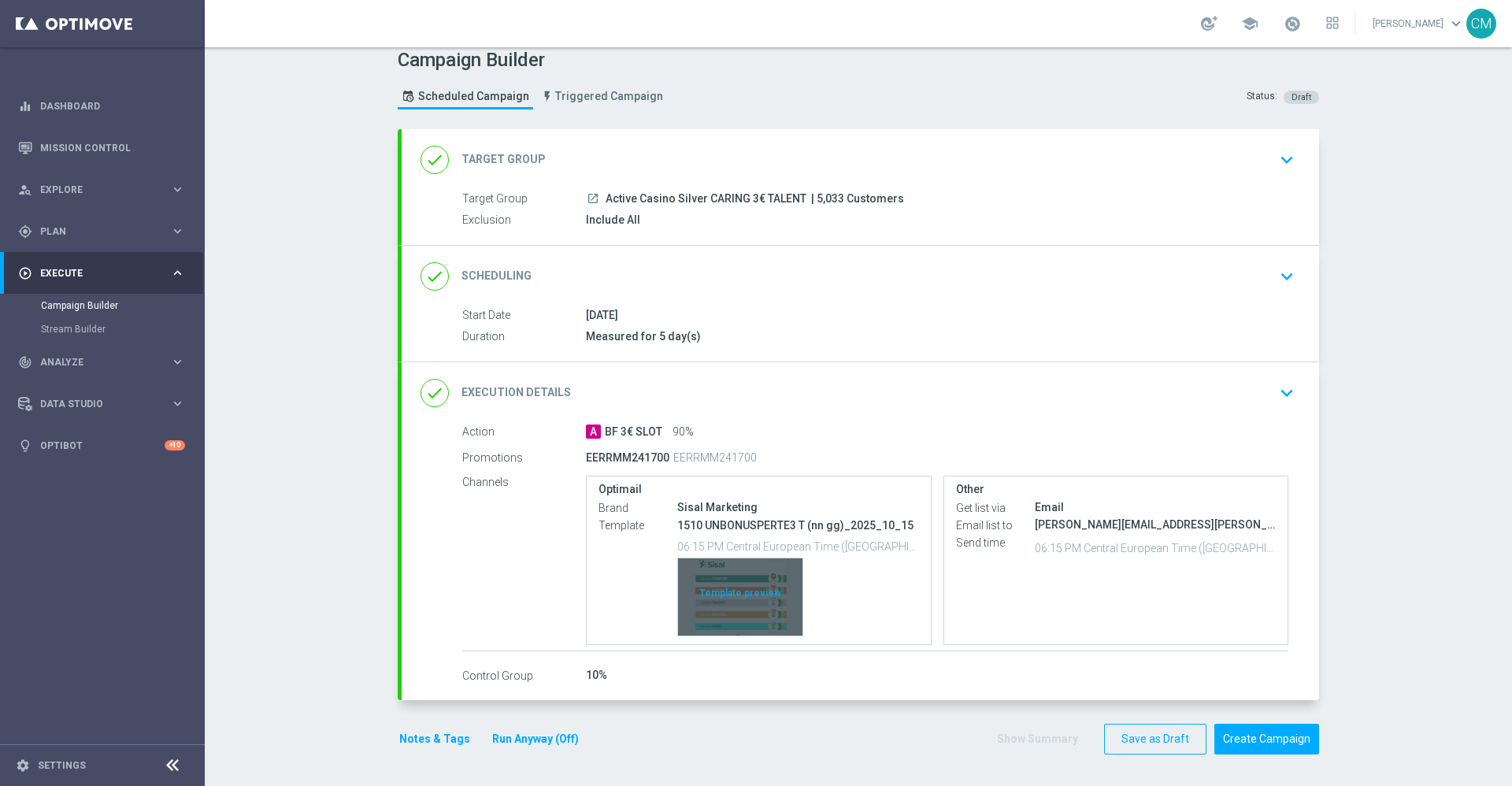
click at [718, 582] on div "Template preview" at bounding box center [740, 597] width 125 height 78
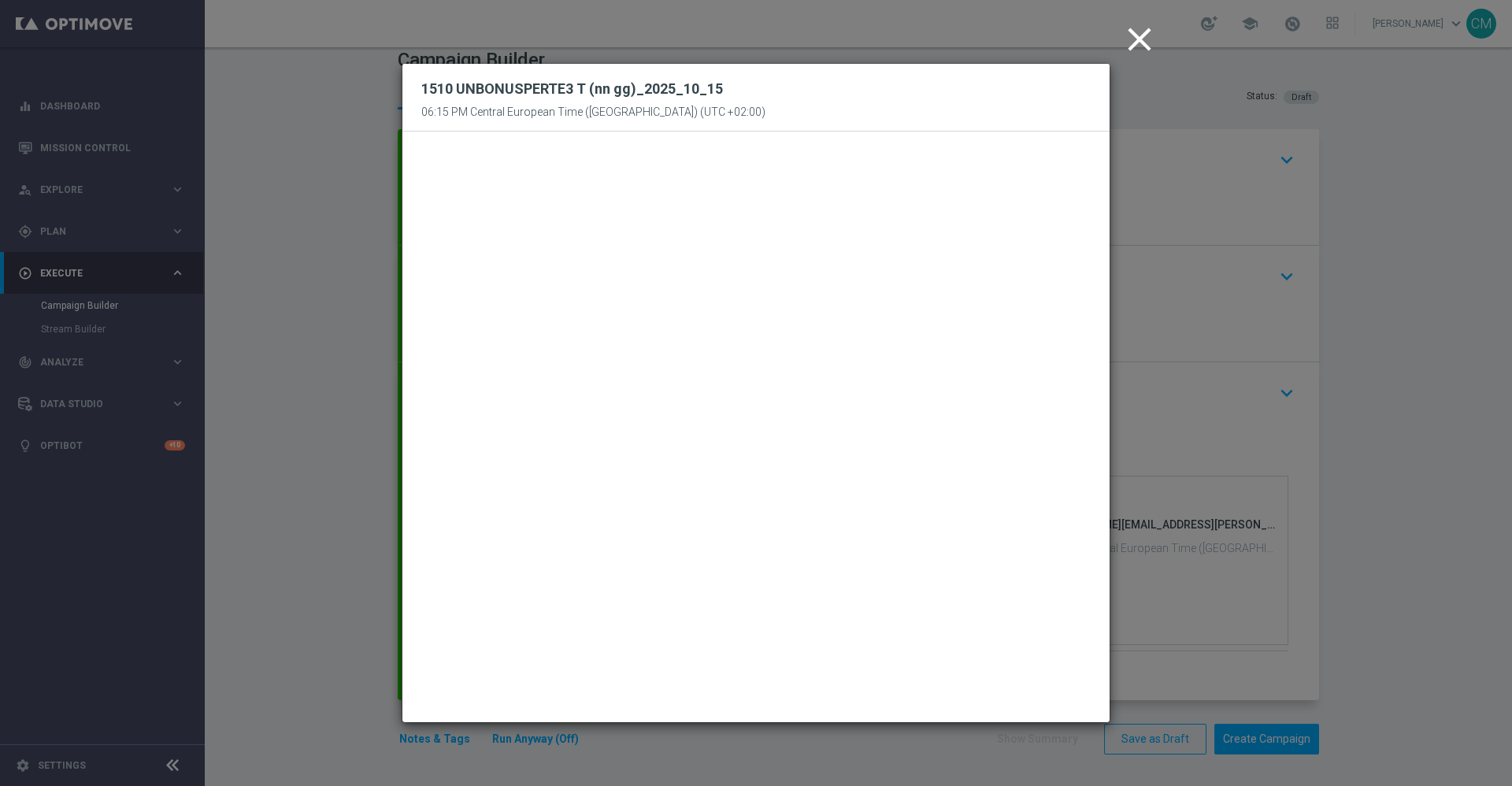
click at [1120, 37] on icon "close" at bounding box center [1140, 39] width 39 height 39
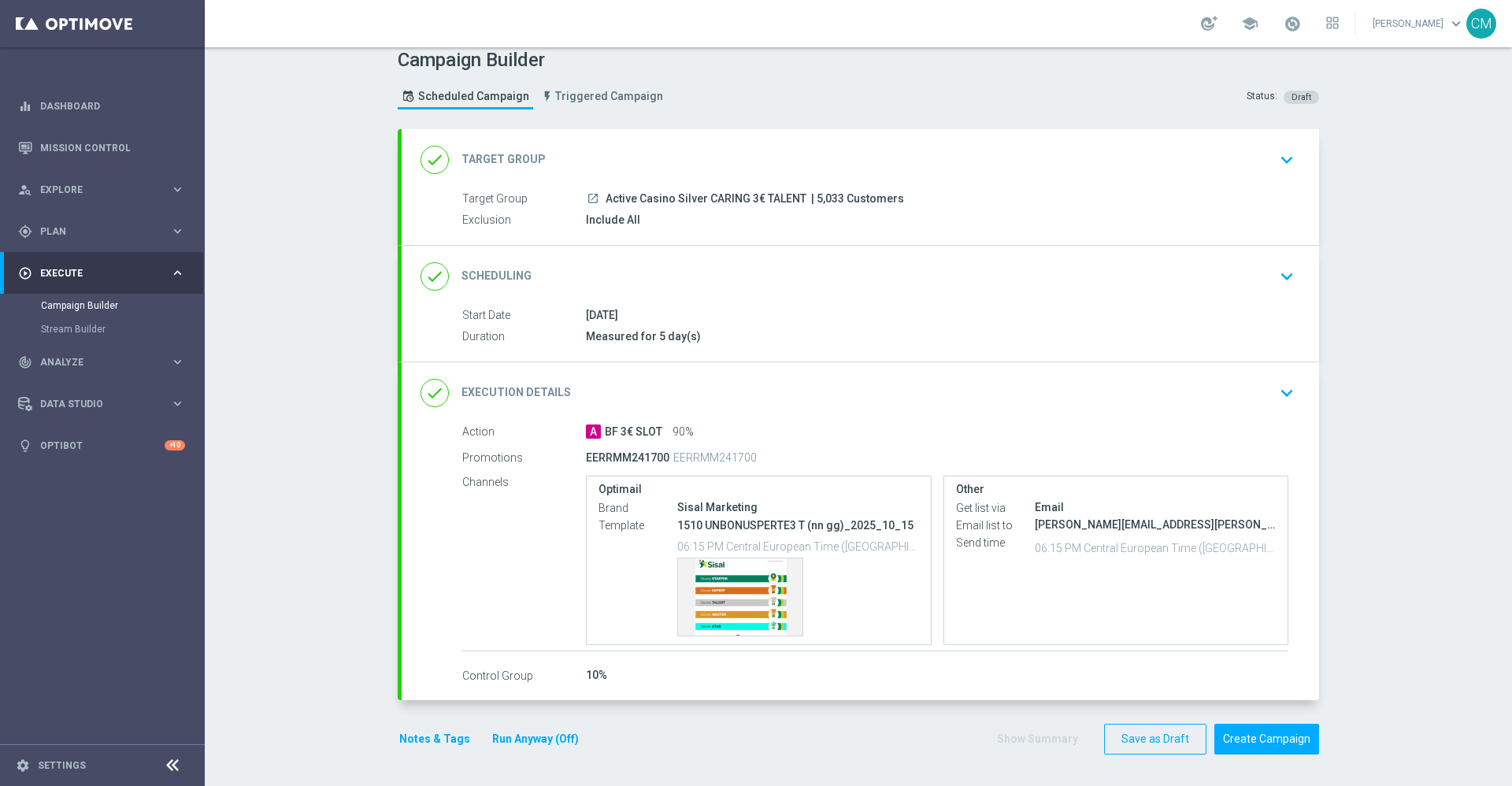
click at [437, 582] on button "Notes & Tags" at bounding box center [434, 740] width 74 height 20
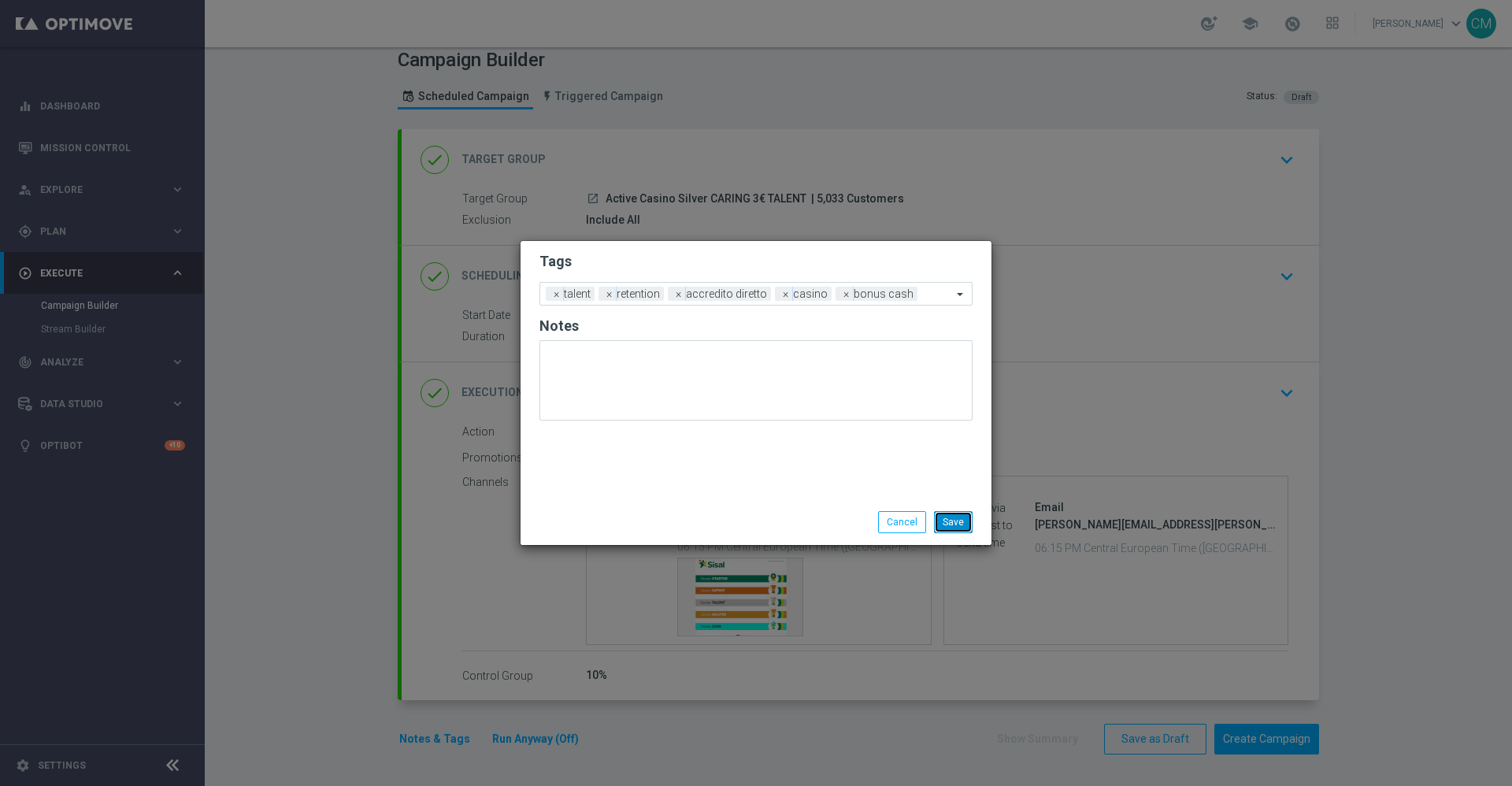
click at [961, 524] on button "Save" at bounding box center [953, 522] width 38 height 22
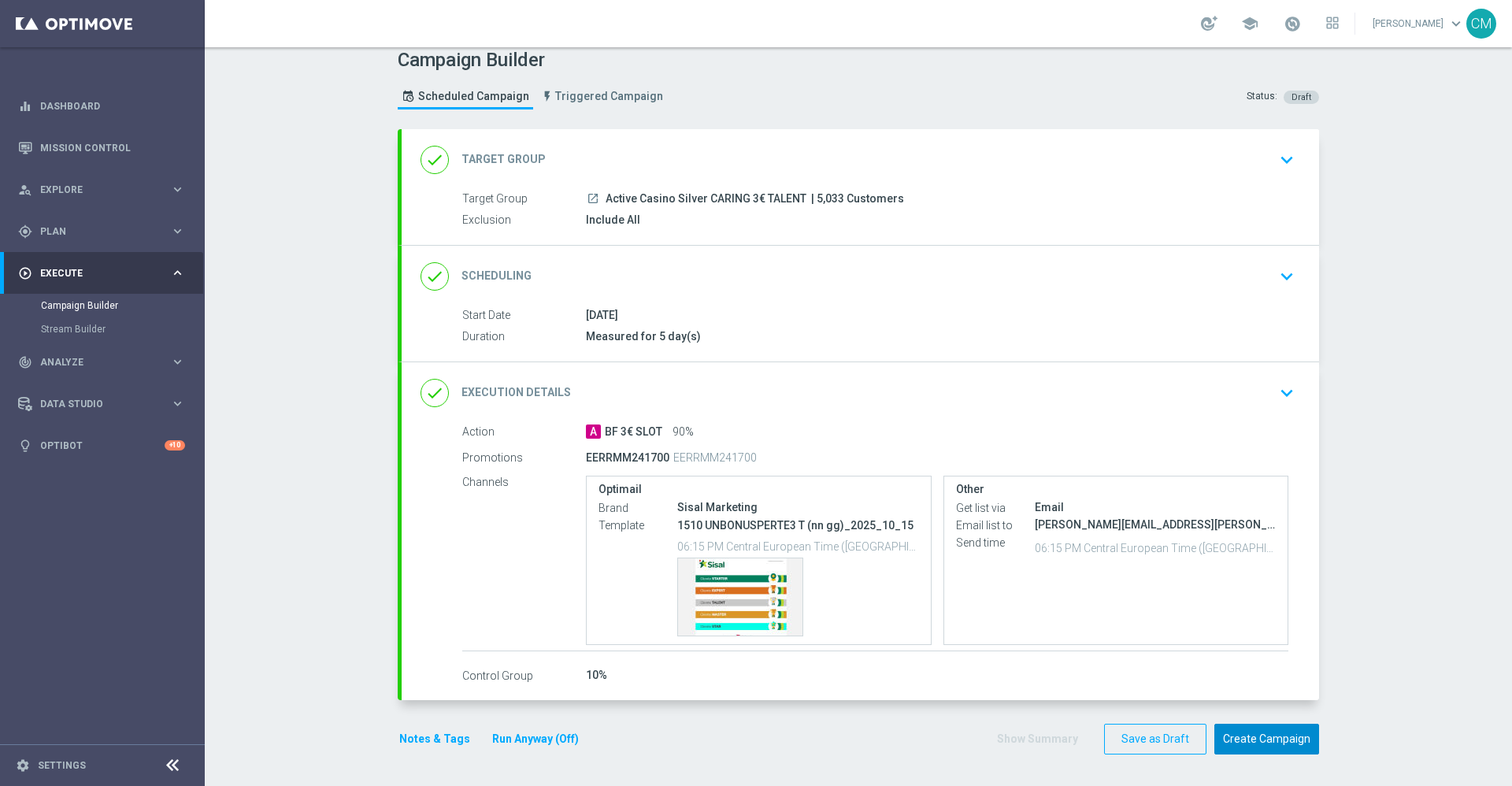
click at [1120, 582] on button "Create Campaign" at bounding box center [1267, 739] width 104 height 30
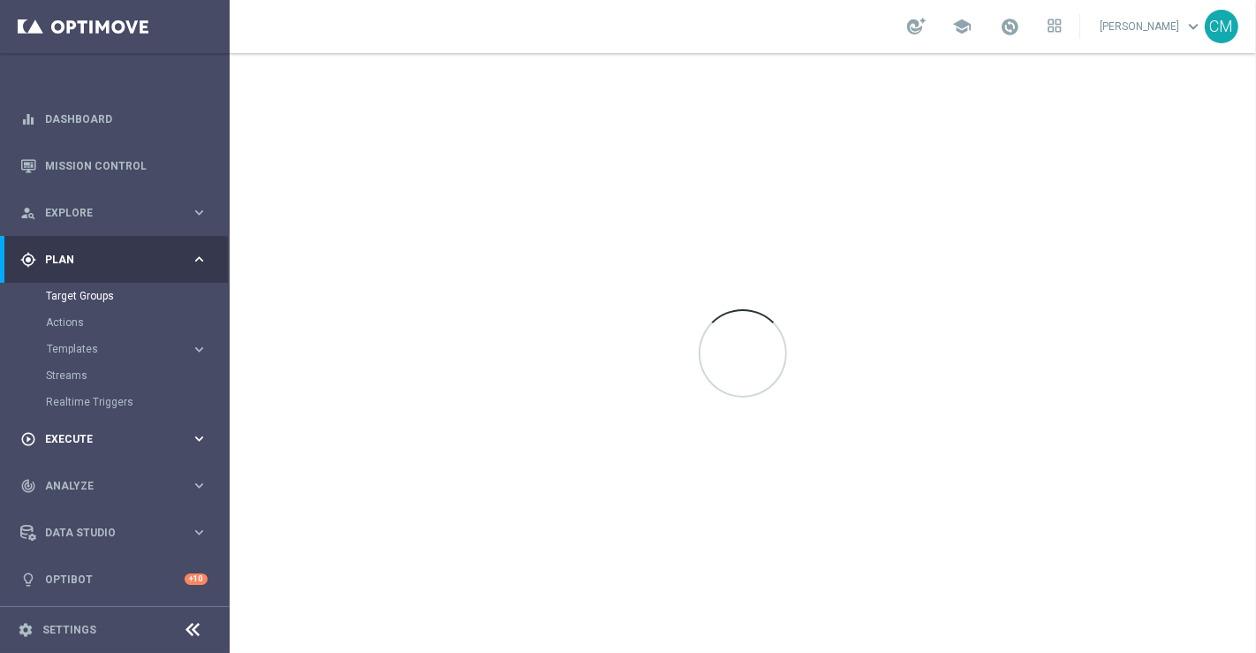
click at [131, 436] on span "Execute" at bounding box center [118, 439] width 146 height 11
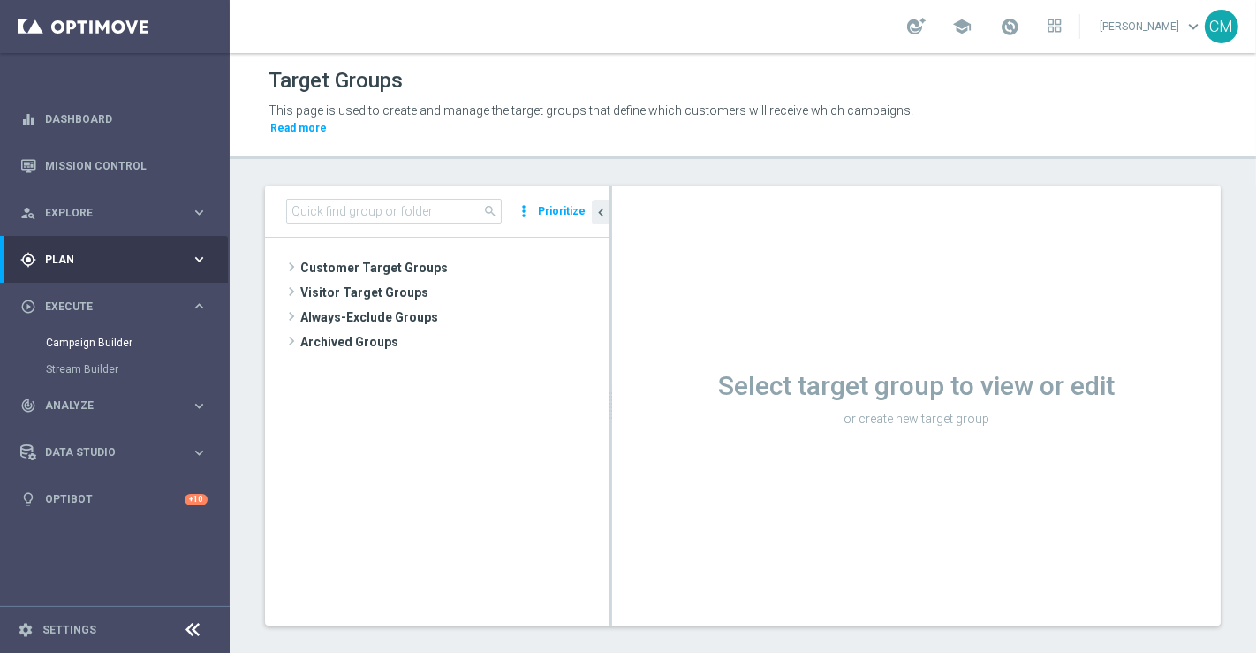
click at [94, 343] on link "Campaign Builder" at bounding box center [115, 343] width 138 height 14
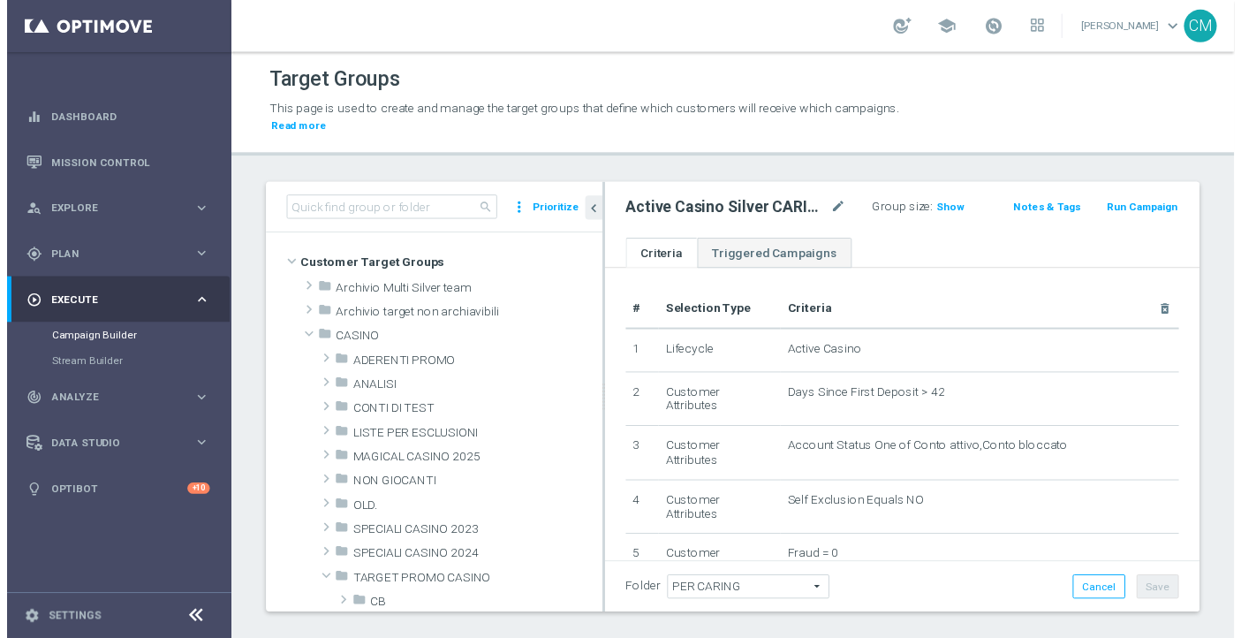
scroll to position [426, 0]
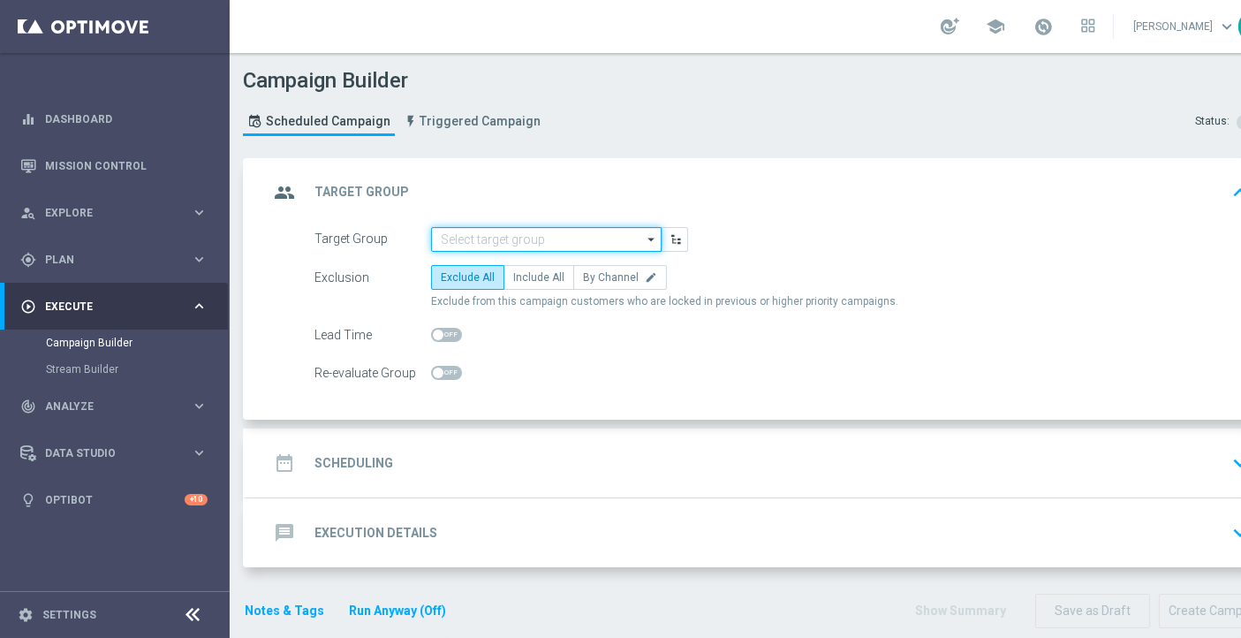
click at [525, 232] on input at bounding box center [546, 239] width 230 height 25
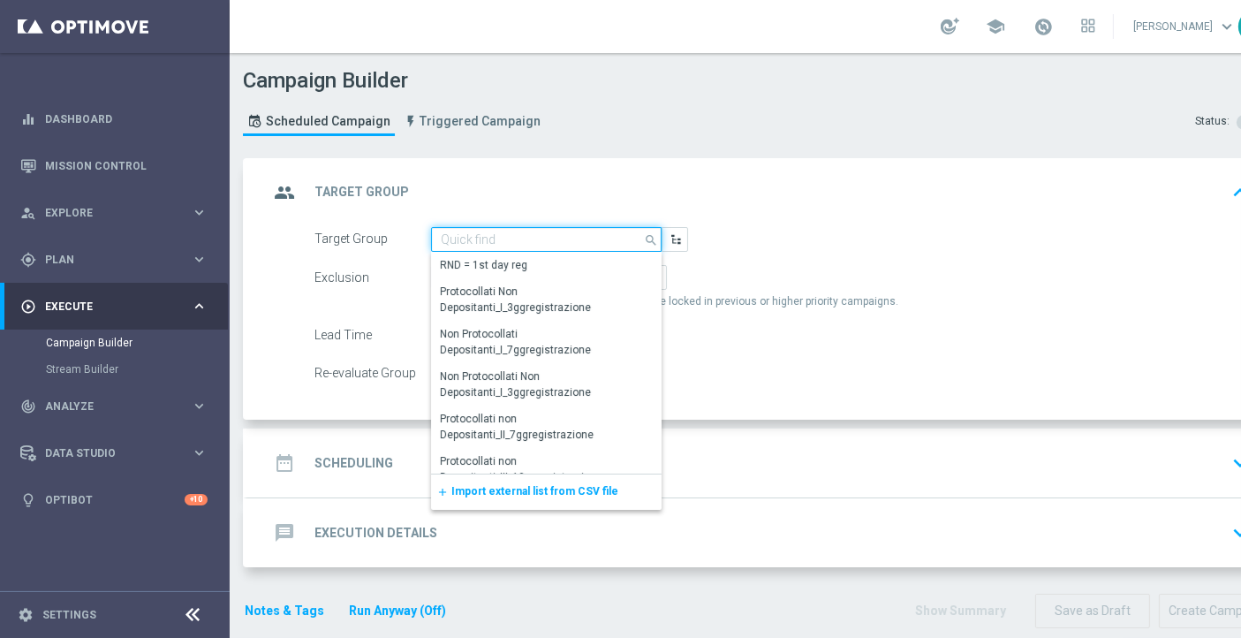
paste input "Active Casino Silver CARING G 5€ MASTER"
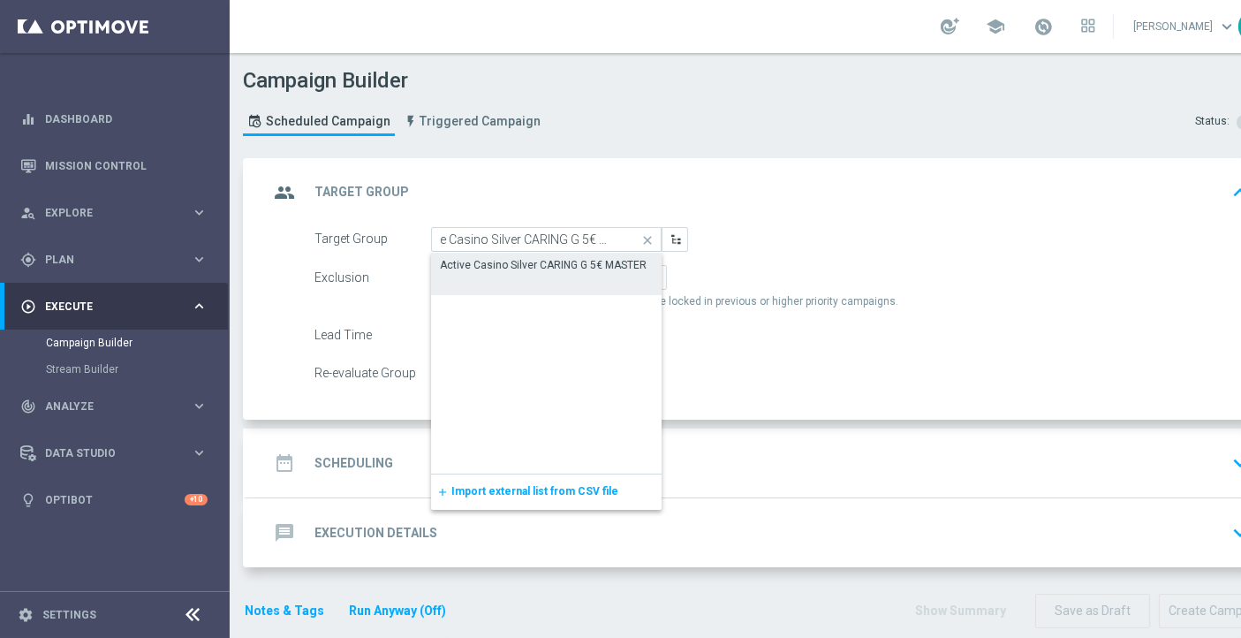
click at [542, 273] on div "Active Casino Silver CARING G 5€ MASTER" at bounding box center [546, 265] width 231 height 25
type input "Active Casino Silver CARING G 5€ MASTER"
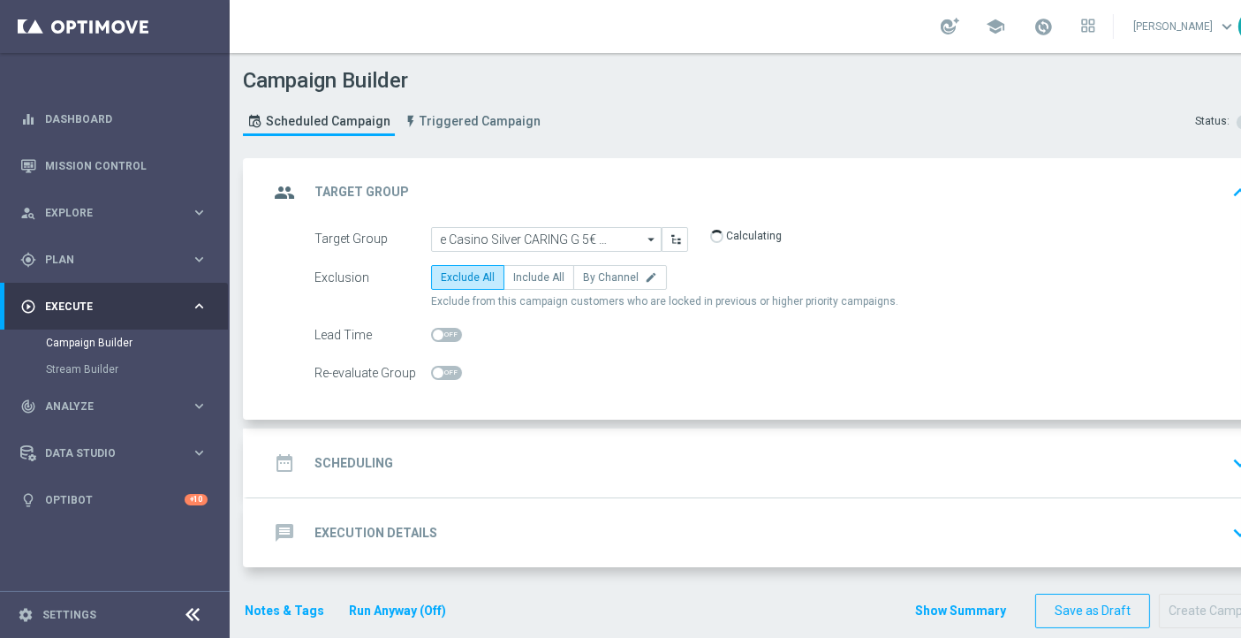
scroll to position [0, 0]
click at [549, 274] on span "Include All" at bounding box center [538, 277] width 51 height 12
click at [525, 275] on input "Include All" at bounding box center [518, 280] width 11 height 11
radio input "true"
click at [531, 465] on div "date_range Scheduling keyboard_arrow_down" at bounding box center [761, 463] width 986 height 34
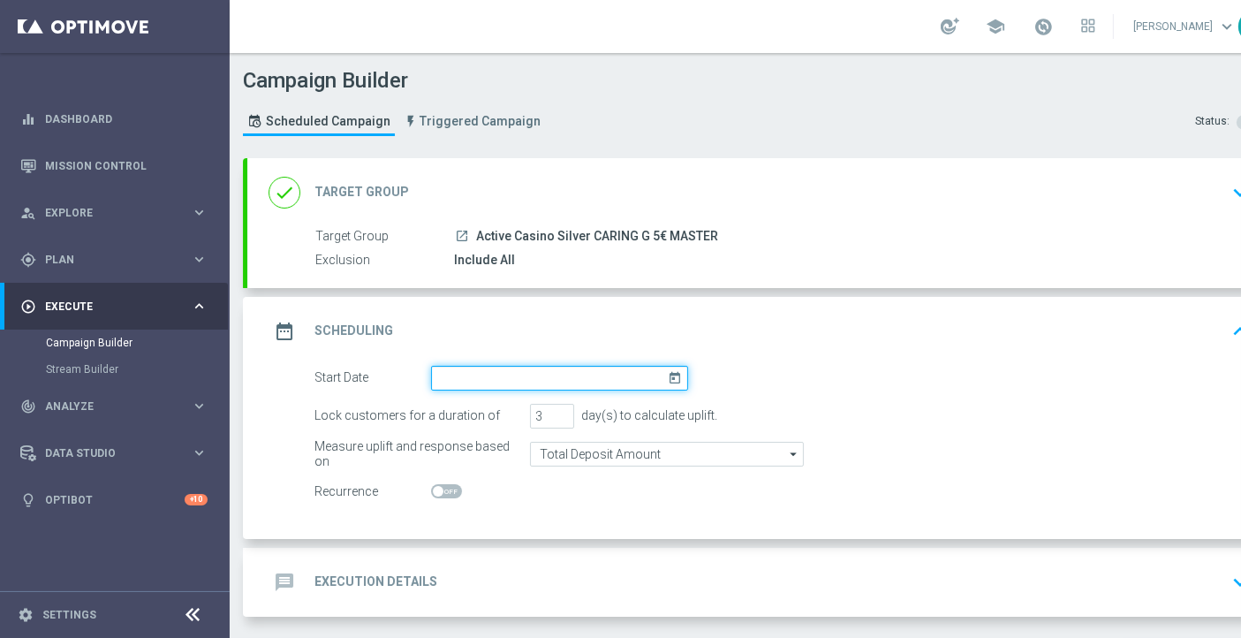
click at [477, 381] on input at bounding box center [559, 378] width 257 height 25
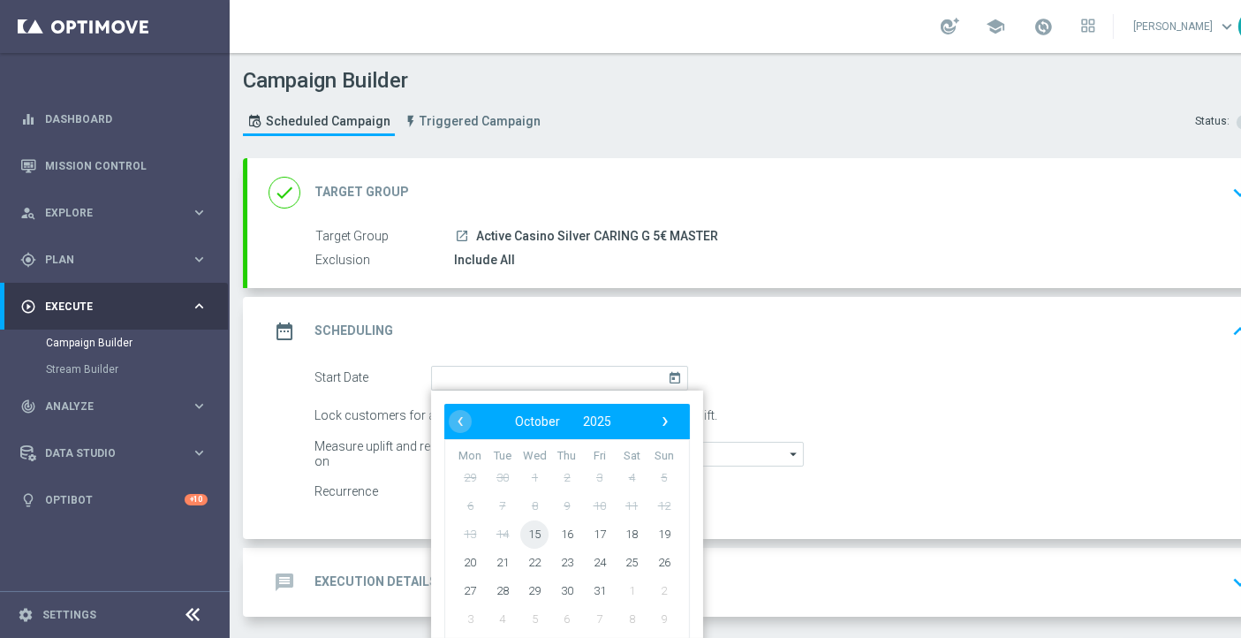
click at [531, 536] on span "15" at bounding box center [534, 533] width 28 height 28
type input "15 Oct 2025"
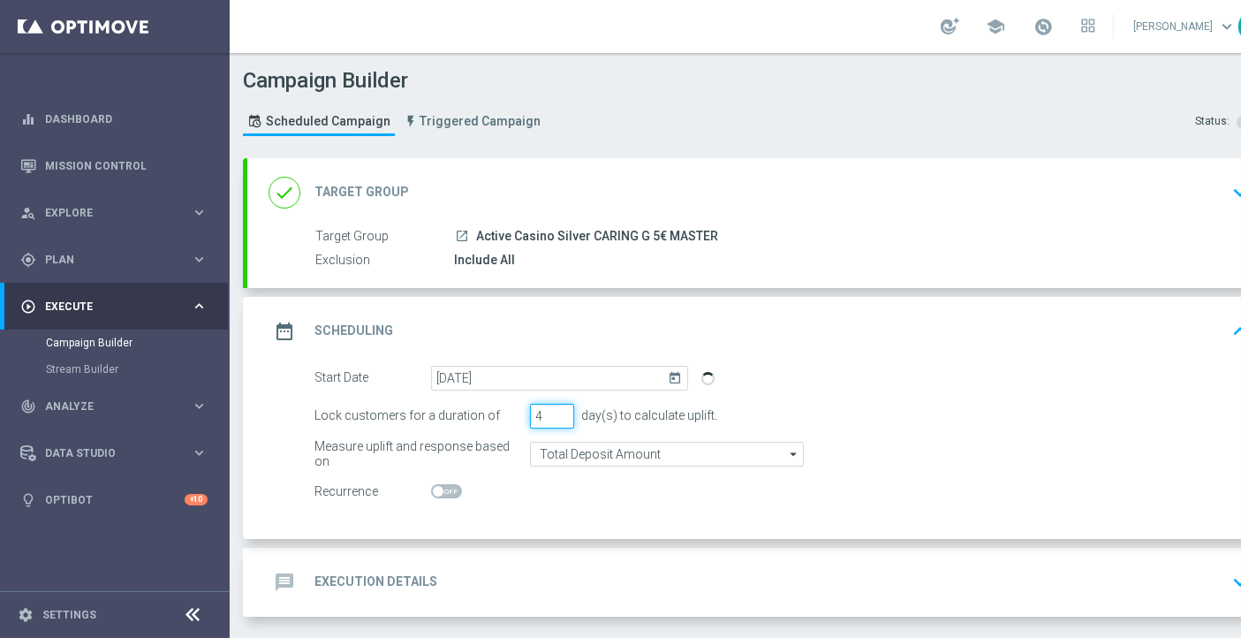
click at [562, 411] on input "4" at bounding box center [552, 416] width 44 height 25
type input "5"
click at [562, 411] on input "5" at bounding box center [552, 416] width 44 height 25
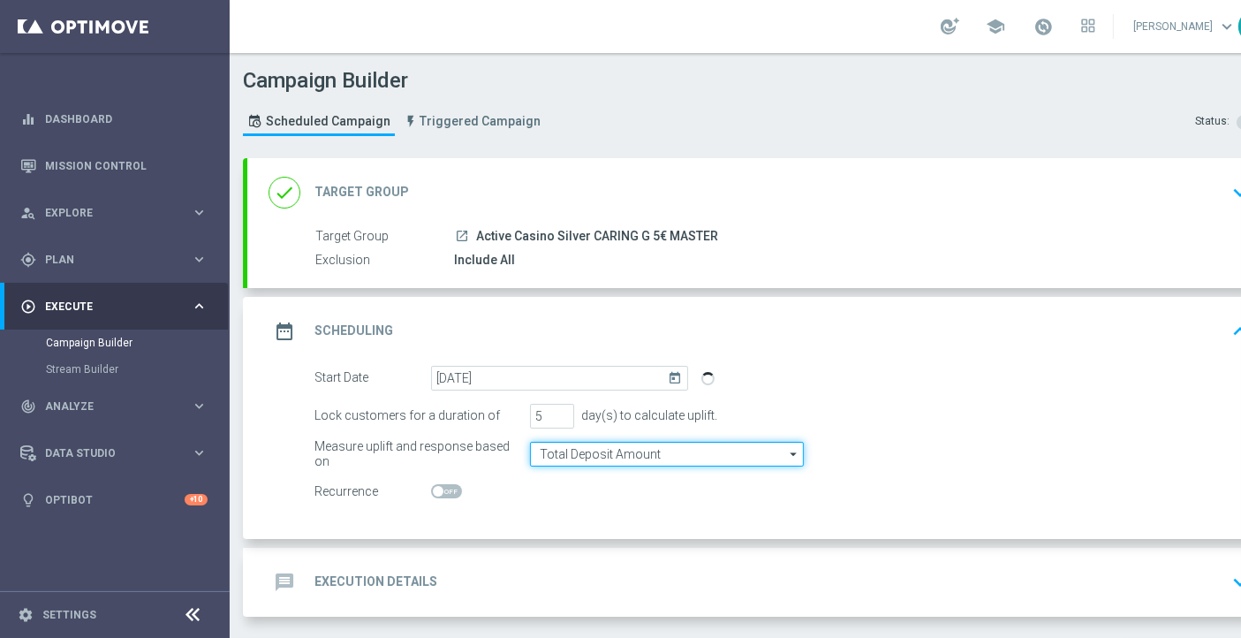
click at [562, 445] on input "Total Deposit Amount" at bounding box center [667, 454] width 274 height 25
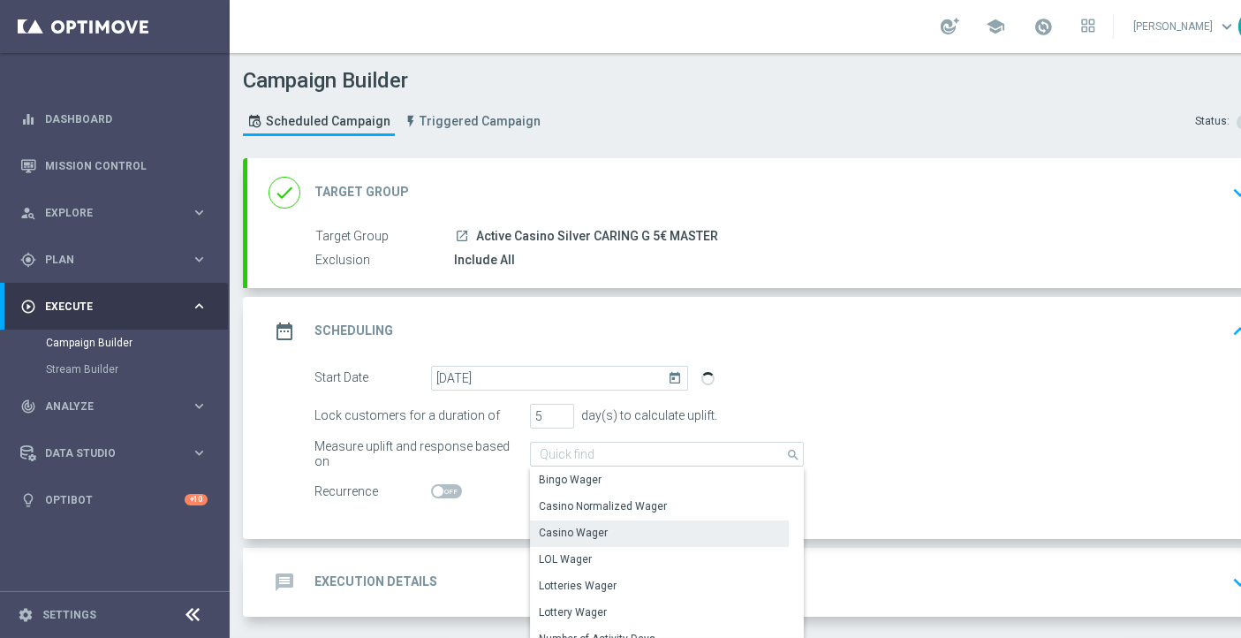
click at [581, 536] on div "Casino Wager" at bounding box center [573, 533] width 69 height 16
type input "Casino Wager"
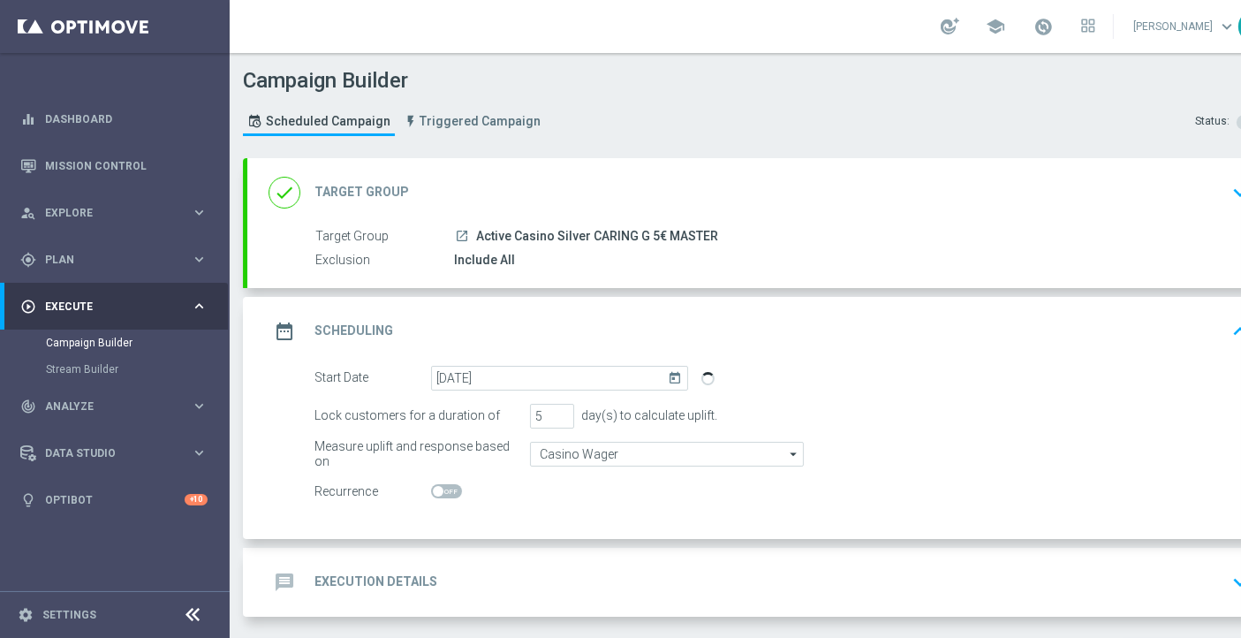
scroll to position [57, 0]
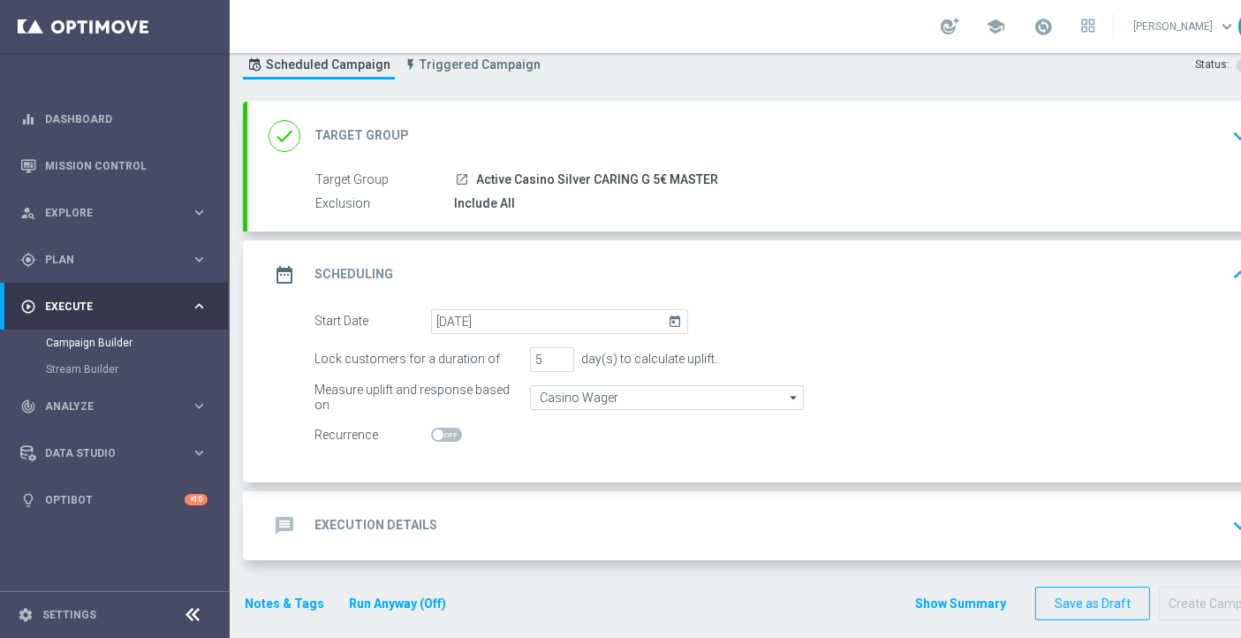
click at [464, 547] on div "message Execution Details keyboard_arrow_down" at bounding box center [761, 525] width 1029 height 69
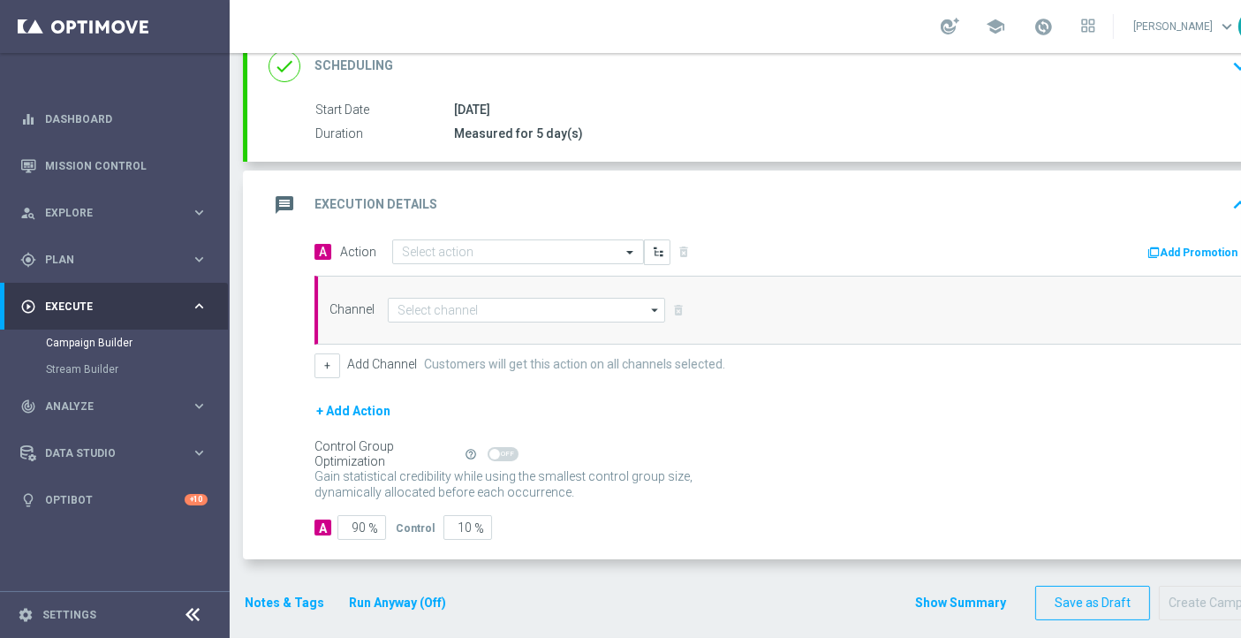
scroll to position [257, 0]
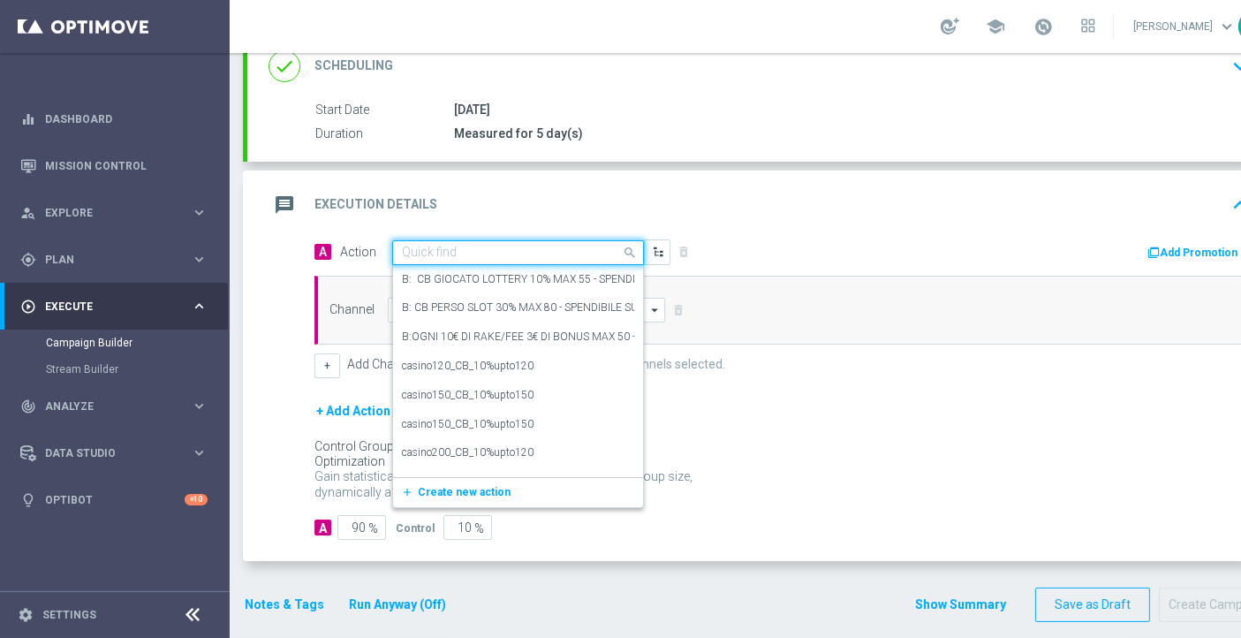
click at [479, 252] on input "text" at bounding box center [500, 252] width 197 height 15
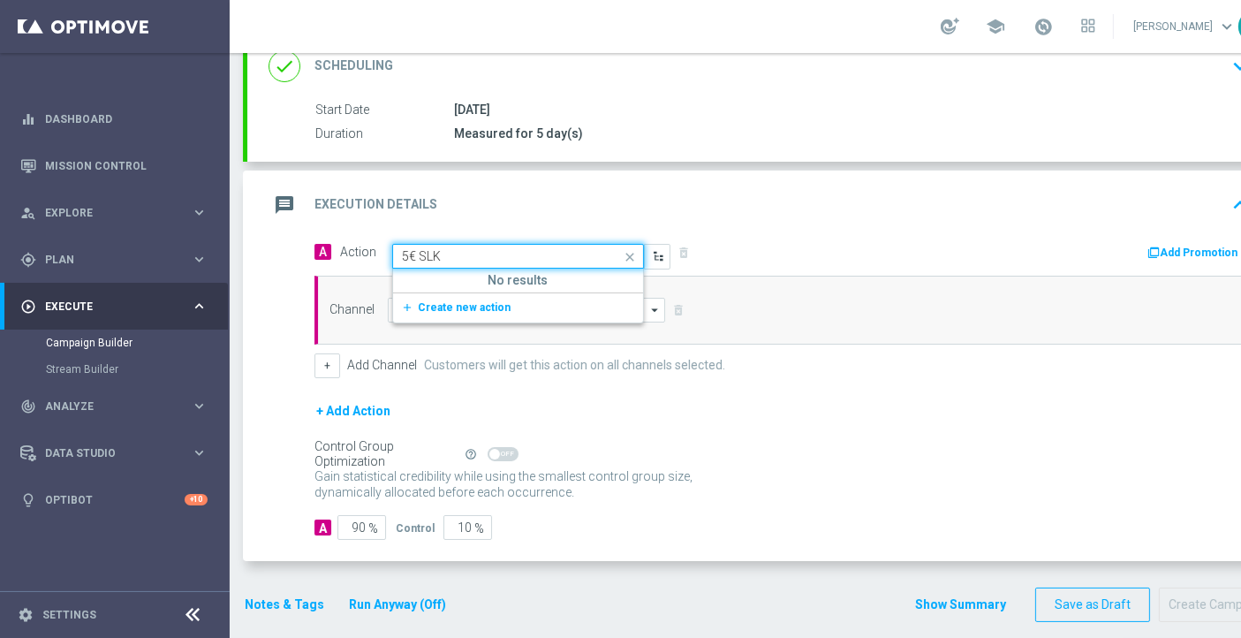
type input "5€ SL"
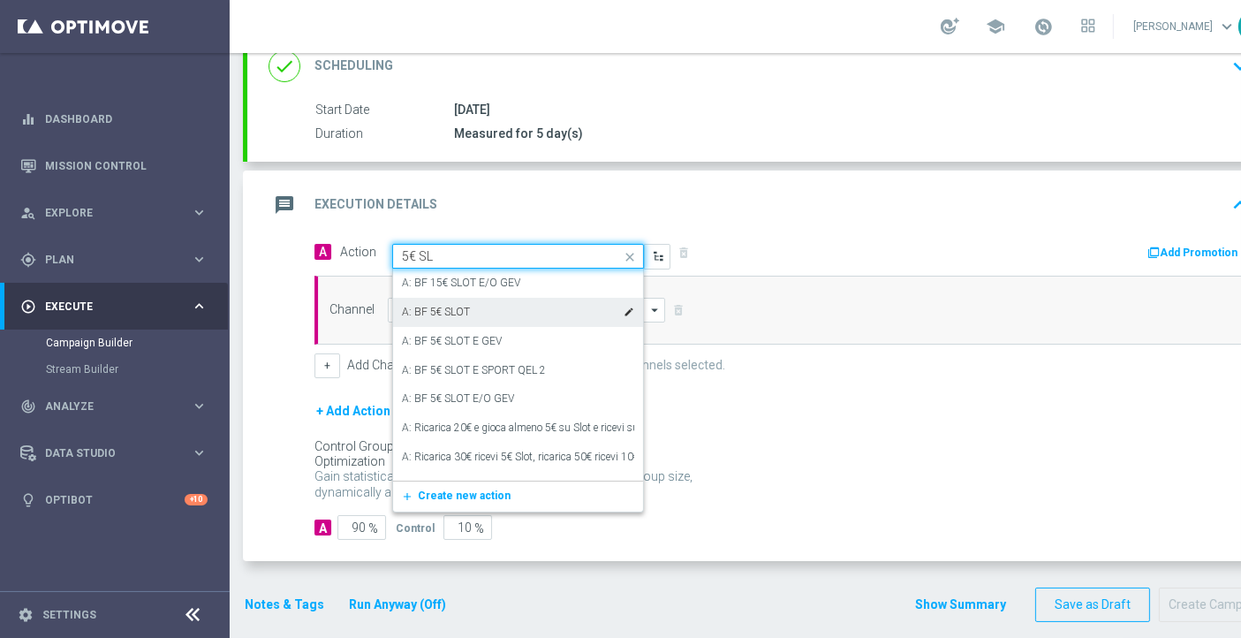
click at [494, 316] on div "A: BF 5€ SLOT edit" at bounding box center [518, 312] width 232 height 29
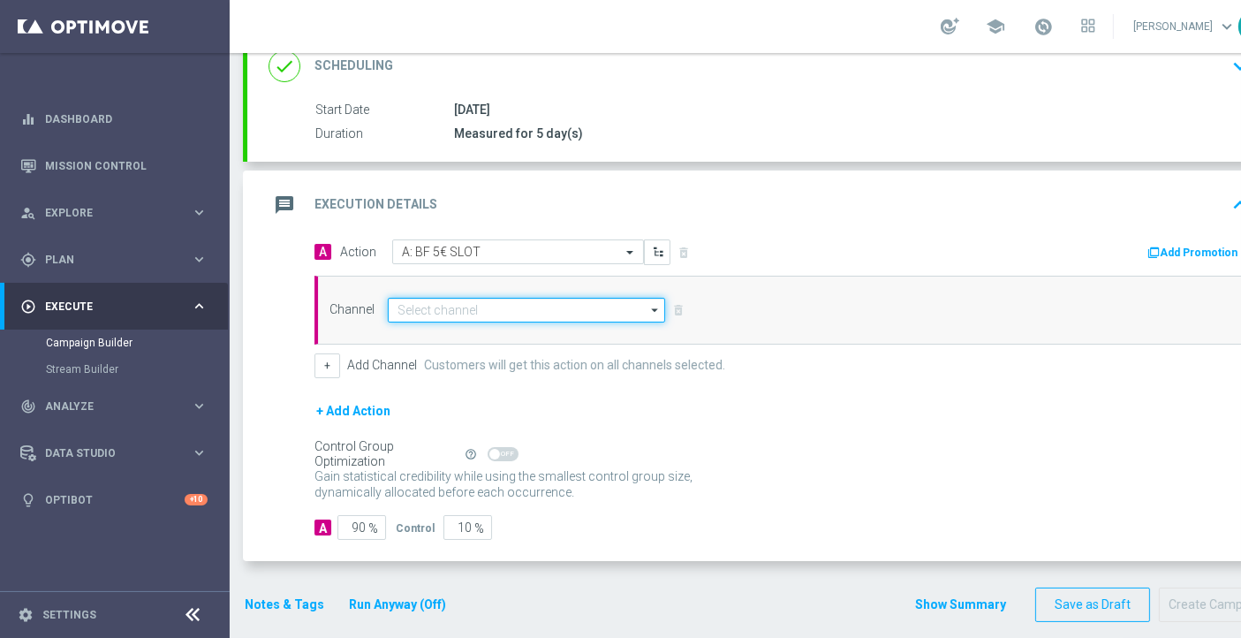
click at [492, 313] on input at bounding box center [526, 310] width 277 height 25
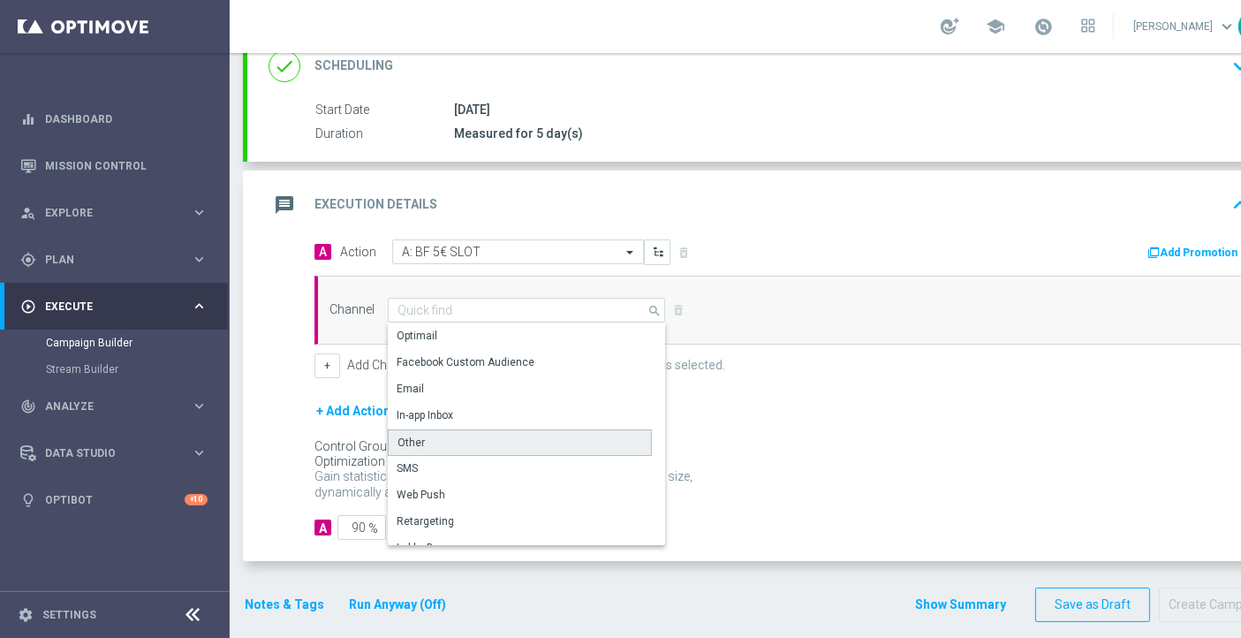
click at [461, 447] on div "Other" at bounding box center [520, 442] width 264 height 26
type input "Other"
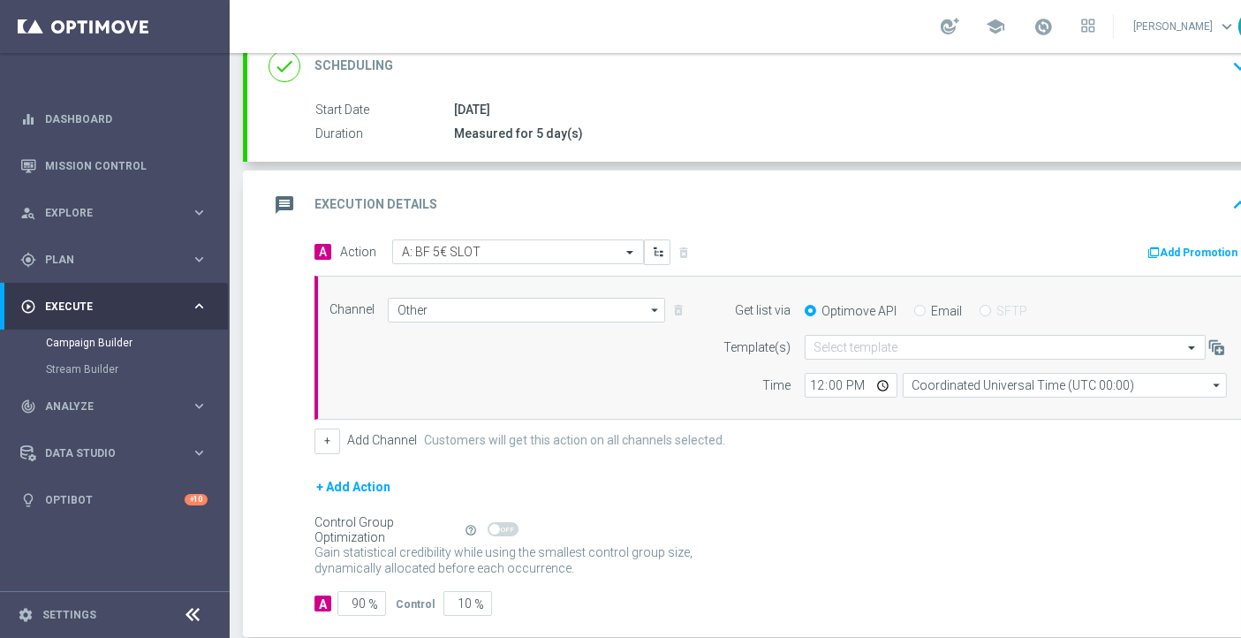
click at [920, 306] on input "Email" at bounding box center [919, 311] width 11 height 11
radio input "true"
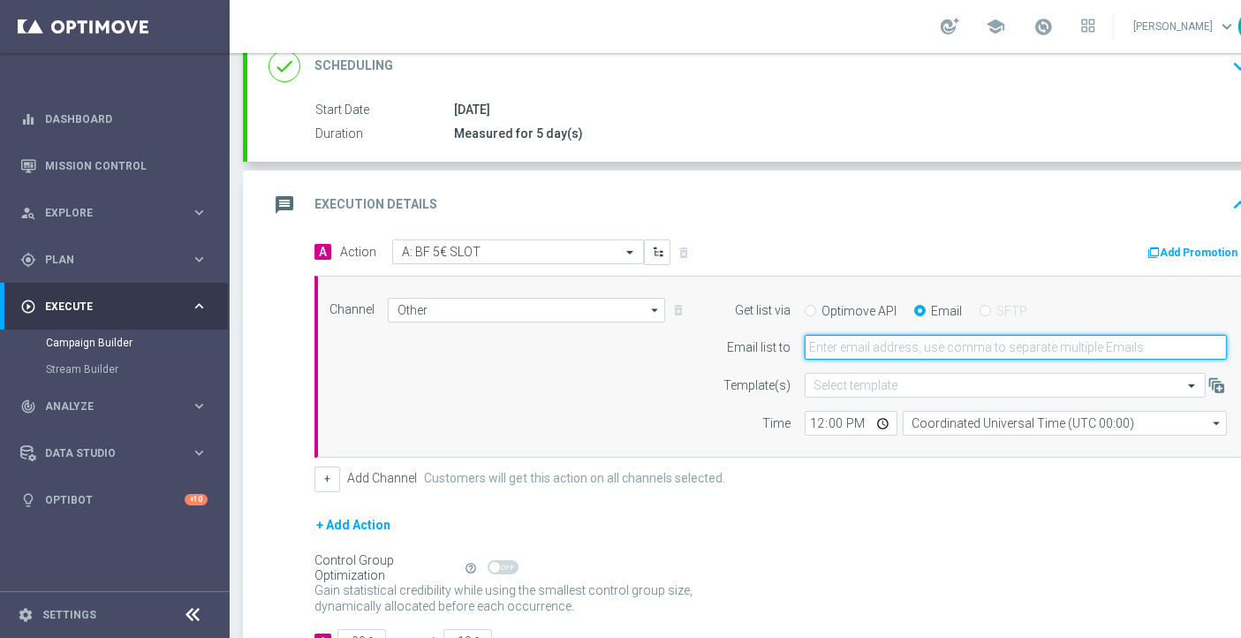
click at [870, 349] on input "email" at bounding box center [1015, 347] width 422 height 25
type input "cecilia.mascelli@sisal.it"
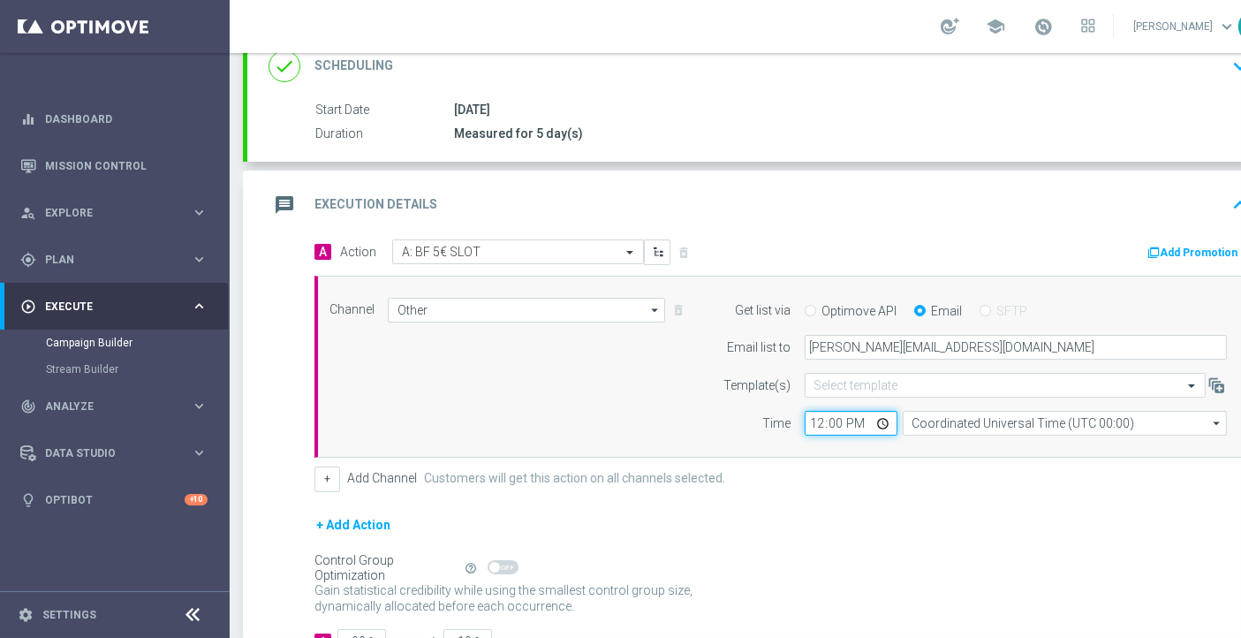
click at [817, 417] on input "12:00" at bounding box center [850, 423] width 93 height 25
type input "17:25"
click at [986, 419] on input "Coordinated Universal Time (UTC 00:00)" at bounding box center [1064, 423] width 324 height 25
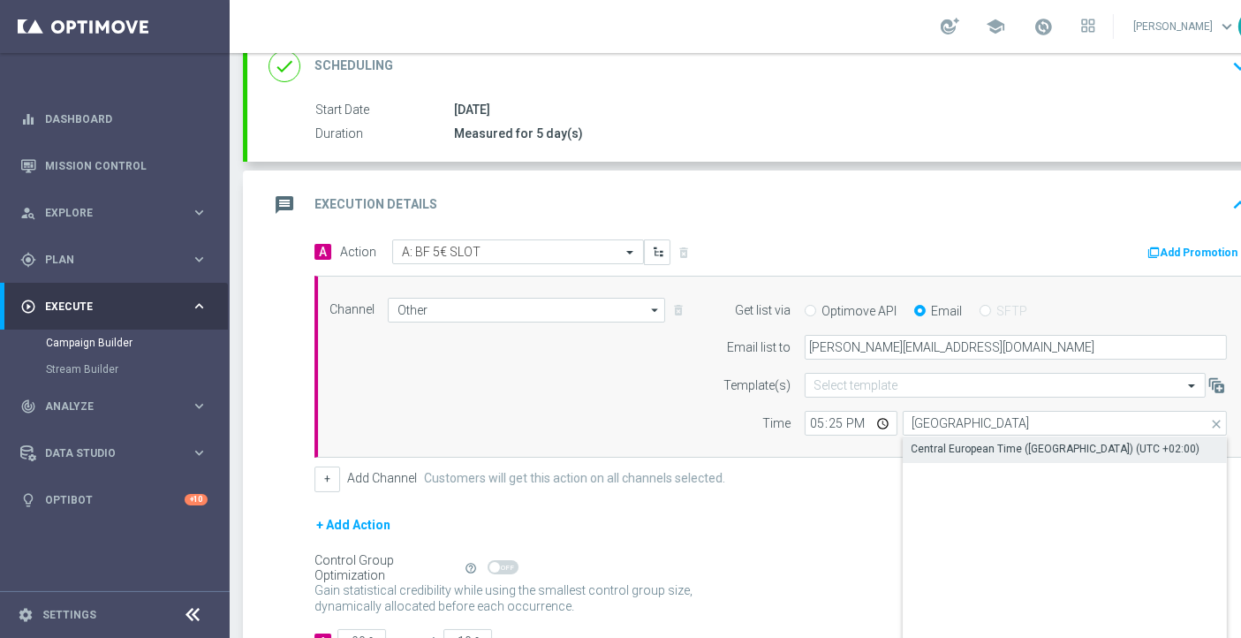
click at [999, 444] on div "Central European Time (Paris) (UTC +02:00)" at bounding box center [1055, 449] width 289 height 16
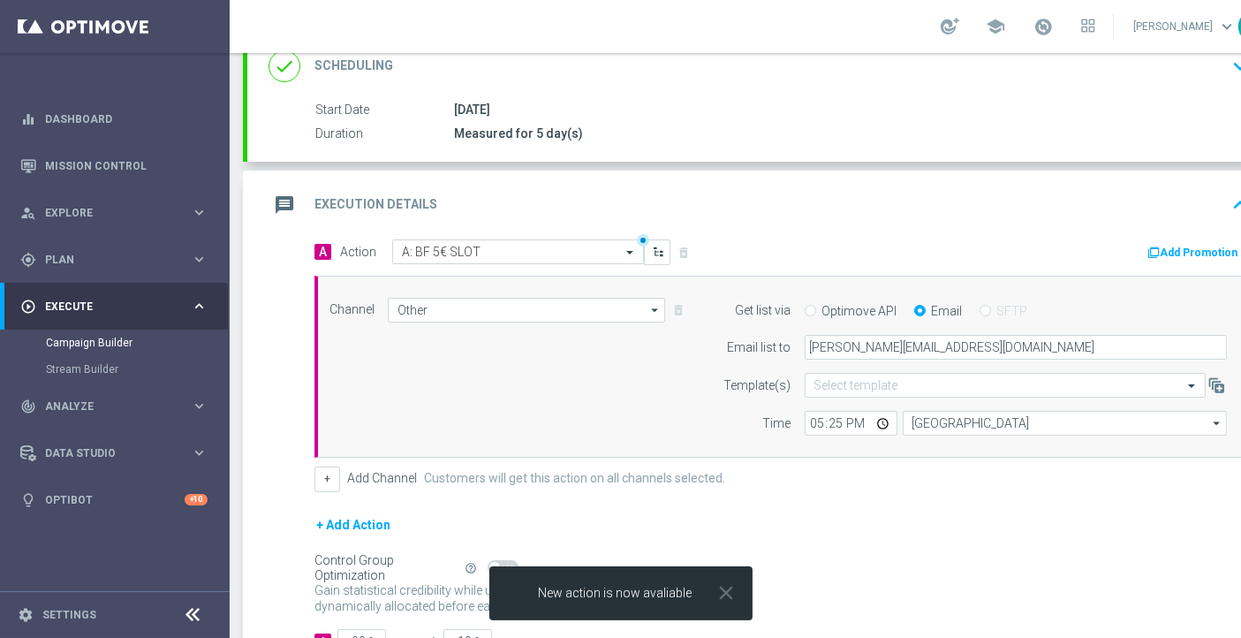
type input "Central European Time (Paris) (UTC +02:00)"
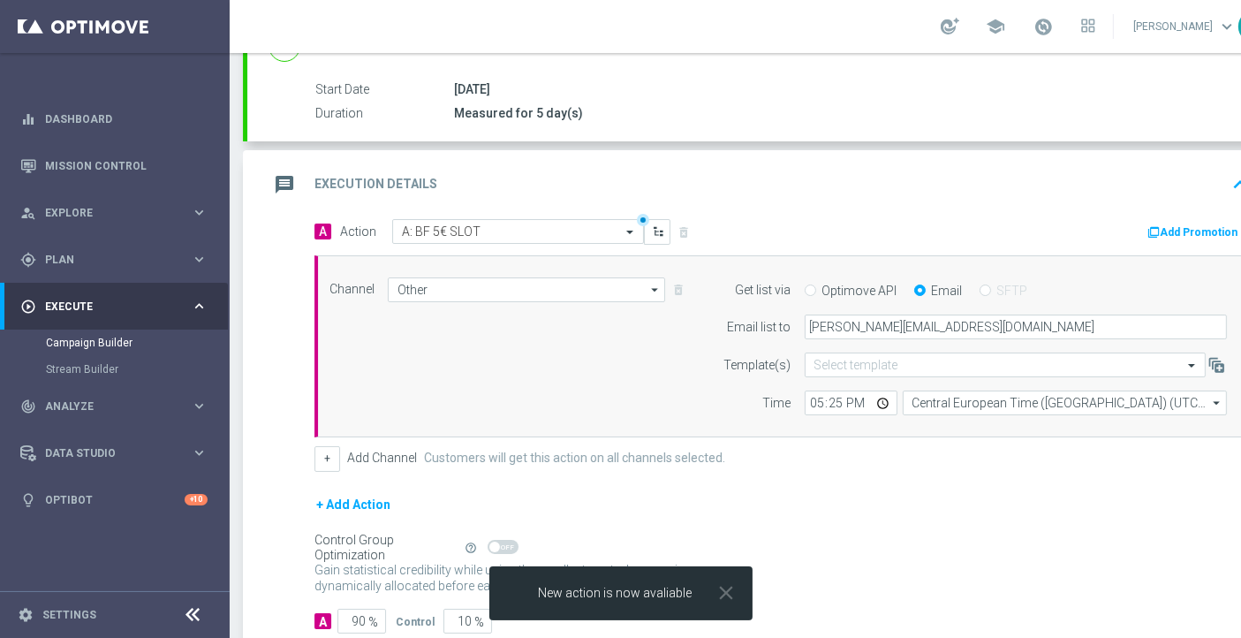
scroll to position [280, 0]
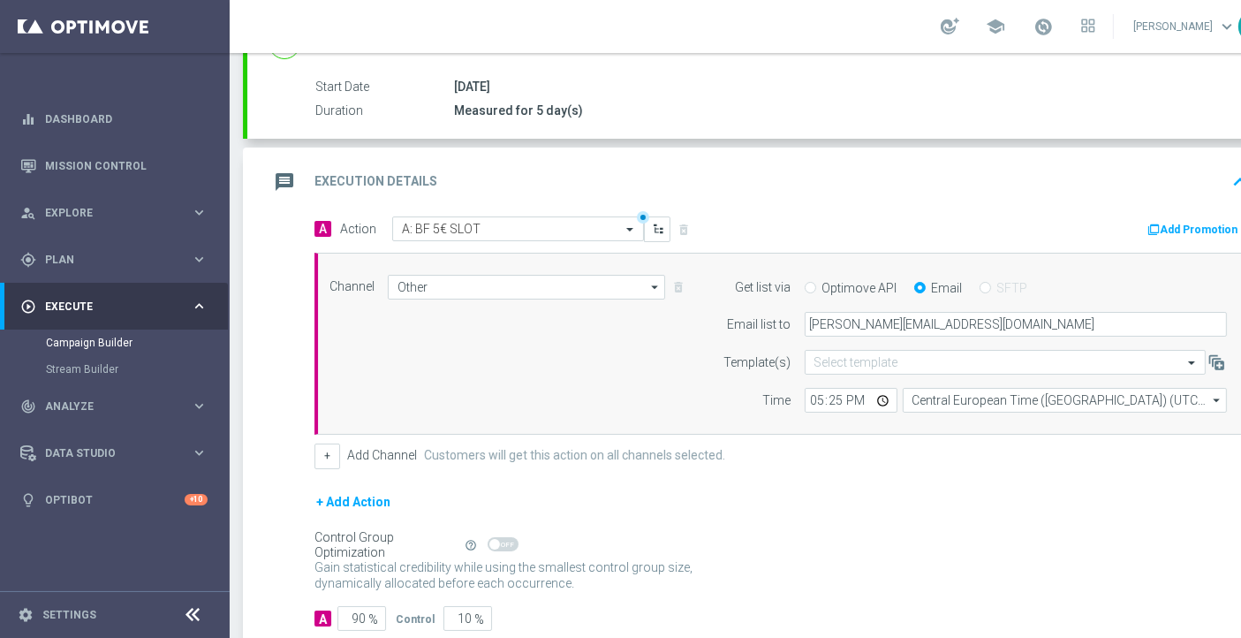
click at [1167, 233] on button "Add Promotion" at bounding box center [1194, 229] width 98 height 19
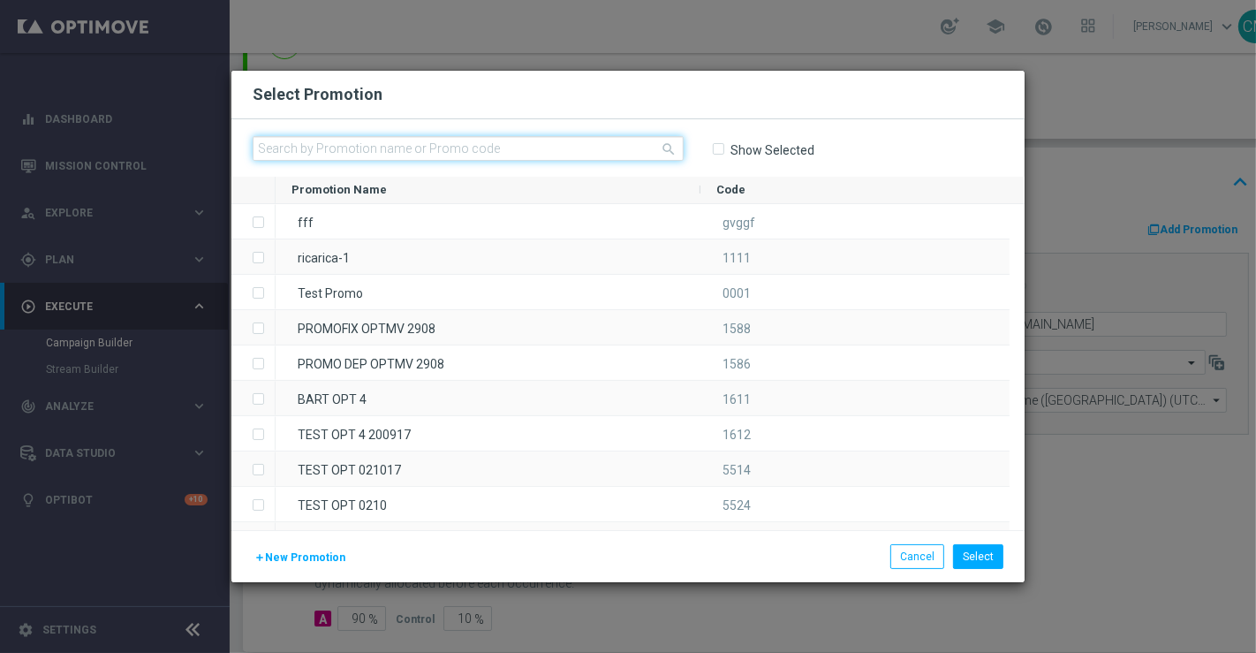
click at [552, 147] on input "text" at bounding box center [468, 148] width 431 height 25
paste input "241692"
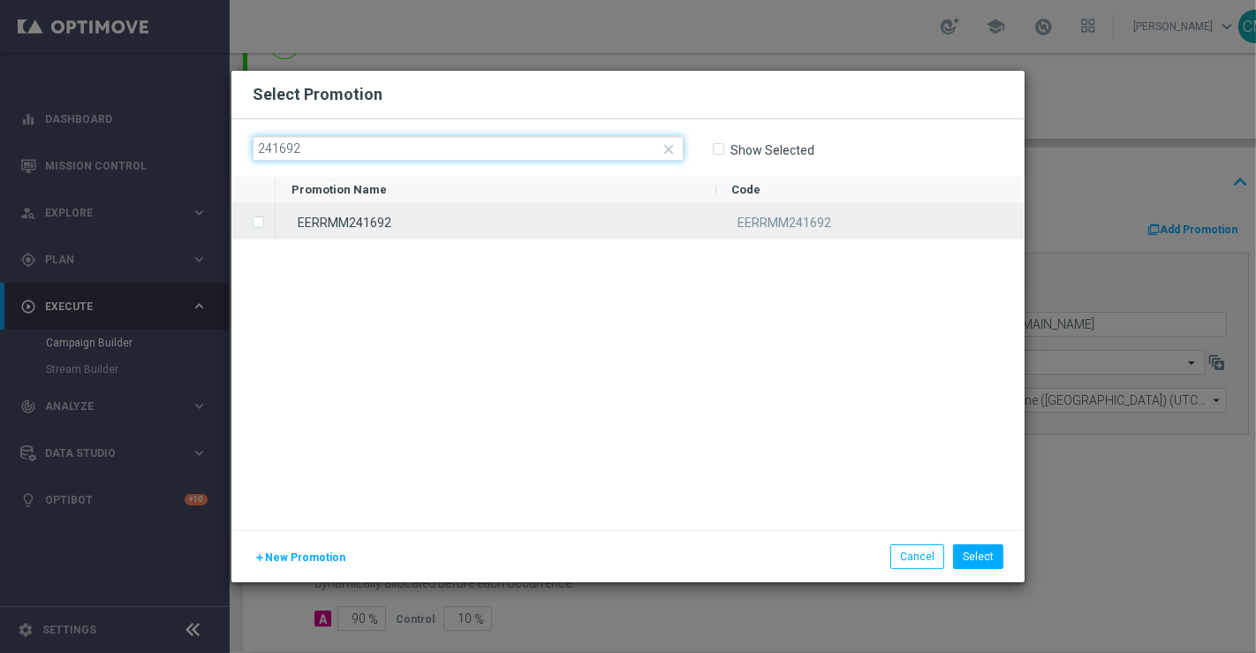
type input "241692"
click at [493, 215] on div "EERRMM241692" at bounding box center [496, 221] width 441 height 34
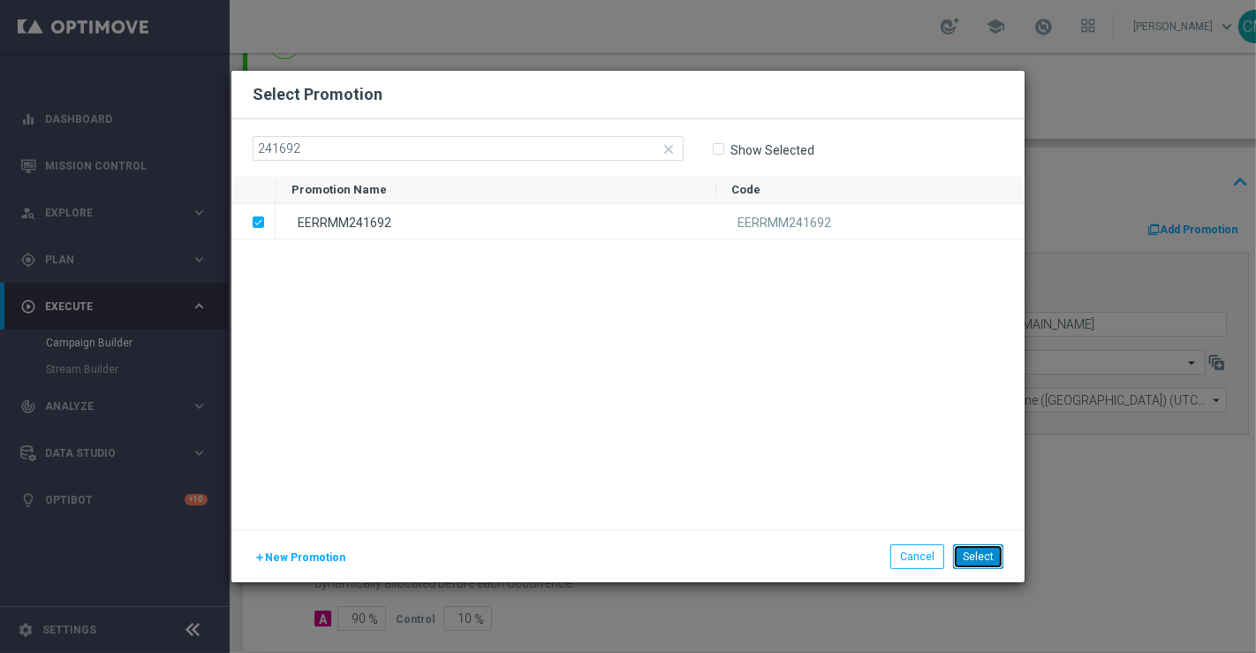
click at [986, 564] on button "Select" at bounding box center [978, 556] width 50 height 25
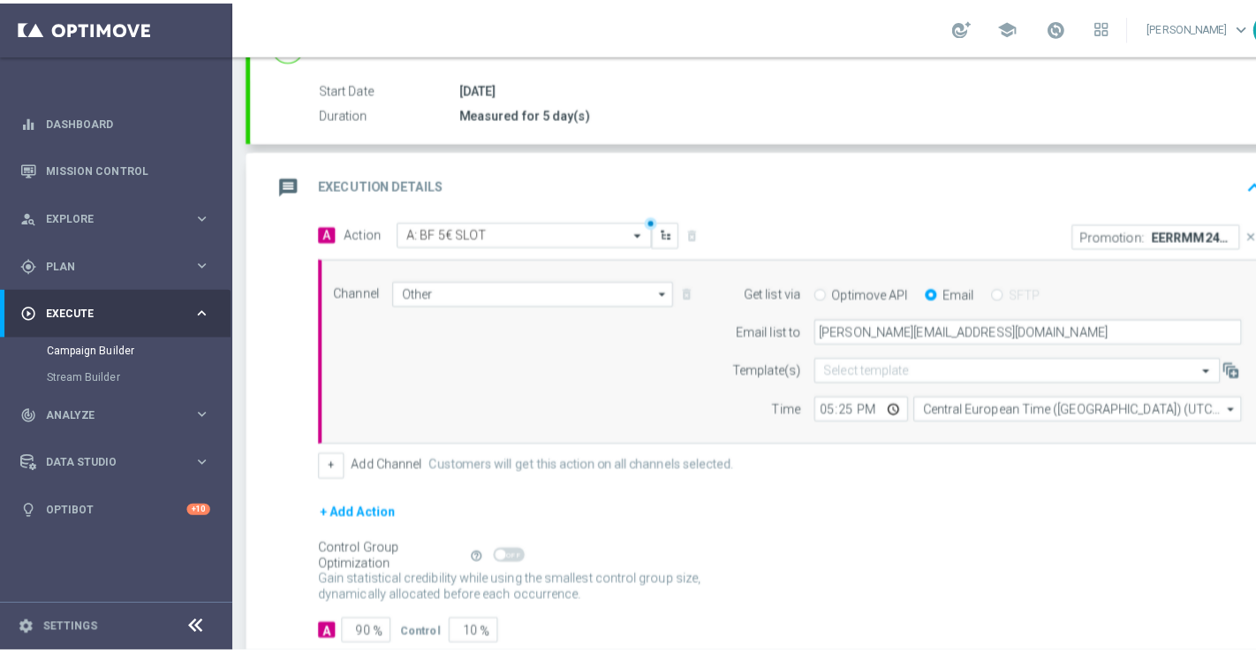
scroll to position [370, 0]
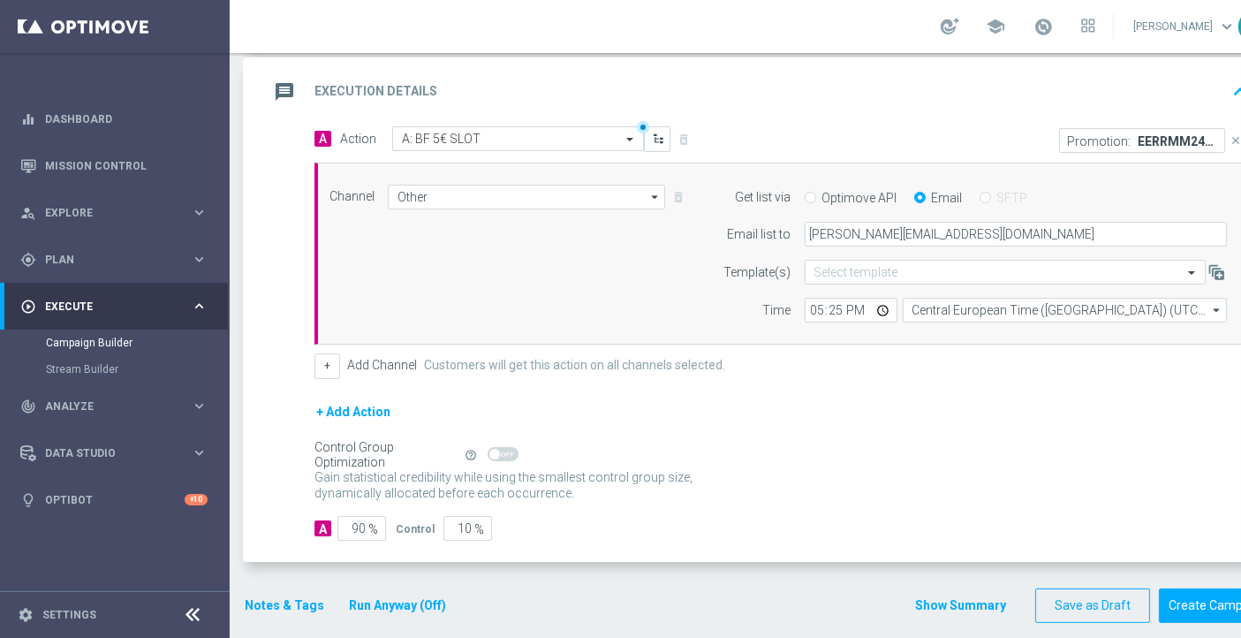
click at [301, 602] on button "Notes & Tags" at bounding box center [284, 605] width 83 height 22
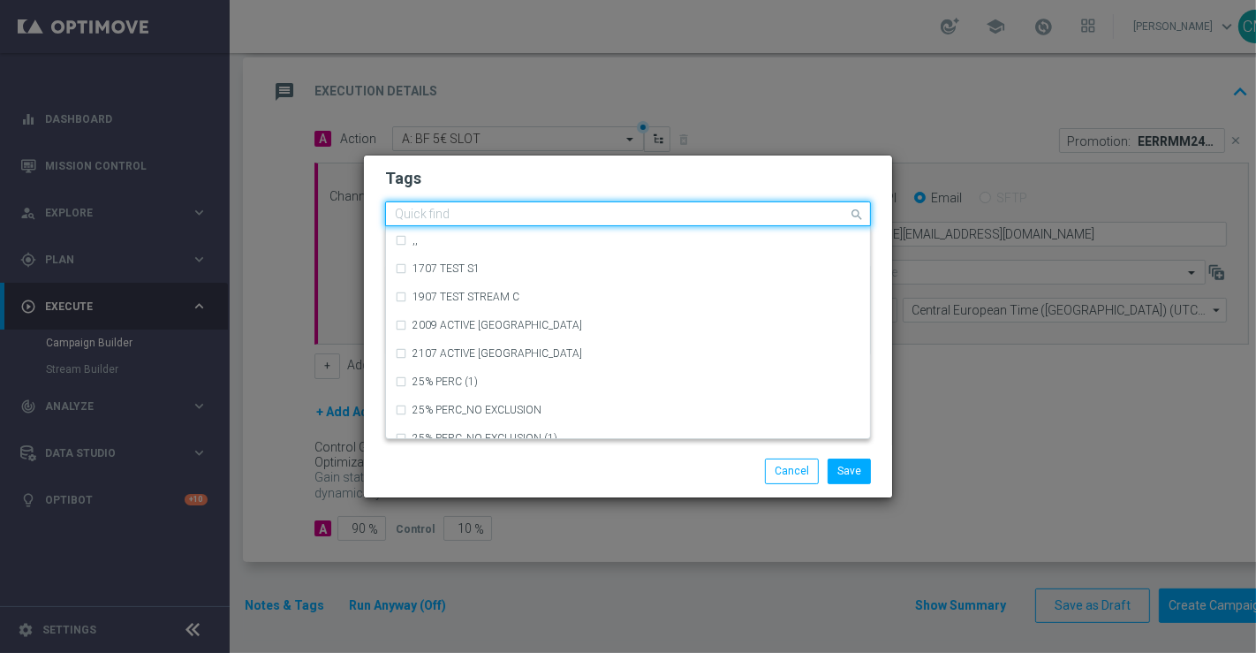
click at [626, 209] on input "text" at bounding box center [621, 215] width 453 height 15
type input "M"
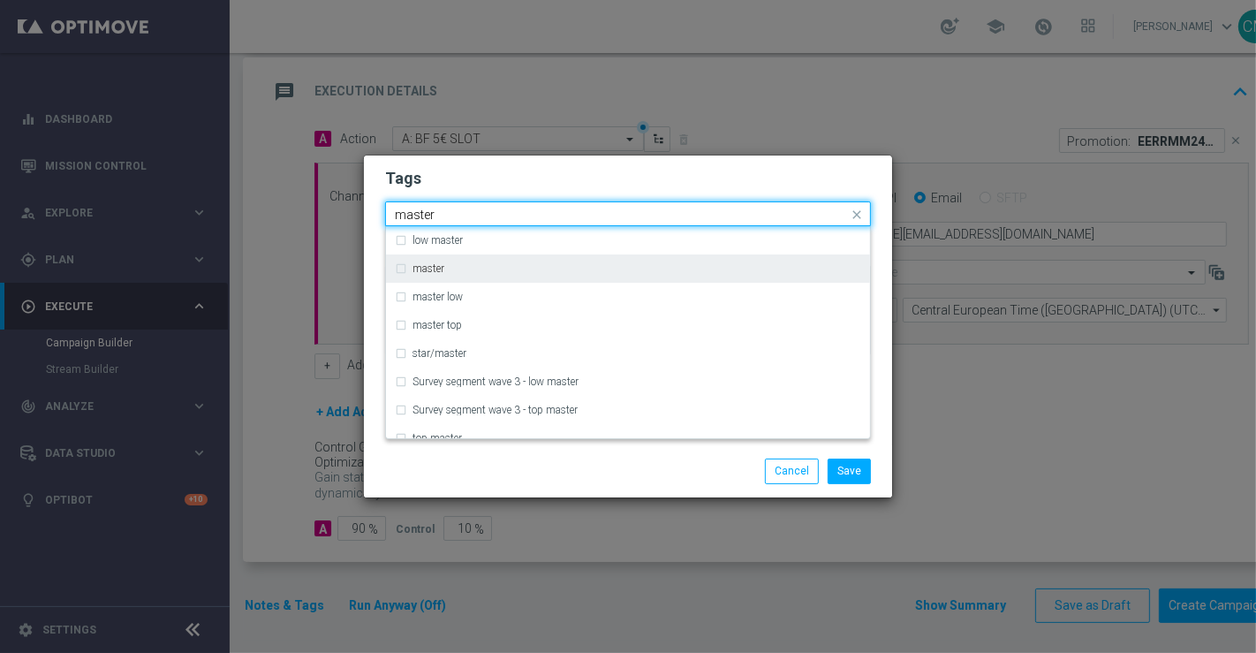
click at [536, 268] on div "master" at bounding box center [636, 268] width 449 height 11
type input "master"
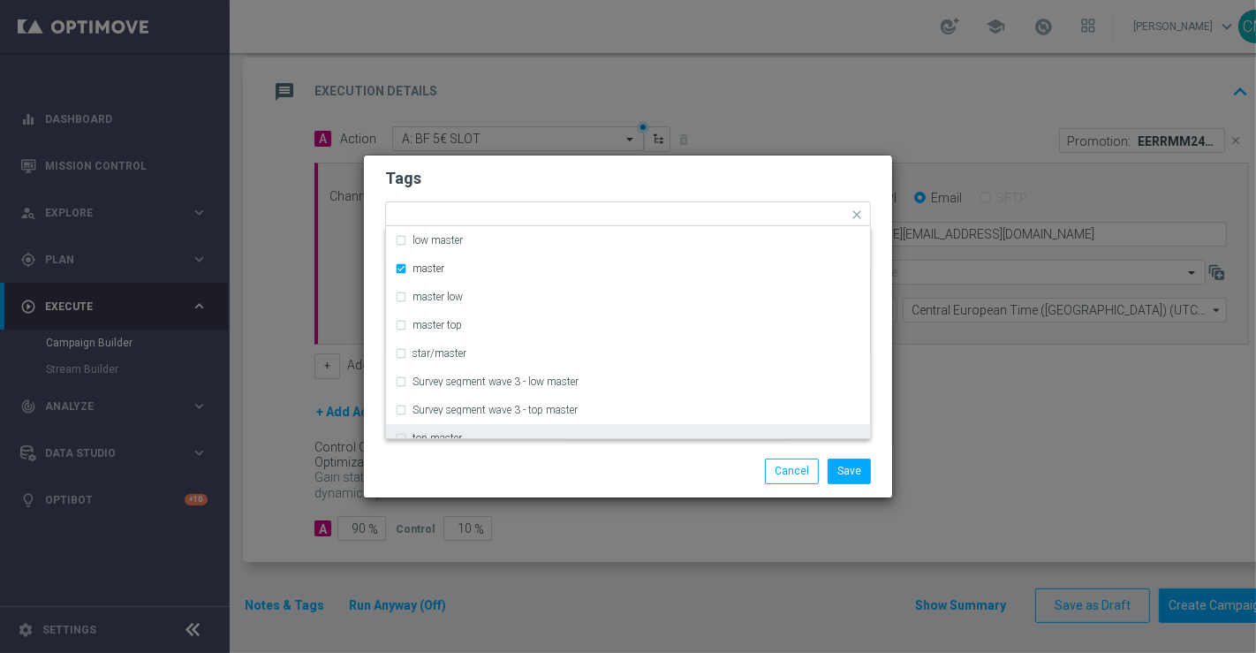
click at [548, 458] on div "Save Cancel" at bounding box center [713, 470] width 342 height 25
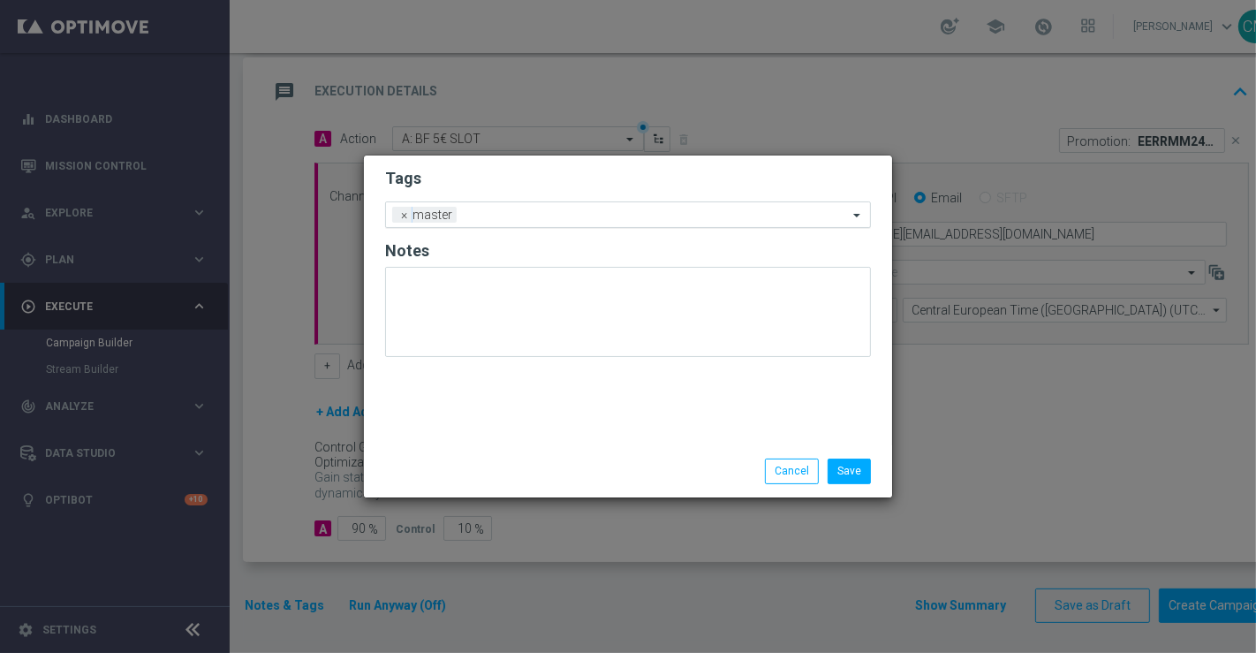
click at [553, 215] on input "text" at bounding box center [656, 215] width 384 height 15
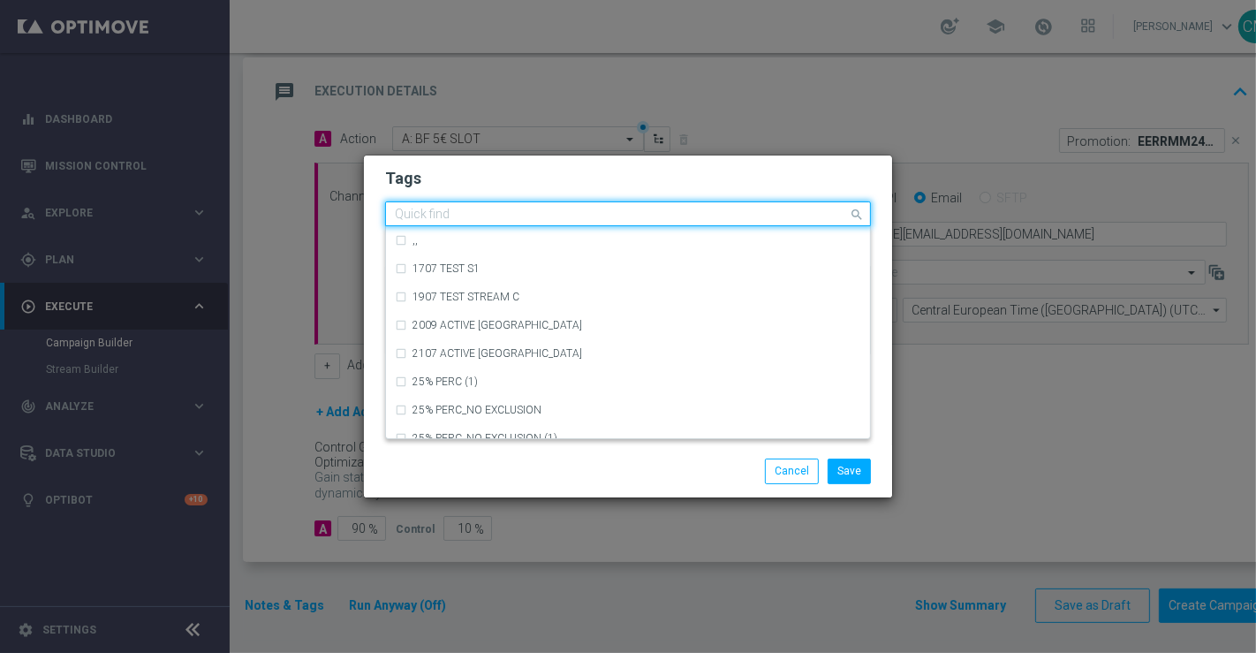
type input "u"
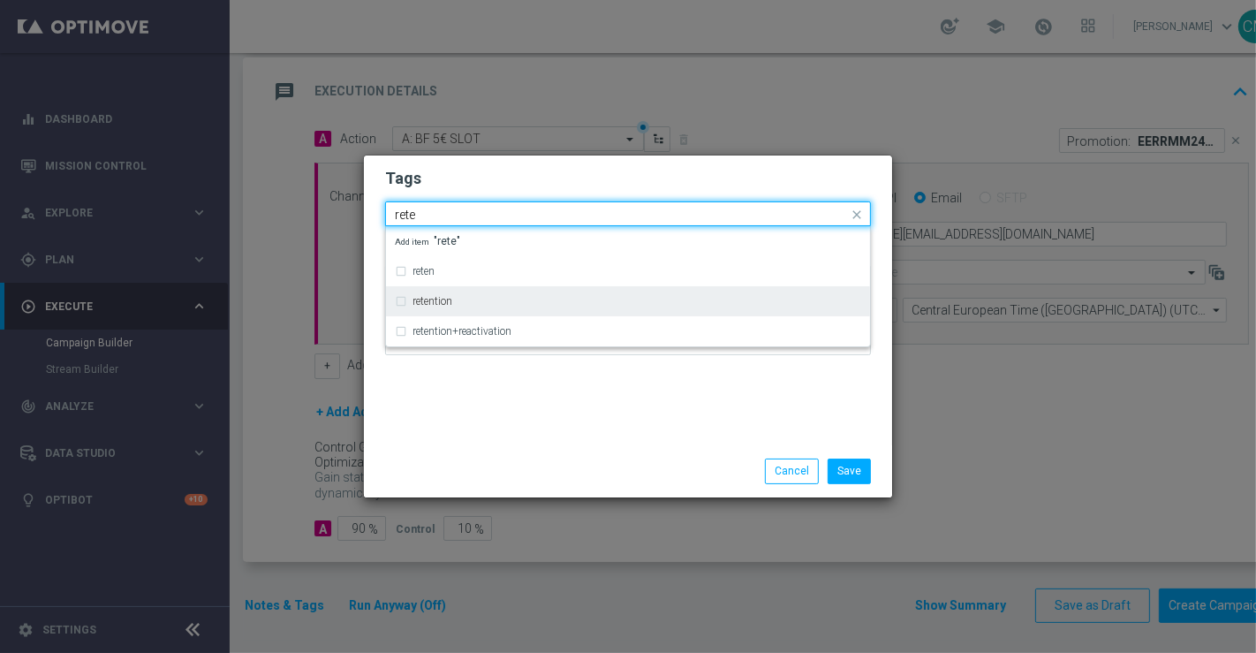
click at [532, 295] on div "retention" at bounding box center [628, 301] width 466 height 28
type input "rete"
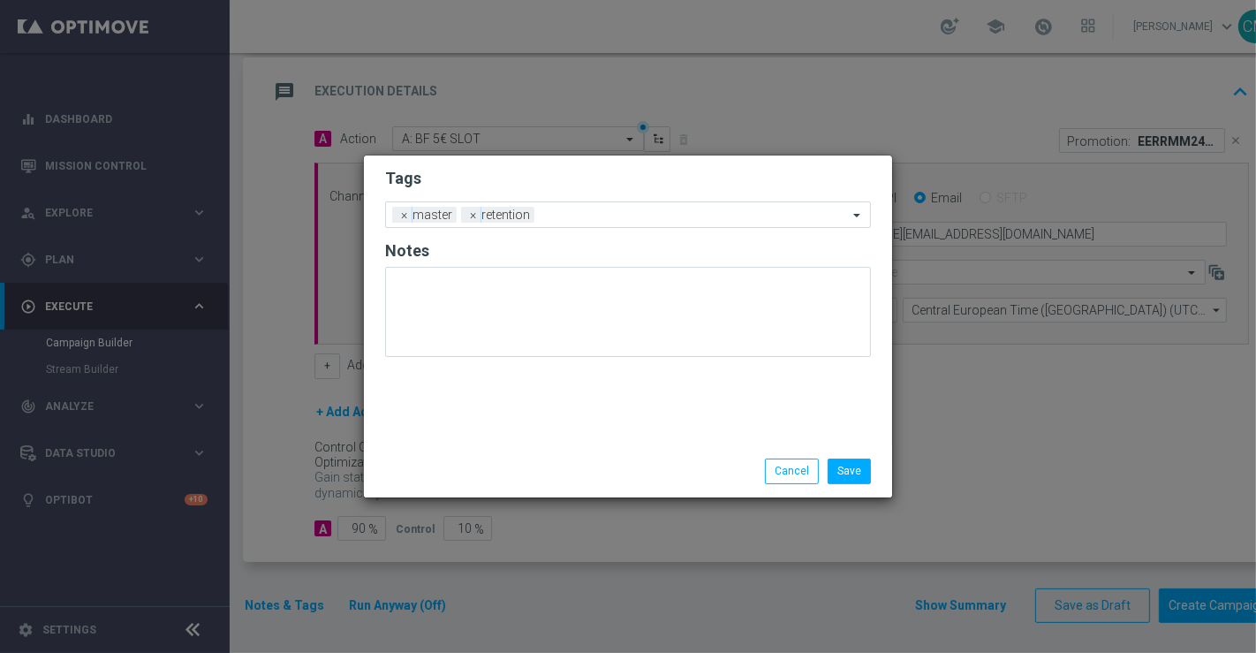
click at [541, 453] on div "Save Cancel" at bounding box center [628, 470] width 528 height 51
click at [562, 213] on input "text" at bounding box center [694, 215] width 306 height 15
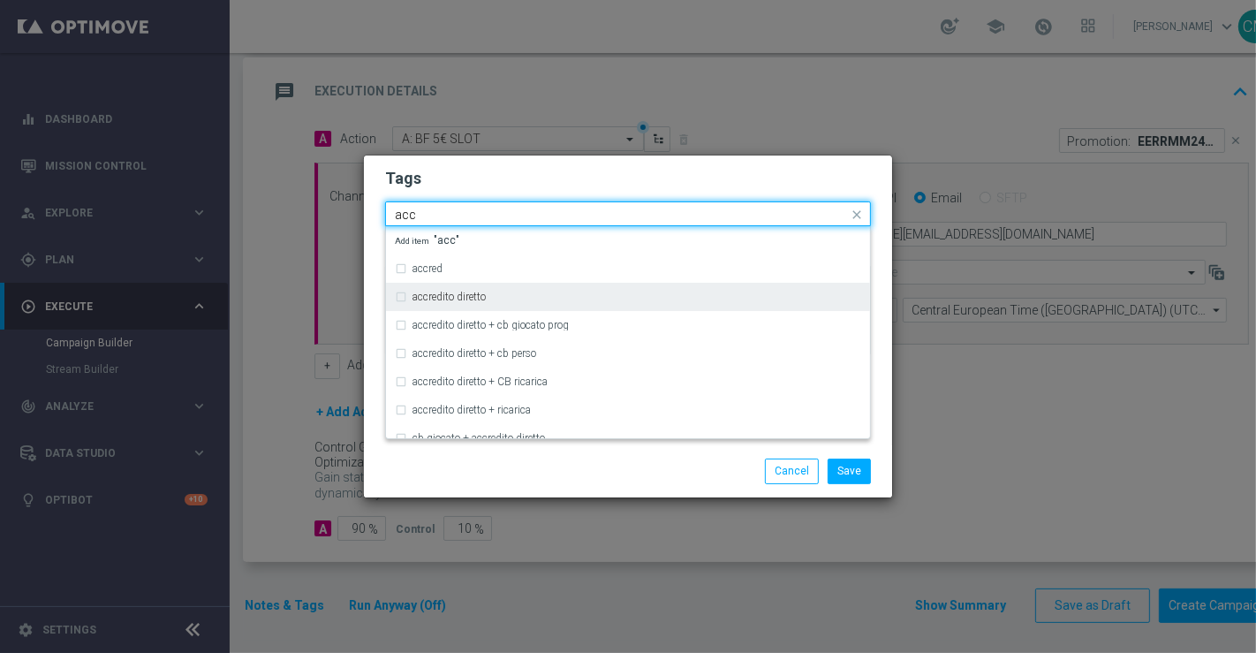
click at [555, 289] on div "accredito diretto" at bounding box center [628, 297] width 466 height 28
type input "acc"
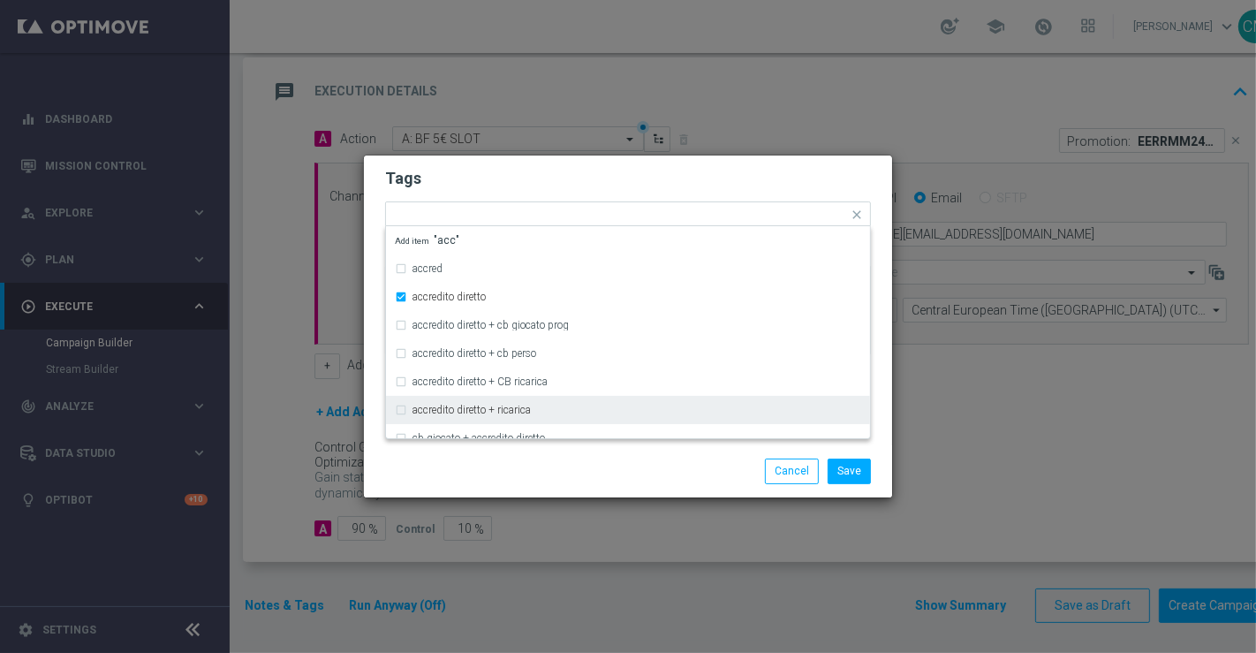
click at [630, 495] on div "Save Cancel" at bounding box center [628, 470] width 528 height 51
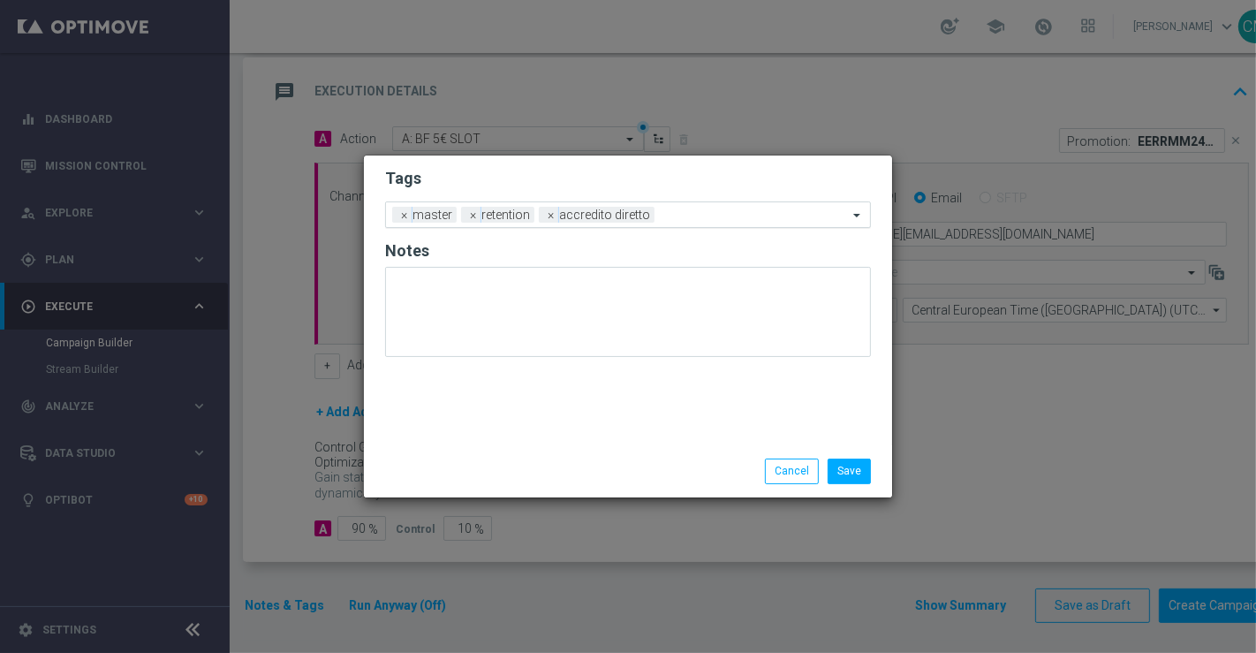
click at [686, 207] on div "Add a new tag × master × retention × accredito diretto" at bounding box center [617, 214] width 462 height 25
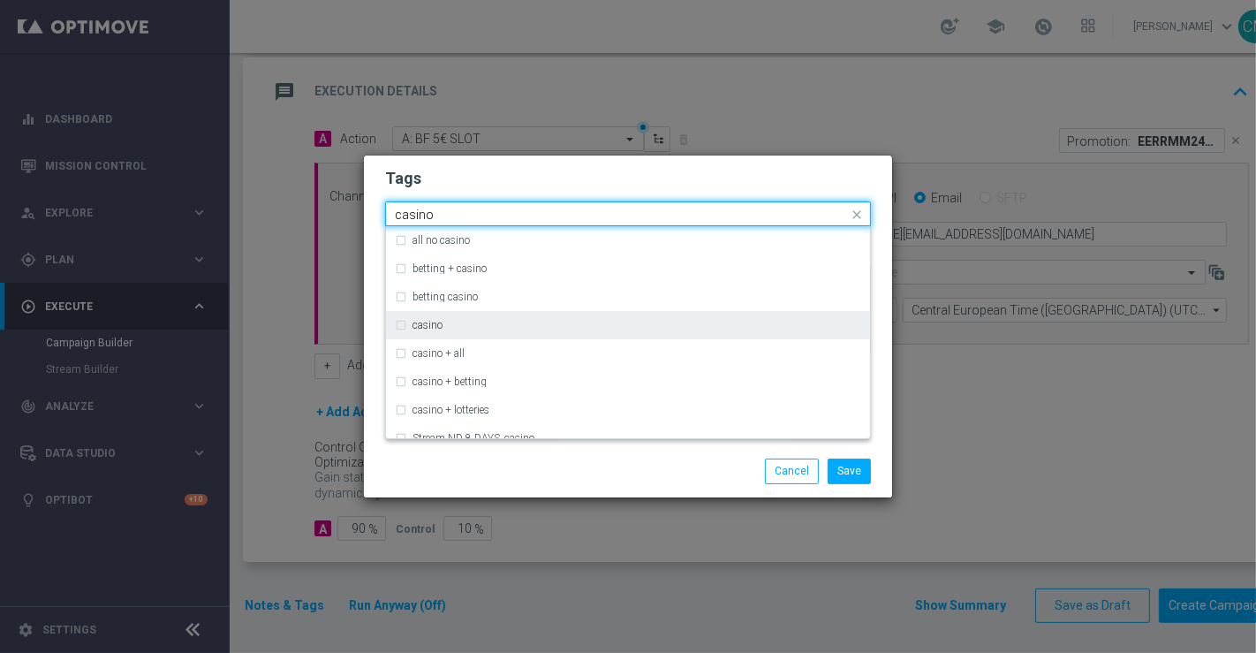
click at [553, 316] on div "casino" at bounding box center [628, 325] width 466 height 28
type input "casino"
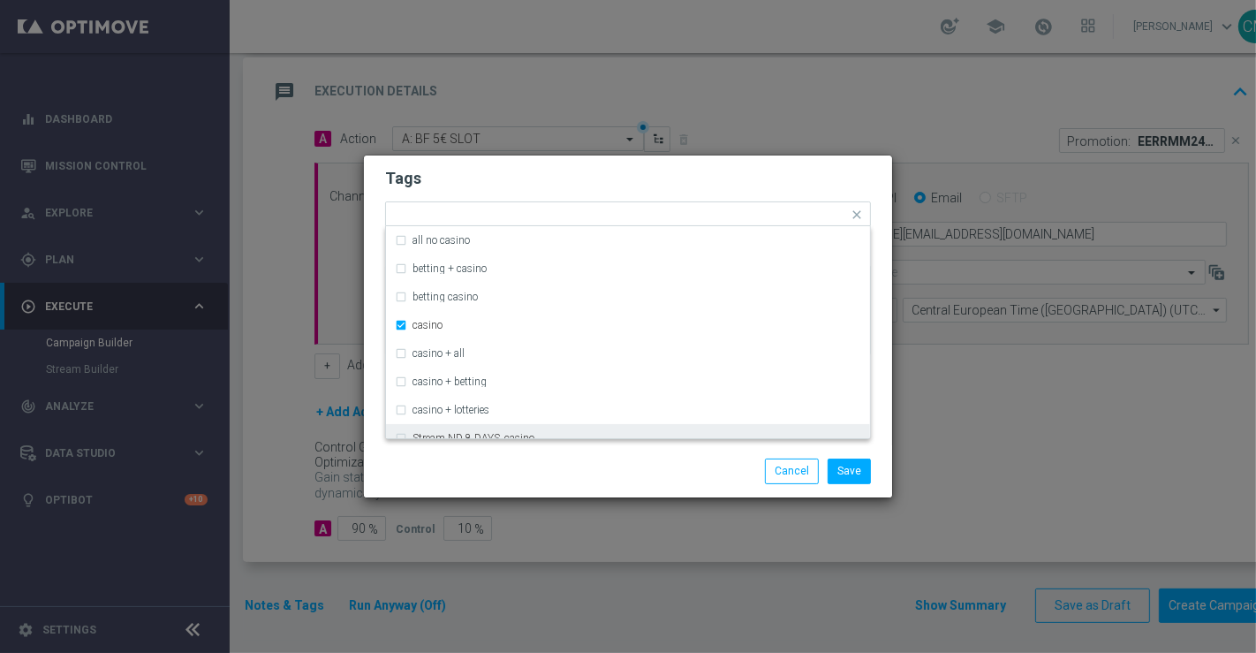
click at [567, 484] on div "Save Cancel" at bounding box center [628, 470] width 528 height 51
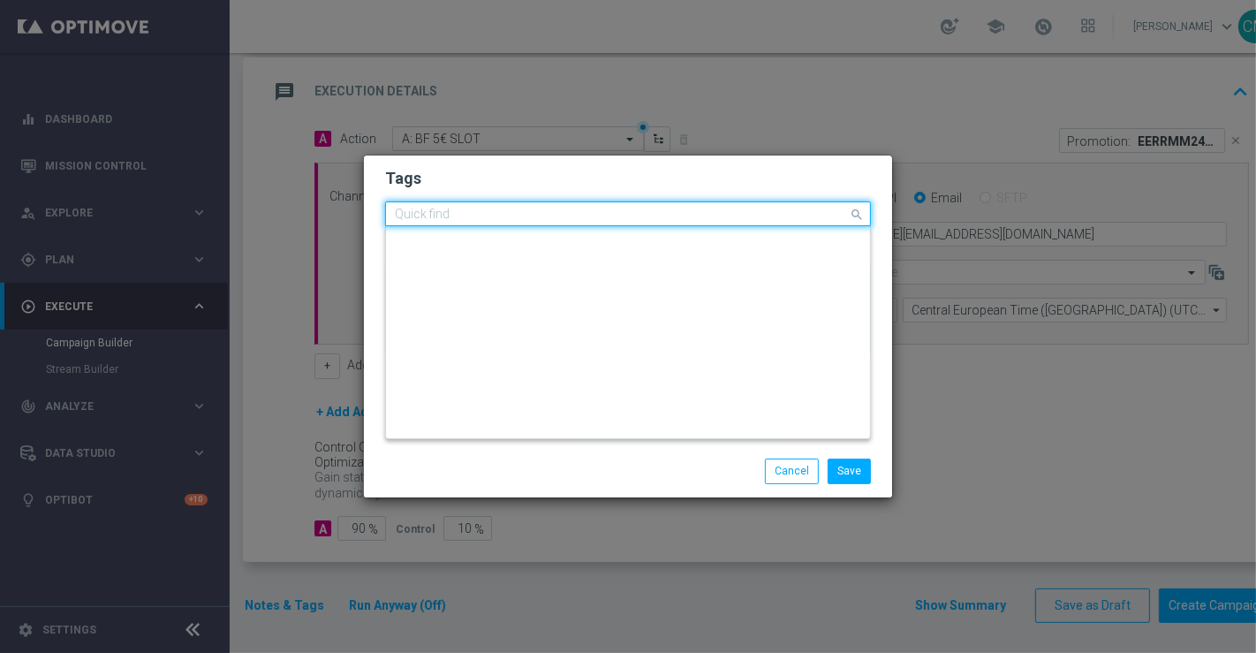
click at [756, 218] on input "text" at bounding box center [621, 215] width 453 height 15
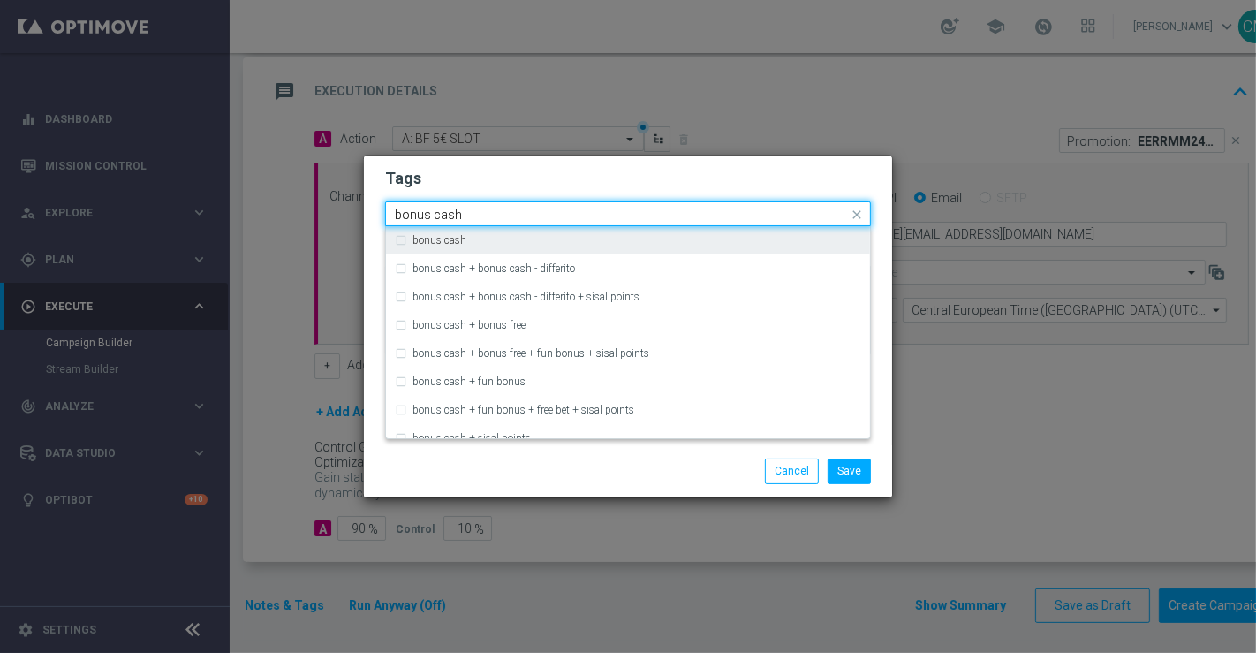
click at [660, 237] on div "bonus cash" at bounding box center [636, 240] width 449 height 11
type input "bonus cash"
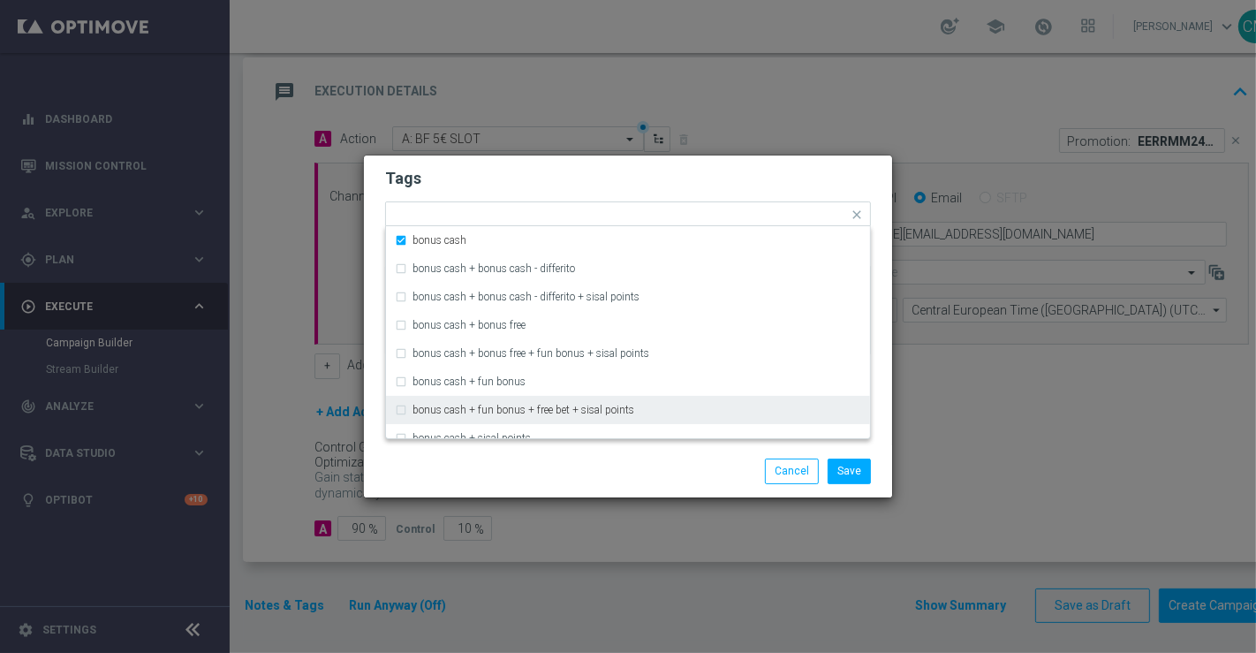
click at [660, 468] on div "Save Cancel" at bounding box center [713, 470] width 342 height 25
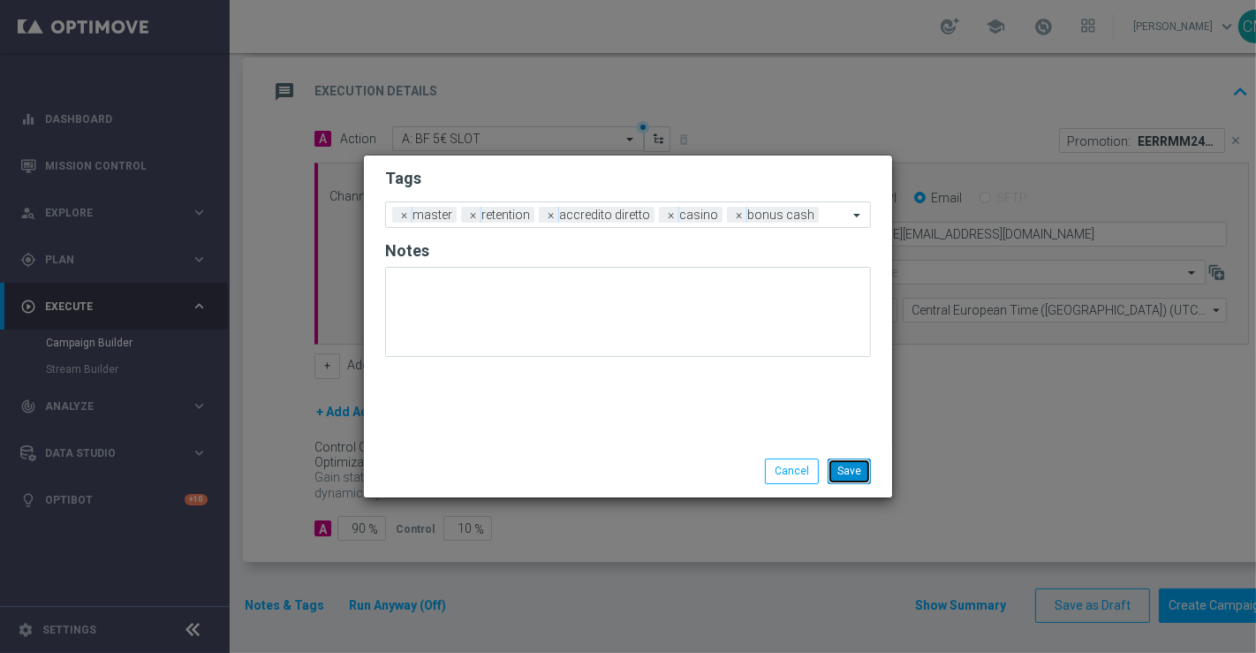
click at [844, 478] on button "Save" at bounding box center [848, 470] width 43 height 25
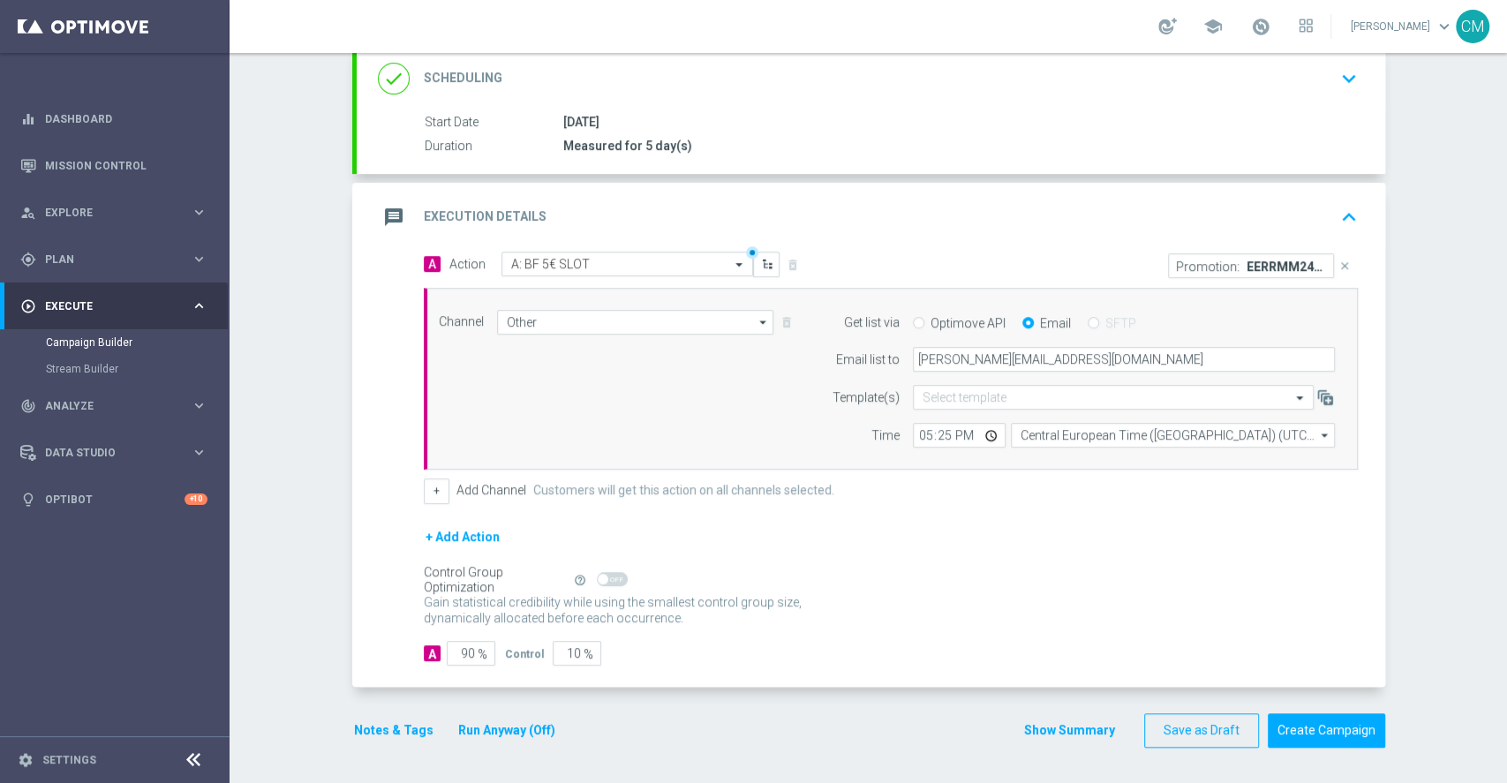
scroll to position [241, 0]
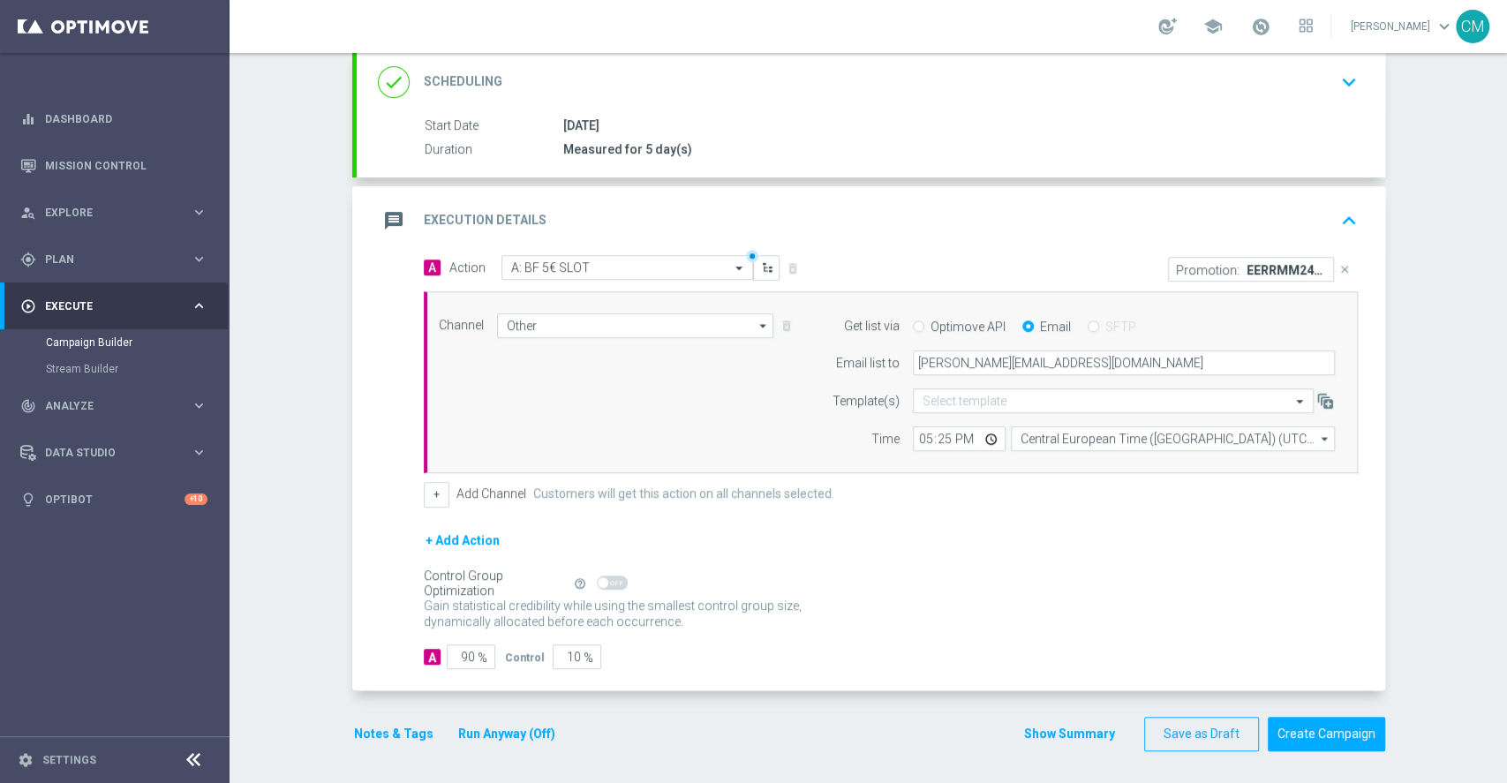
click at [1255, 190] on div "message Execution Details keyboard_arrow_up" at bounding box center [871, 220] width 1029 height 69
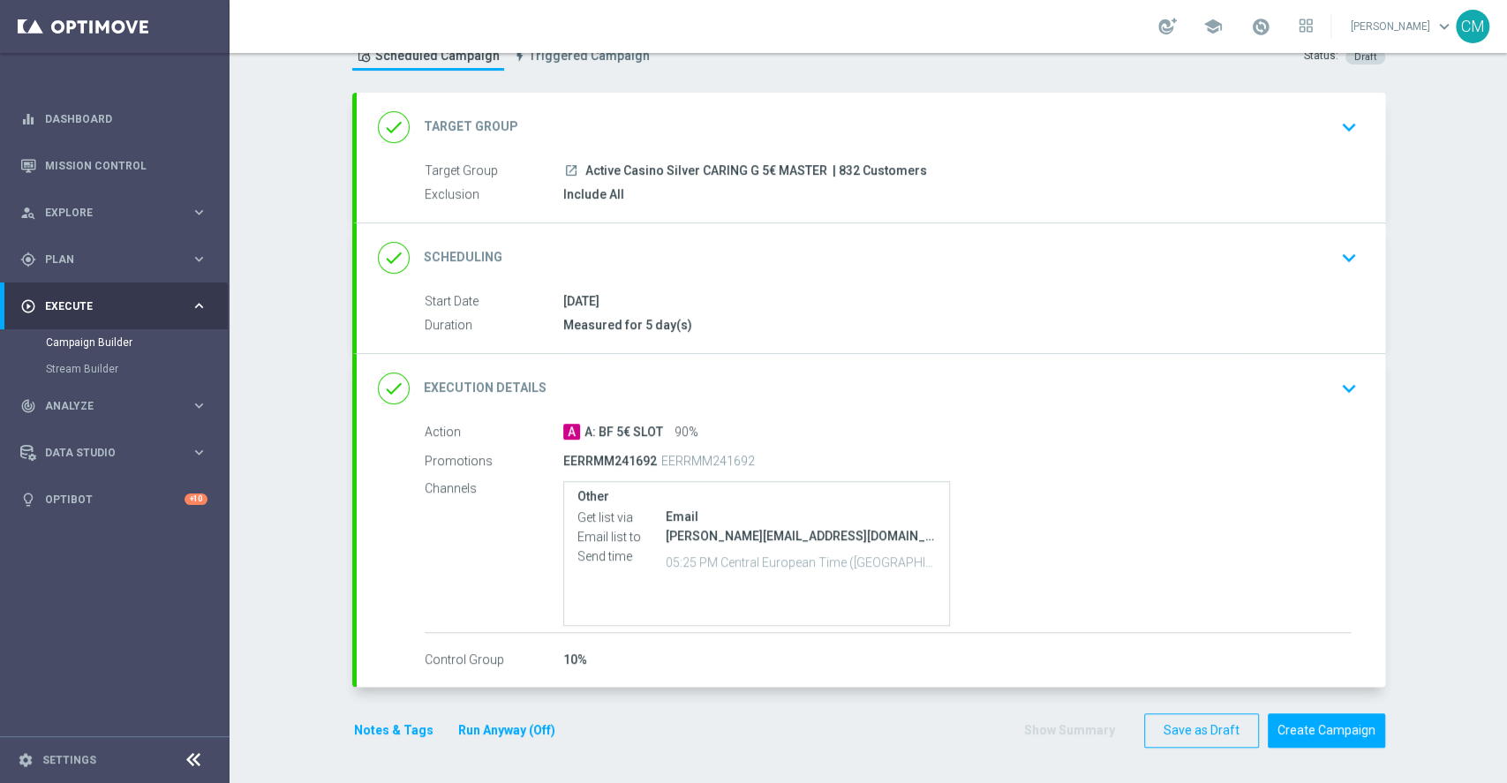
scroll to position [64, 0]
click at [1255, 652] on button "Create Campaign" at bounding box center [1326, 733] width 117 height 34
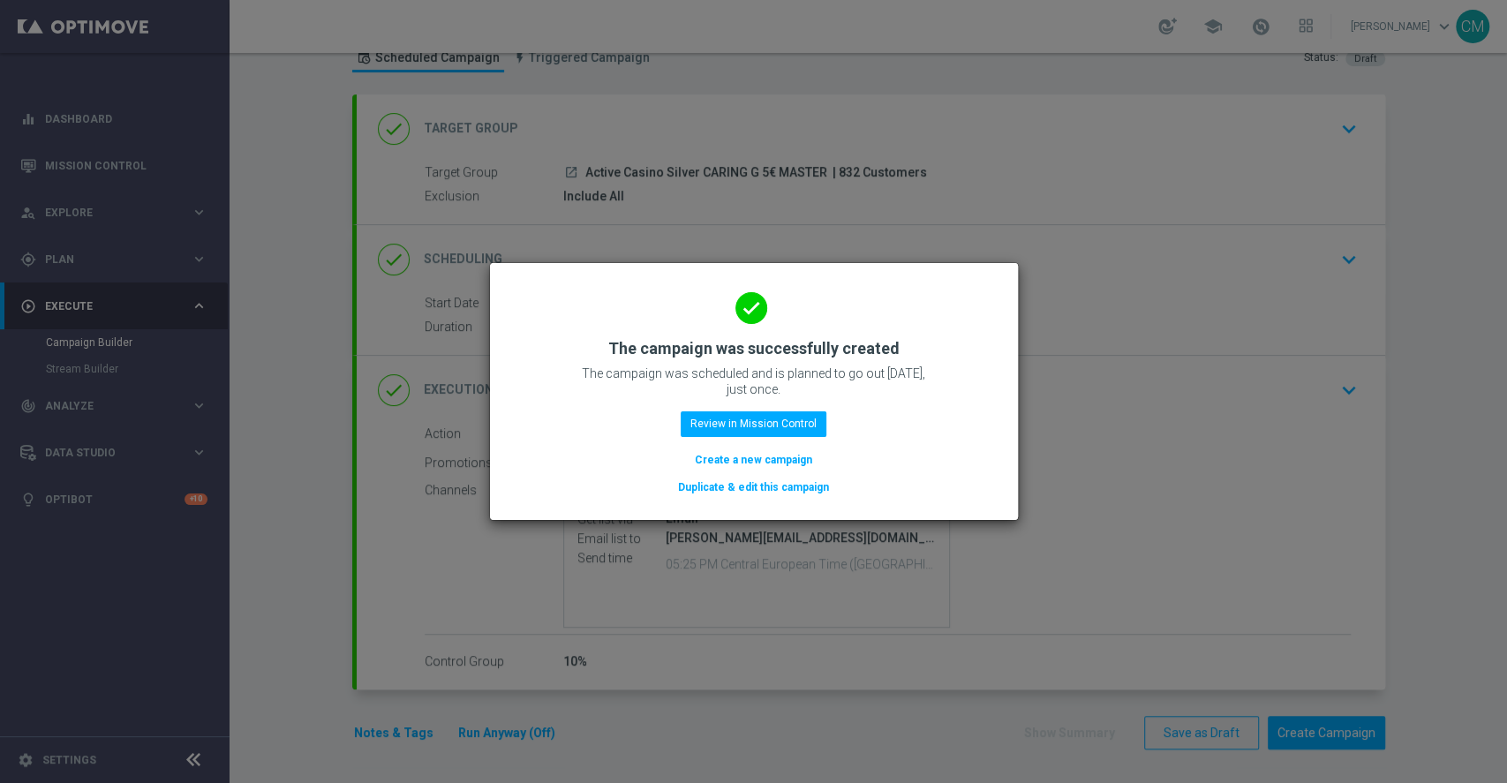
click at [756, 463] on button "Create a new campaign" at bounding box center [753, 459] width 121 height 19
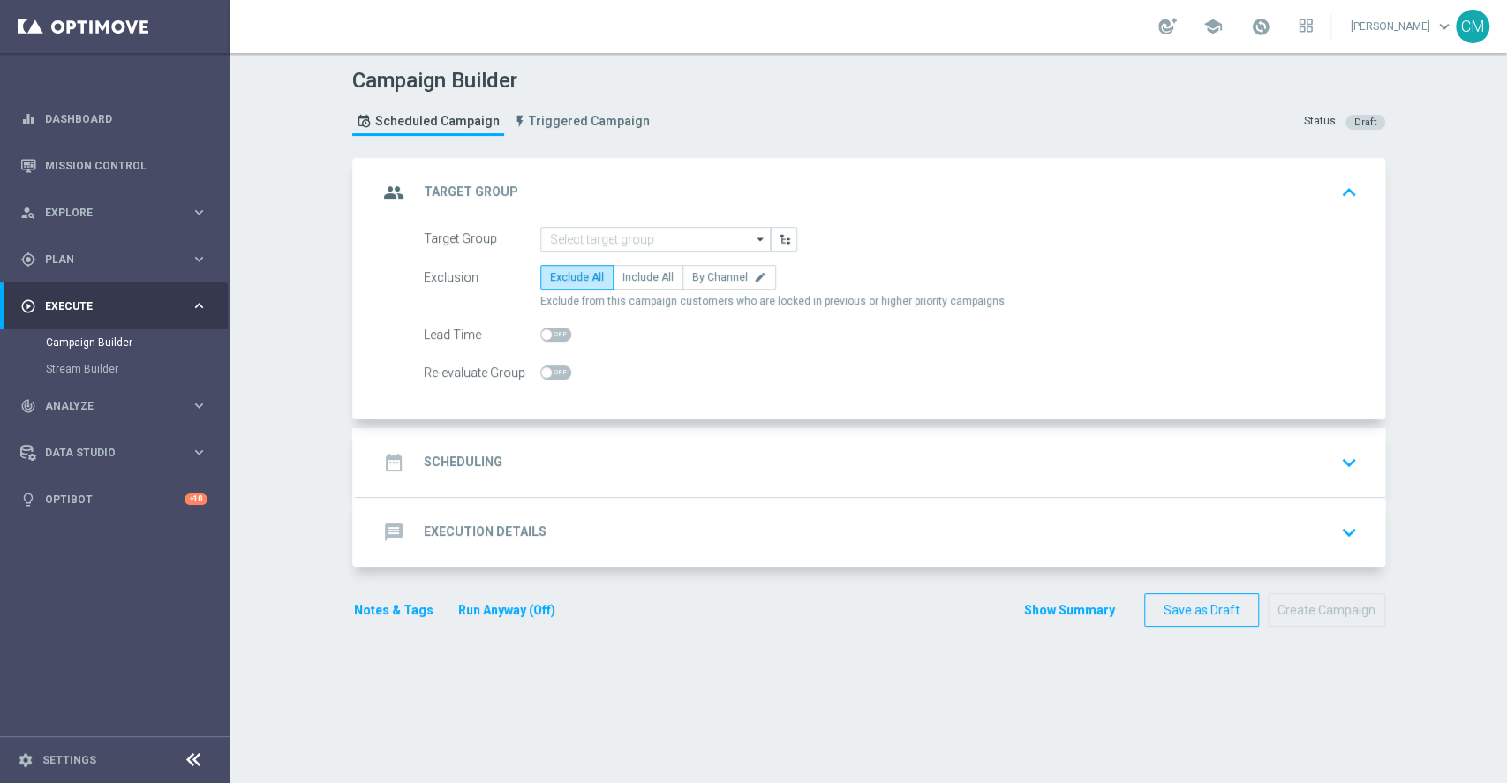
scroll to position [0, 0]
click at [554, 246] on input at bounding box center [655, 239] width 230 height 25
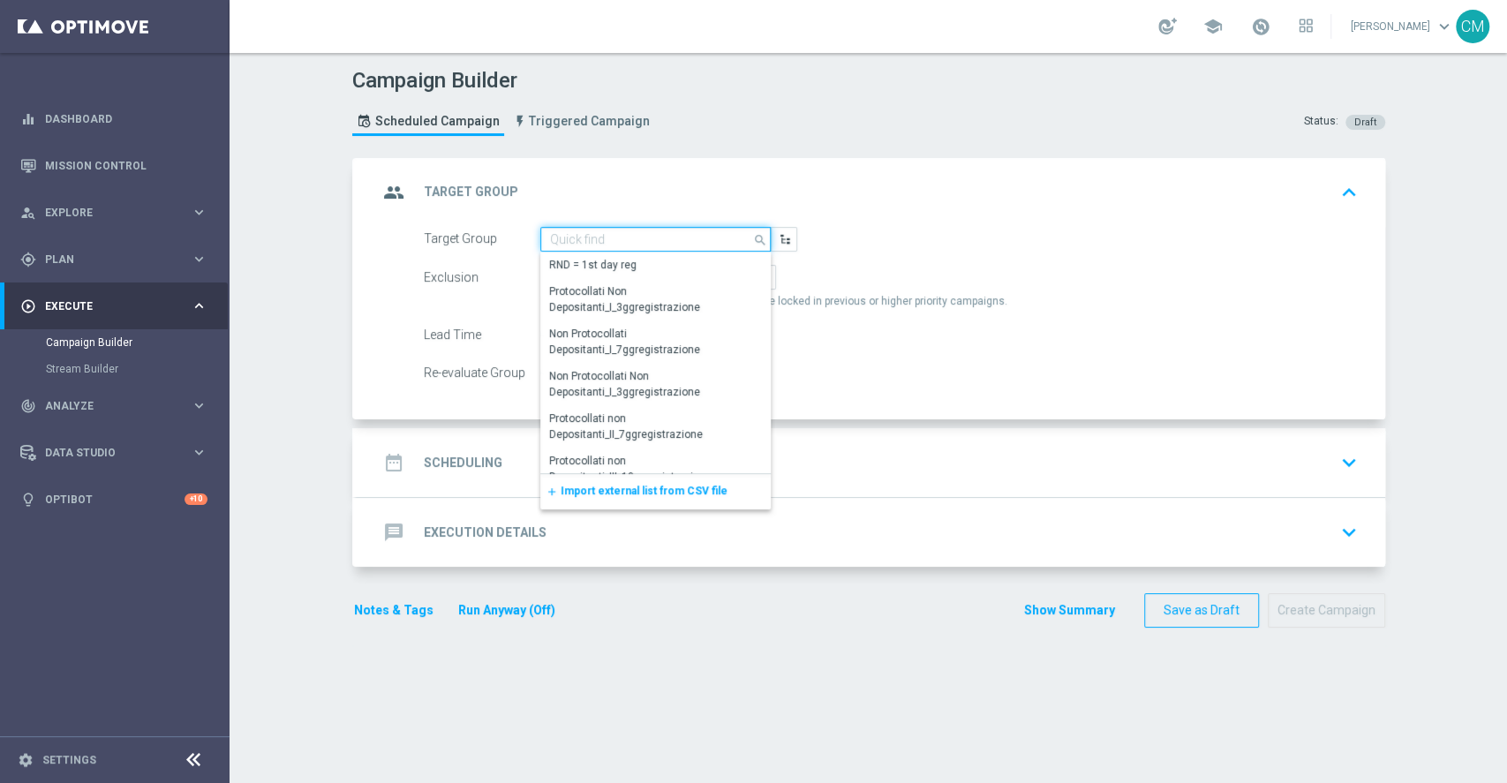
paste input "Active Casino Silver CARING 2€ LOGIN"
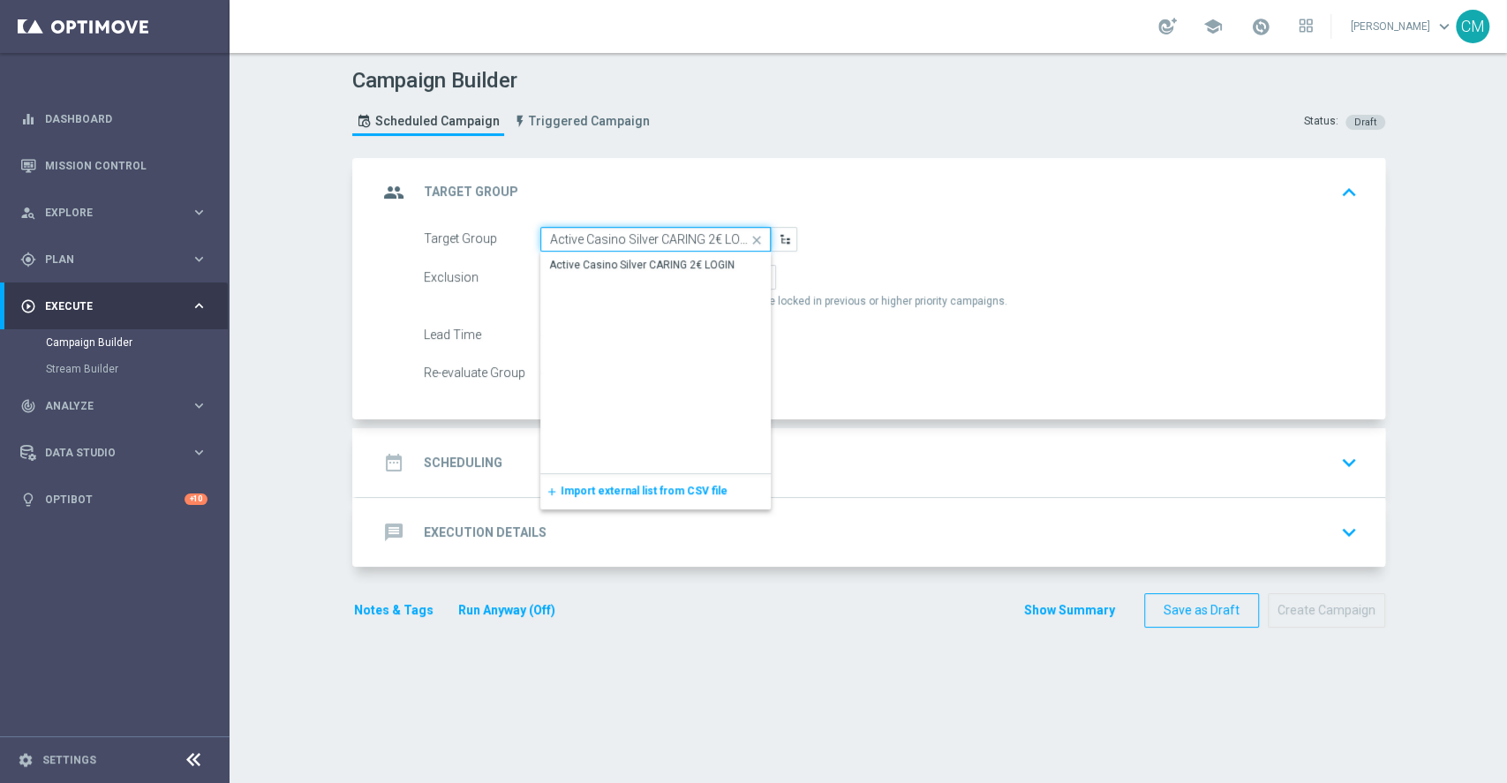
scroll to position [0, 4]
click at [593, 260] on div "Active Casino Silver CARING 2€ LOGIN" at bounding box center [641, 265] width 185 height 16
type input "Active Casino Silver CARING 2€ LOGIN"
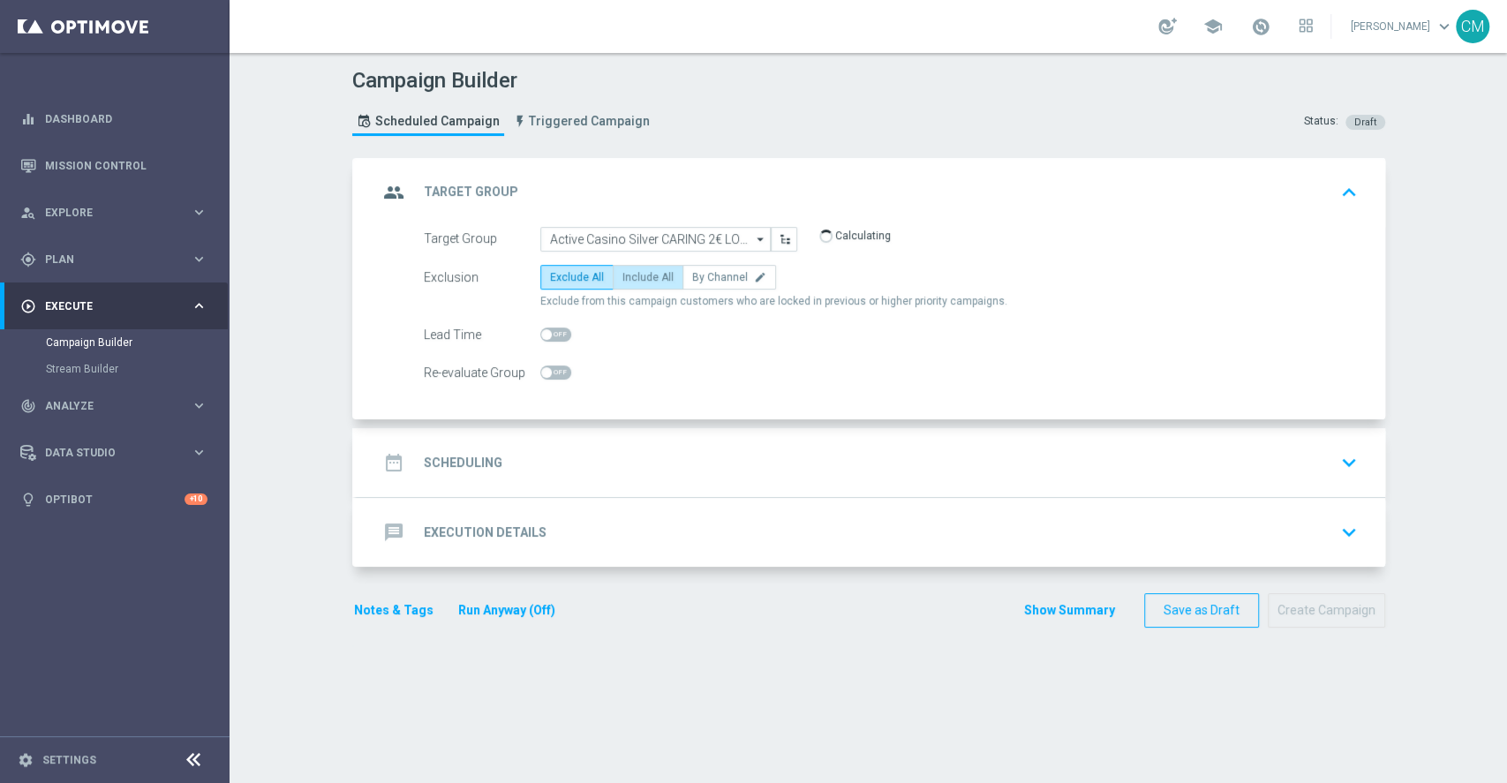
click at [650, 283] on label "Include All" at bounding box center [648, 277] width 71 height 25
click at [634, 283] on input "Include All" at bounding box center [628, 280] width 11 height 11
radio input "true"
click at [608, 485] on div "date_range Scheduling keyboard_arrow_down" at bounding box center [871, 462] width 1029 height 69
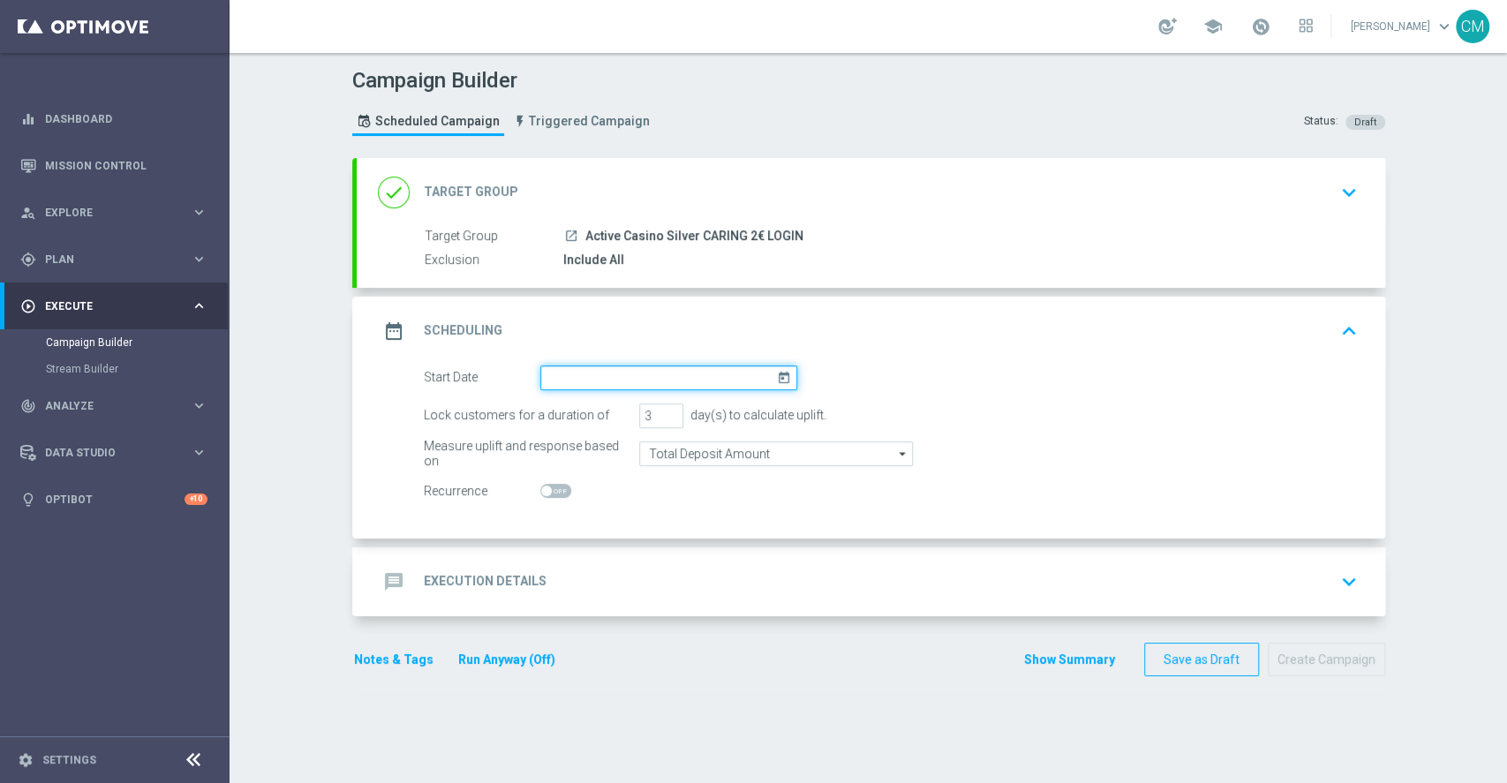
click at [564, 369] on input at bounding box center [668, 378] width 257 height 25
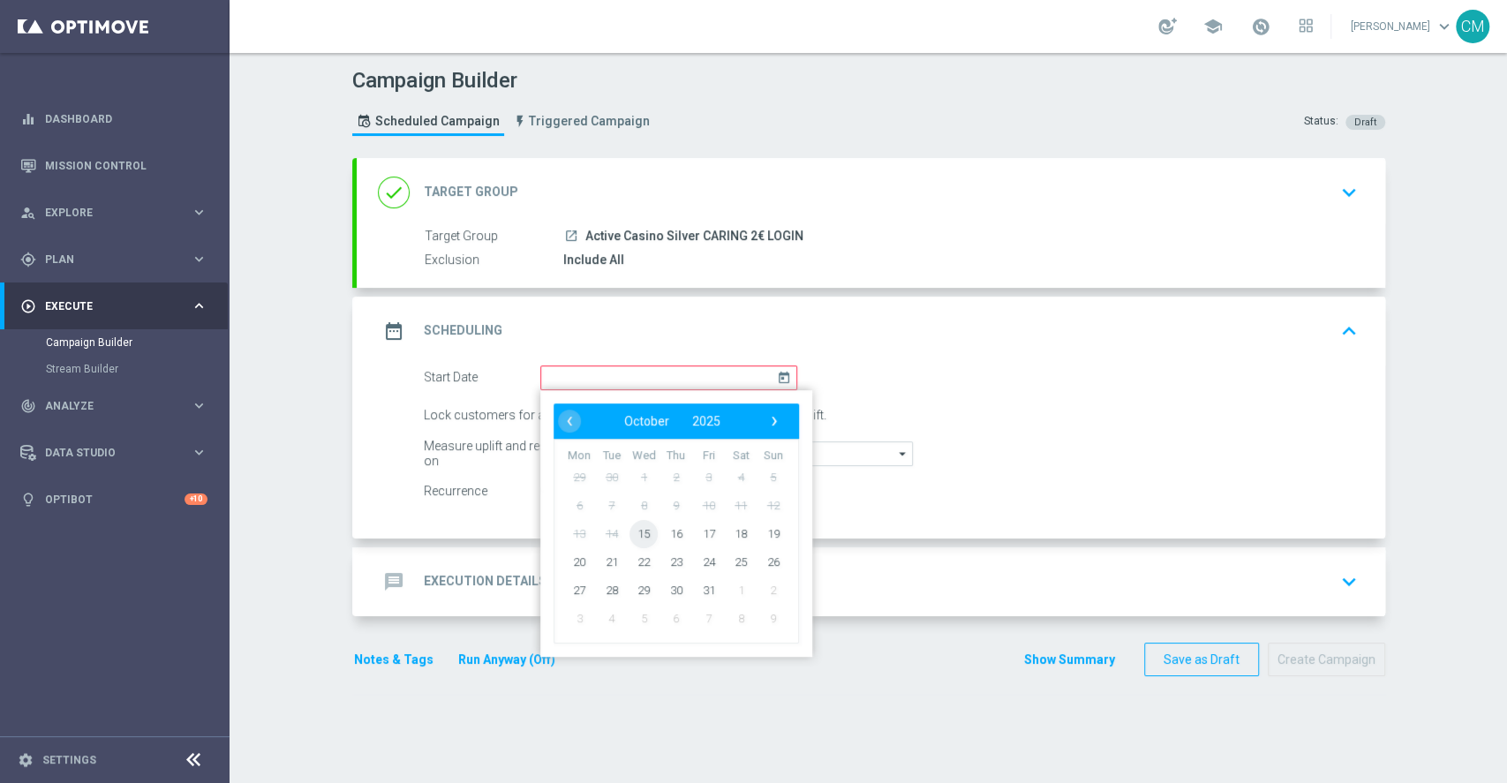
click at [630, 528] on span "15" at bounding box center [644, 533] width 28 height 28
type input "15 Oct 2025"
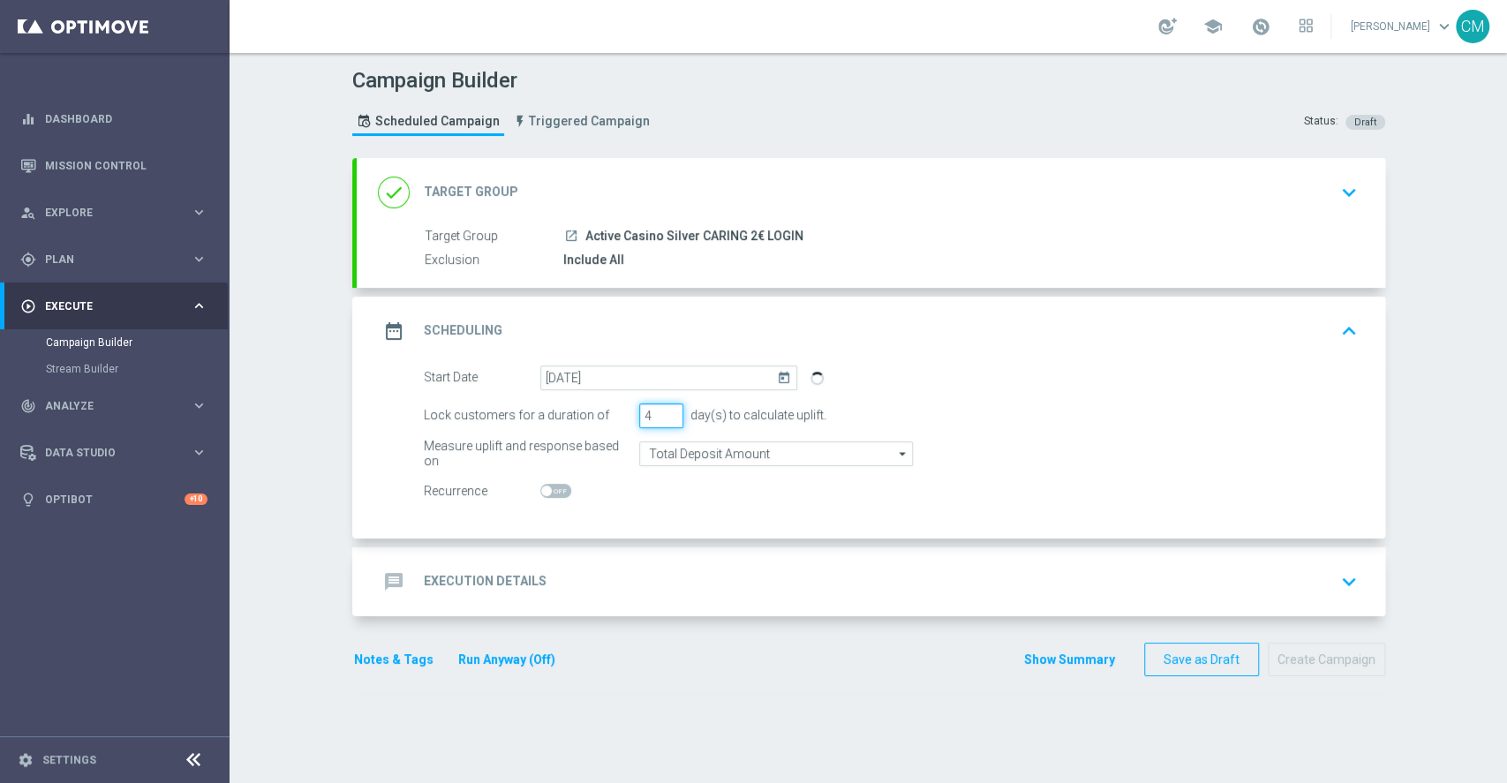
click at [660, 407] on input "4" at bounding box center [661, 416] width 44 height 25
type input "5"
click at [660, 407] on input "5" at bounding box center [661, 416] width 44 height 25
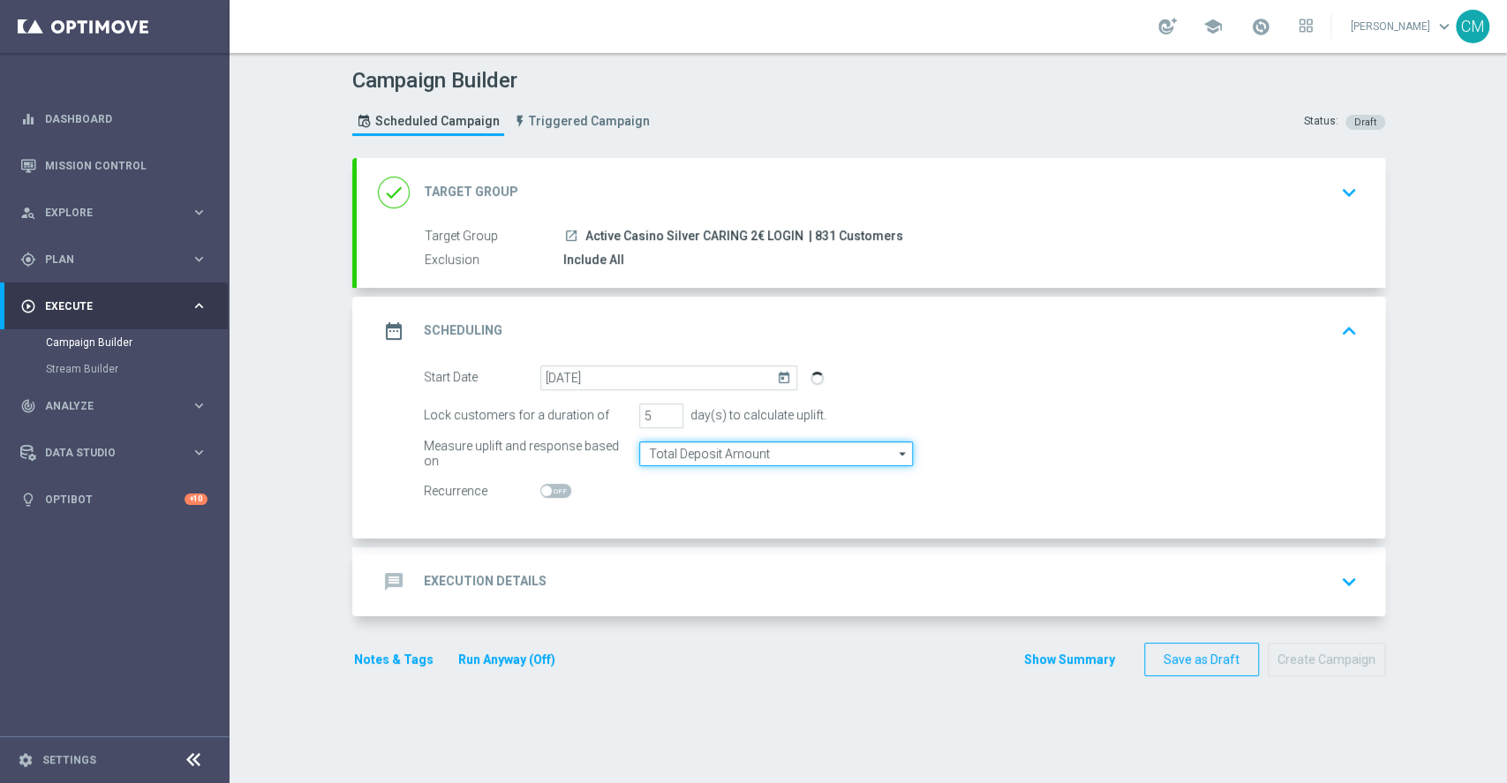
click at [683, 457] on input "Total Deposit Amount" at bounding box center [776, 454] width 274 height 25
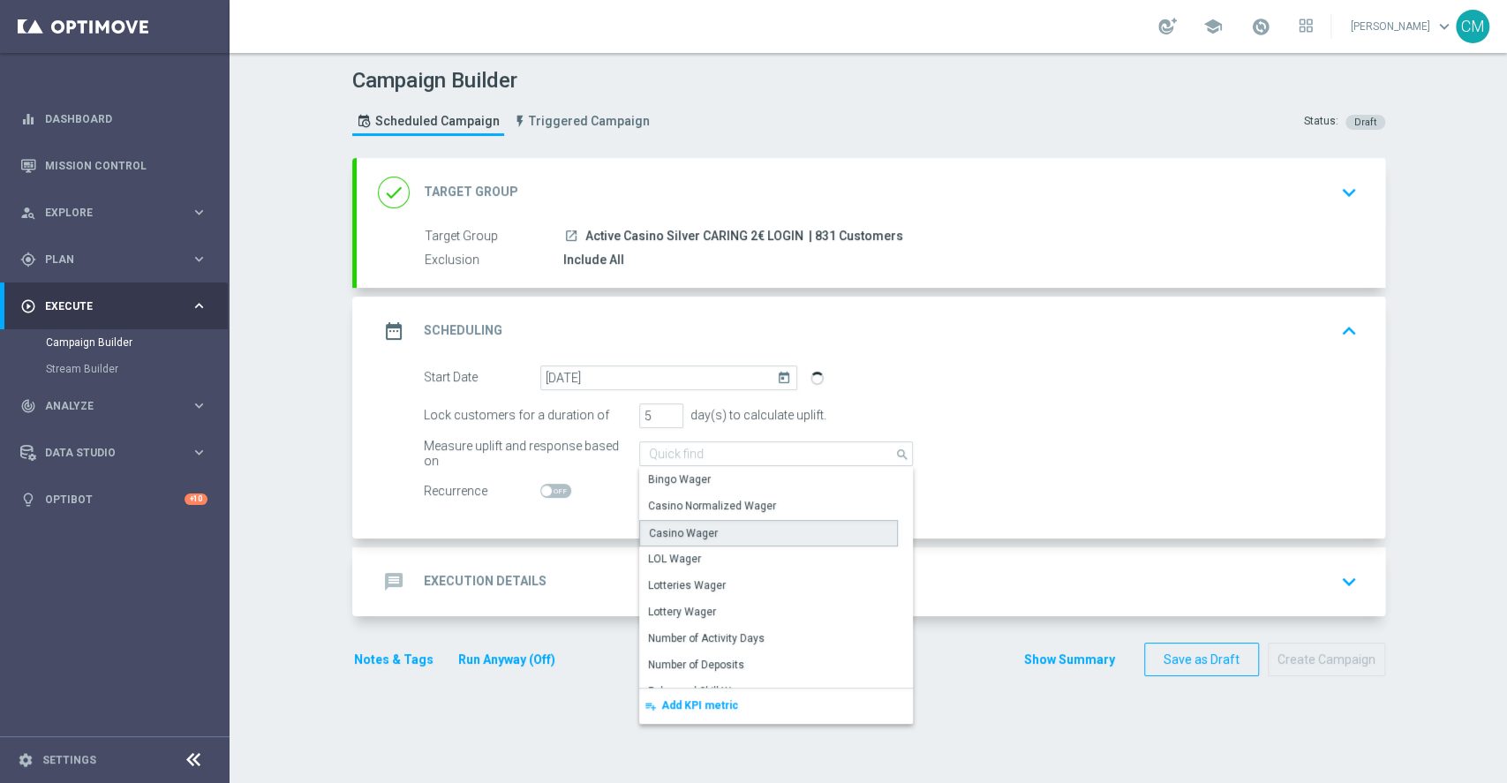
click at [687, 533] on div "Casino Wager" at bounding box center [683, 533] width 69 height 16
type input "Casino Wager"
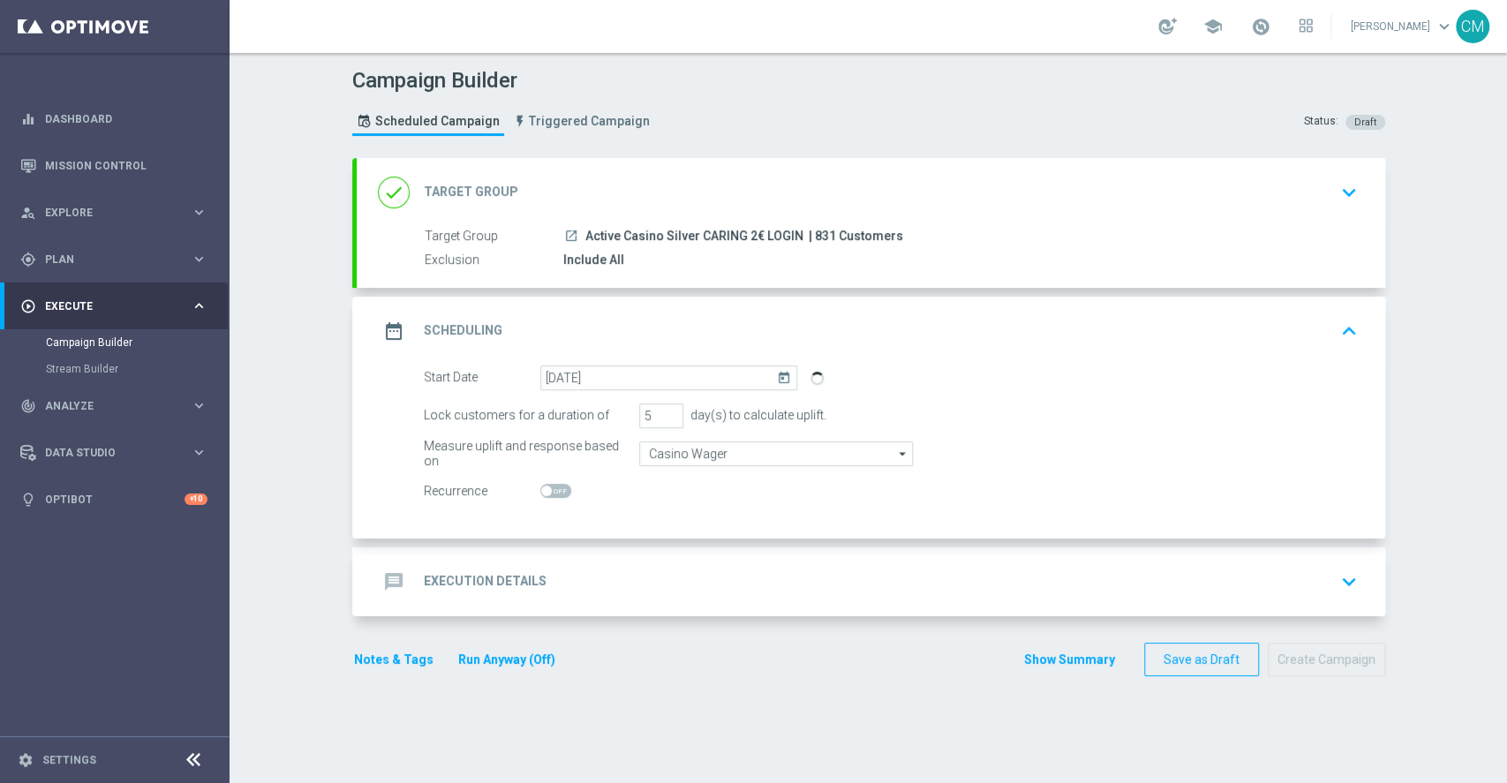
click at [650, 585] on div "message Execution Details keyboard_arrow_down" at bounding box center [871, 582] width 986 height 34
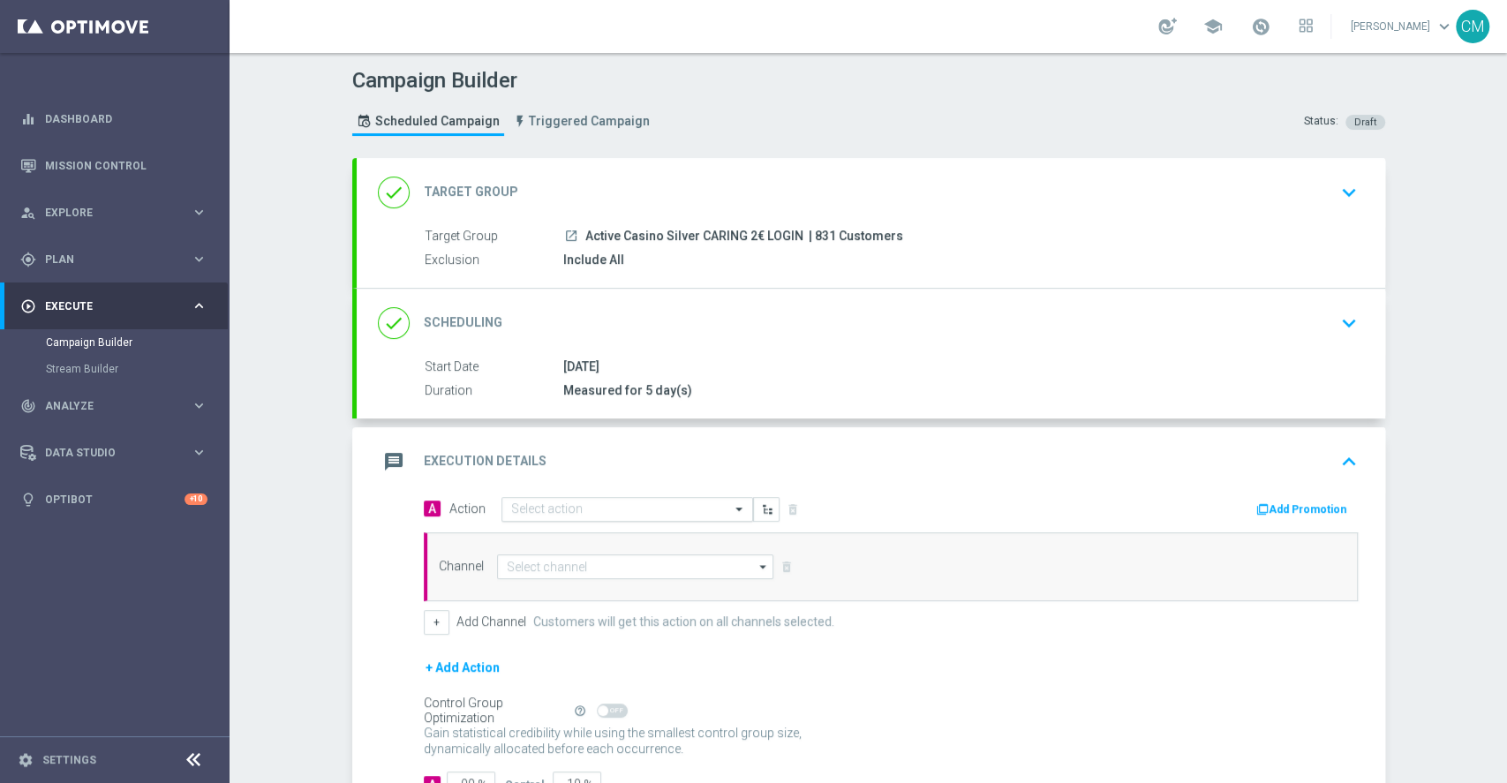
click at [582, 505] on input "text" at bounding box center [609, 509] width 197 height 15
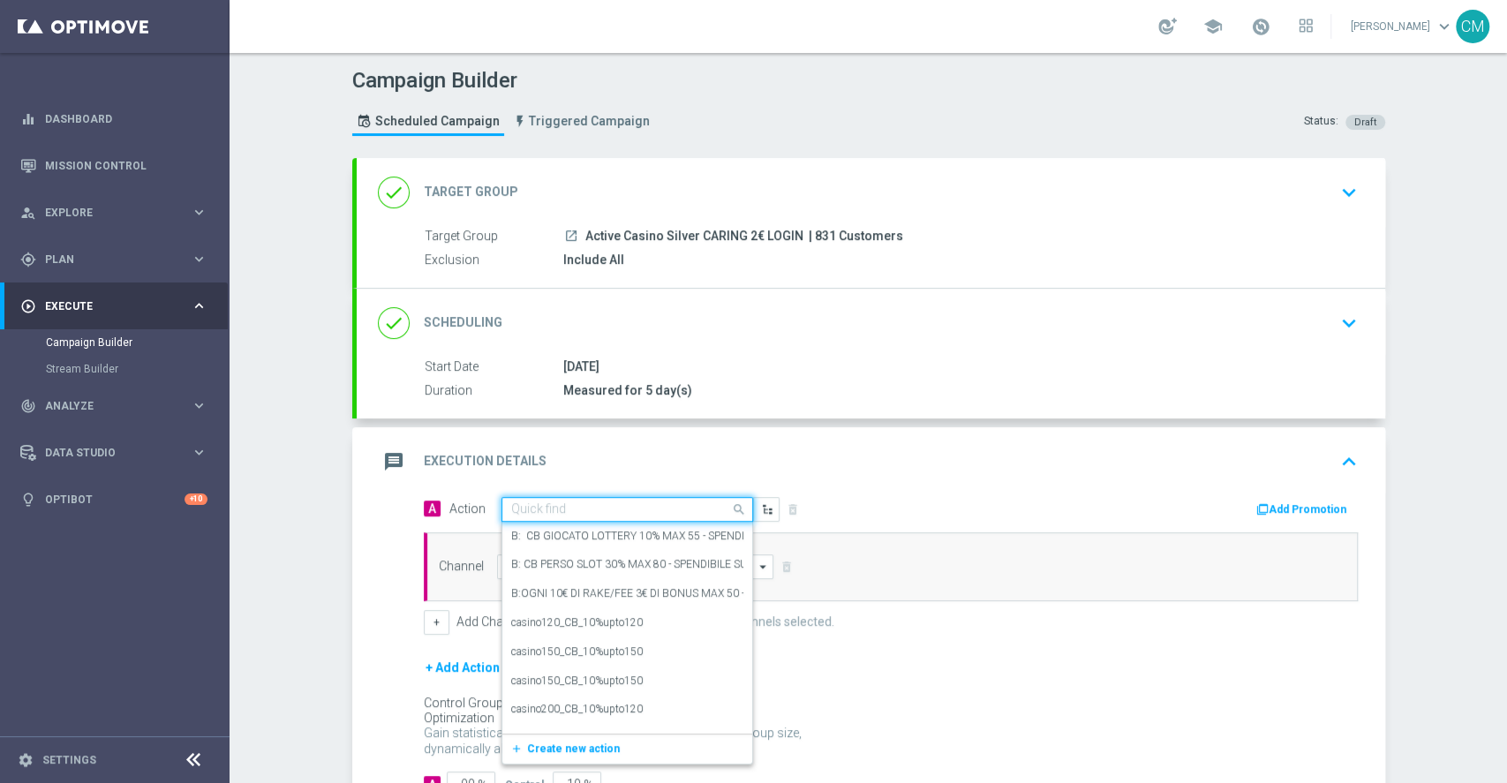
type input "3"
type input "2€ slo"
click at [582, 533] on div "A: BF 2€ SLOT edit" at bounding box center [627, 539] width 232 height 29
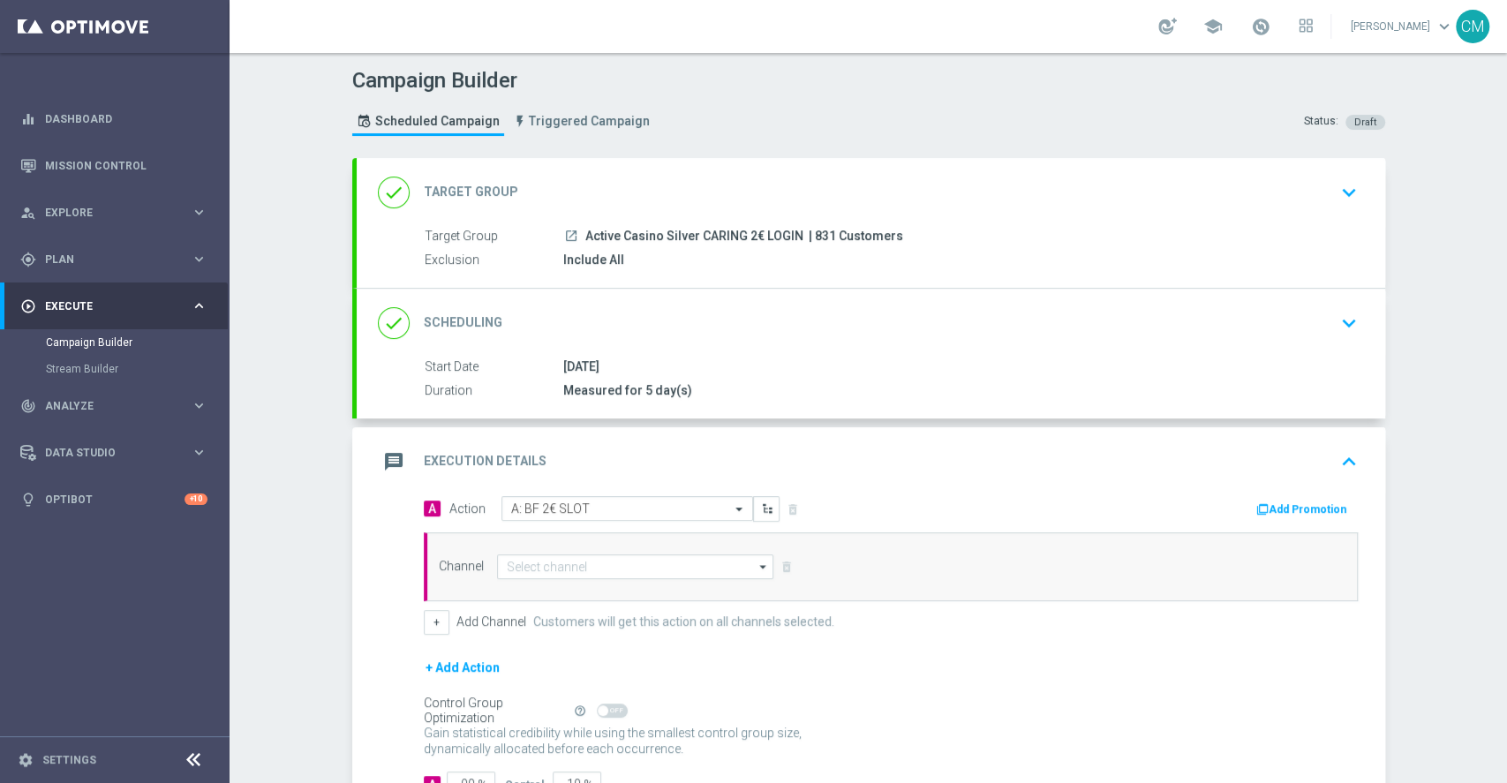
click at [1255, 510] on button "Add Promotion" at bounding box center [1304, 509] width 98 height 19
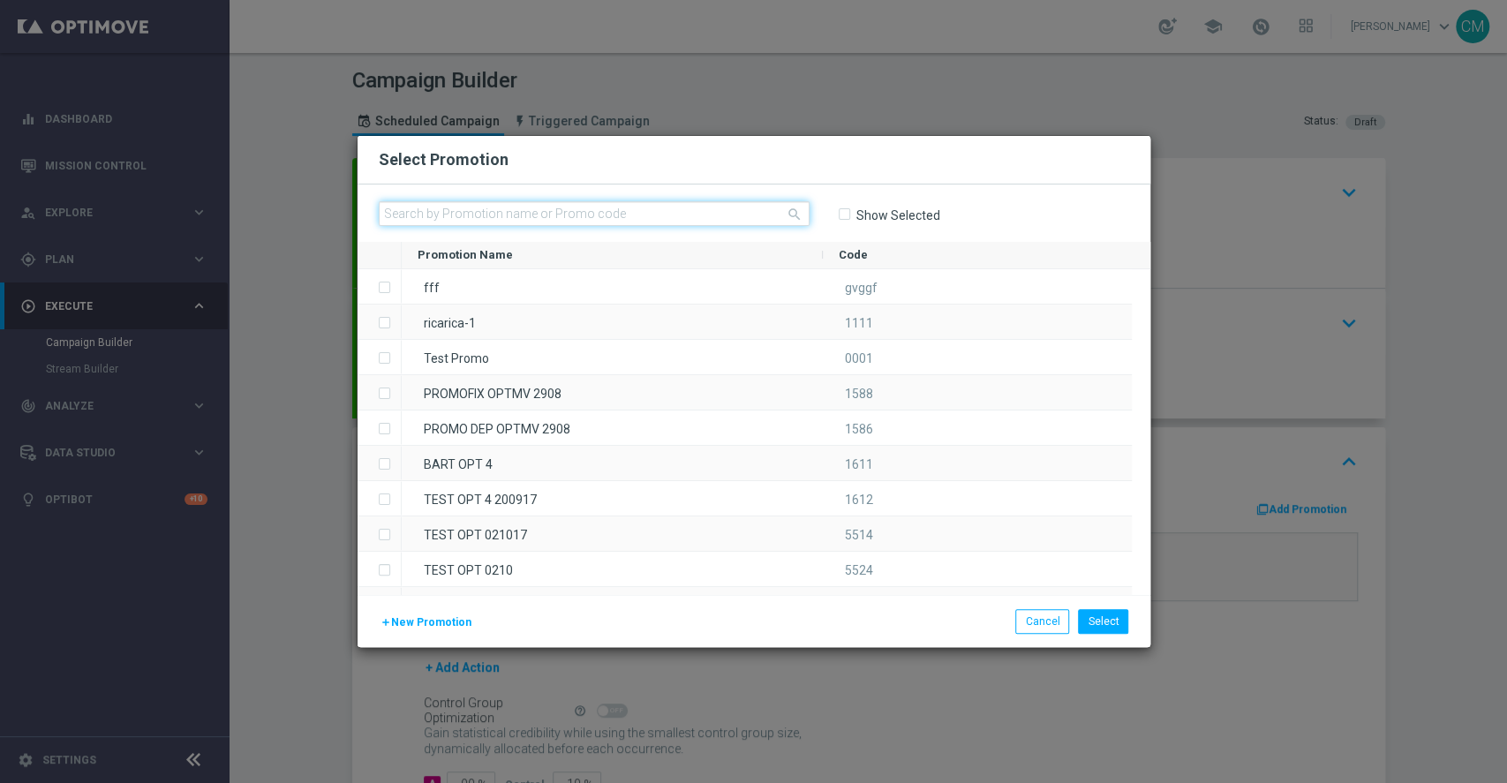
click at [608, 215] on input "text" at bounding box center [594, 213] width 431 height 25
paste input "241691"
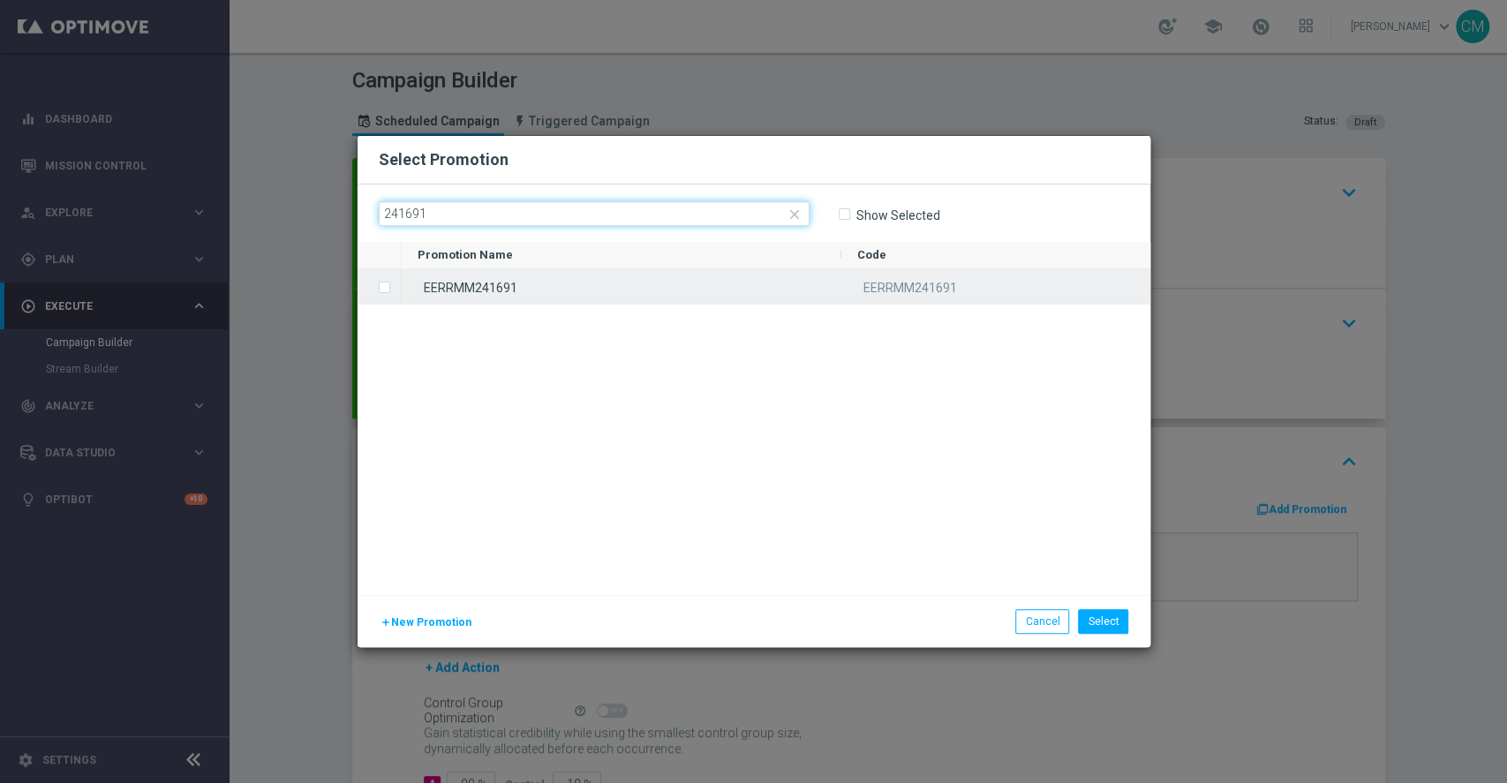
type input "241691"
click at [600, 276] on div "EERRMM241691" at bounding box center [622, 286] width 440 height 34
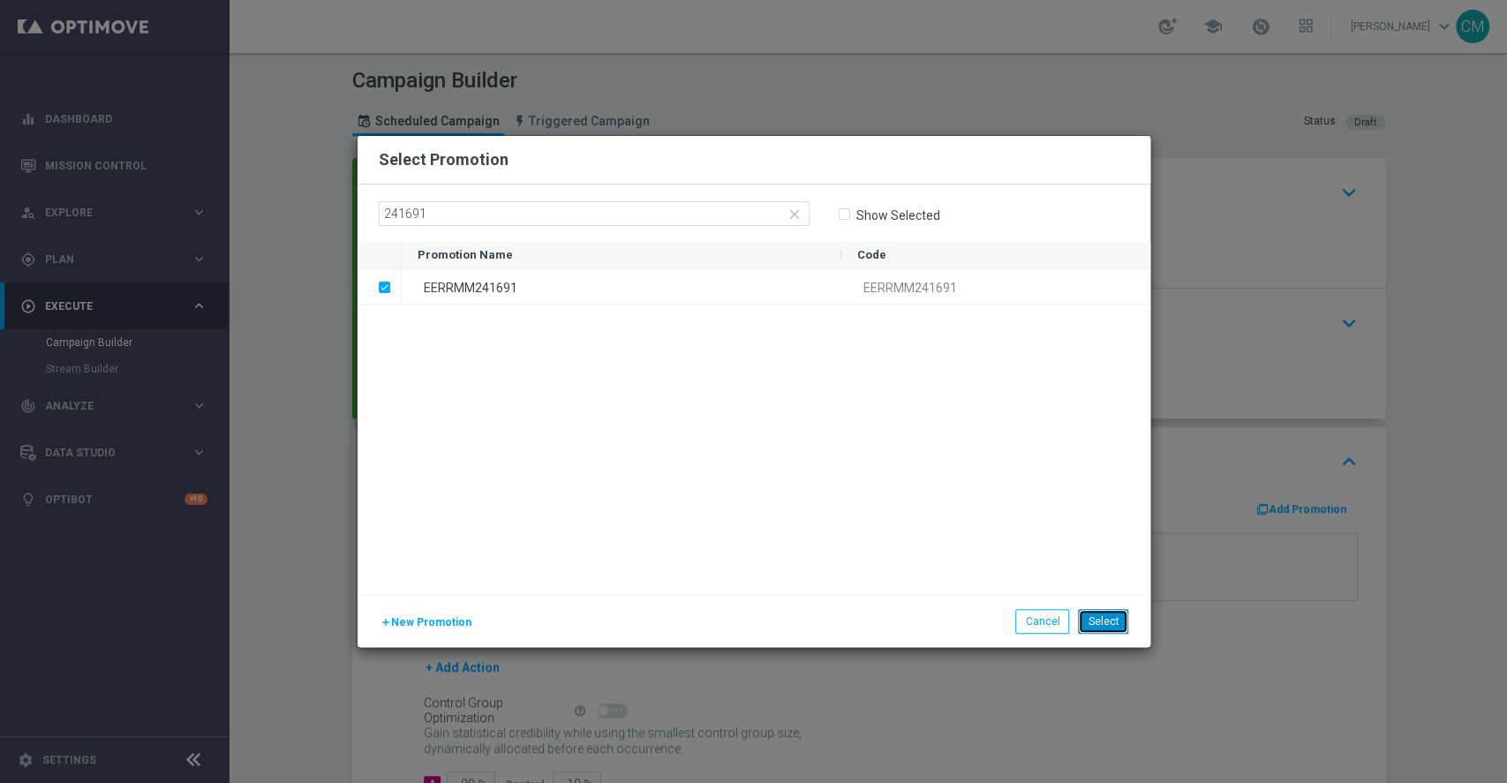
click at [1126, 630] on button "Select" at bounding box center [1103, 621] width 50 height 25
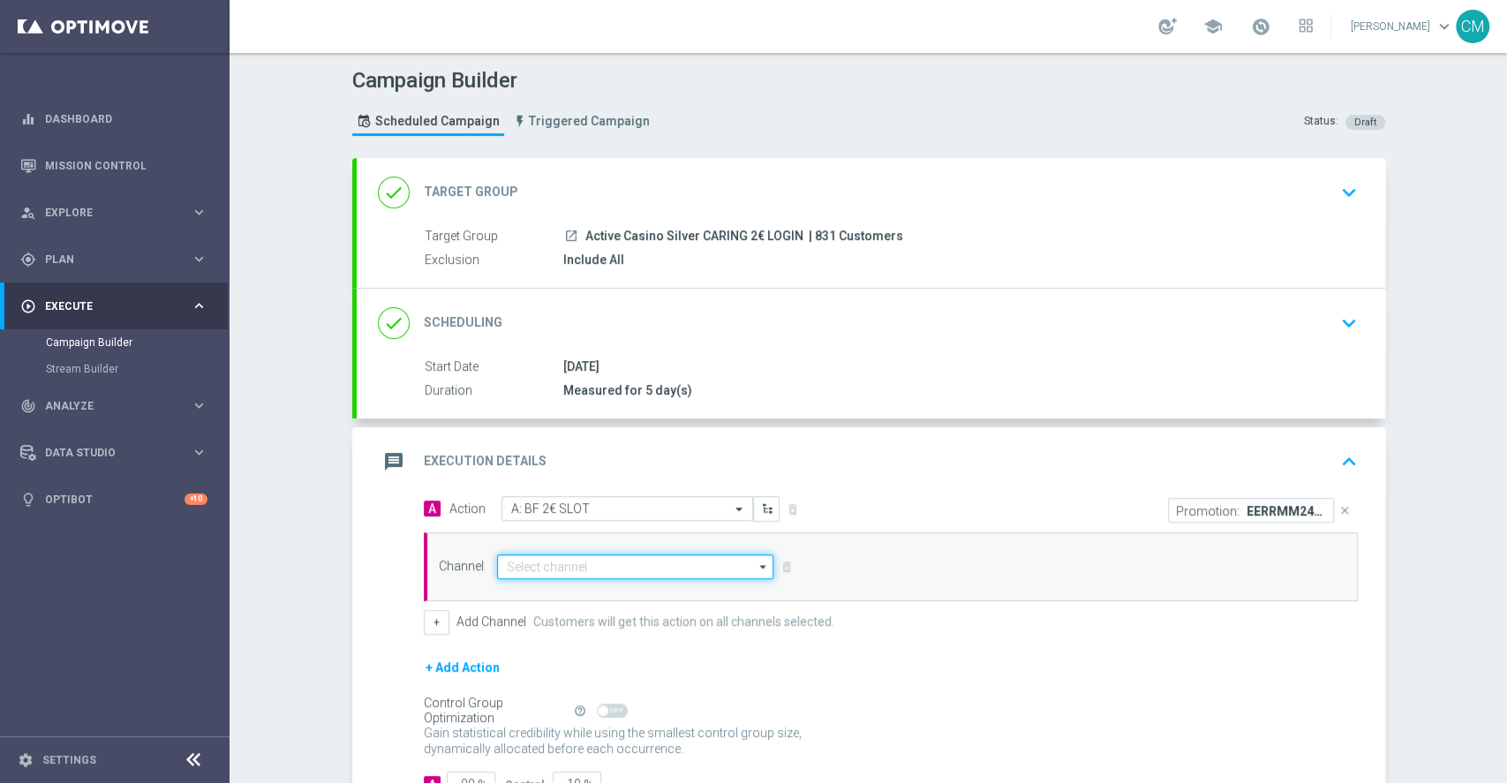
click at [623, 568] on input at bounding box center [635, 567] width 277 height 25
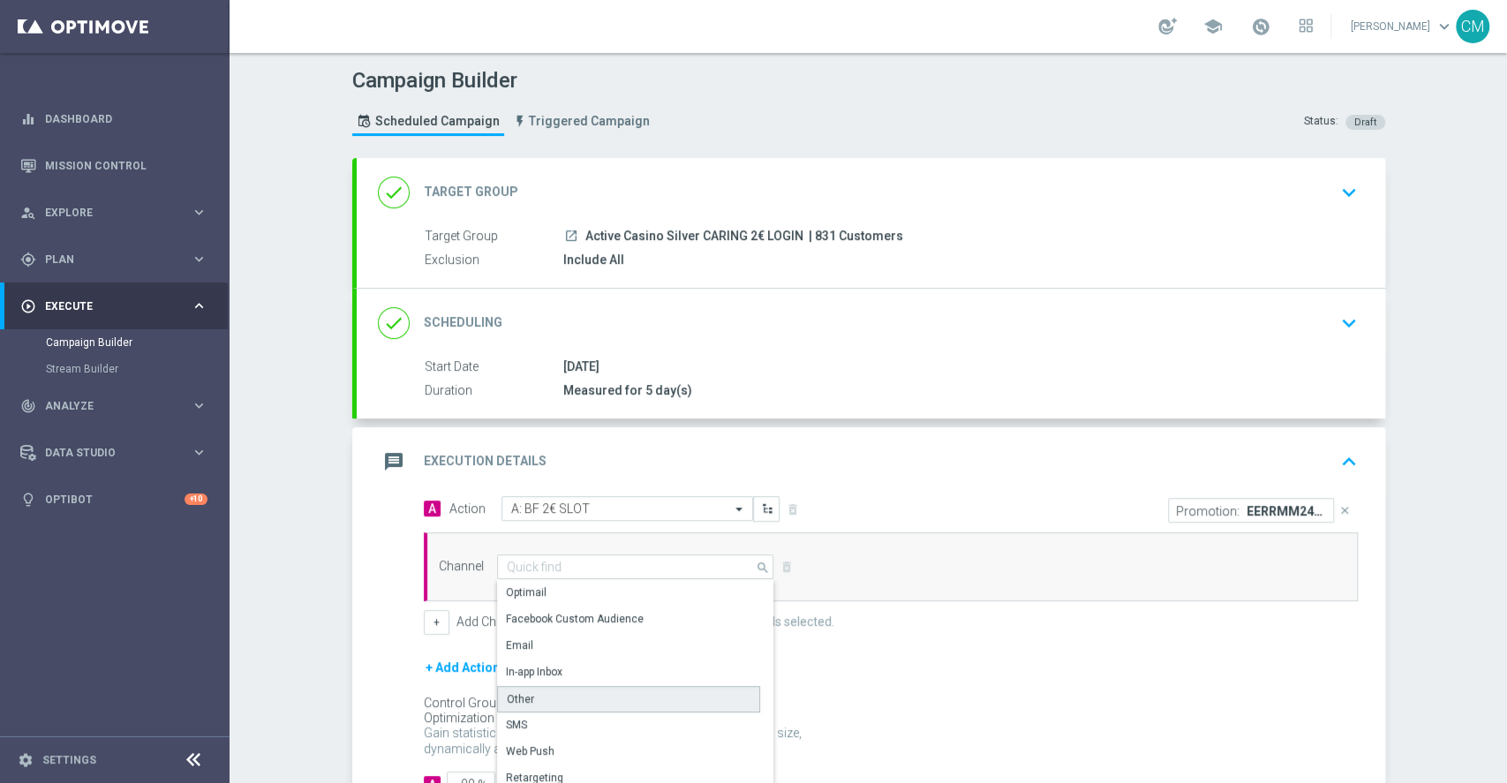
click at [562, 652] on div "Other" at bounding box center [628, 699] width 263 height 26
type input "Other"
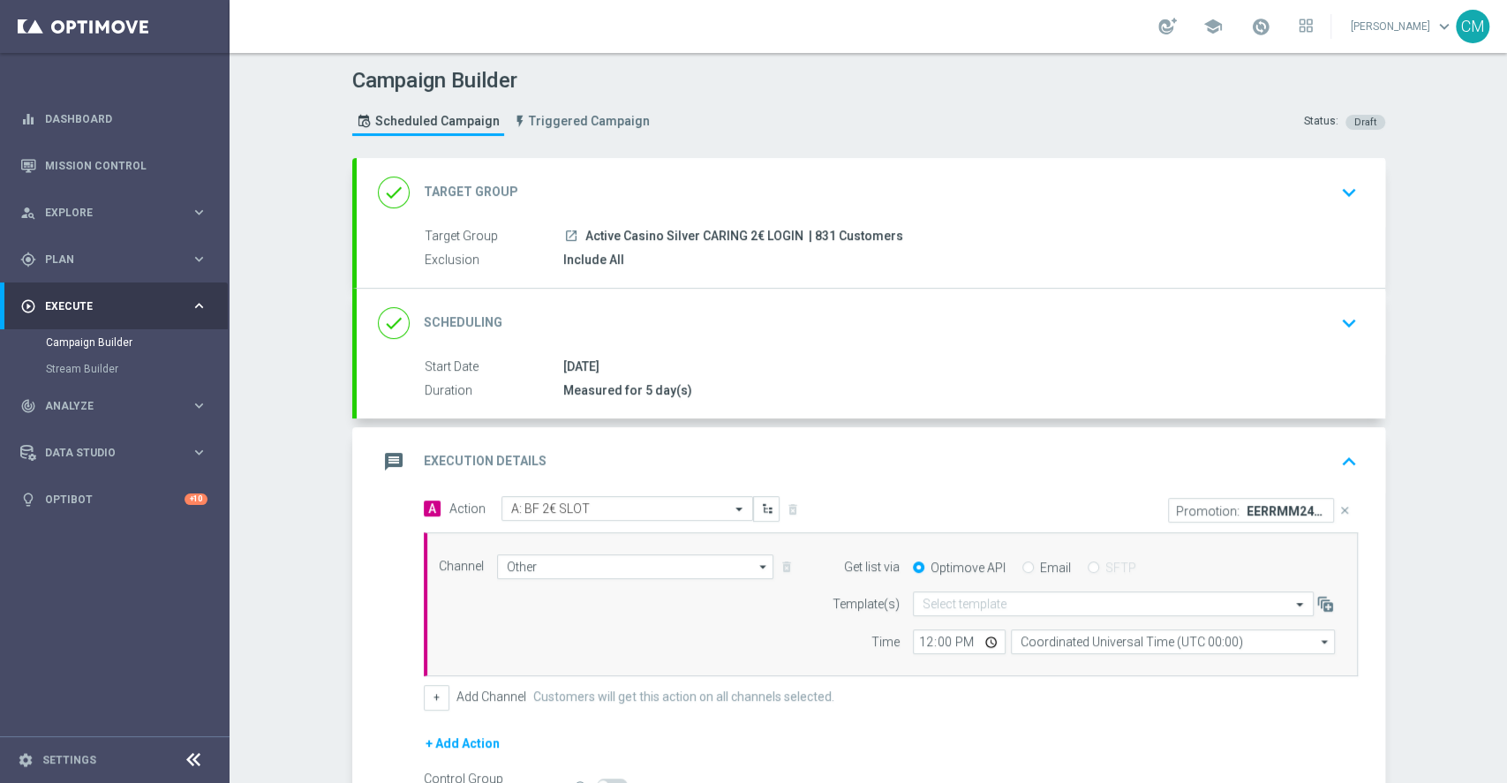
click at [1023, 564] on input "Email" at bounding box center [1028, 568] width 11 height 11
radio input "true"
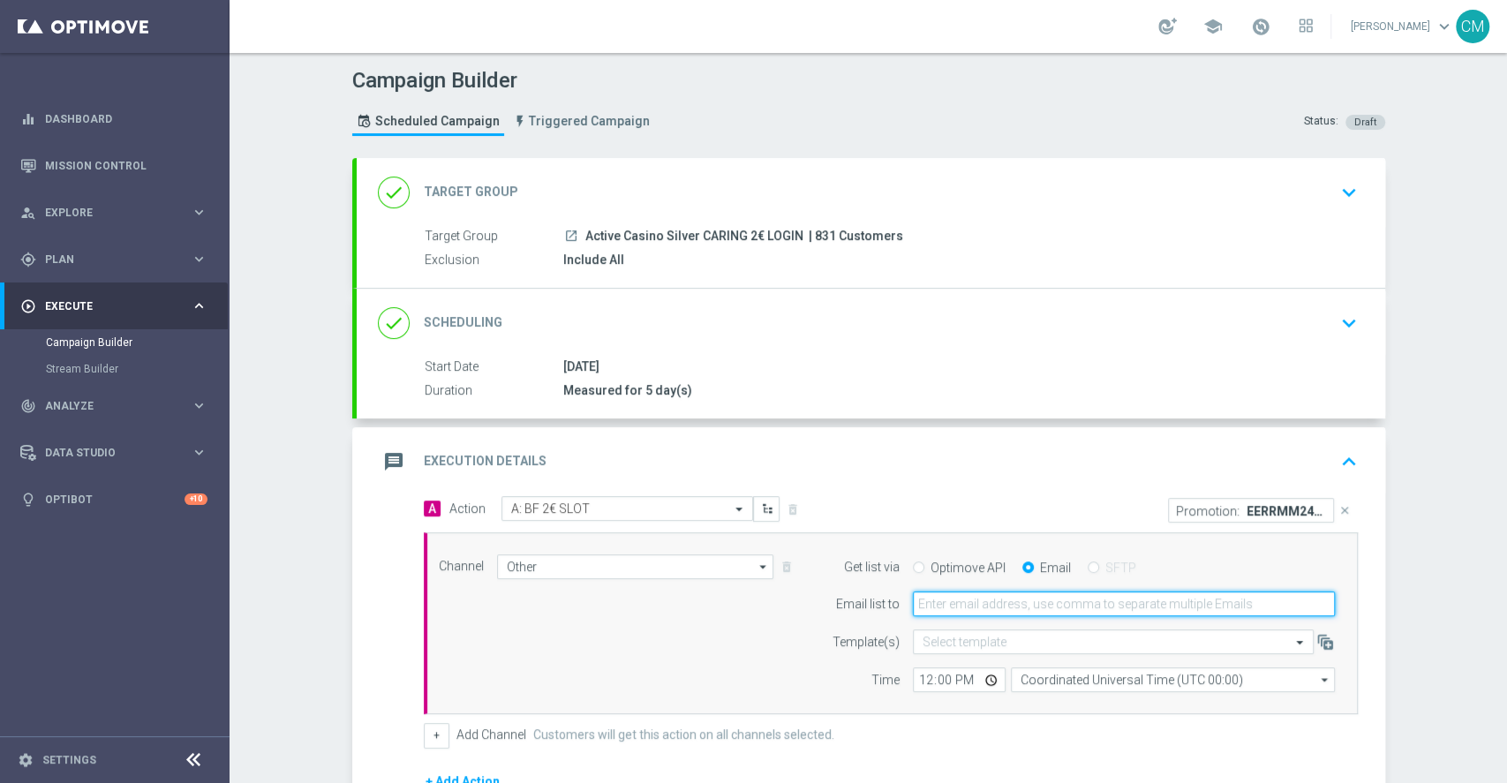
click at [953, 599] on input "email" at bounding box center [1124, 604] width 422 height 25
type input "cecilia.mascelli@sisal.it"
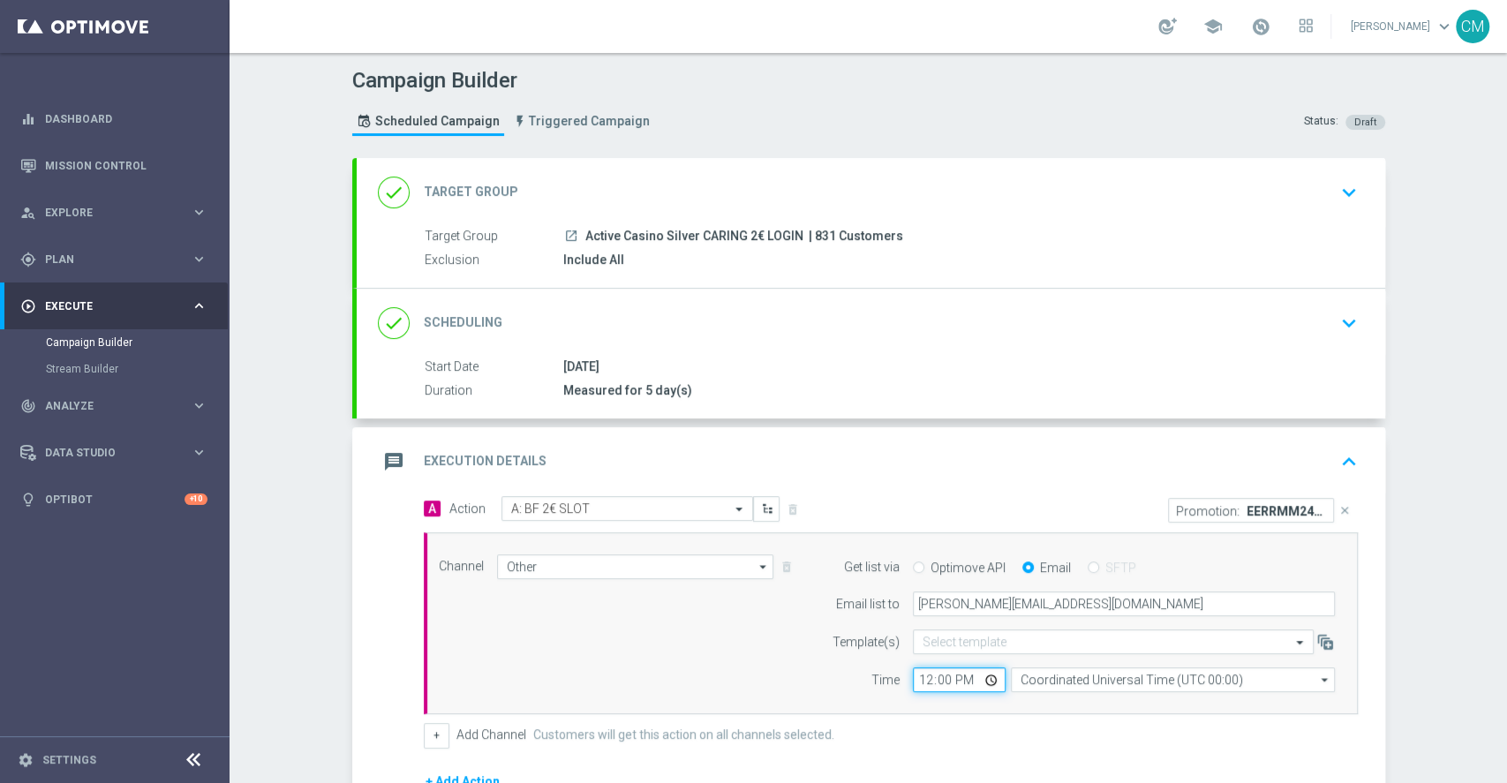
click at [919, 652] on input "12:00" at bounding box center [959, 680] width 93 height 25
type input "17:25"
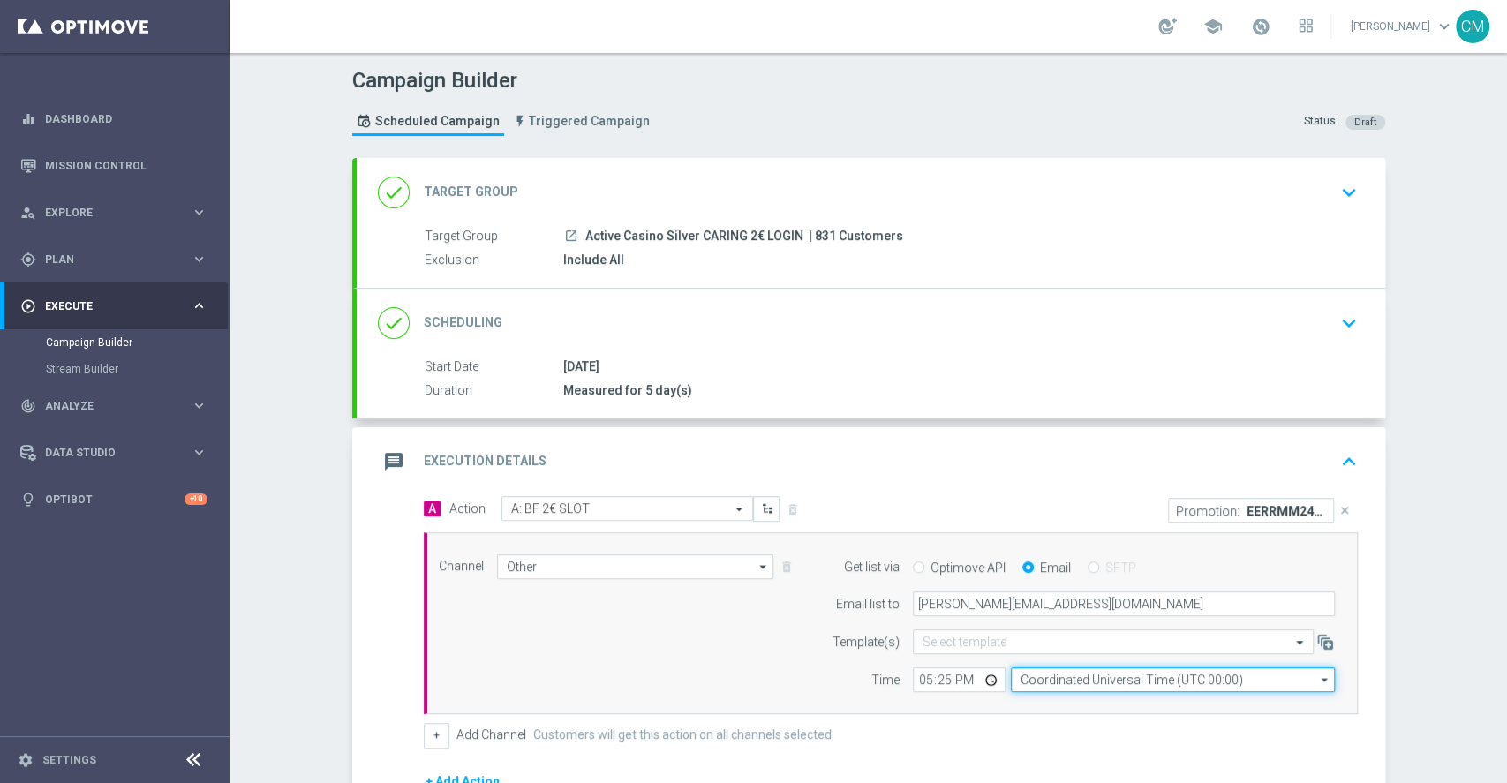
click at [1073, 652] on input "Coordinated Universal Time (UTC 00:00)" at bounding box center [1173, 680] width 324 height 25
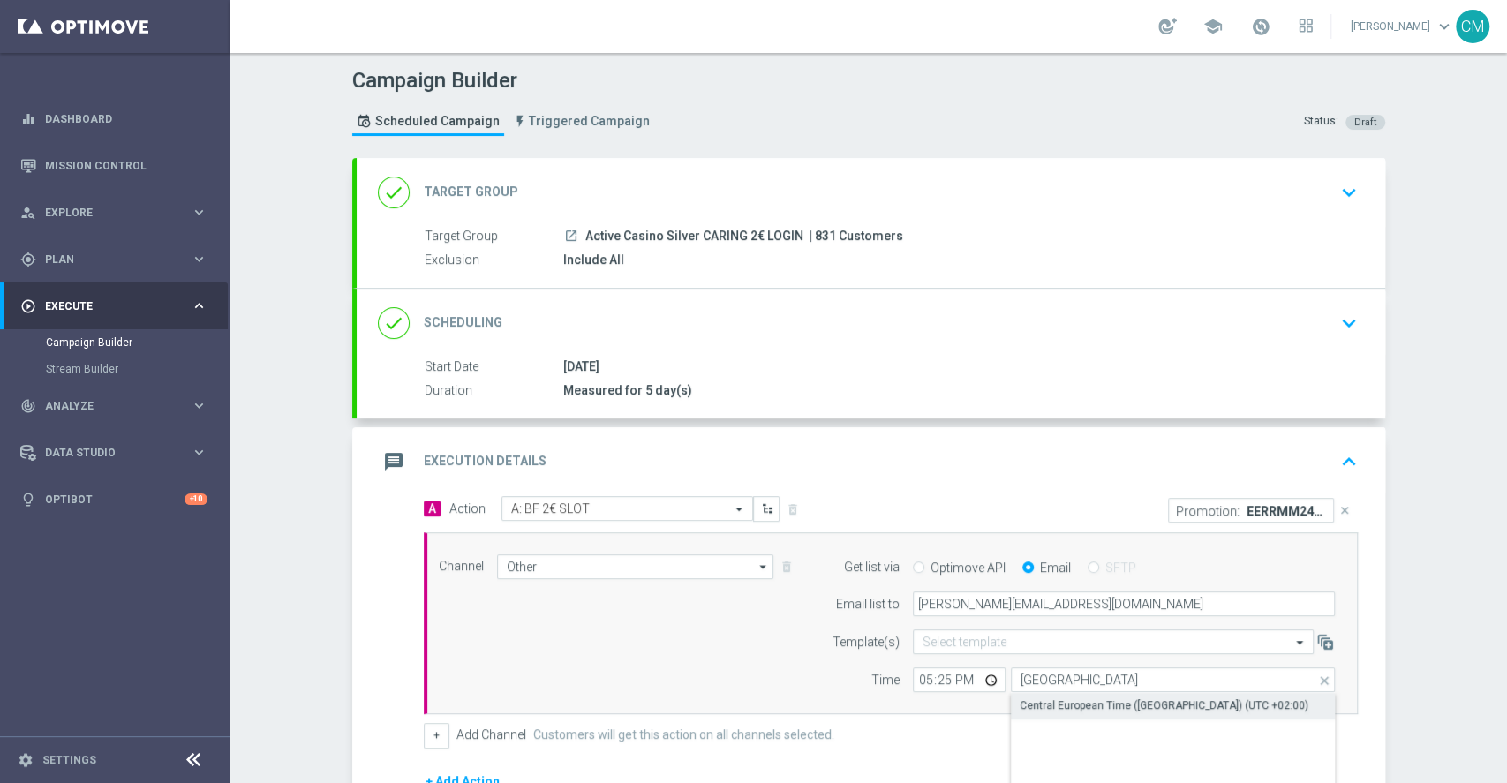
click at [1089, 652] on div "Central European Time (Paris) (UTC +02:00)" at bounding box center [1164, 706] width 289 height 16
type input "Central European Time (Paris) (UTC +02:00)"
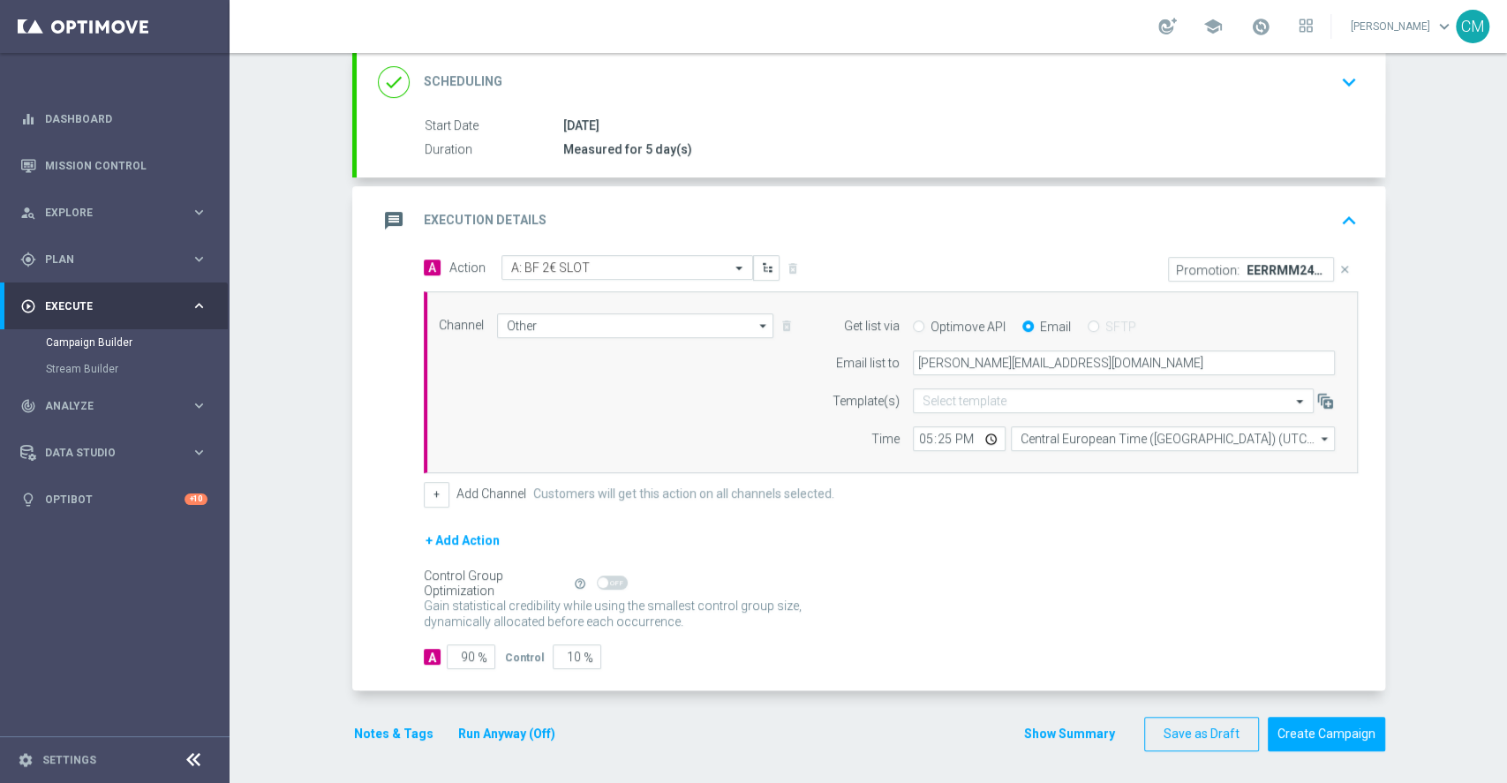
click at [1094, 652] on button "Show Summary" at bounding box center [1069, 734] width 93 height 20
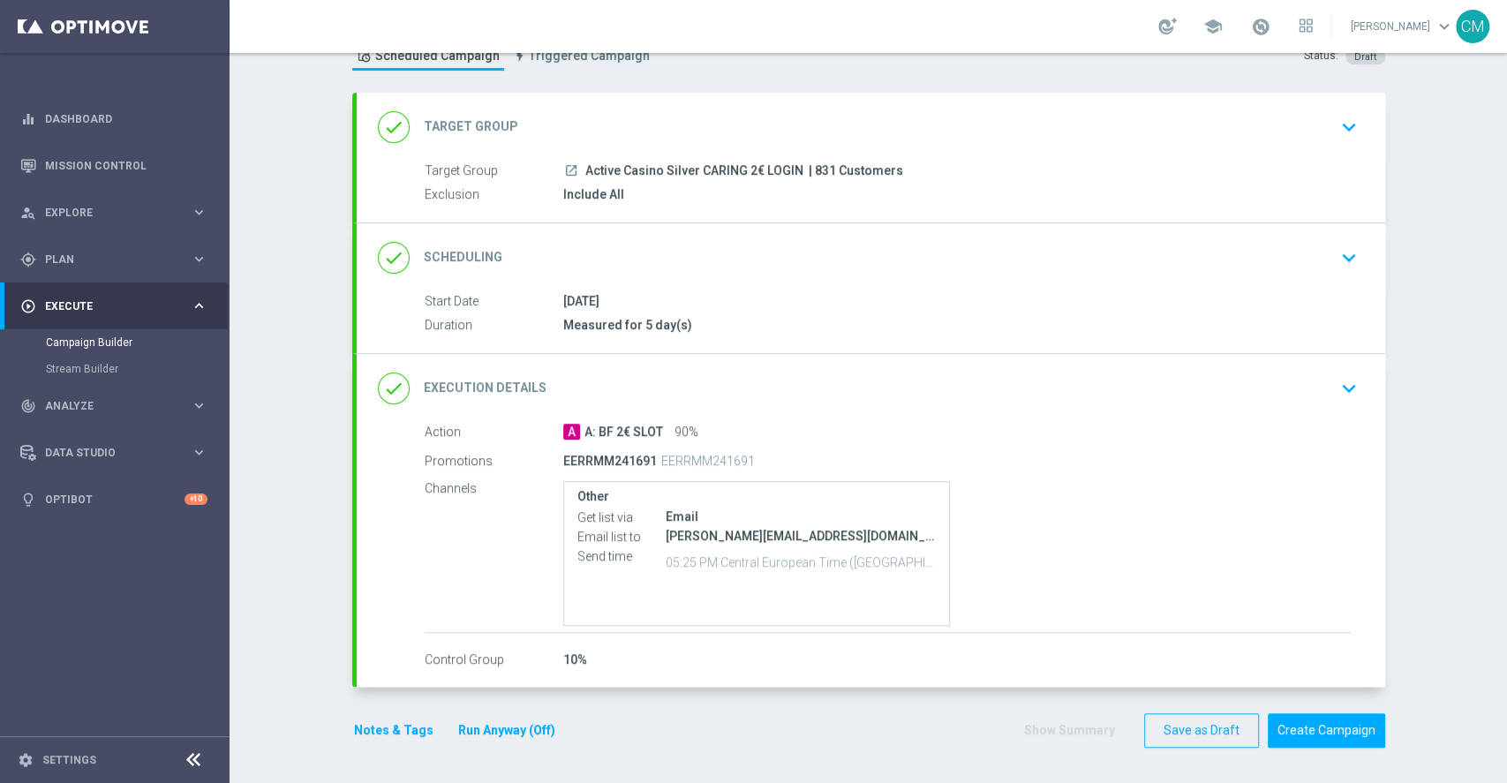
scroll to position [64, 0]
click at [364, 652] on button "Notes & Tags" at bounding box center [393, 733] width 83 height 22
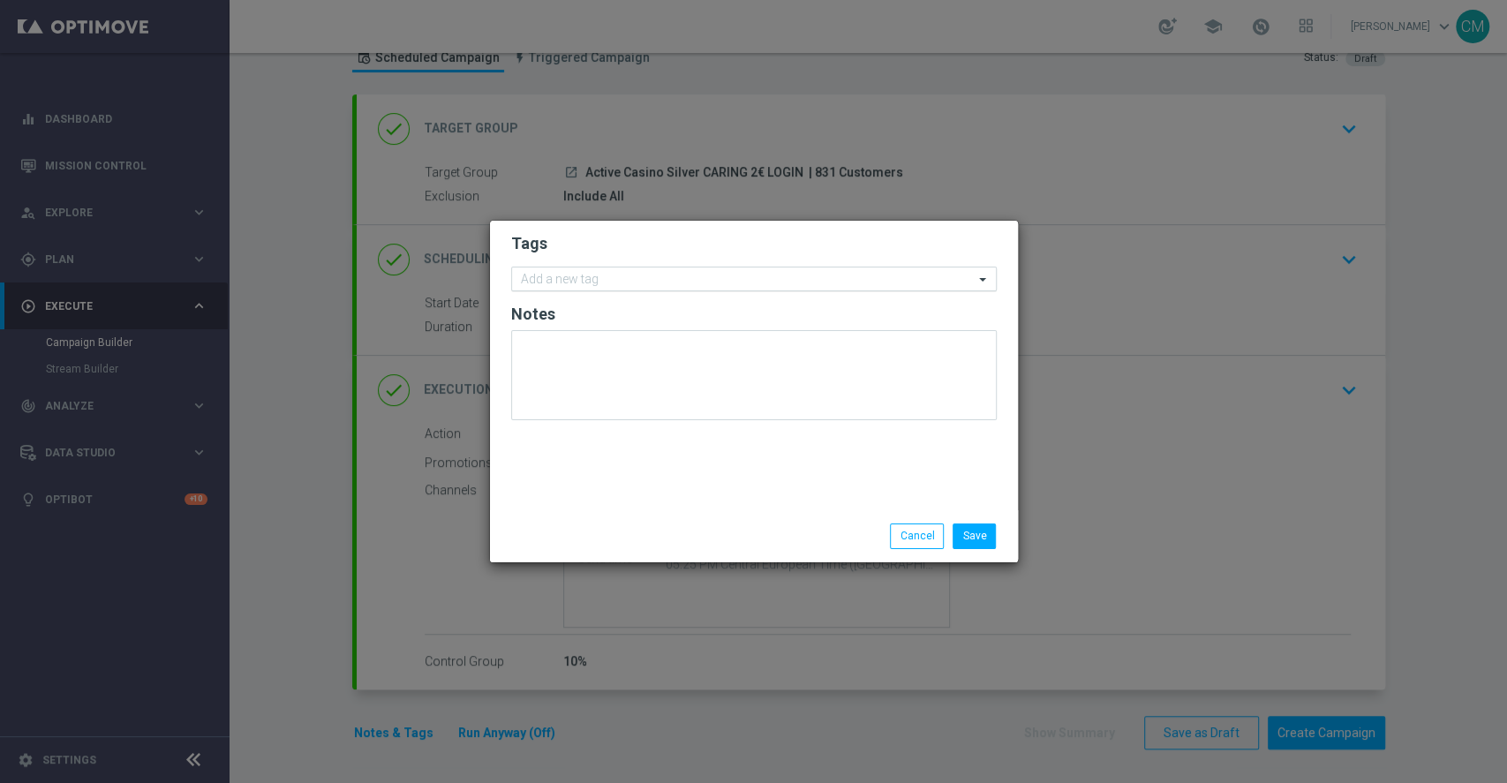
click at [543, 279] on input "text" at bounding box center [747, 280] width 453 height 15
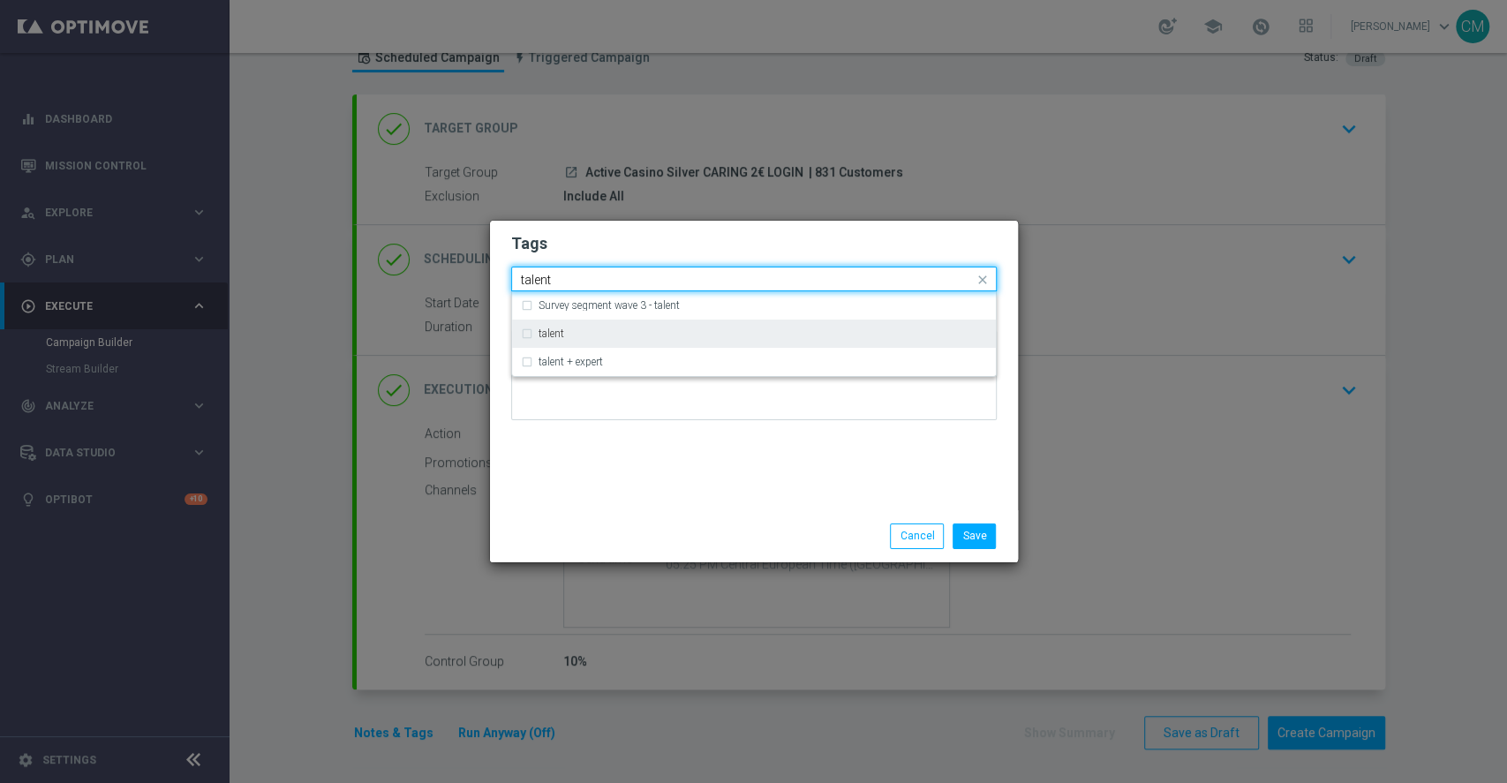
click at [575, 329] on div "talent" at bounding box center [763, 333] width 449 height 11
type input "talent"
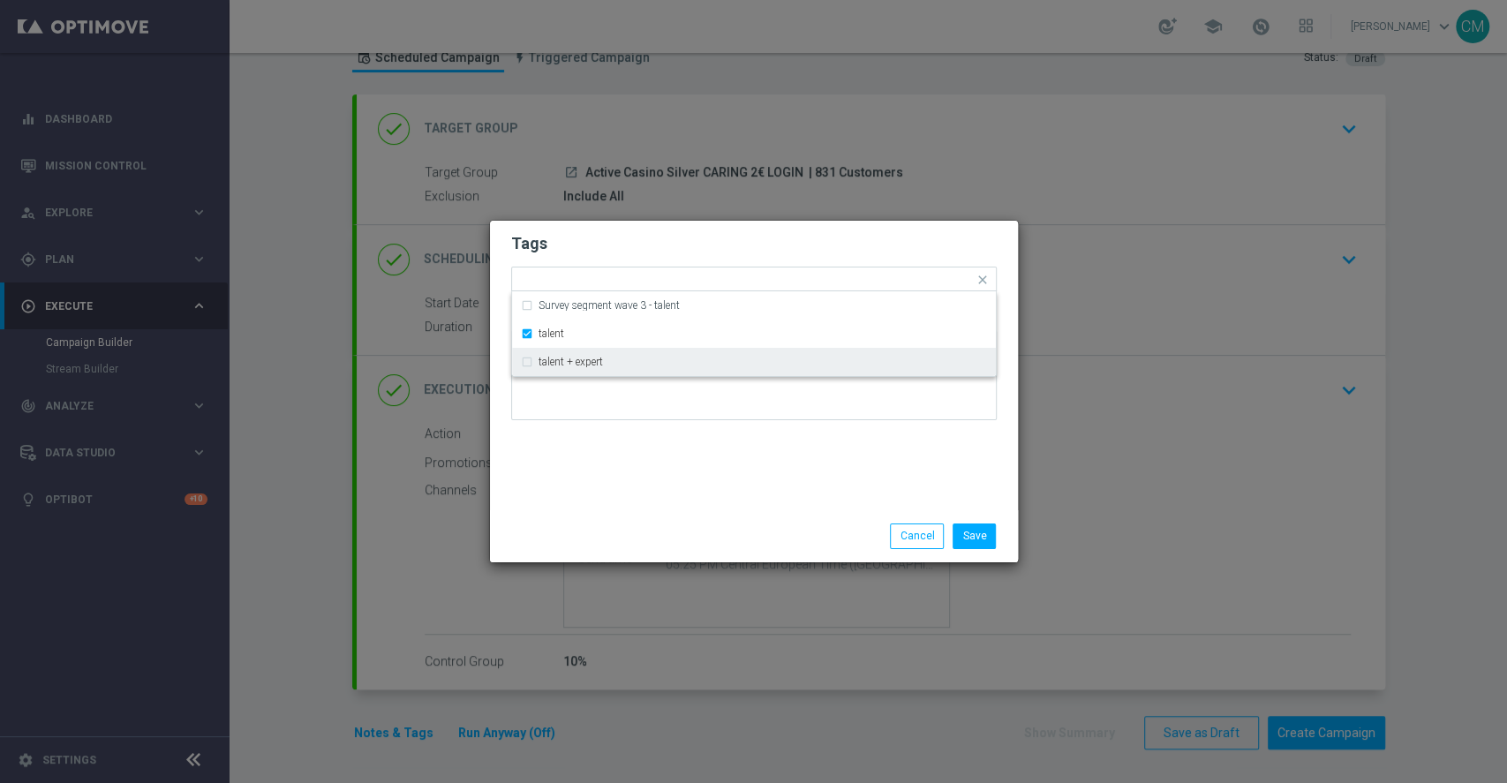
click at [608, 454] on div "Tags Quick find × talent Survey segment wave 3 - talent talent talent + expert …" at bounding box center [754, 366] width 528 height 290
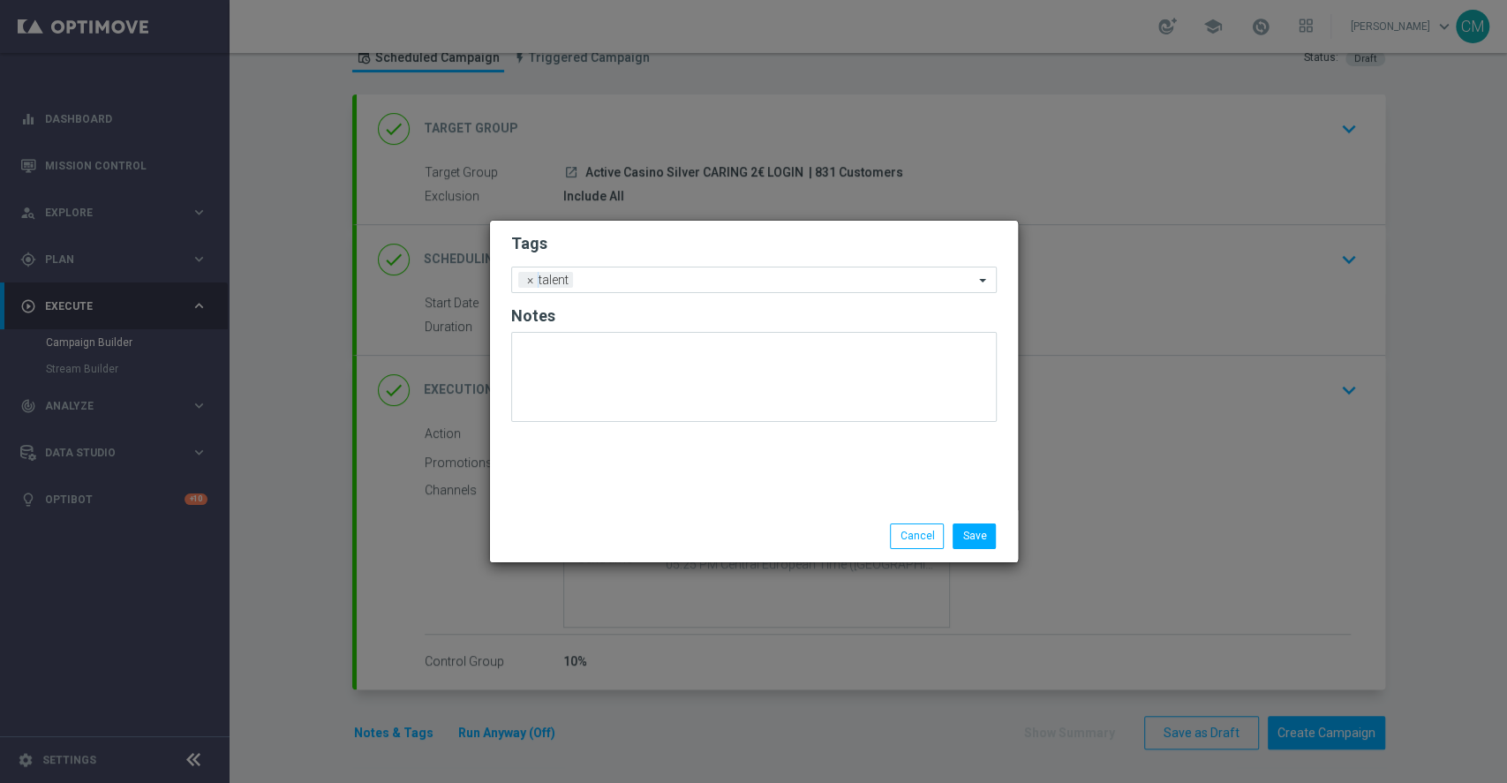
click at [609, 296] on form "Tags Add a new tag × talent Notes" at bounding box center [754, 332] width 486 height 207
click at [606, 279] on input "text" at bounding box center [777, 281] width 394 height 15
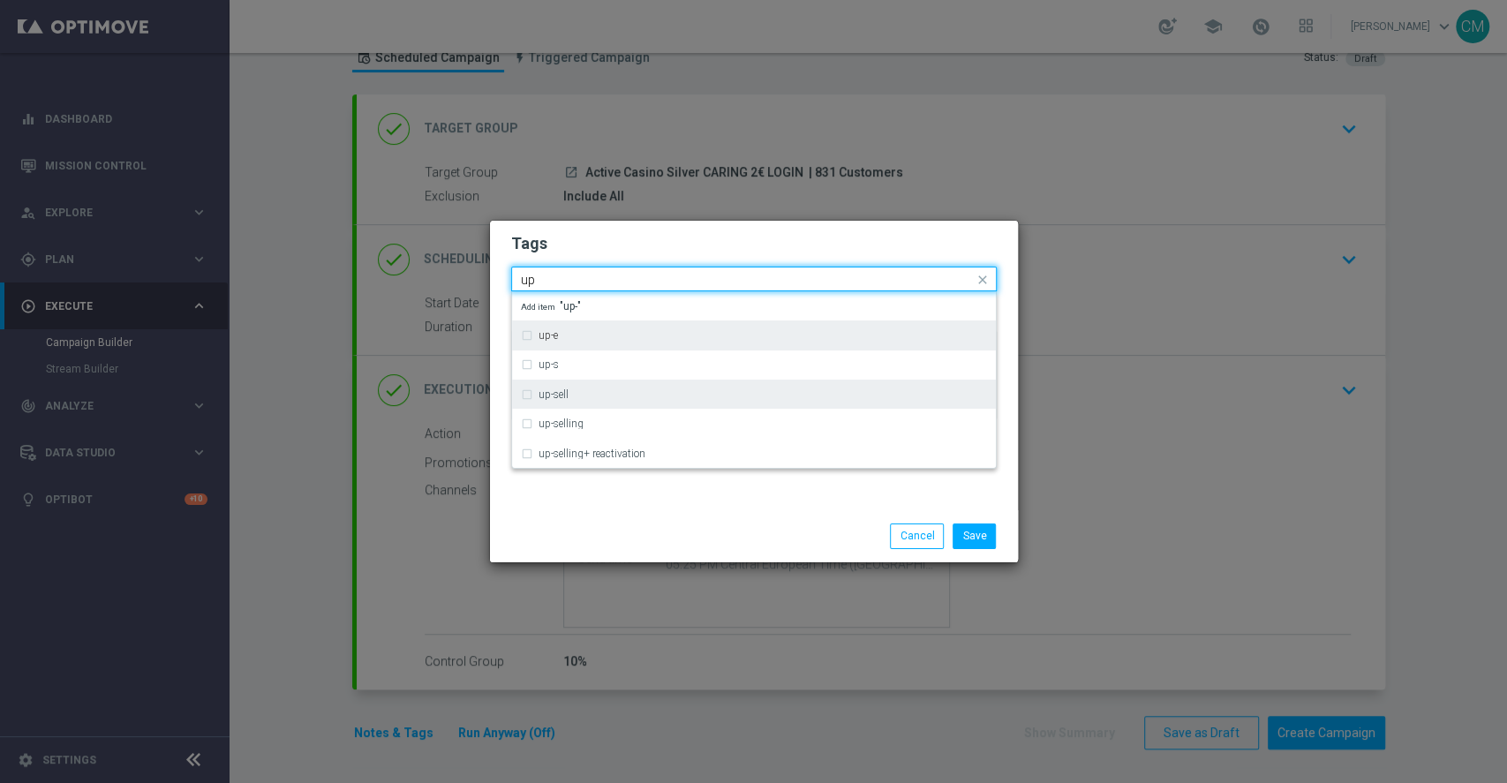
type input "u"
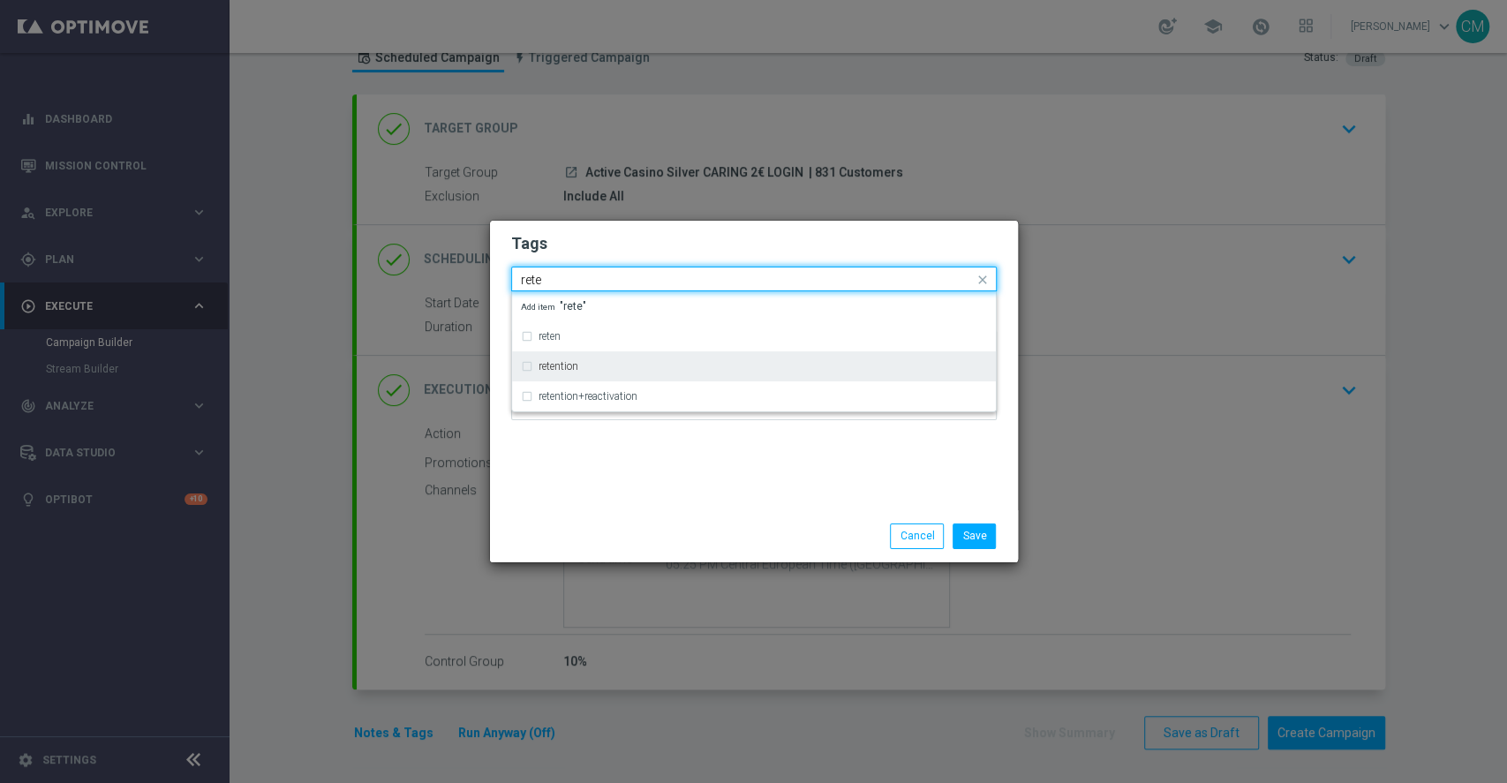
click at [610, 358] on div "retention" at bounding box center [754, 366] width 466 height 28
type input "rete"
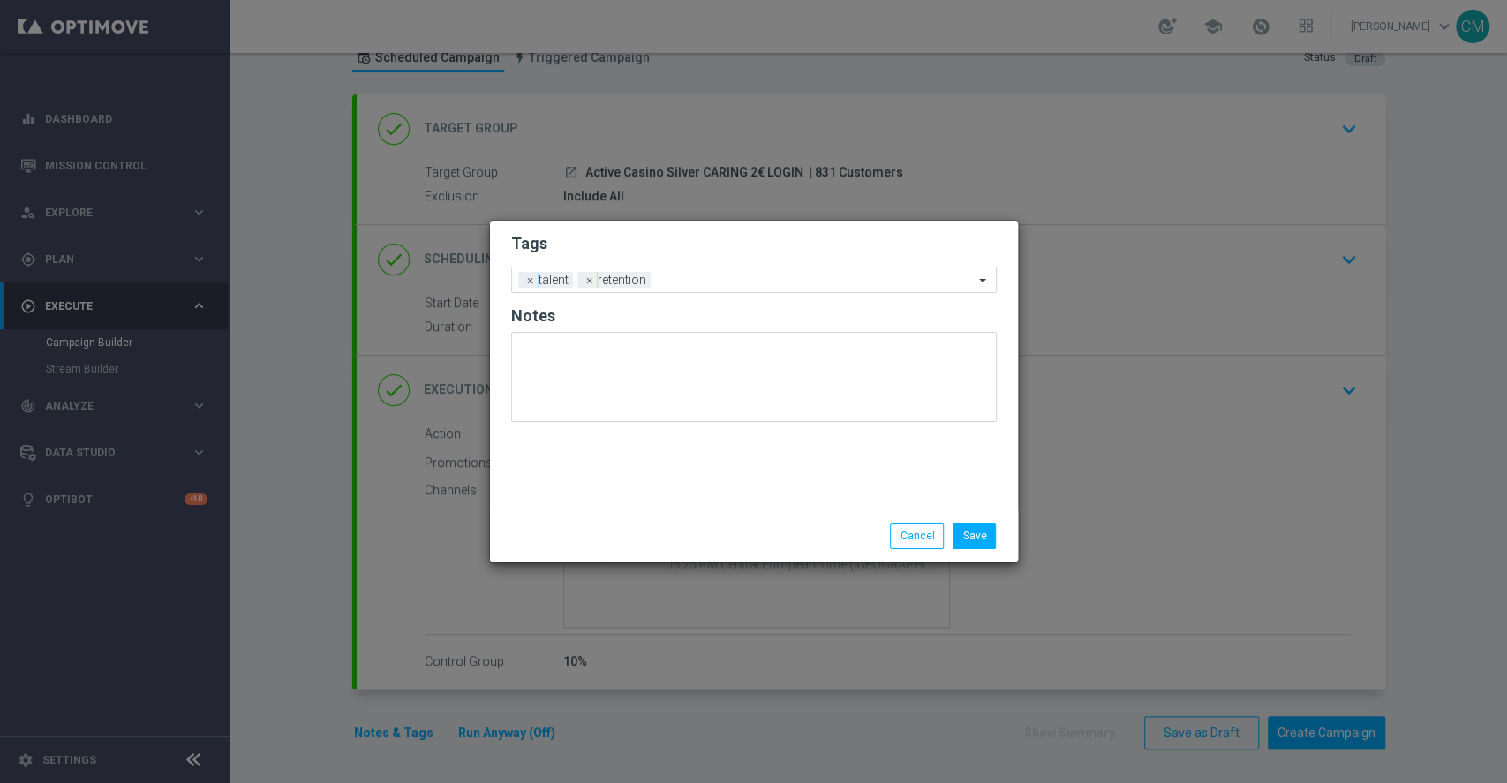
click at [650, 479] on div "Tags Add a new tag × talent × retention Notes" at bounding box center [754, 366] width 528 height 290
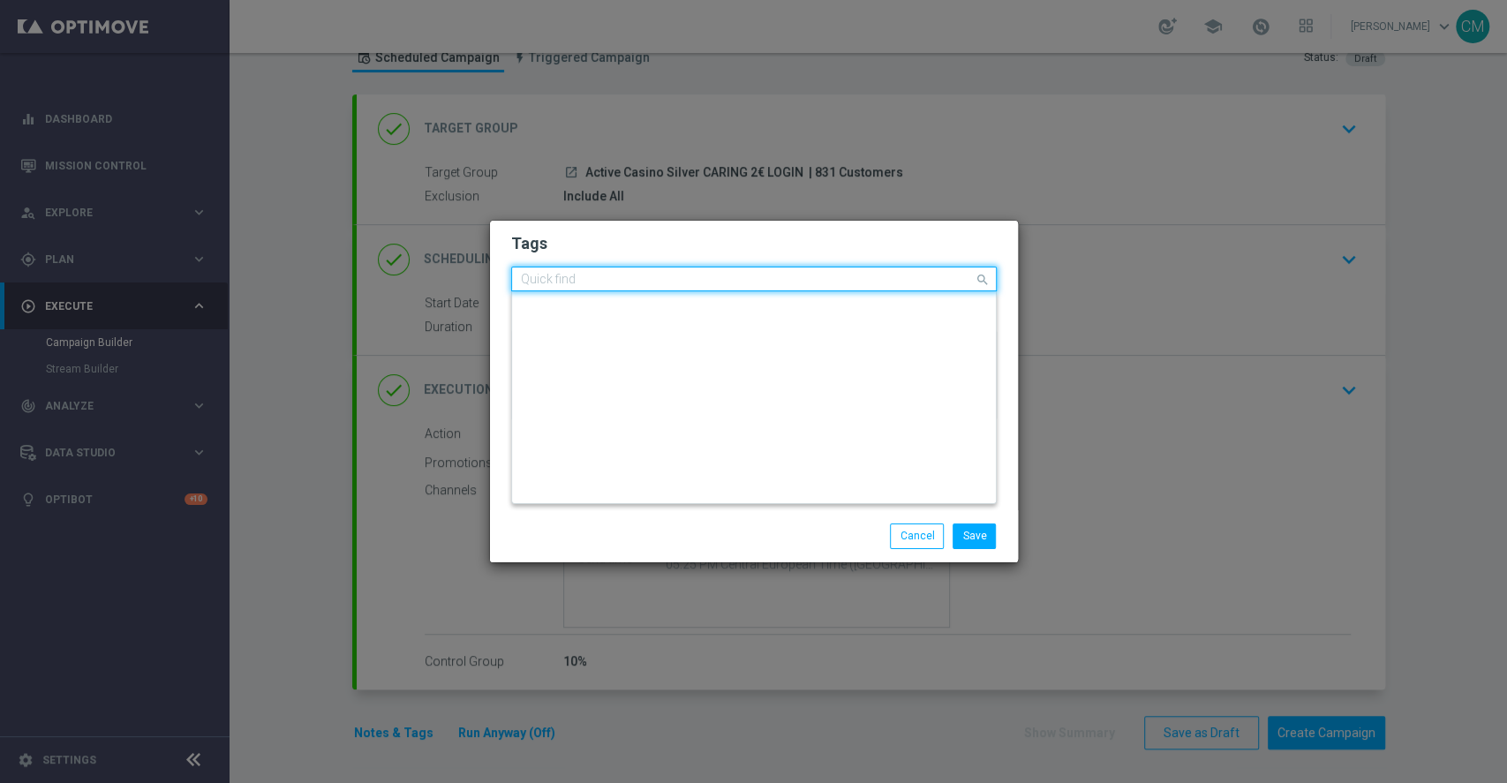
click at [669, 287] on input "text" at bounding box center [747, 280] width 453 height 15
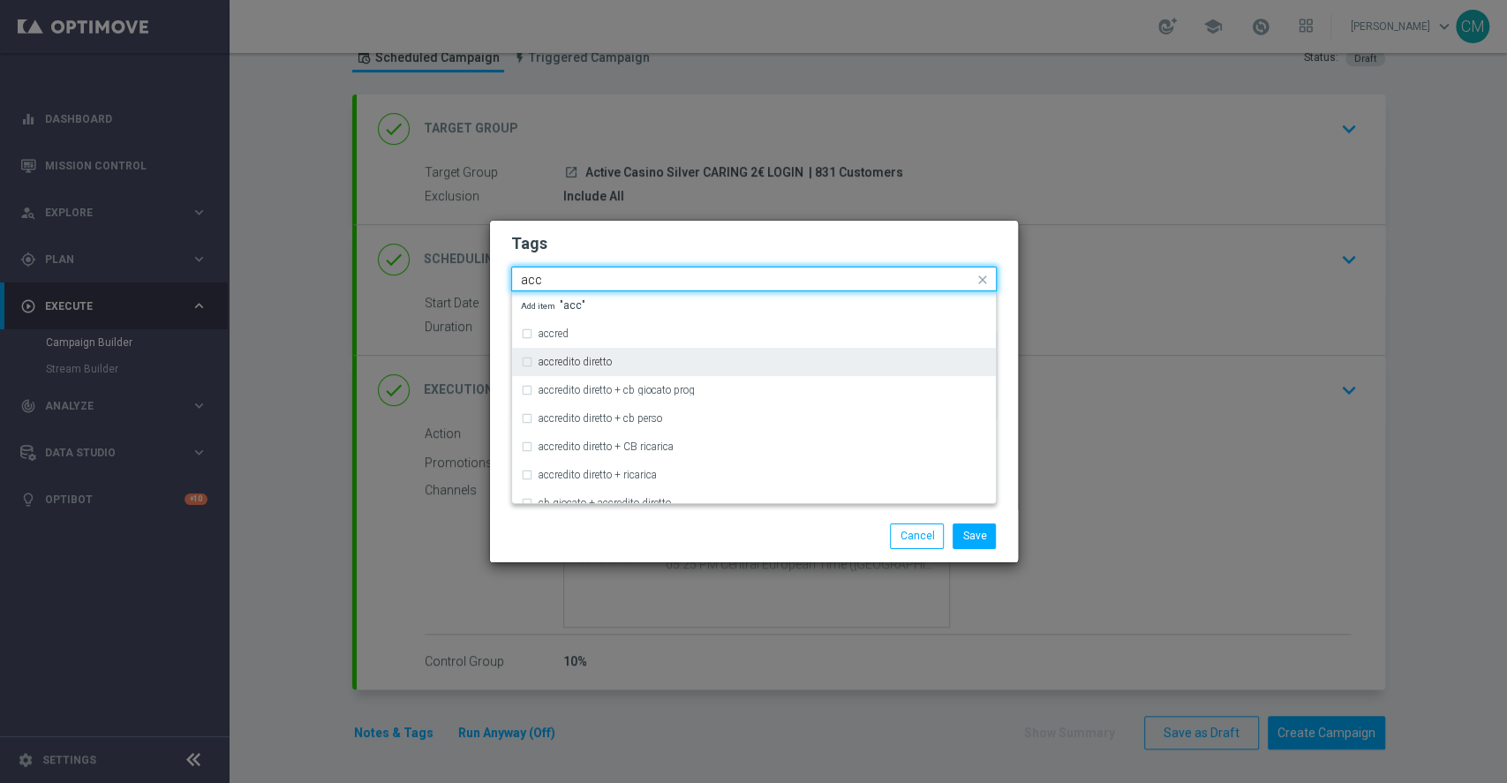
click at [659, 360] on div "accredito diretto" at bounding box center [763, 362] width 449 height 11
type input "acc"
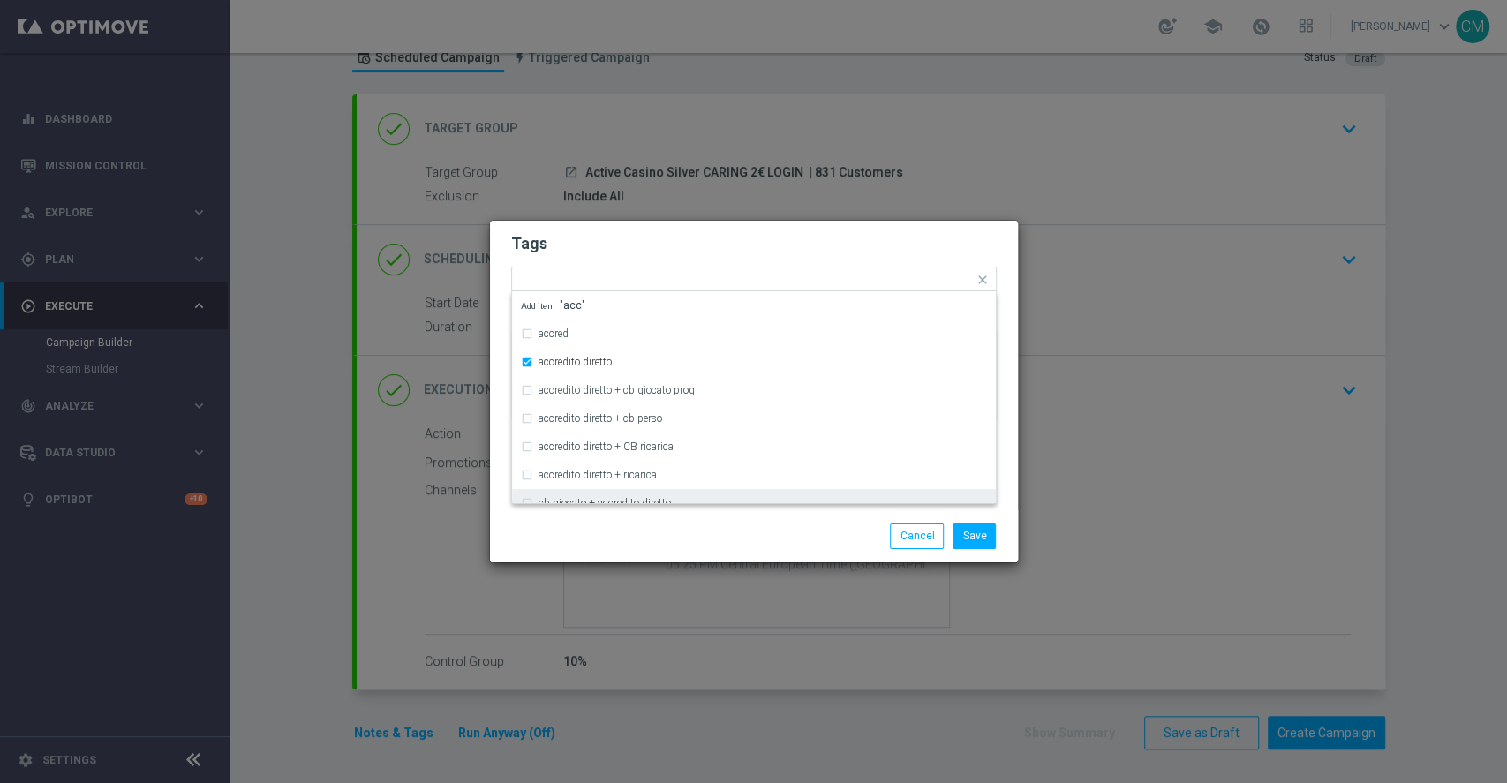
click at [713, 526] on div "Save Cancel" at bounding box center [839, 536] width 342 height 25
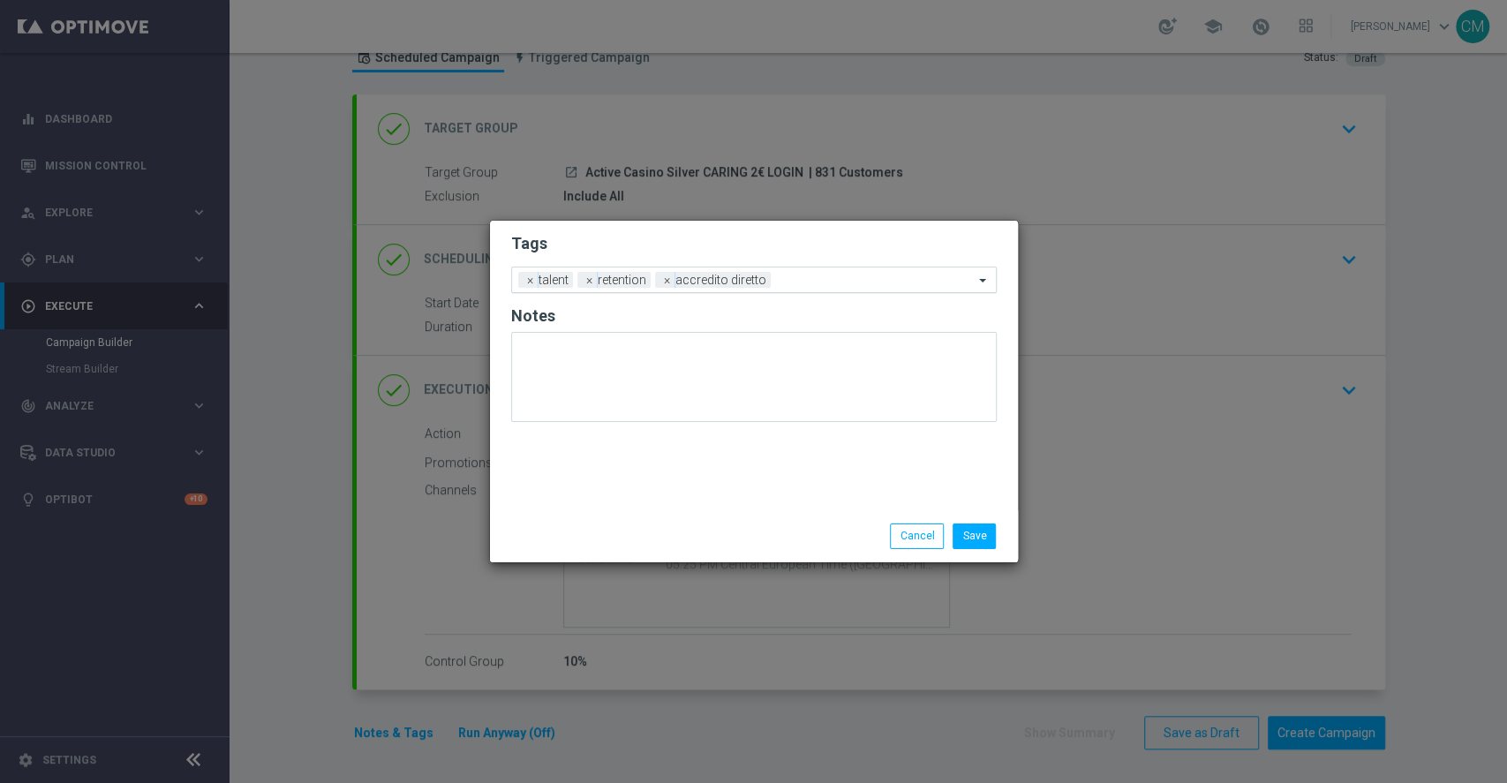
click at [778, 283] on input "text" at bounding box center [876, 281] width 196 height 15
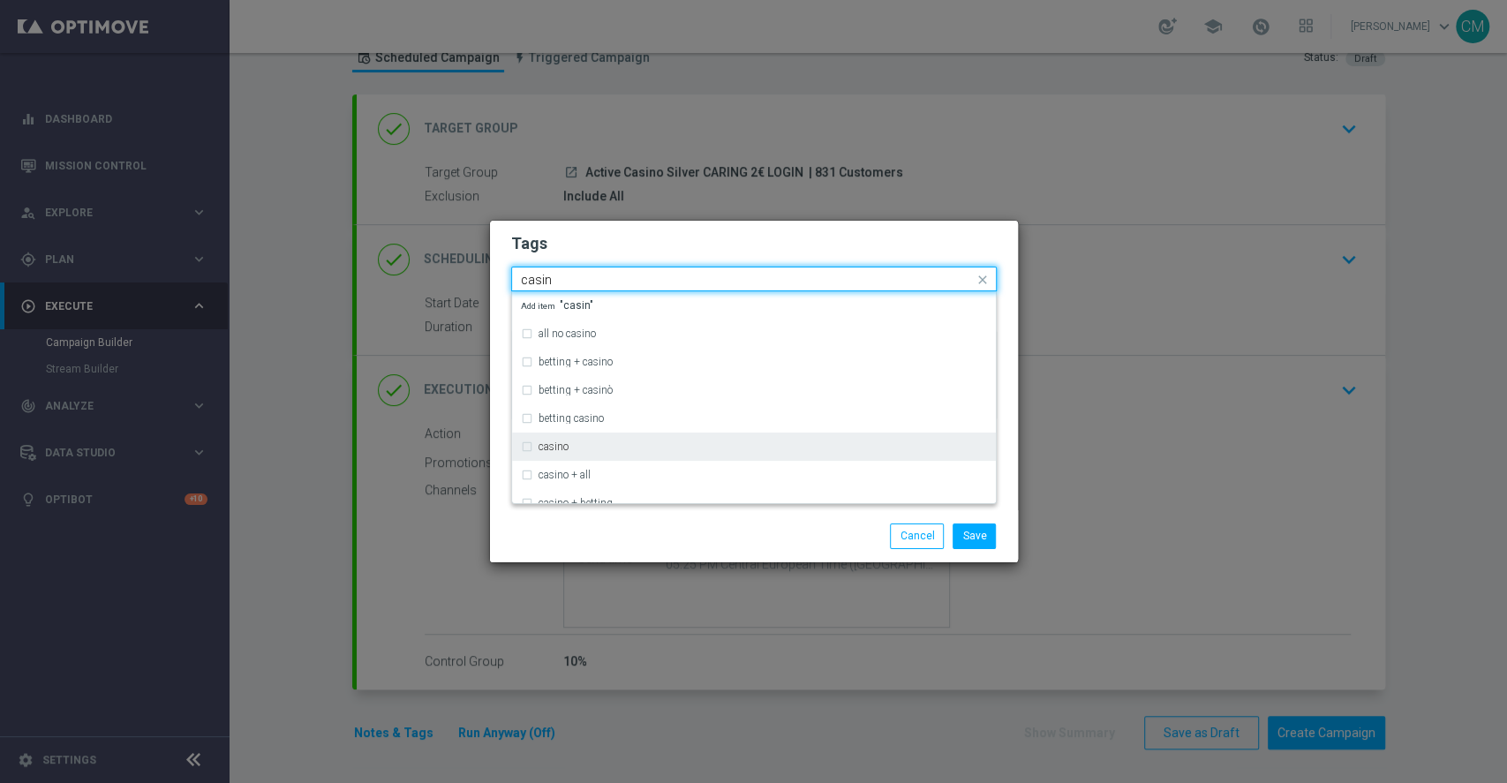
click at [600, 449] on div "casino" at bounding box center [763, 447] width 449 height 11
type input "casin"
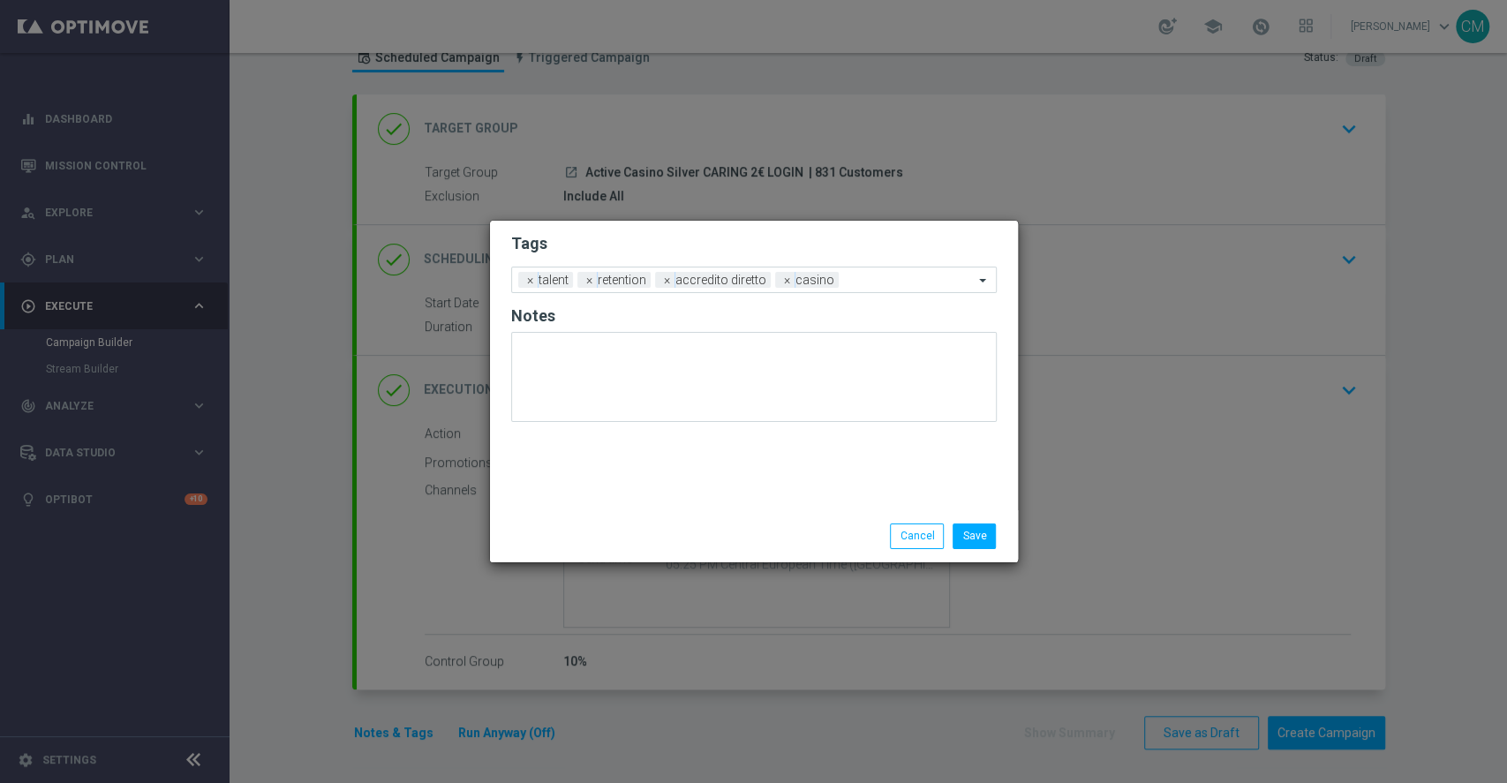
click at [647, 529] on div "Save Cancel" at bounding box center [754, 536] width 512 height 25
click at [918, 280] on input "text" at bounding box center [910, 281] width 128 height 15
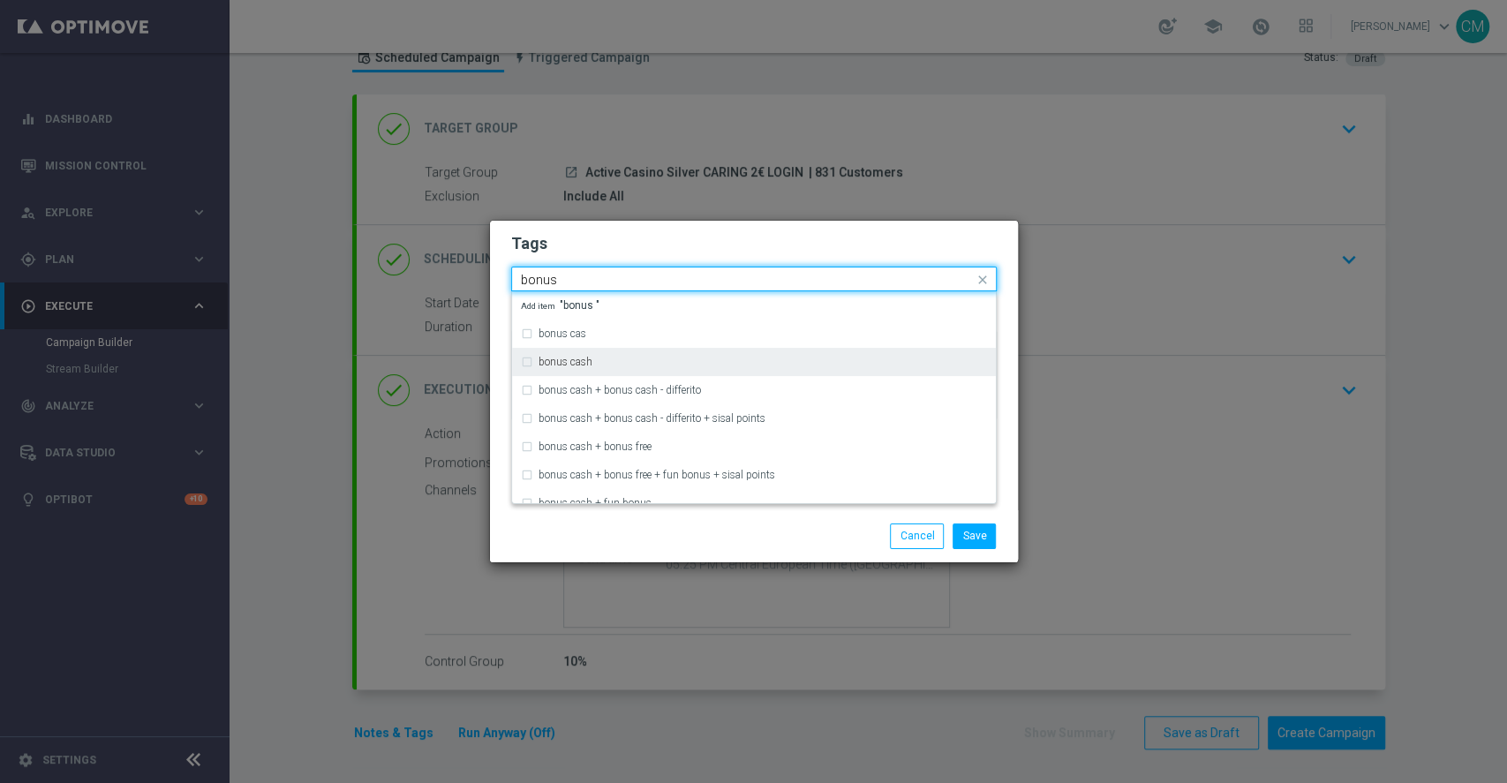
click at [657, 360] on div "bonus cash" at bounding box center [763, 362] width 449 height 11
type input "bonus"
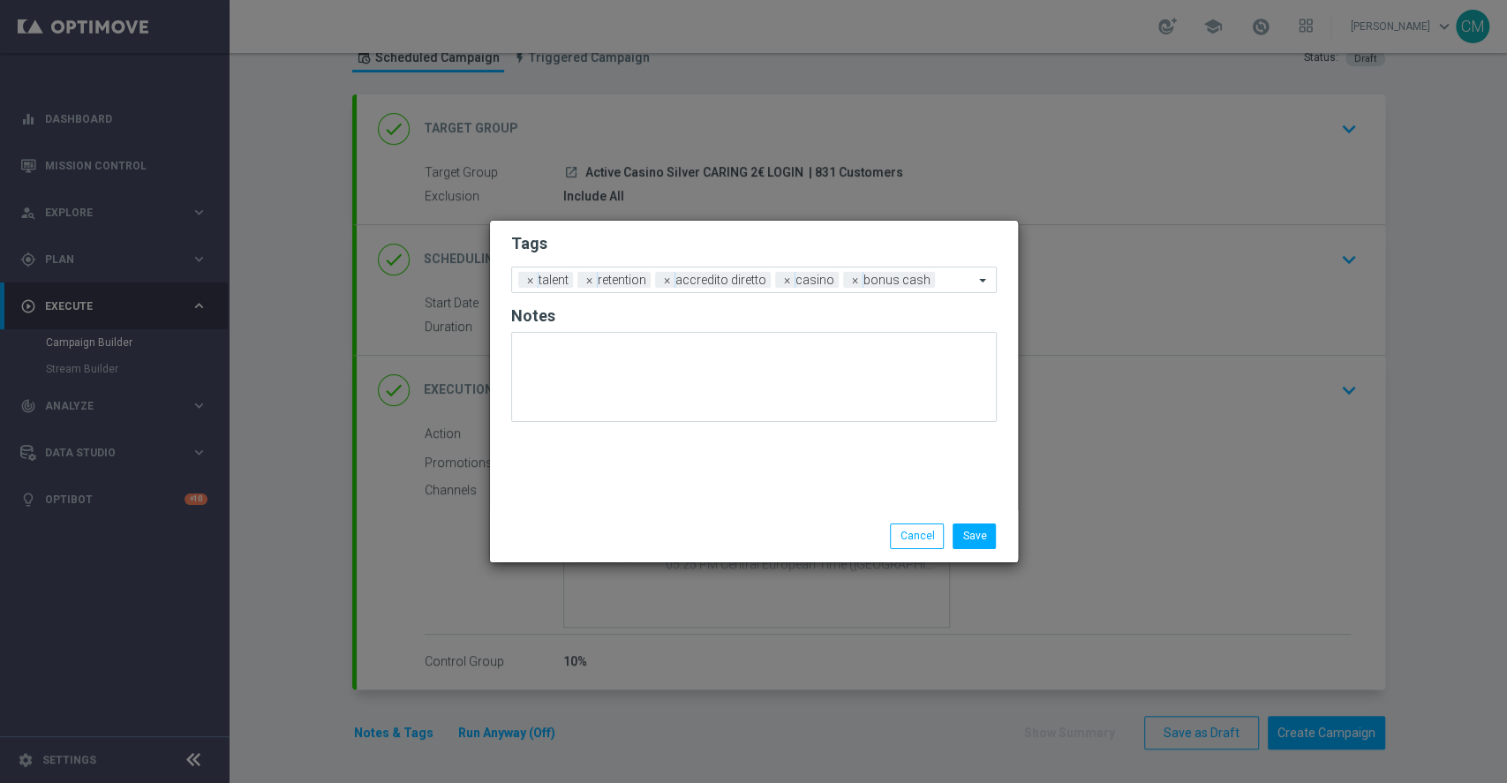
click at [596, 536] on div "Save Cancel" at bounding box center [754, 536] width 512 height 25
click at [977, 533] on button "Save" at bounding box center [974, 536] width 43 height 25
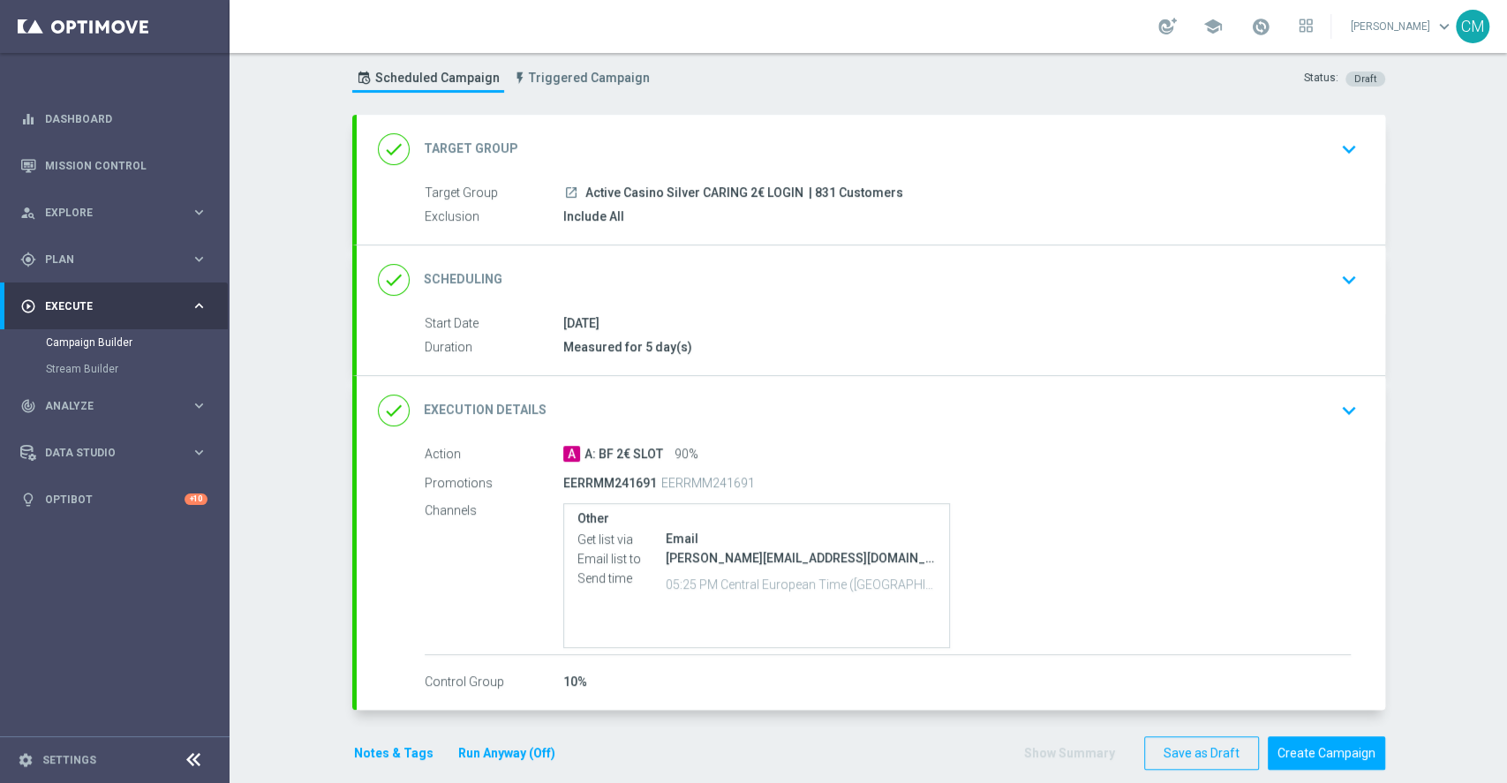
scroll to position [64, 0]
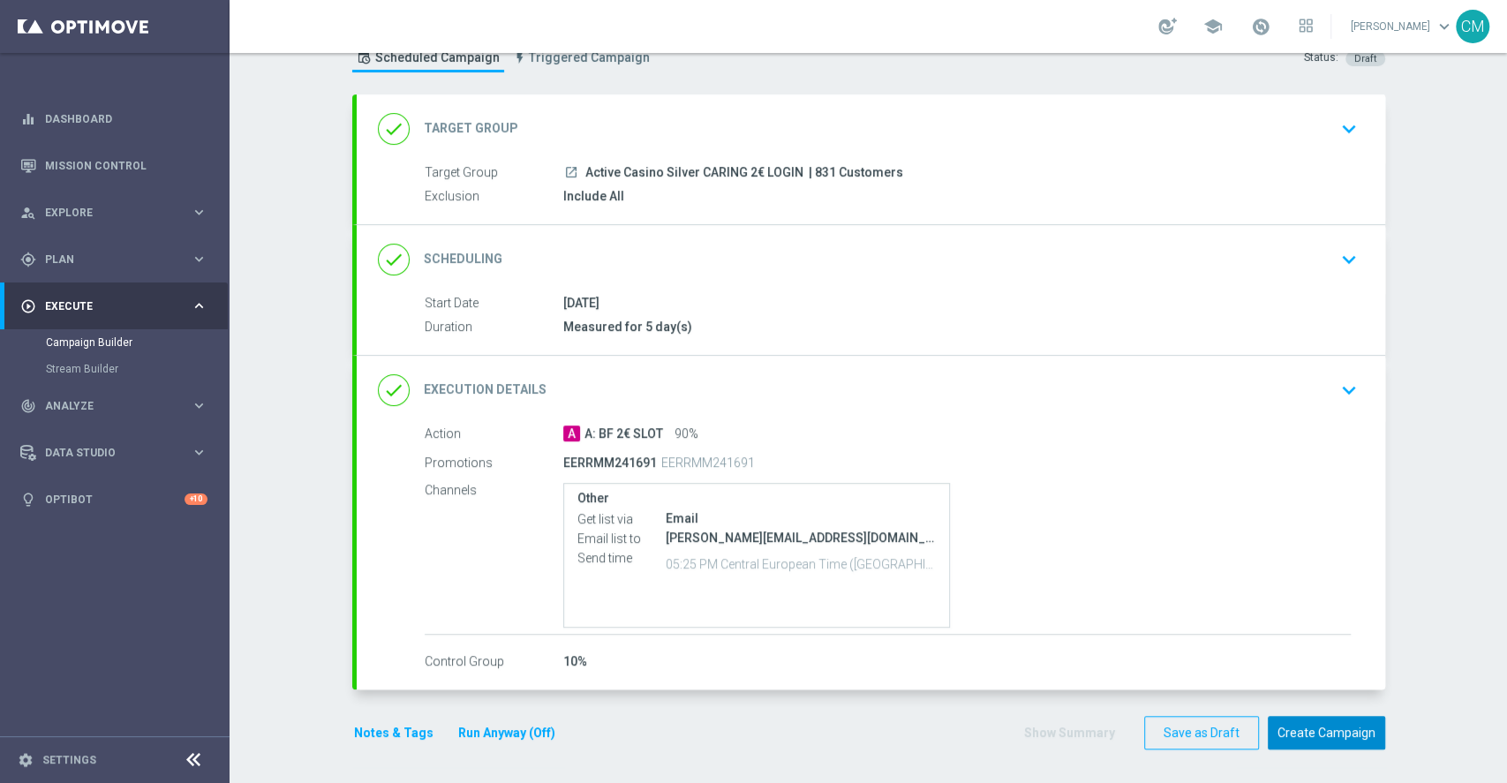
click at [1255, 652] on button "Create Campaign" at bounding box center [1326, 733] width 117 height 34
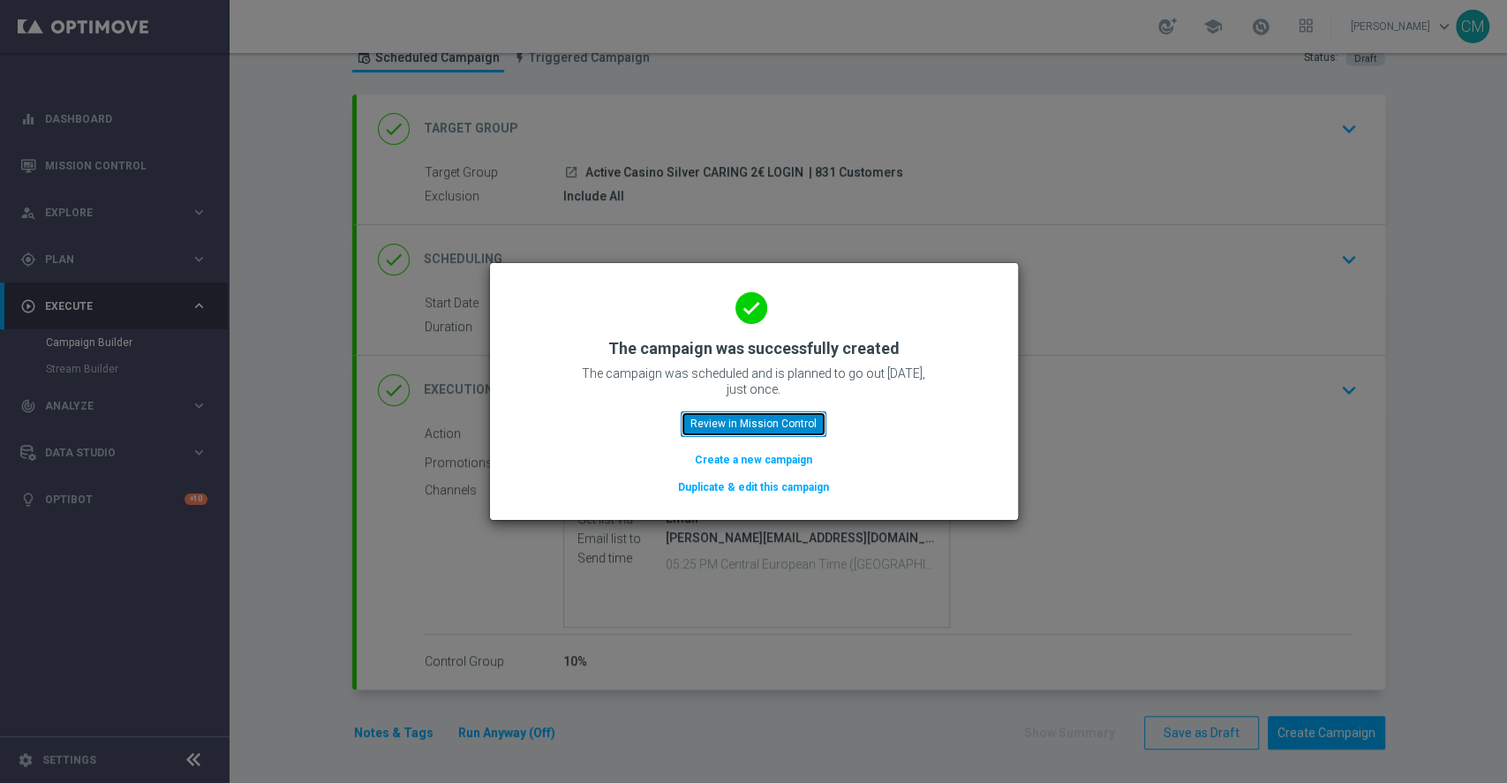
click at [747, 425] on button "Review in Mission Control" at bounding box center [754, 423] width 146 height 25
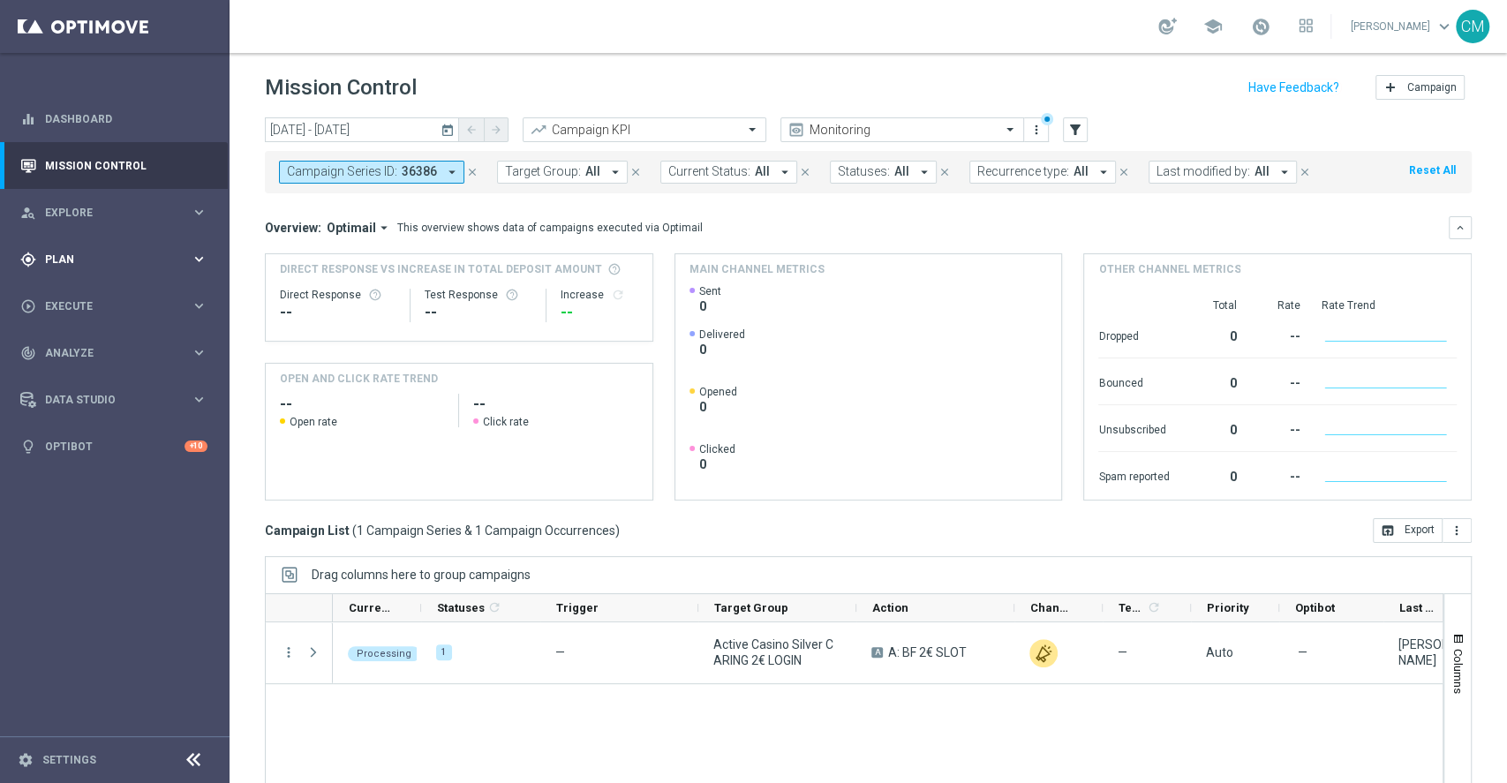
click at [102, 254] on span "Plan" at bounding box center [118, 259] width 146 height 11
click at [89, 354] on button "Templates keyboard_arrow_right" at bounding box center [127, 349] width 162 height 14
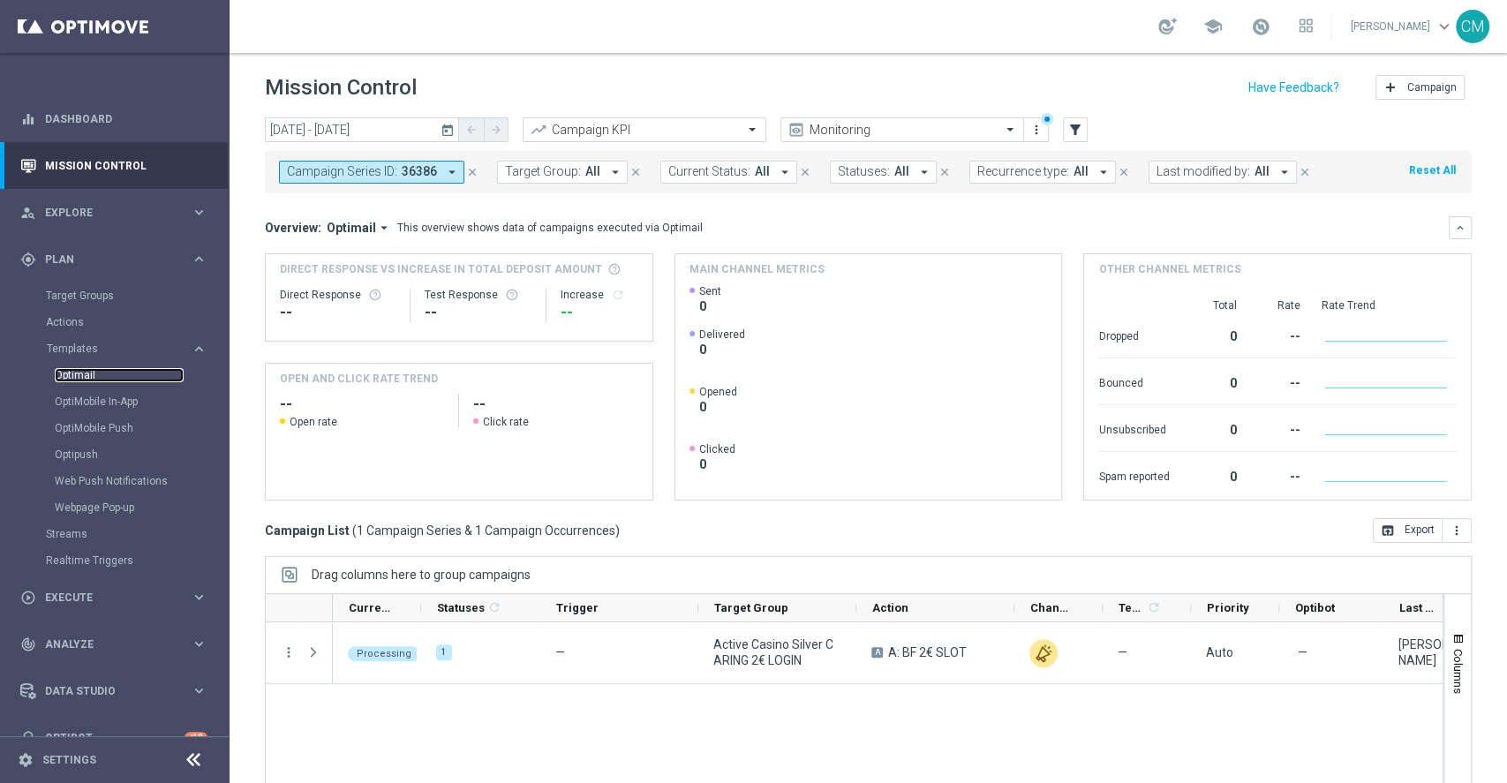
click at [74, 371] on link "Optimail" at bounding box center [119, 375] width 129 height 14
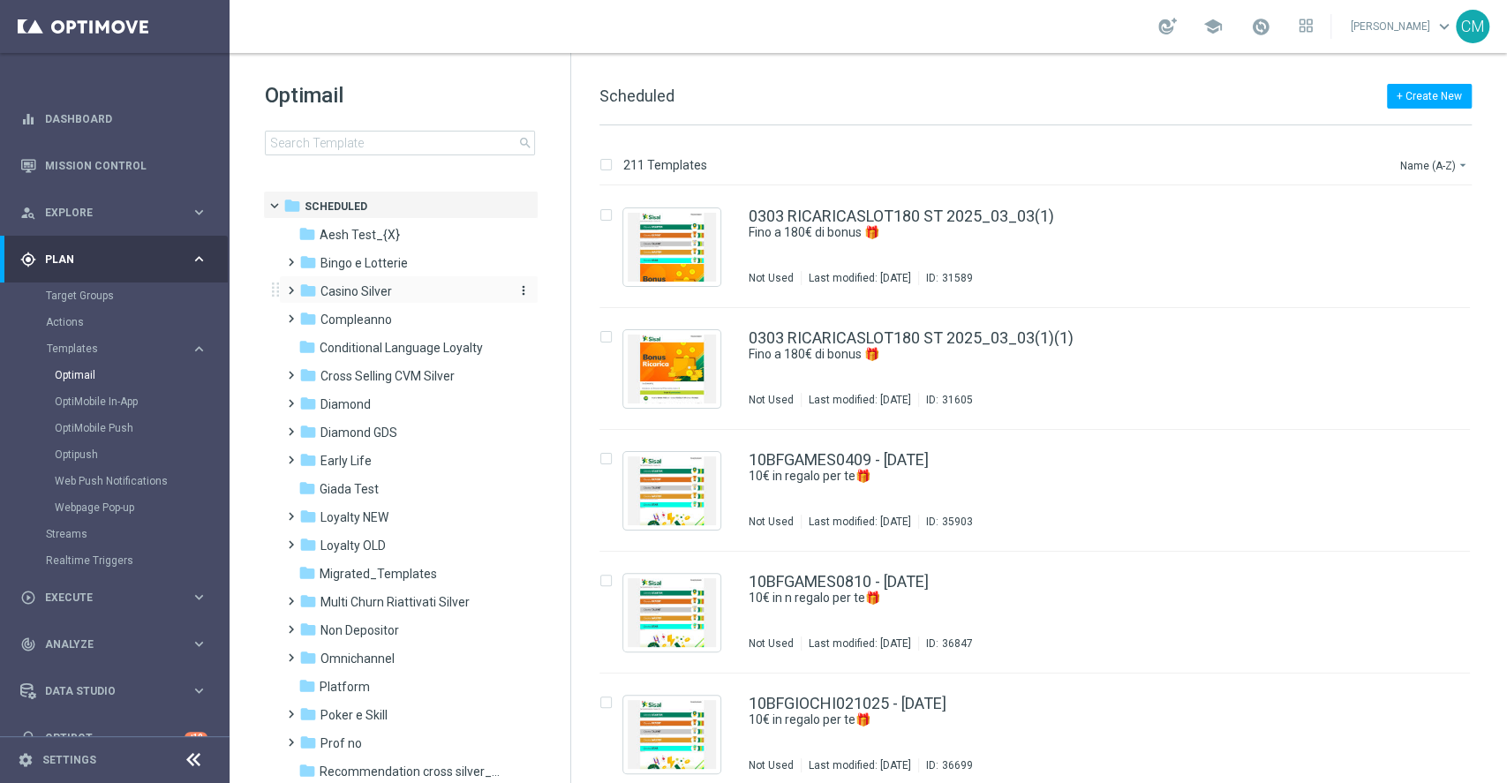
click at [335, 291] on span "Casino Silver" at bounding box center [357, 291] width 72 height 16
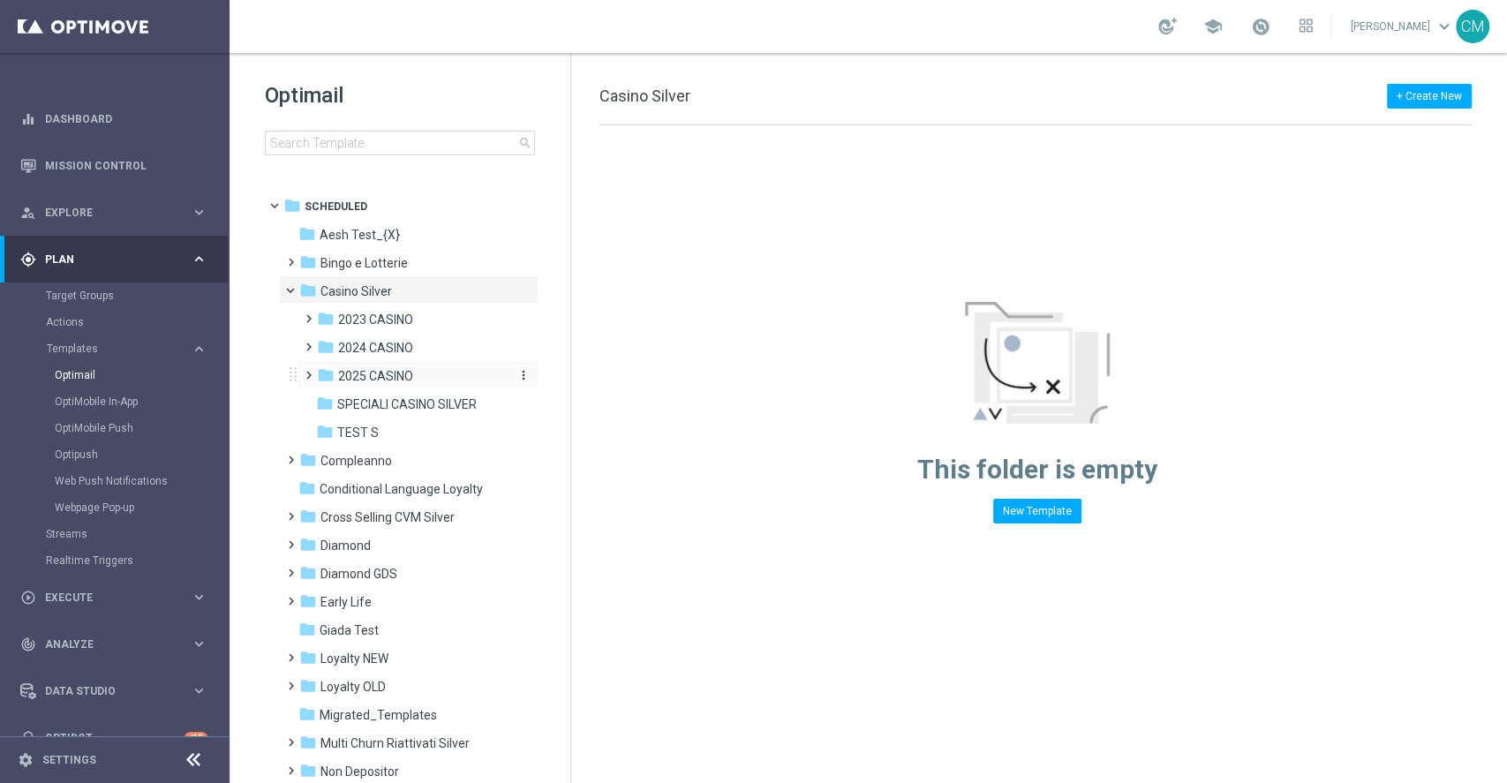
click at [374, 374] on span "2025 CASINO" at bounding box center [375, 376] width 75 height 16
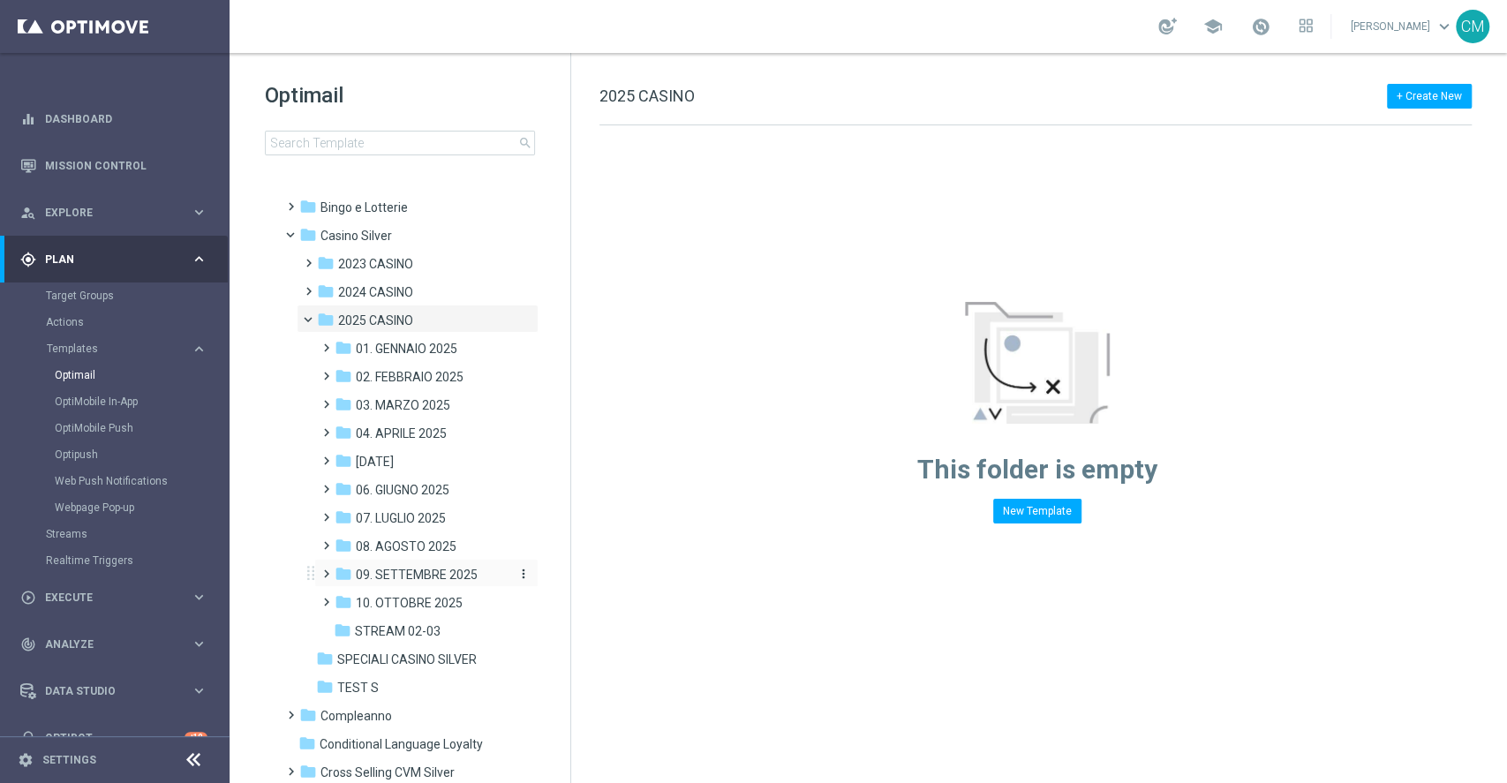
scroll to position [57, 0]
click at [394, 538] on span "08. AGOSTO 2025" at bounding box center [406, 546] width 101 height 16
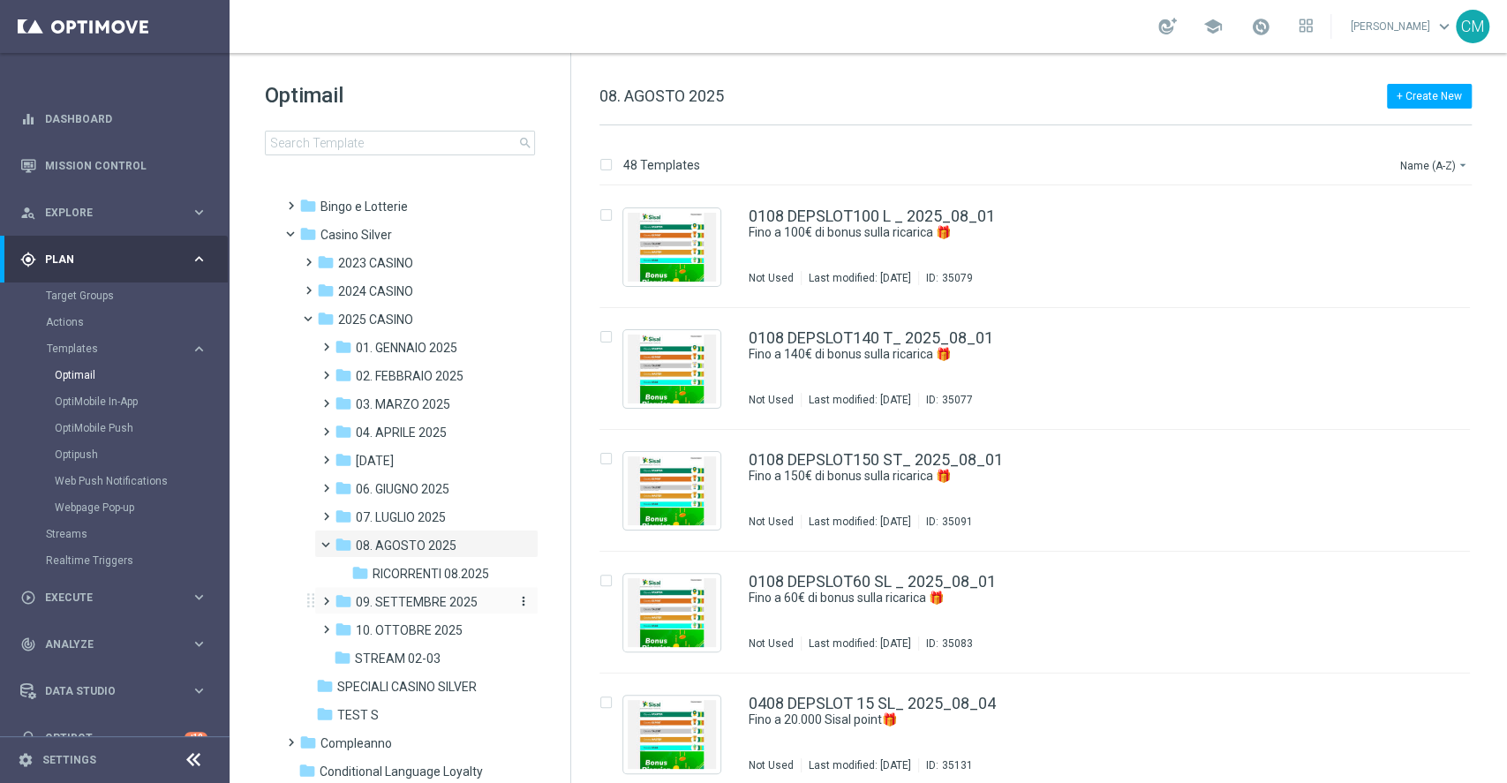
click at [393, 603] on span "09. SETTEMBRE 2025" at bounding box center [417, 602] width 122 height 16
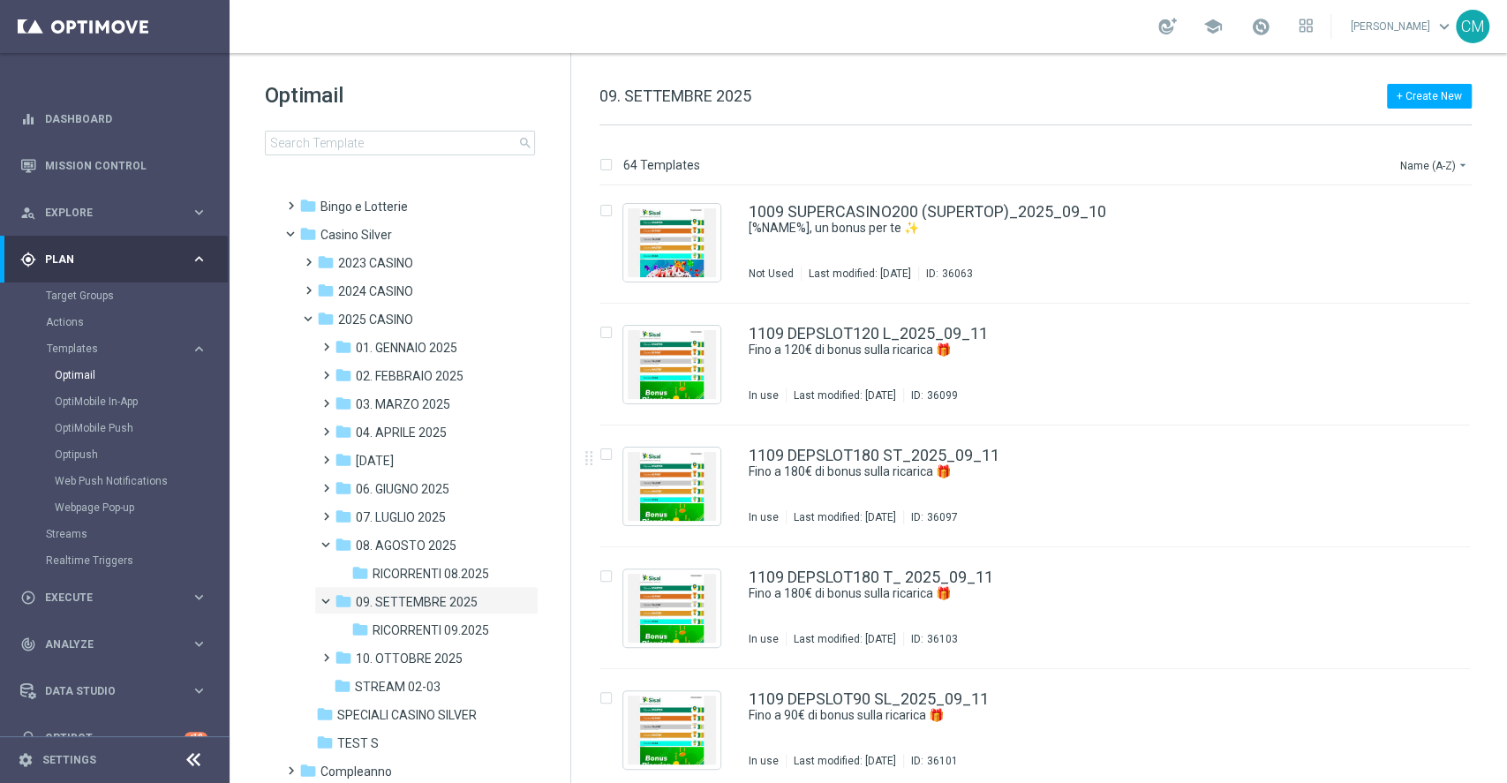
scroll to position [2804, 0]
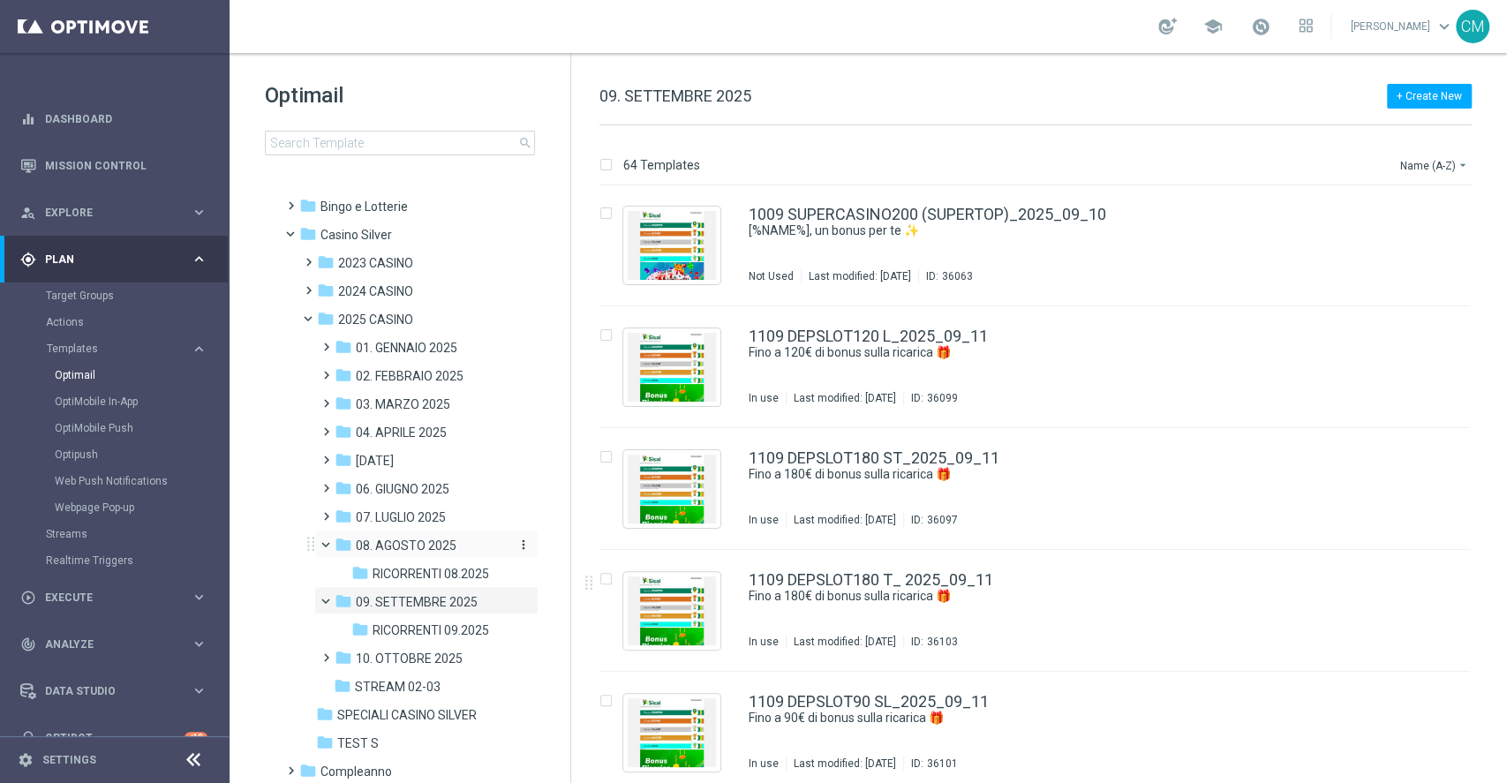
click at [410, 547] on span "08. AGOSTO 2025" at bounding box center [406, 546] width 101 height 16
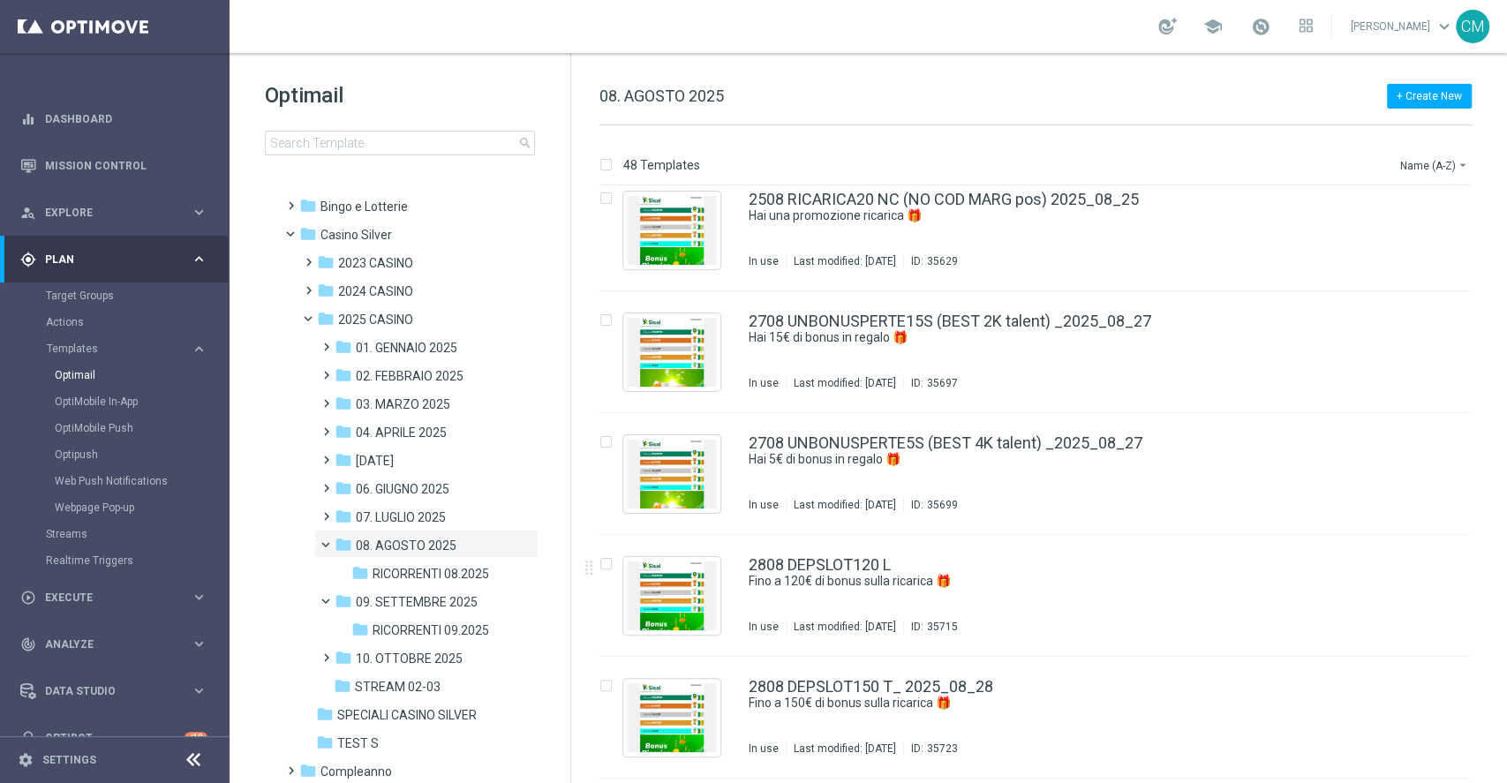
scroll to position [4401, 0]
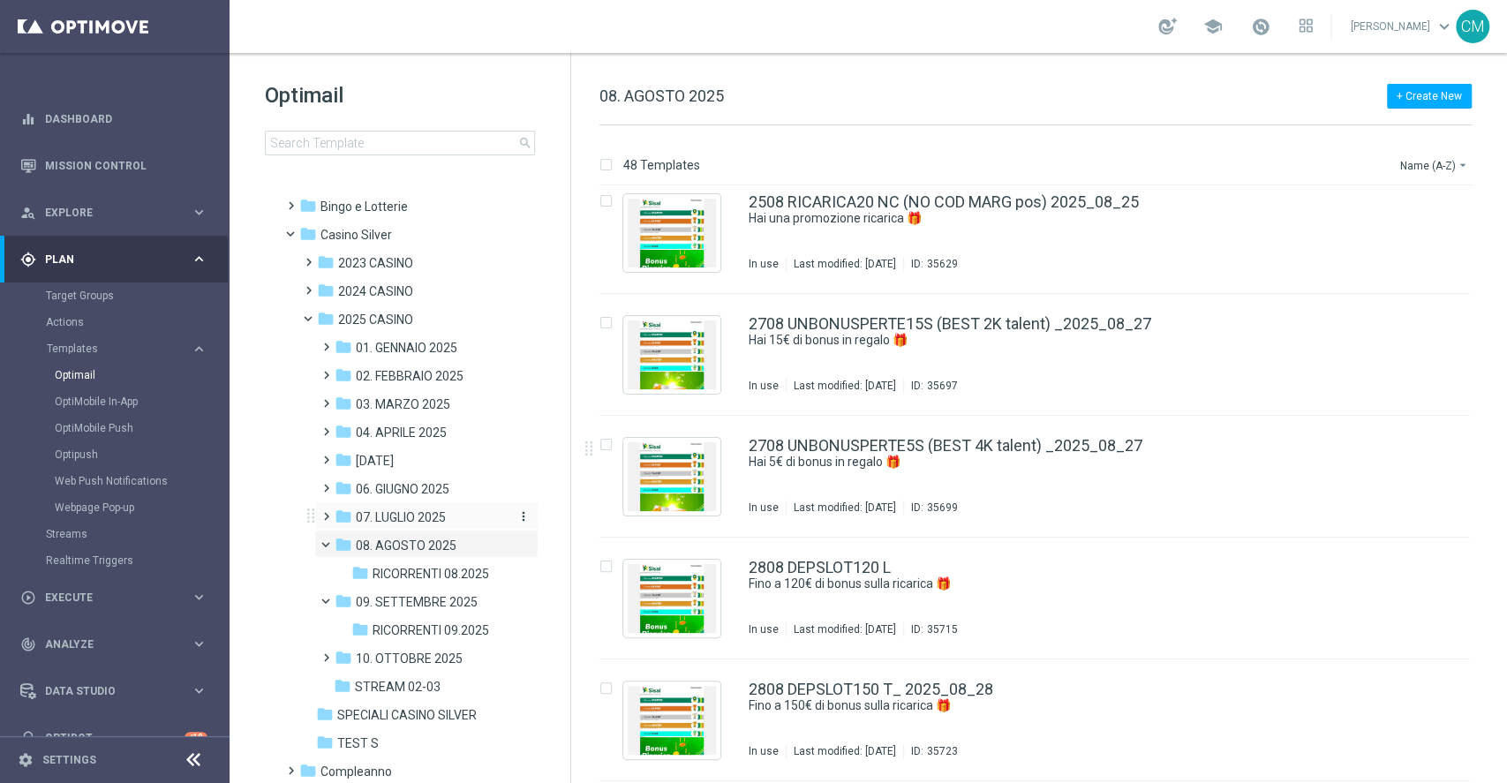
click at [438, 517] on span "07. LUGLIO 2025" at bounding box center [401, 518] width 90 height 16
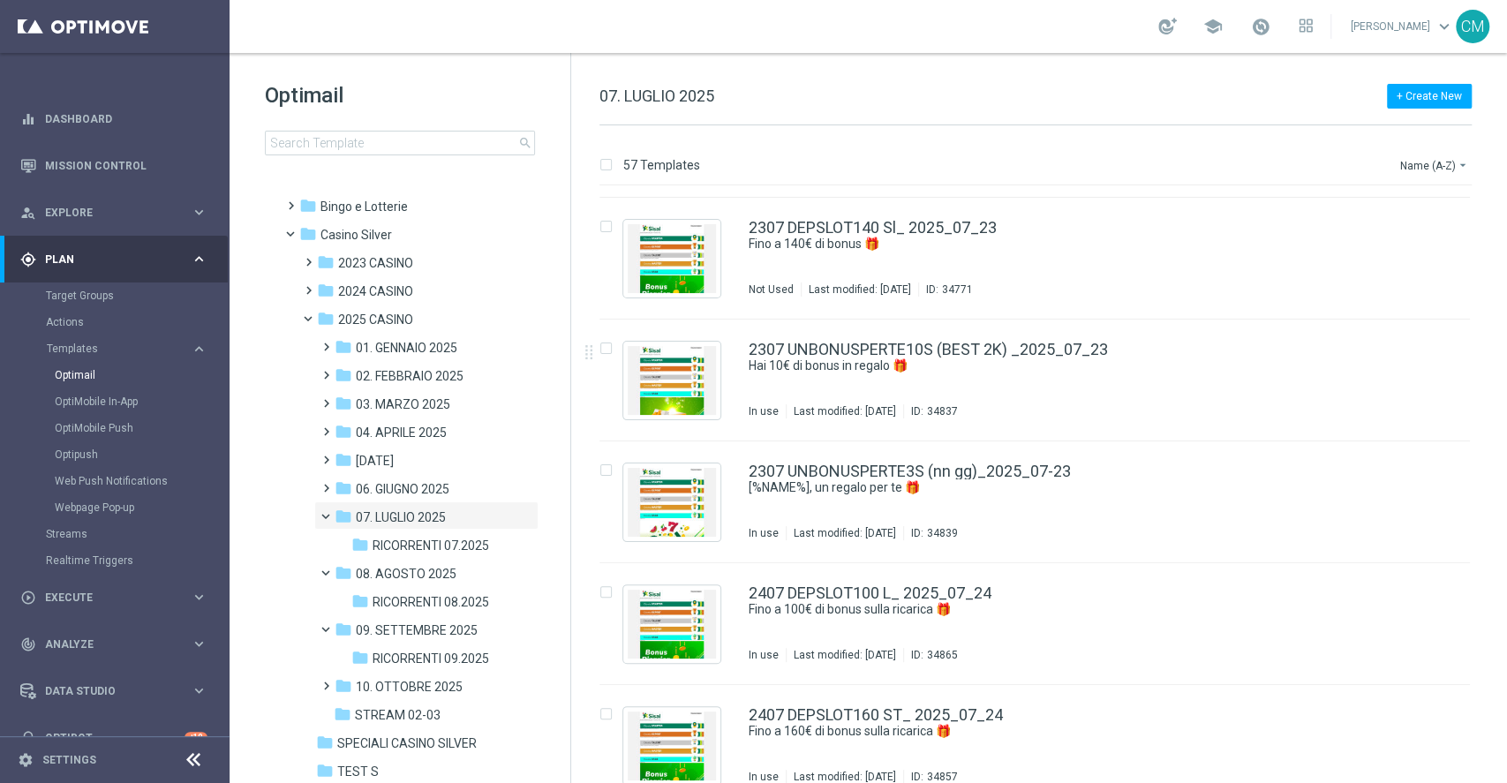
scroll to position [4740, 0]
click at [1255, 472] on icon "more_vert" at bounding box center [1452, 467] width 14 height 14
click at [1255, 514] on div "Copy To" at bounding box center [1378, 511] width 107 height 12
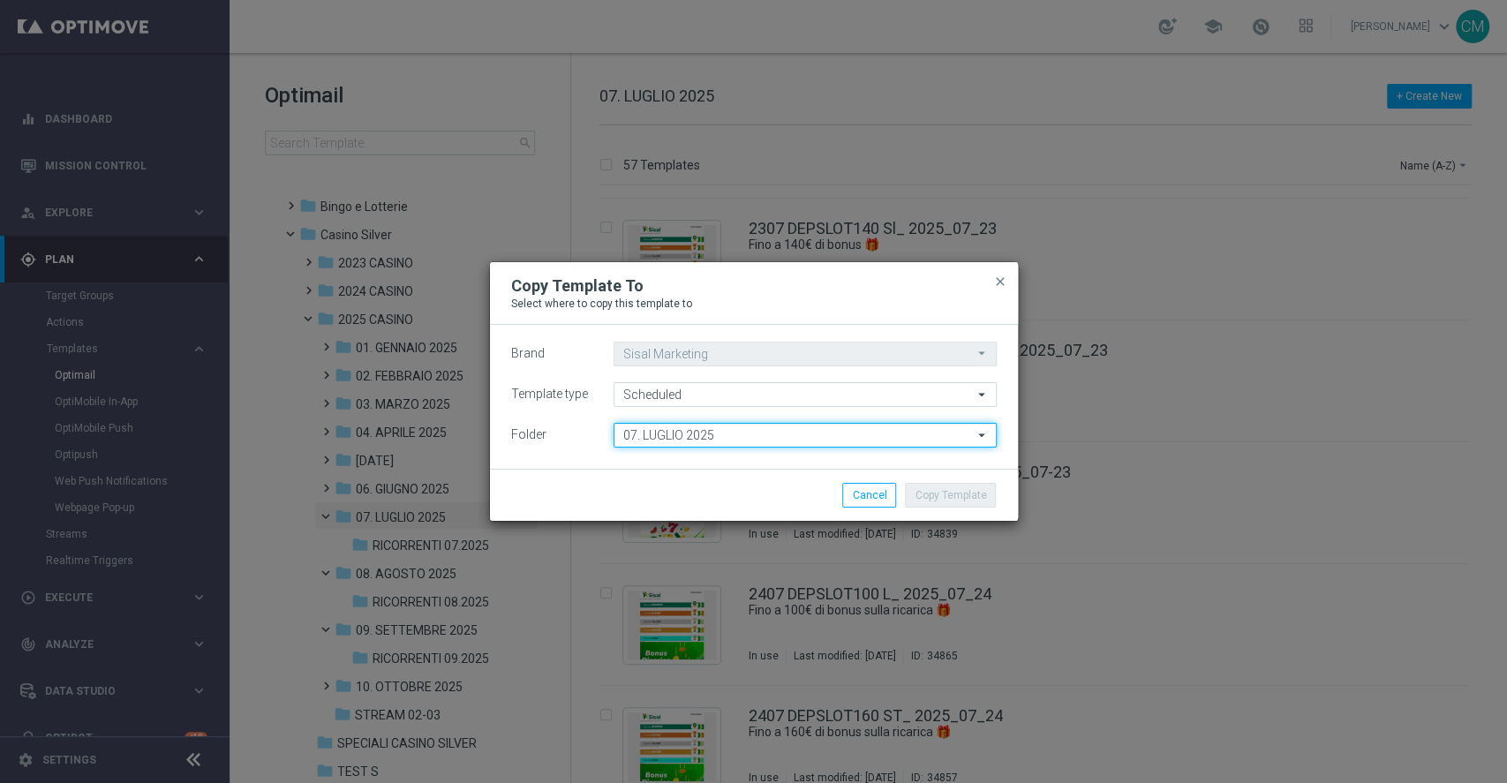
click at [777, 423] on input "07. LUGLIO 2025" at bounding box center [805, 435] width 383 height 25
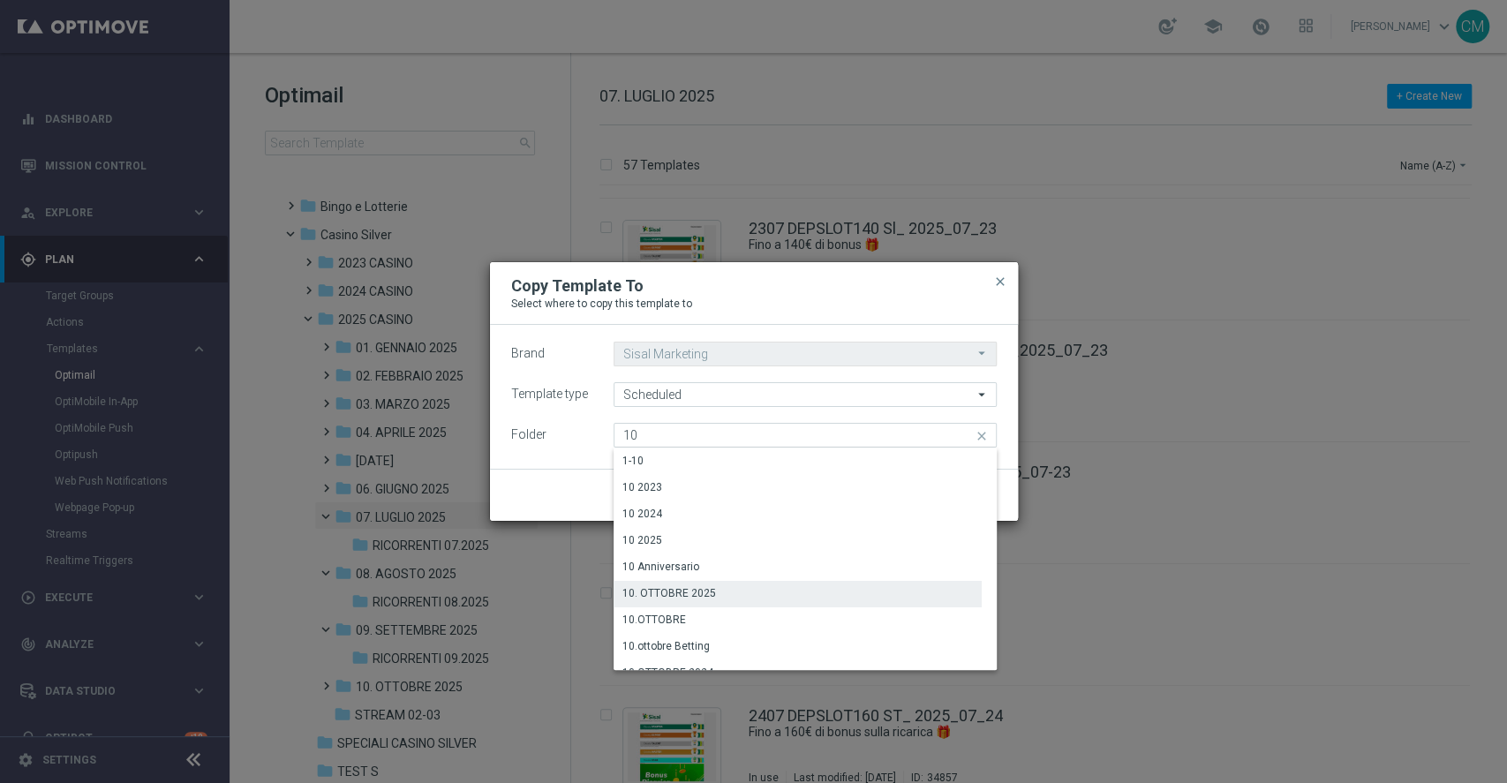
click at [758, 591] on div "10. OTTOBRE 2025" at bounding box center [798, 593] width 368 height 25
type input "10. OTTOBRE 2025"
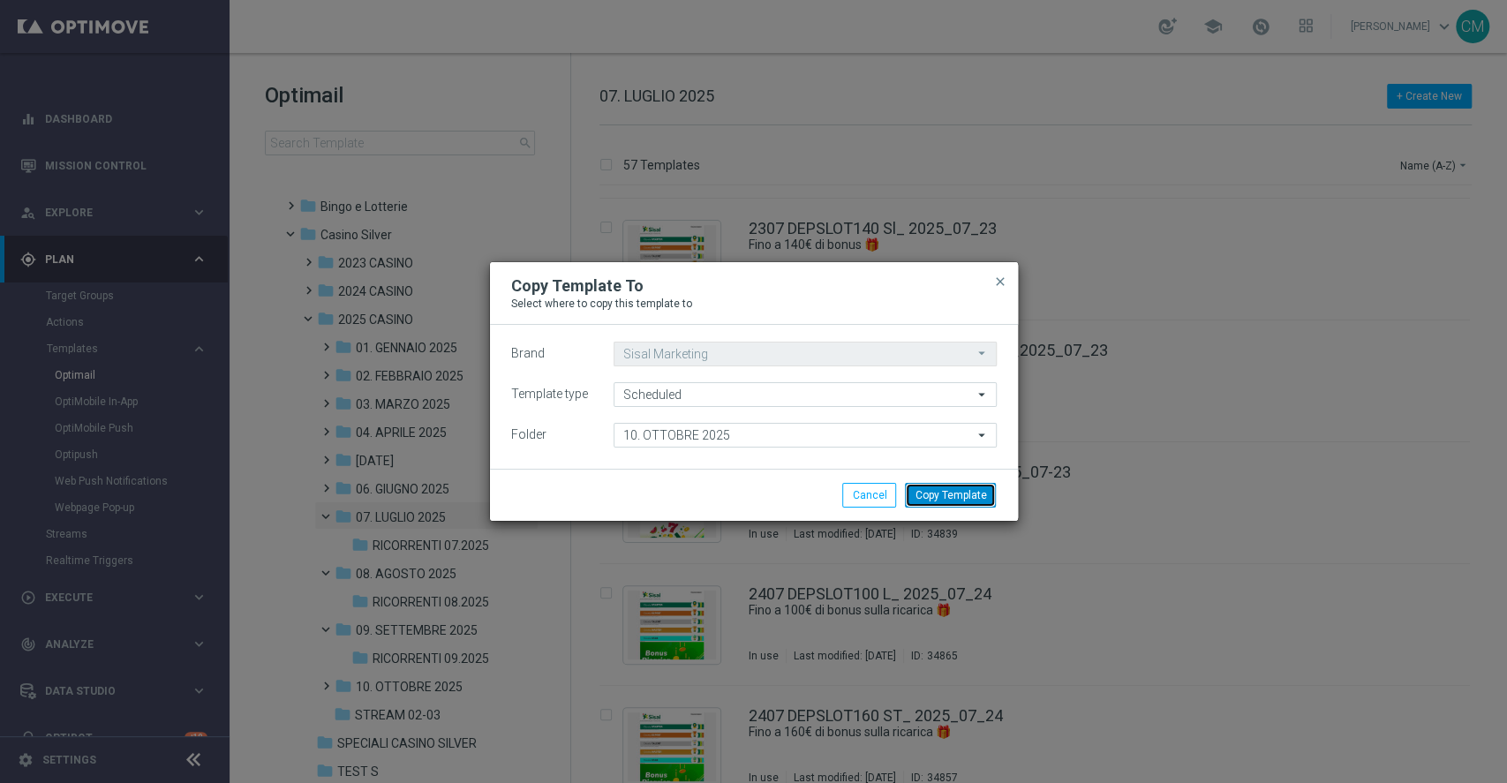
click at [963, 495] on button "Copy Template" at bounding box center [950, 495] width 91 height 25
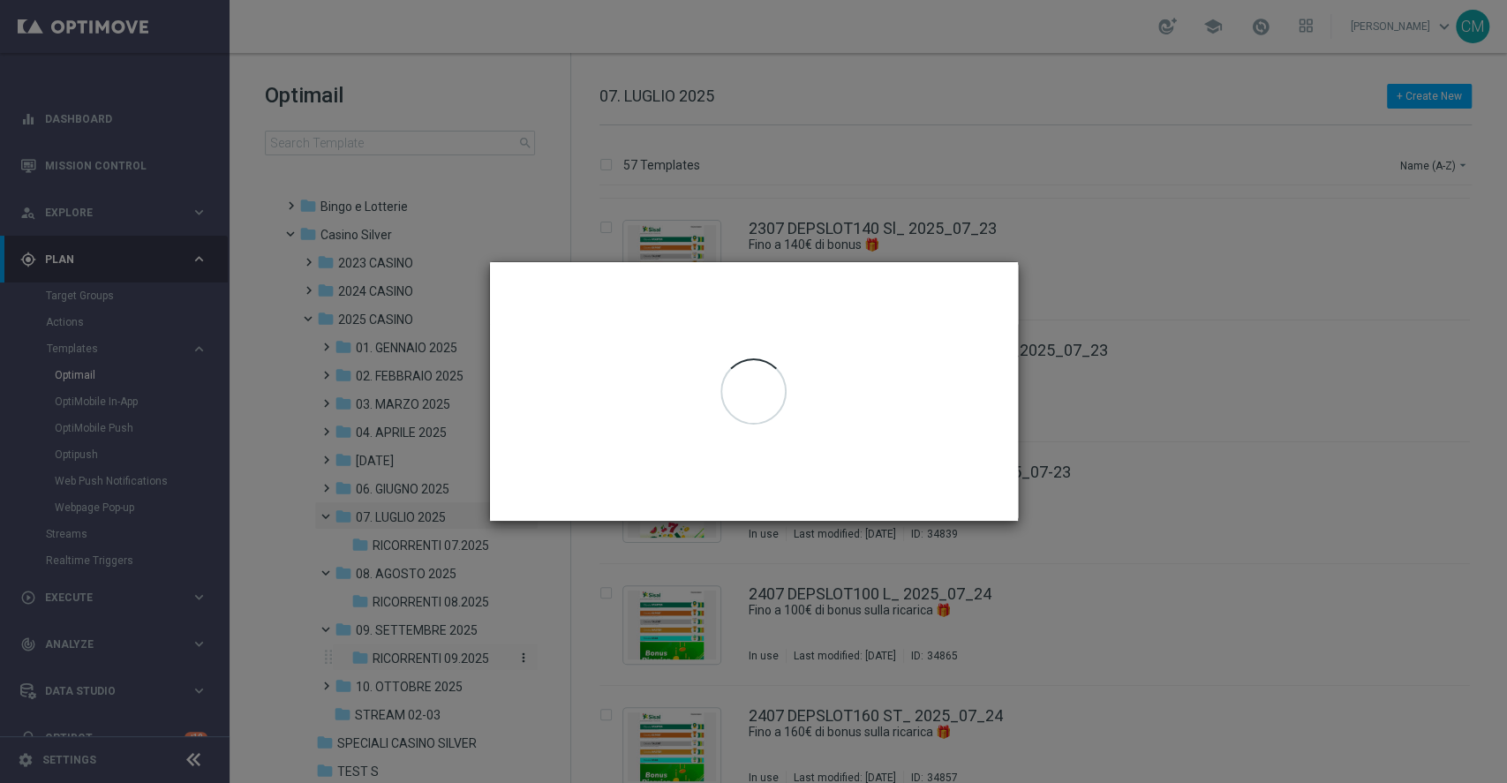
scroll to position [0, 0]
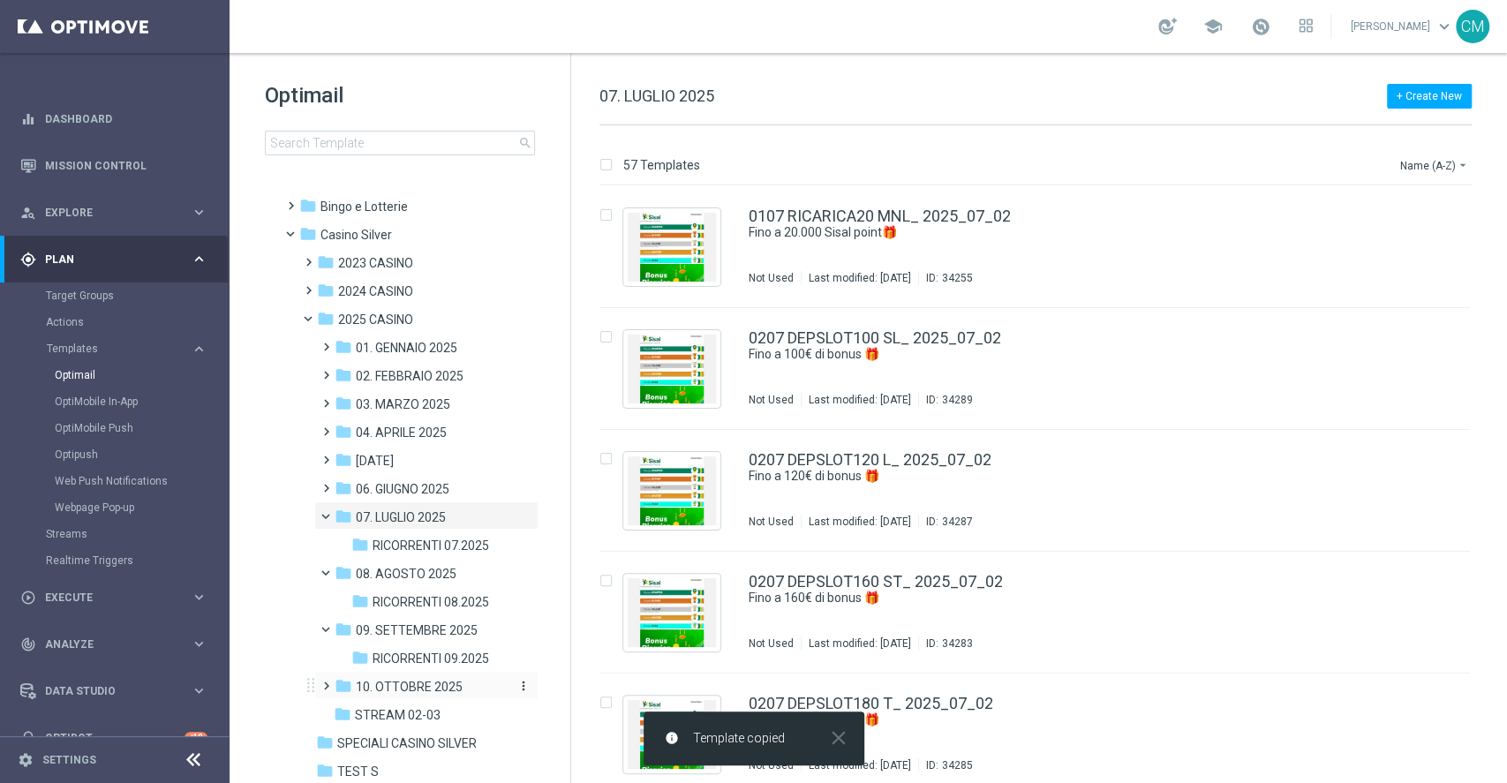
click at [427, 652] on span "10. OTTOBRE 2025" at bounding box center [409, 687] width 107 height 16
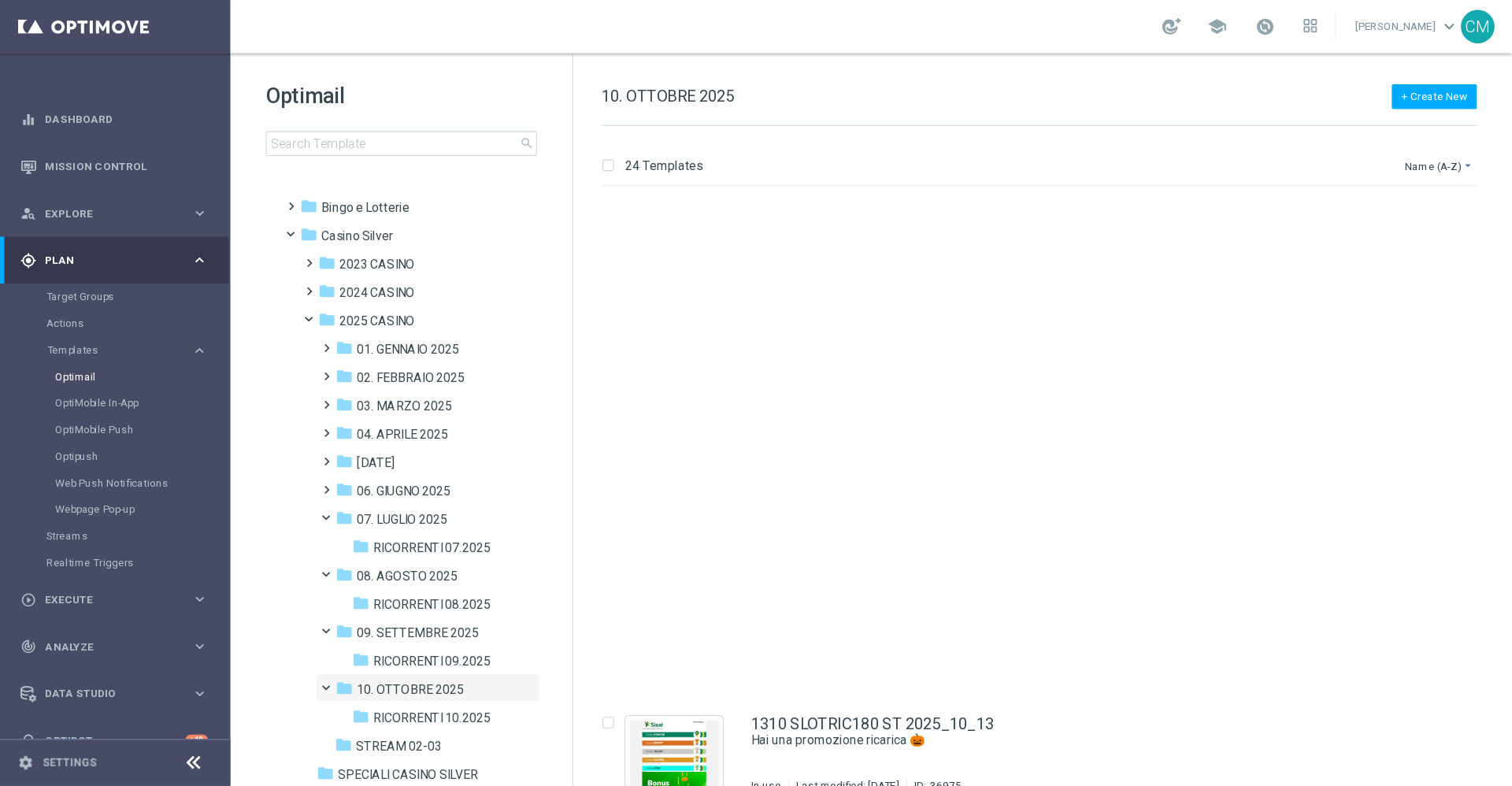
scroll to position [2076, 0]
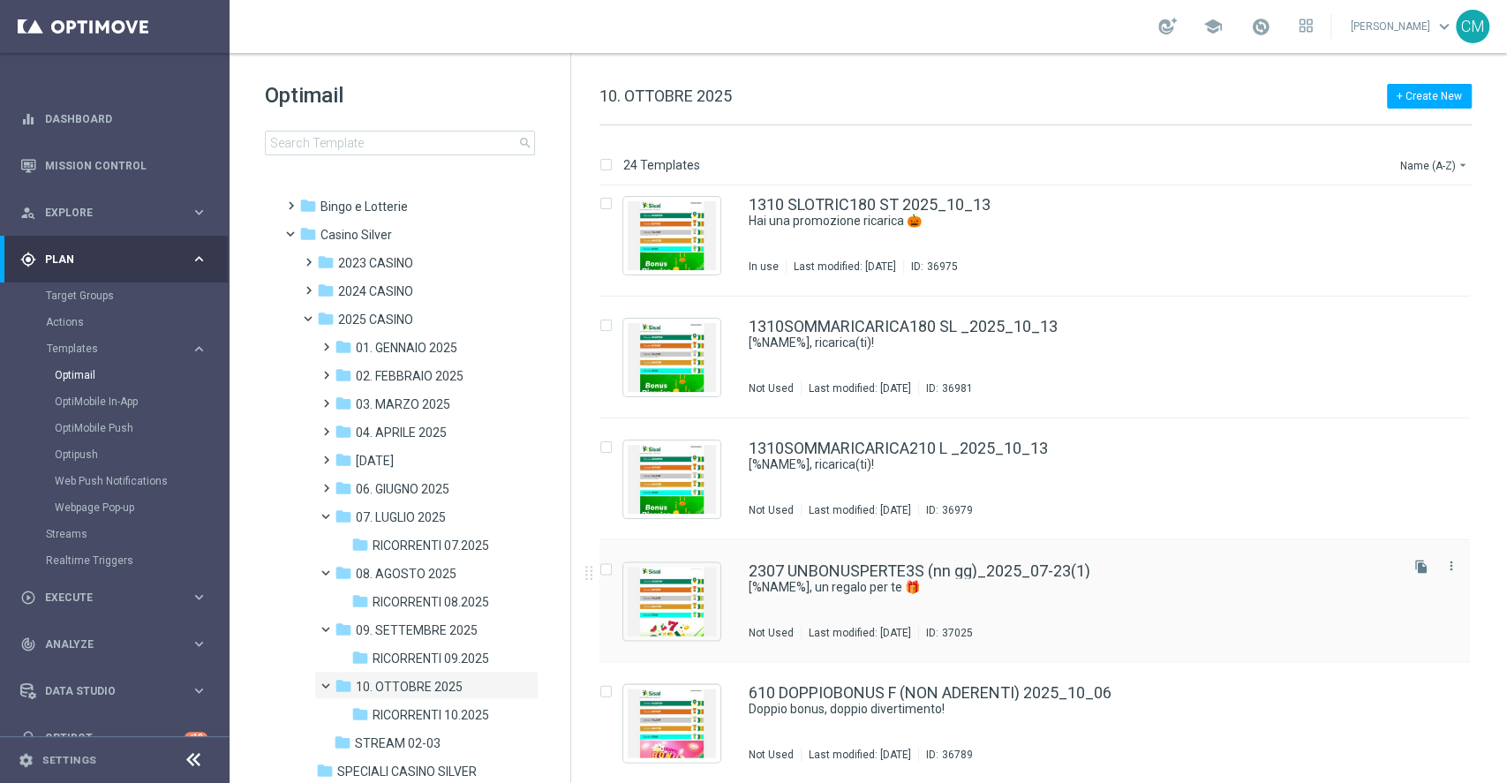
click at [1109, 567] on div "2307 UNBONUSPERTE3S (nn gg)_2025_07-23(1)" at bounding box center [1072, 570] width 647 height 16
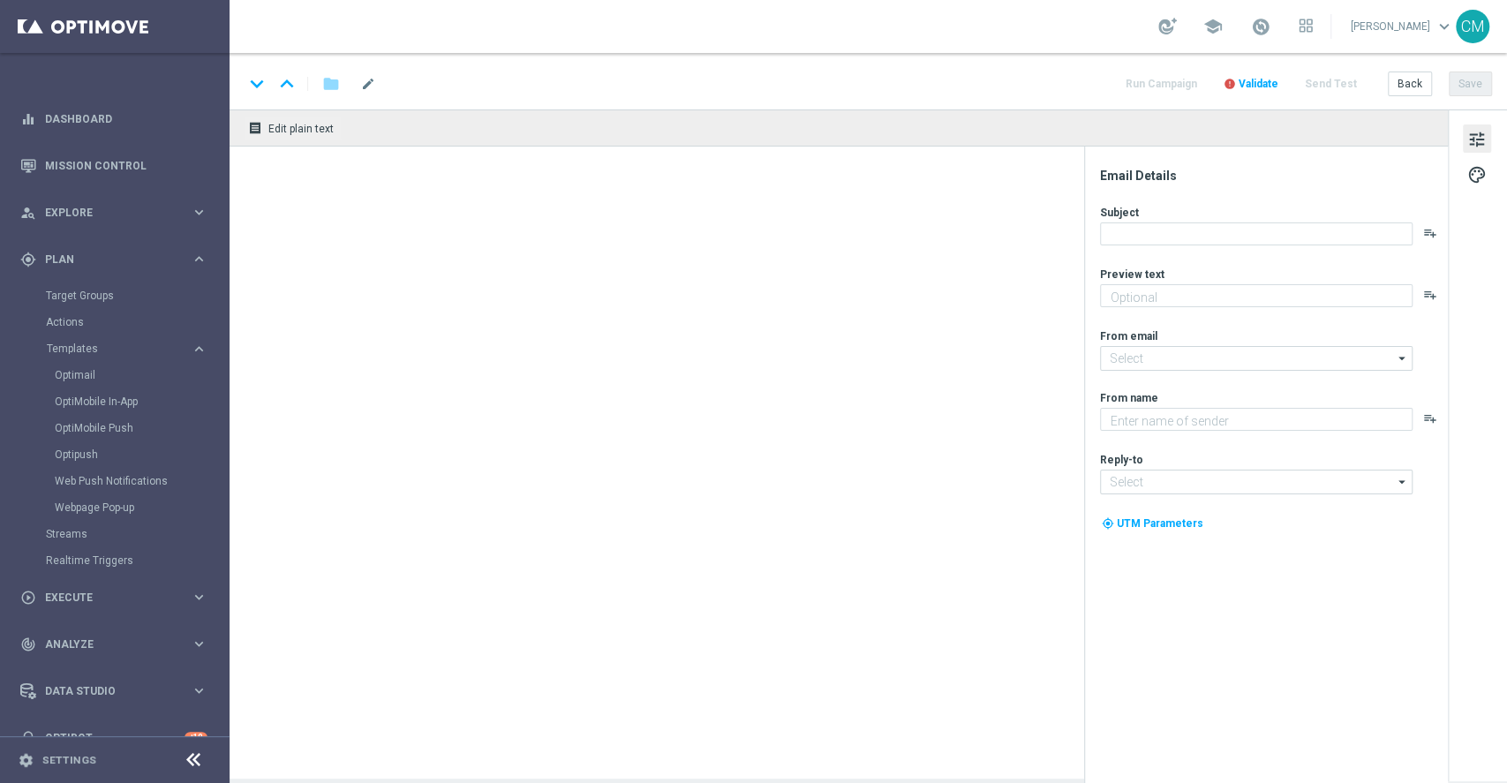
type textarea "Ti abbiamo accreditato 3€ di bonus Slot"
type textarea "Sisal"
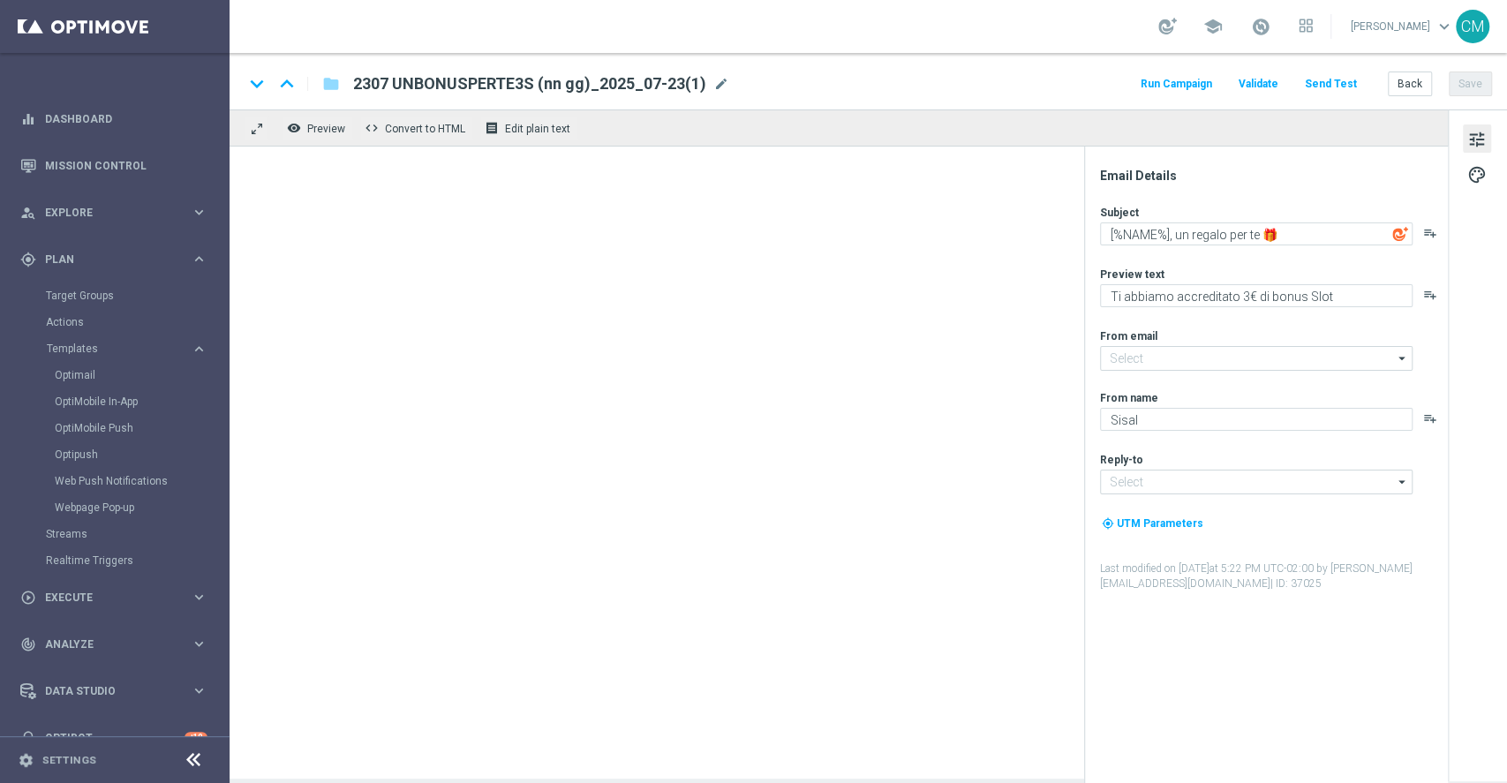
type input "newsletter@comunicazioni.sisal.it"
type input "info@sisal.it"
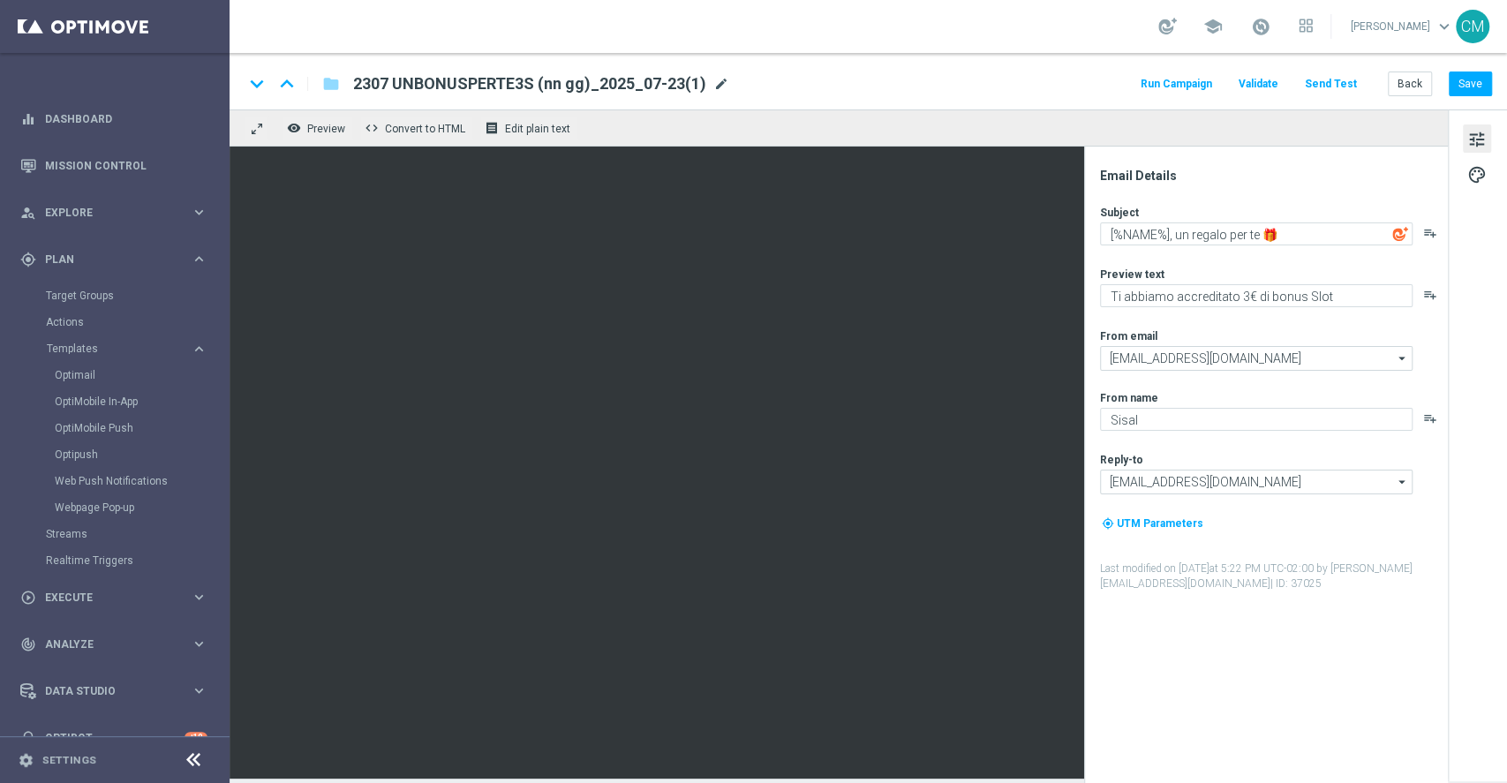
click at [724, 81] on span "mode_edit" at bounding box center [721, 84] width 16 height 16
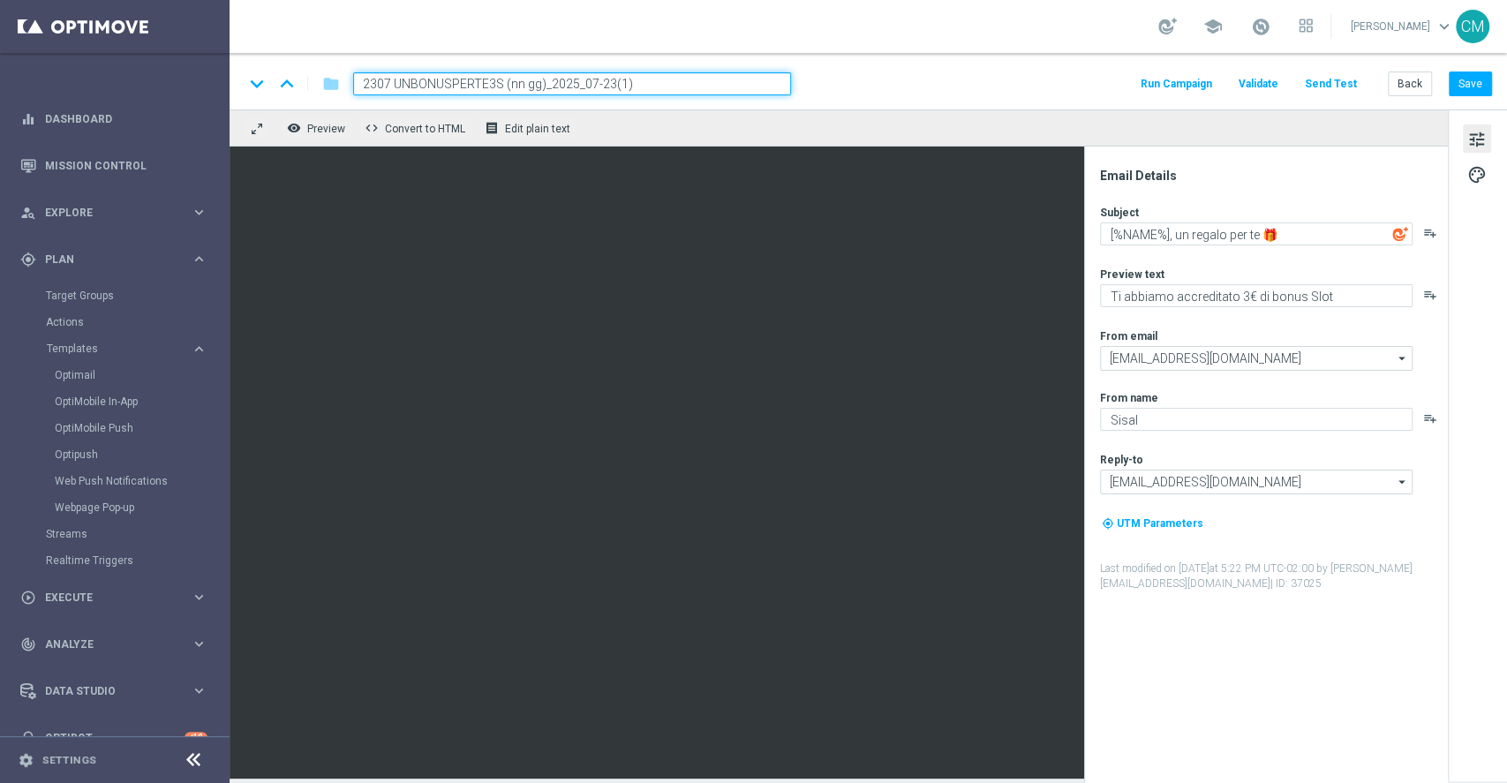
drag, startPoint x: 506, startPoint y: 87, endPoint x: 309, endPoint y: 87, distance: 196.9
click at [309, 87] on div "keyboard_arrow_down keyboard_arrow_up folder 2307 UNBONUSPERTE3S (nn gg)_2025_0…" at bounding box center [517, 83] width 547 height 23
paste input
paste input "1510 UNBONUSPERTE3 T"
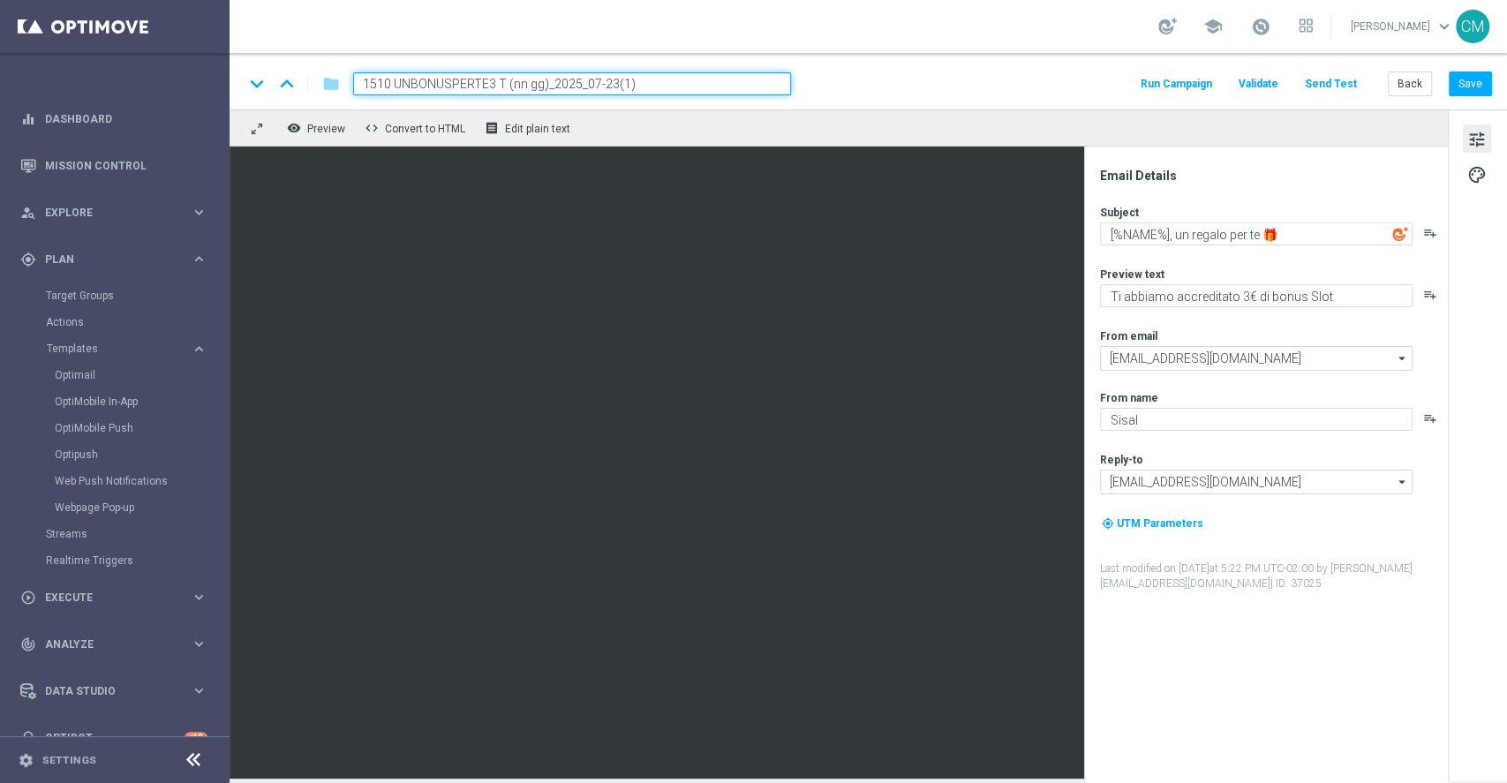
click at [593, 82] on input "1510 UNBONUSPERTE3 T (nn gg)_2025_07-23(1)" at bounding box center [572, 83] width 438 height 23
type input "1510 UNBONUSPERTE3 T (nn gg)_2025_10_15"
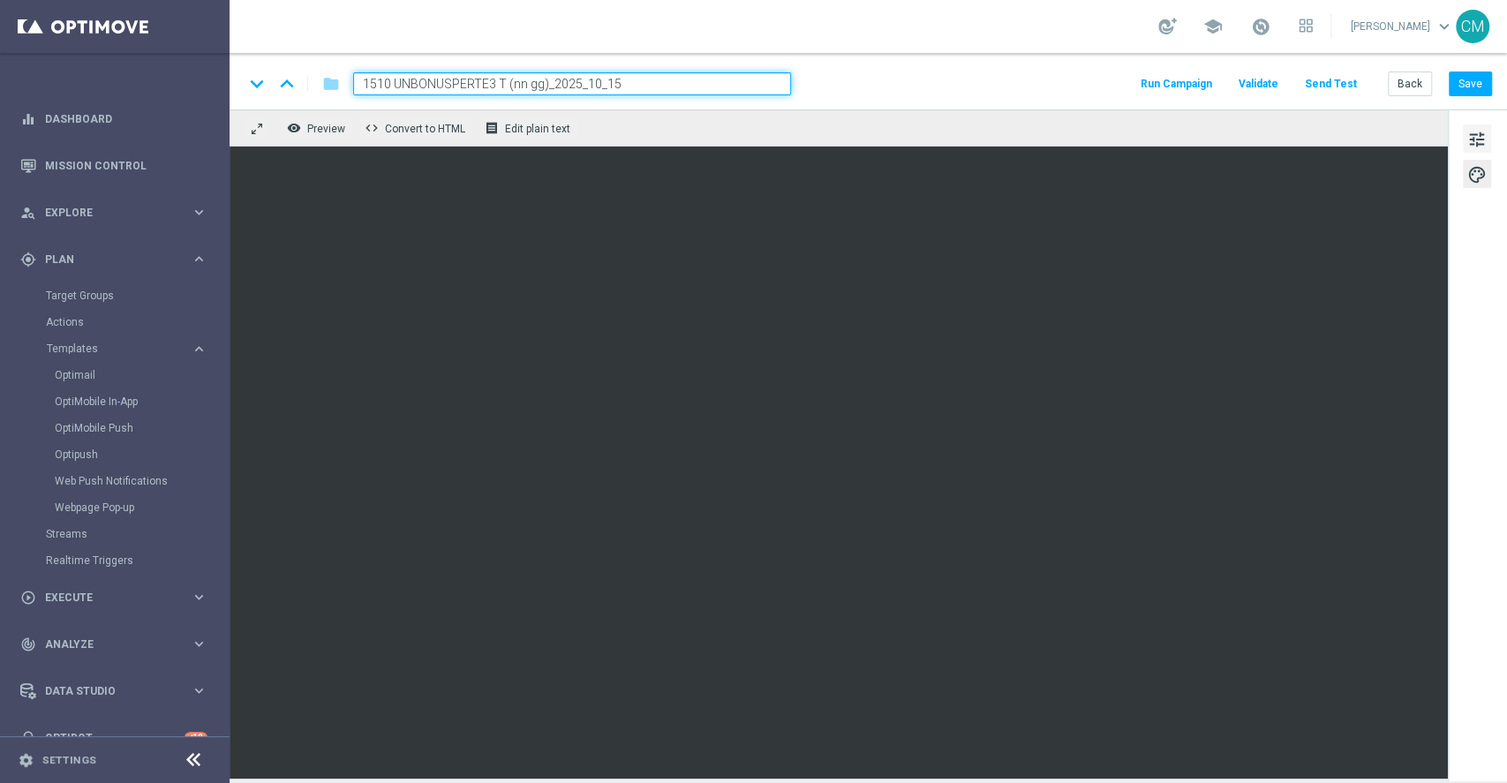
click at [1255, 126] on button "tune" at bounding box center [1477, 139] width 28 height 28
click at [1255, 25] on span at bounding box center [1260, 26] width 19 height 19
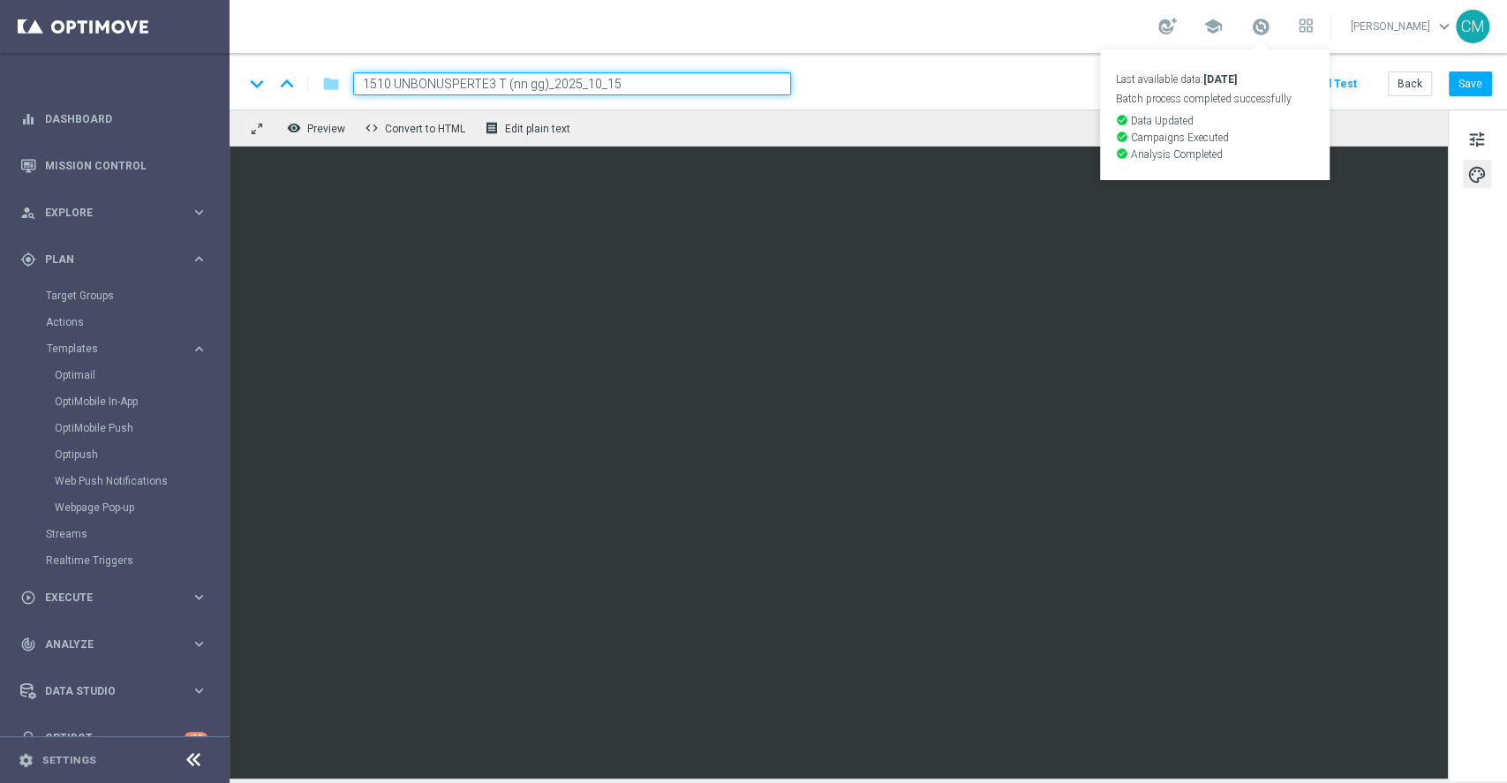
click at [1255, 72] on div "keyboard_arrow_down keyboard_arrow_up folder 1510 UNBONUSPERTE3 T (nn gg)_2025_…" at bounding box center [869, 81] width 1278 height 57
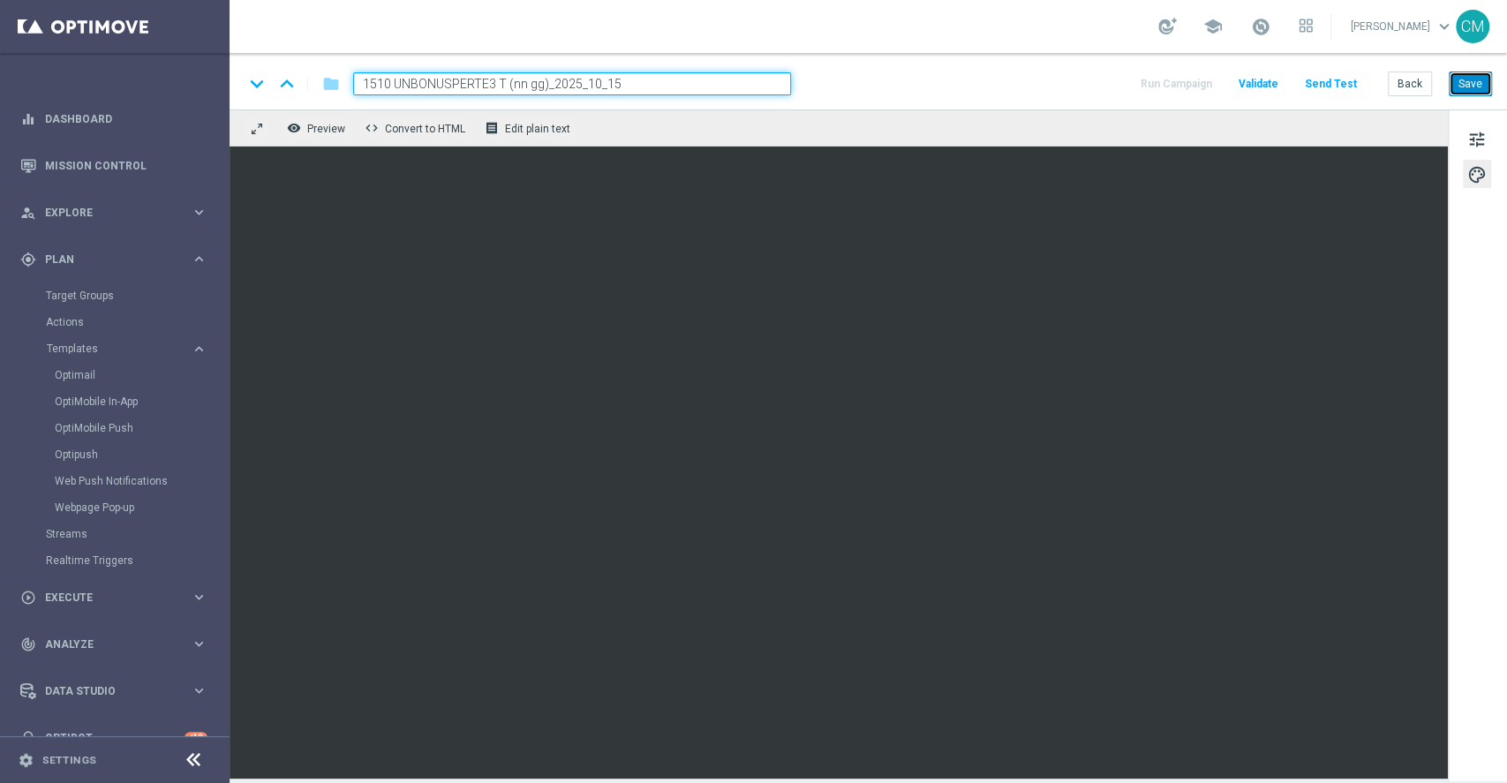
click at [1255, 72] on button "Save" at bounding box center [1470, 84] width 43 height 25
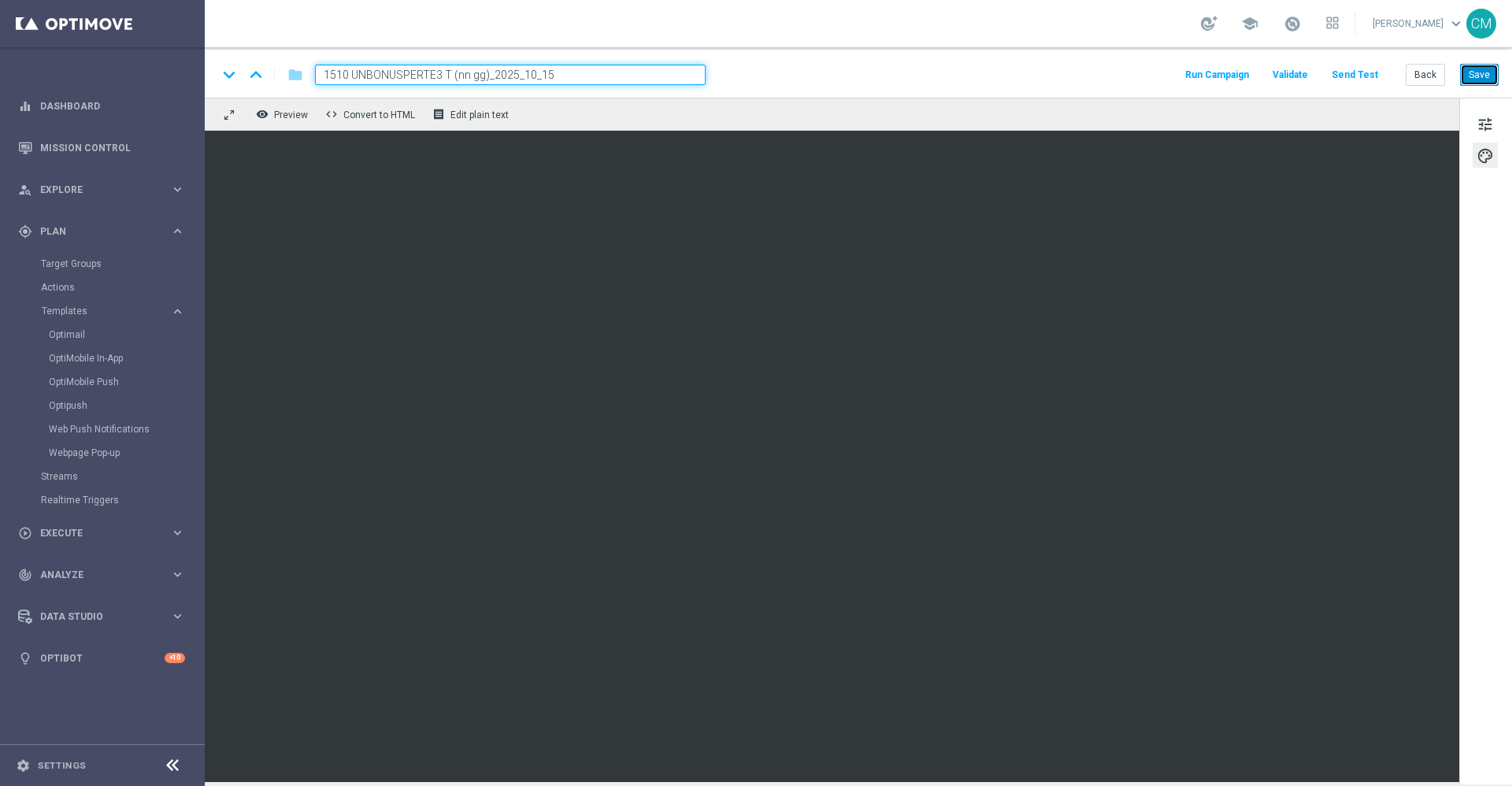
click at [1120, 73] on button "Save" at bounding box center [1479, 75] width 38 height 22
drag, startPoint x: 575, startPoint y: 70, endPoint x: 293, endPoint y: 60, distance: 282.2
click at [293, 60] on div "keyboard_arrow_down keyboard_arrow_up folder 1510 UNBONUSPERTE3 T (nn gg)_2025_…" at bounding box center [859, 72] width 1308 height 51
click at [1120, 64] on button "Save" at bounding box center [1479, 75] width 38 height 22
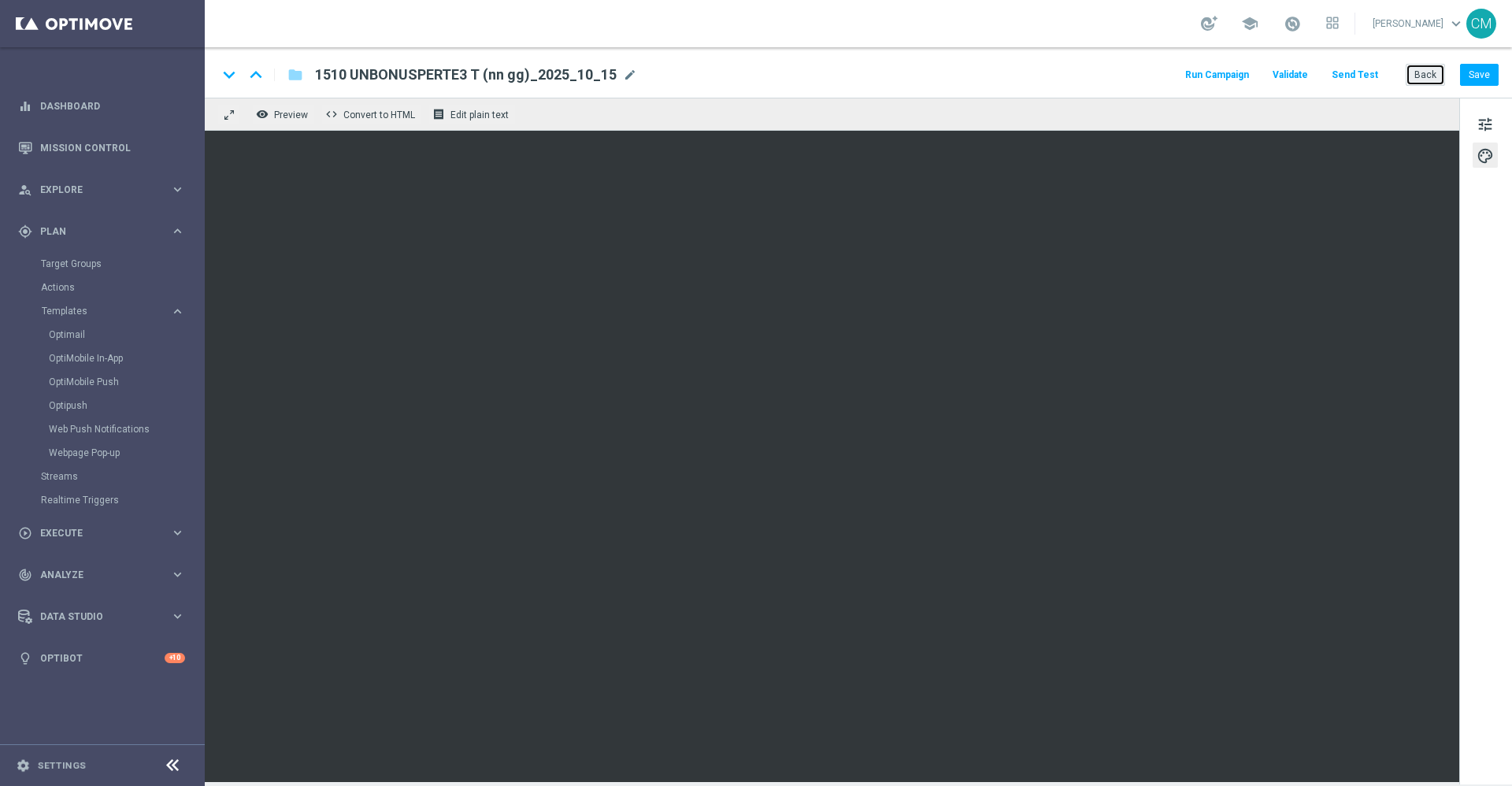
click at [1120, 79] on button "Back" at bounding box center [1425, 75] width 39 height 22
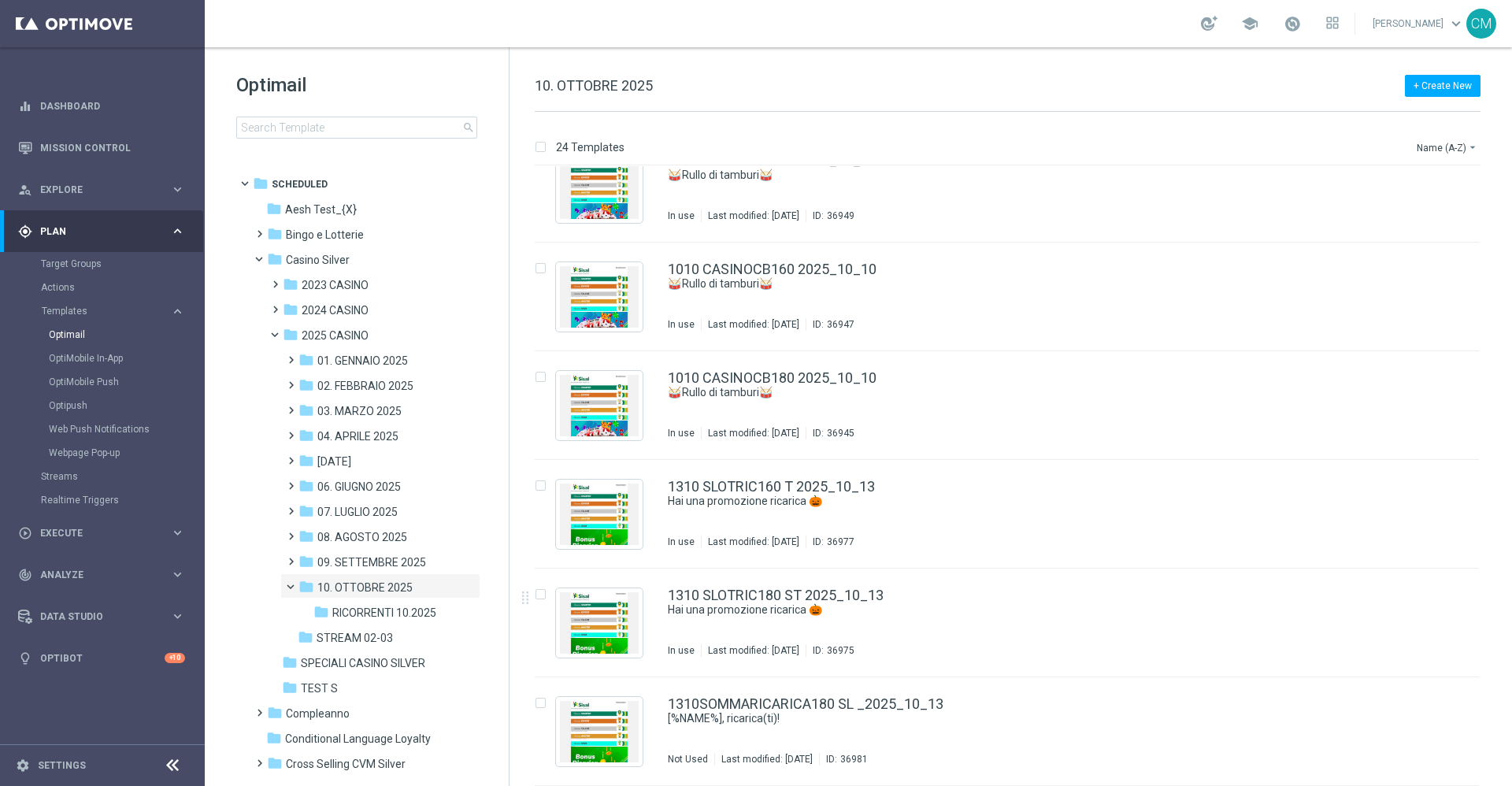
scroll to position [1990, 0]
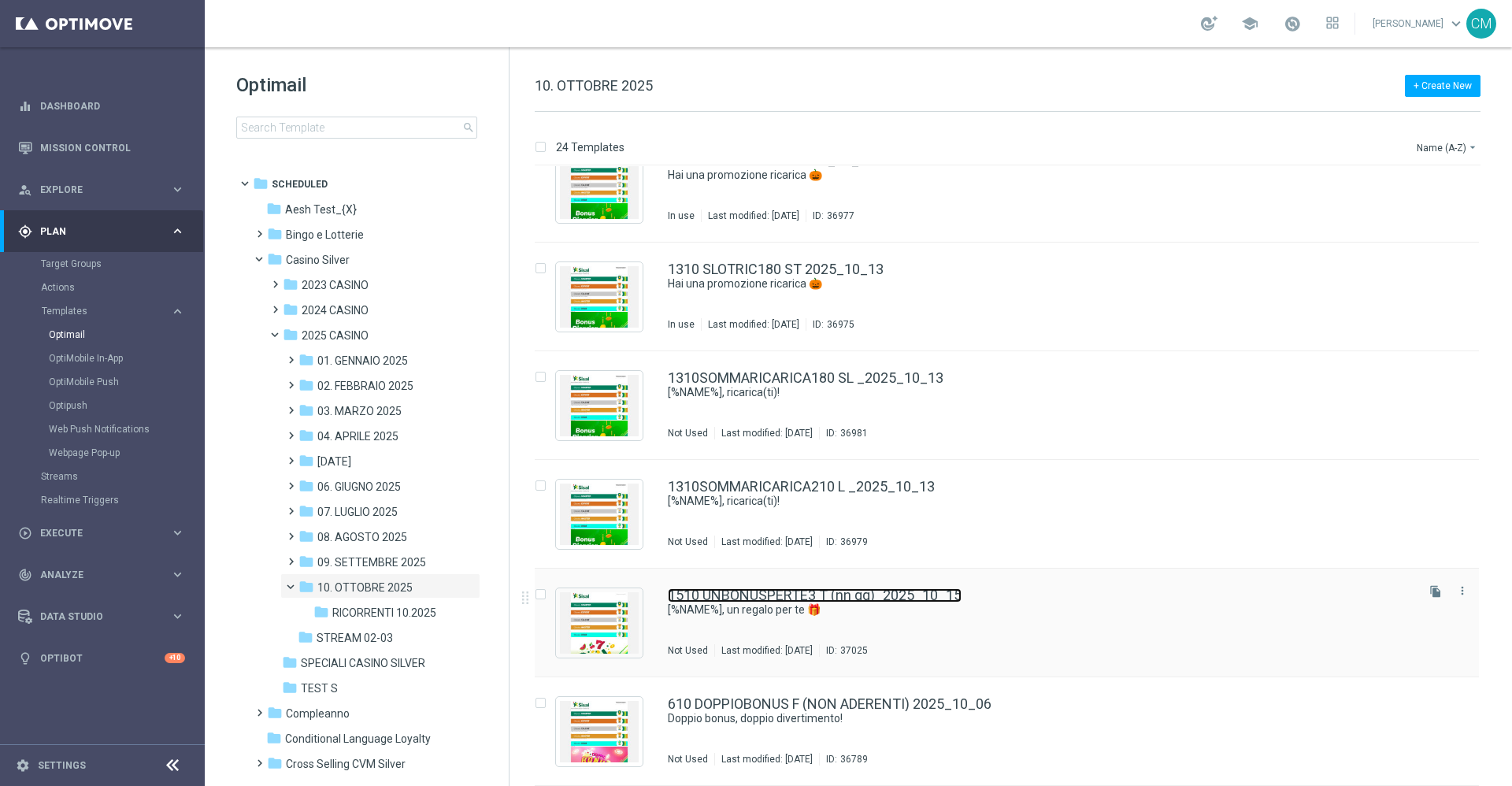
click at [860, 582] on link "1510 UNBONUSPERTE3 T (nn gg)_2025_10_15" at bounding box center [814, 596] width 293 height 14
